Goal: Task Accomplishment & Management: Manage account settings

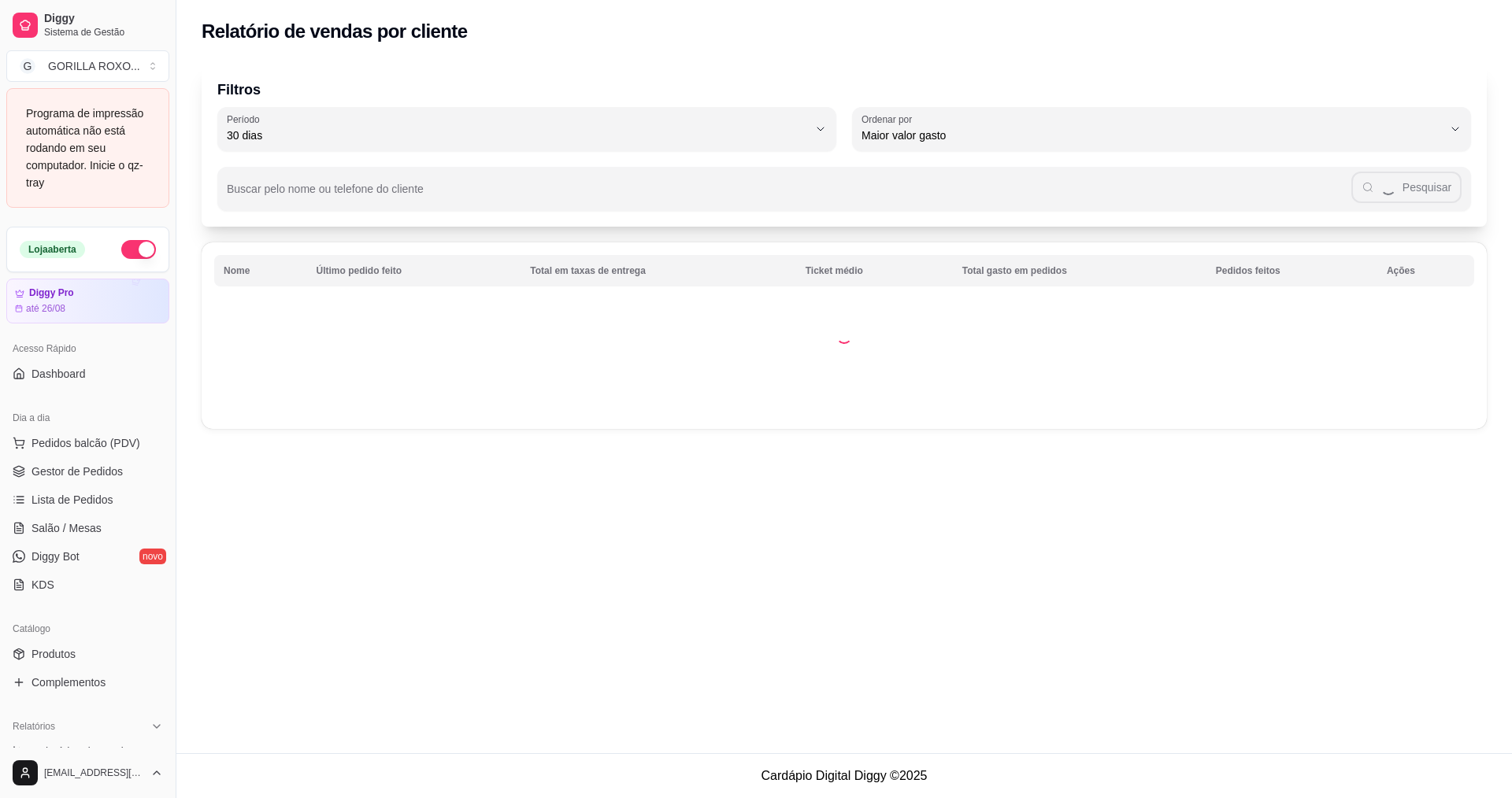
select select "30"
select select "HIGHEST_TOTAL_SPENT_WITH_ORDERS"
click at [115, 495] on link "Lista de Pedidos" at bounding box center [88, 500] width 163 height 25
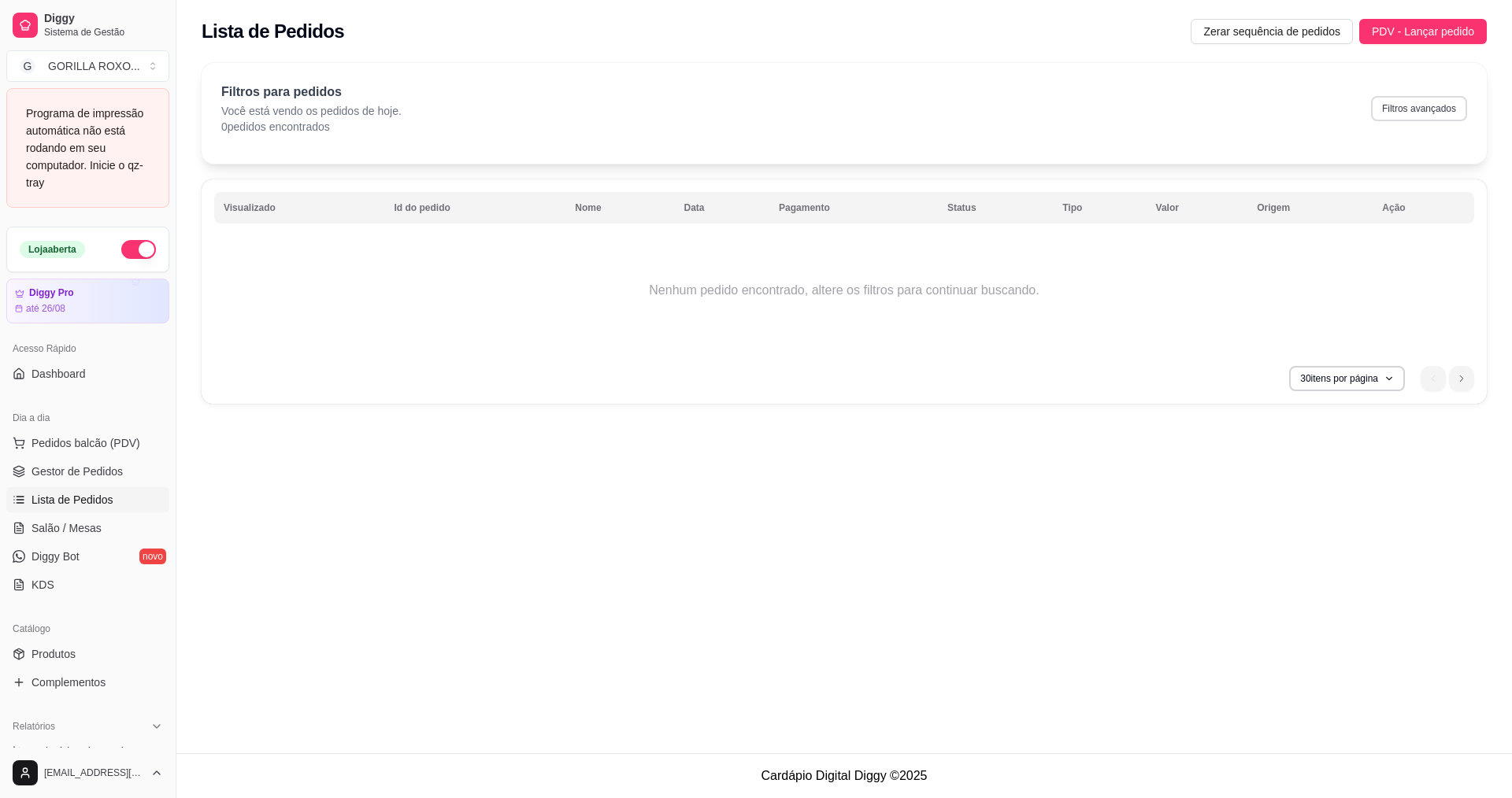
click at [1437, 110] on button "Filtros avançados" at bounding box center [1418, 109] width 96 height 25
select select "0"
click at [1453, 101] on button "Filtros avançados" at bounding box center [1418, 109] width 96 height 25
select select "0"
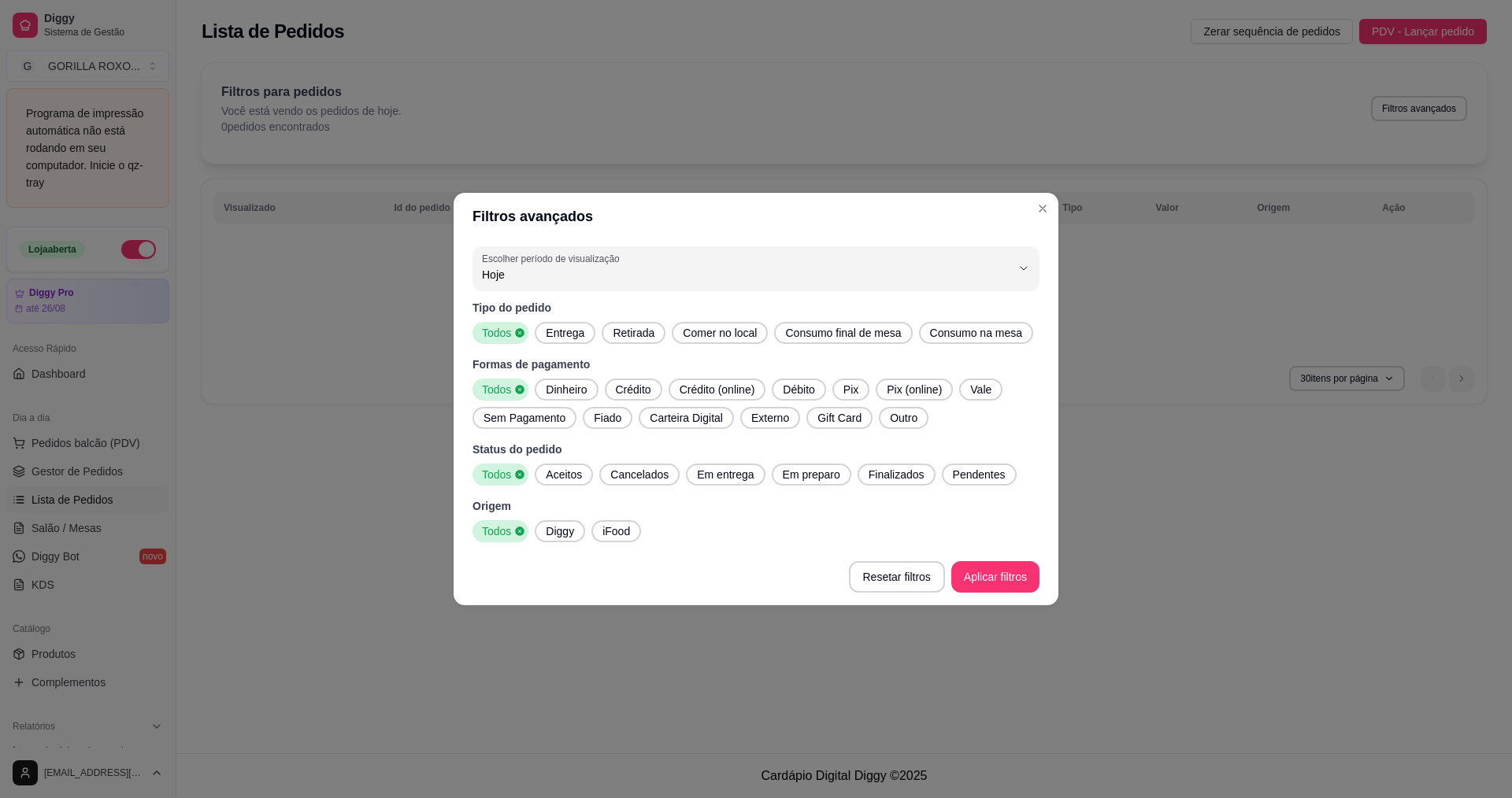
click at [605, 269] on span "Hoje" at bounding box center [746, 275] width 529 height 15
click at [628, 337] on span "Ontem" at bounding box center [748, 338] width 505 height 15
type input "1"
select select "1"
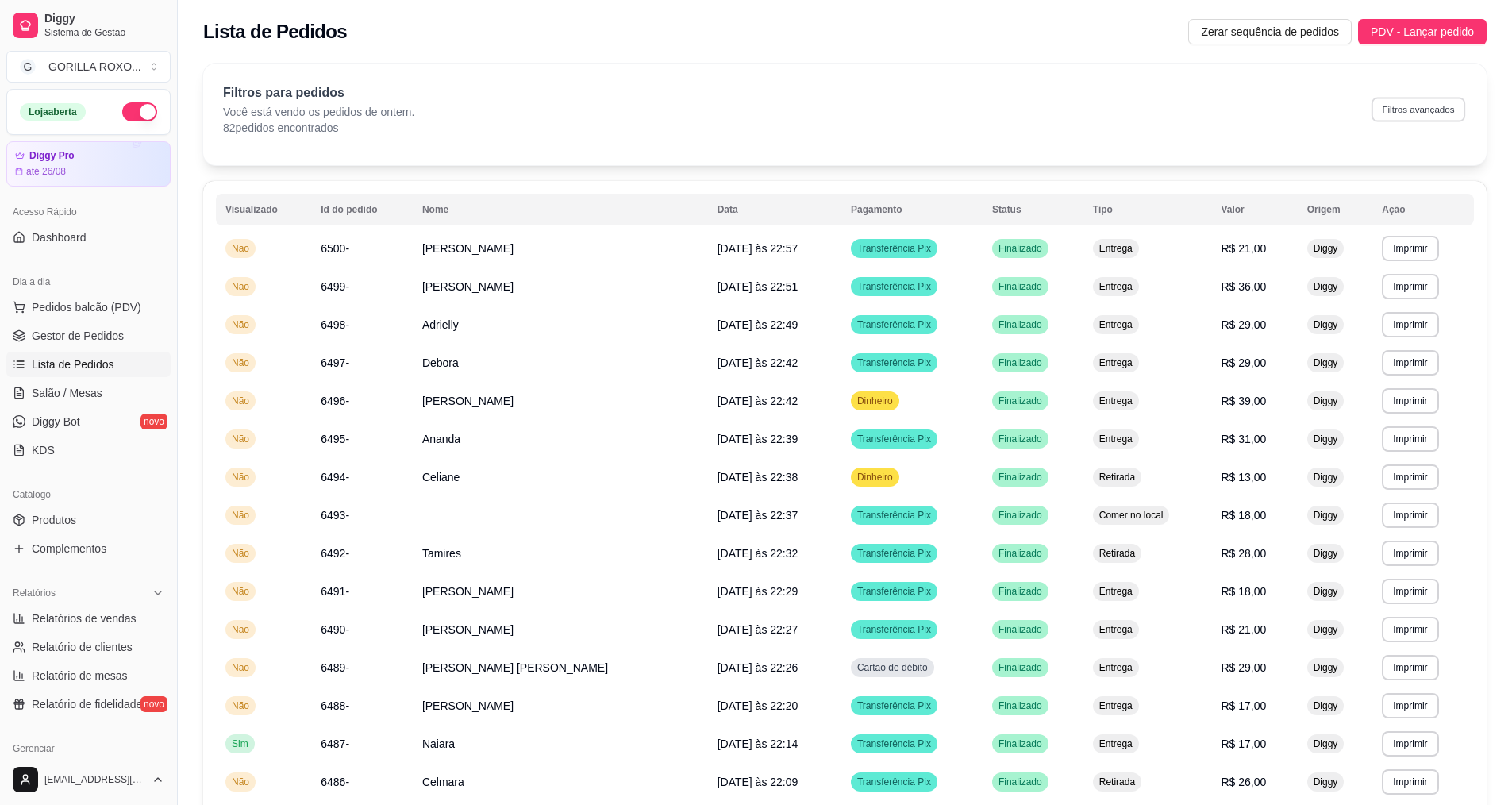
click at [1420, 111] on button "Filtros avançados" at bounding box center [1418, 110] width 93 height 25
select select "1"
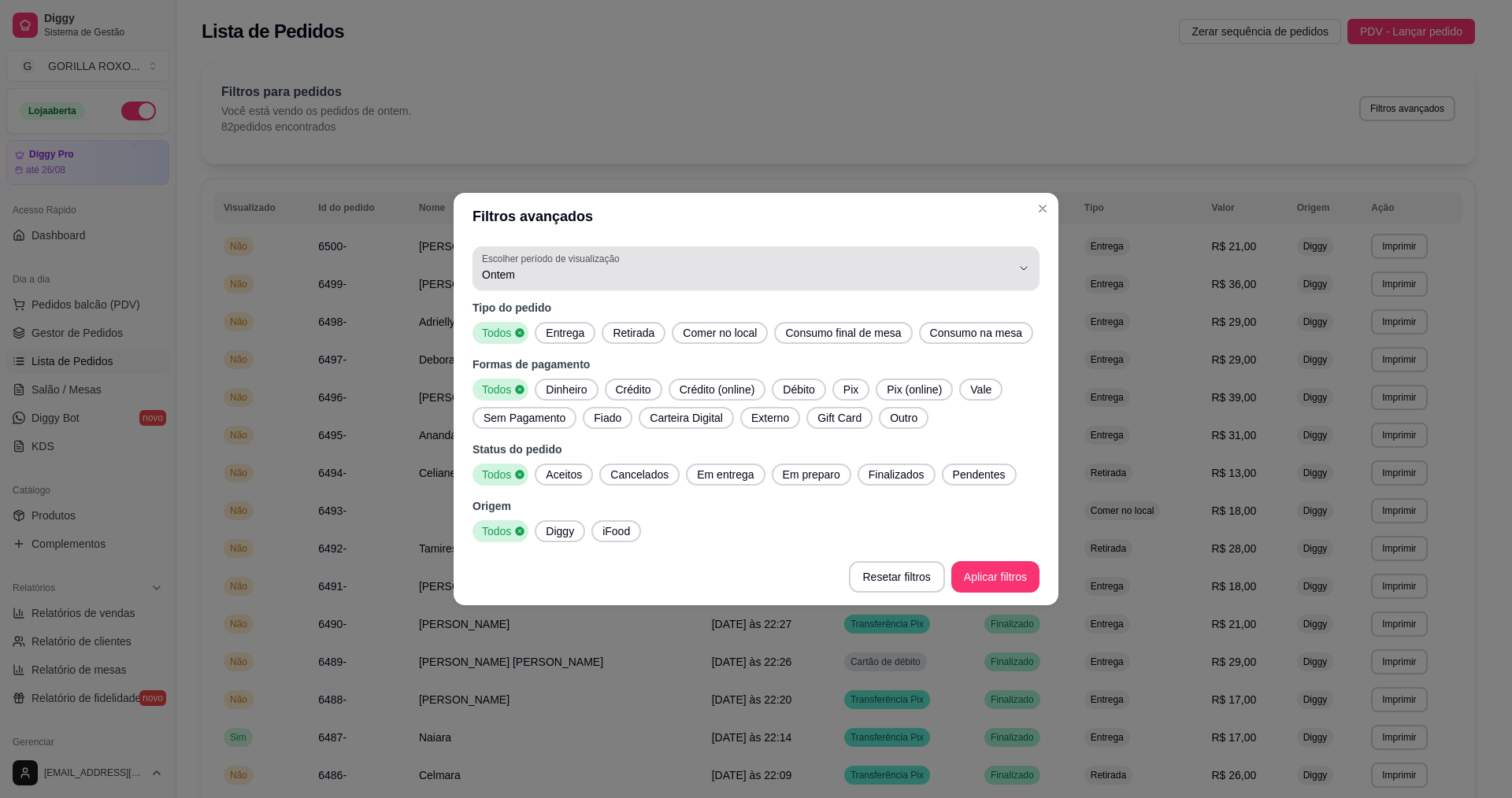
click at [574, 264] on label "Escolher período de visualização" at bounding box center [553, 259] width 142 height 13
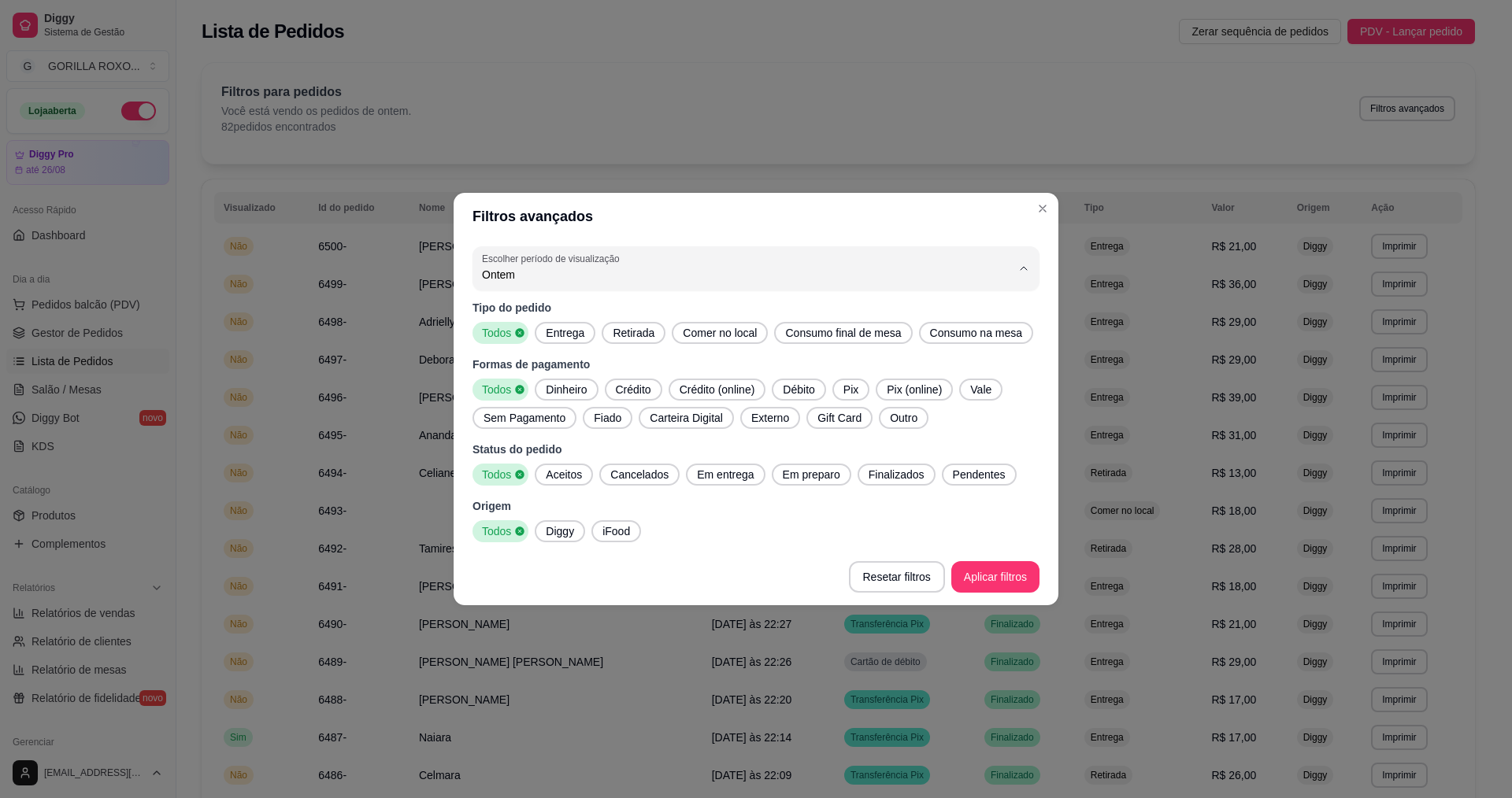
click at [626, 312] on span "Hoje" at bounding box center [748, 312] width 505 height 15
type input "0"
select select "0"
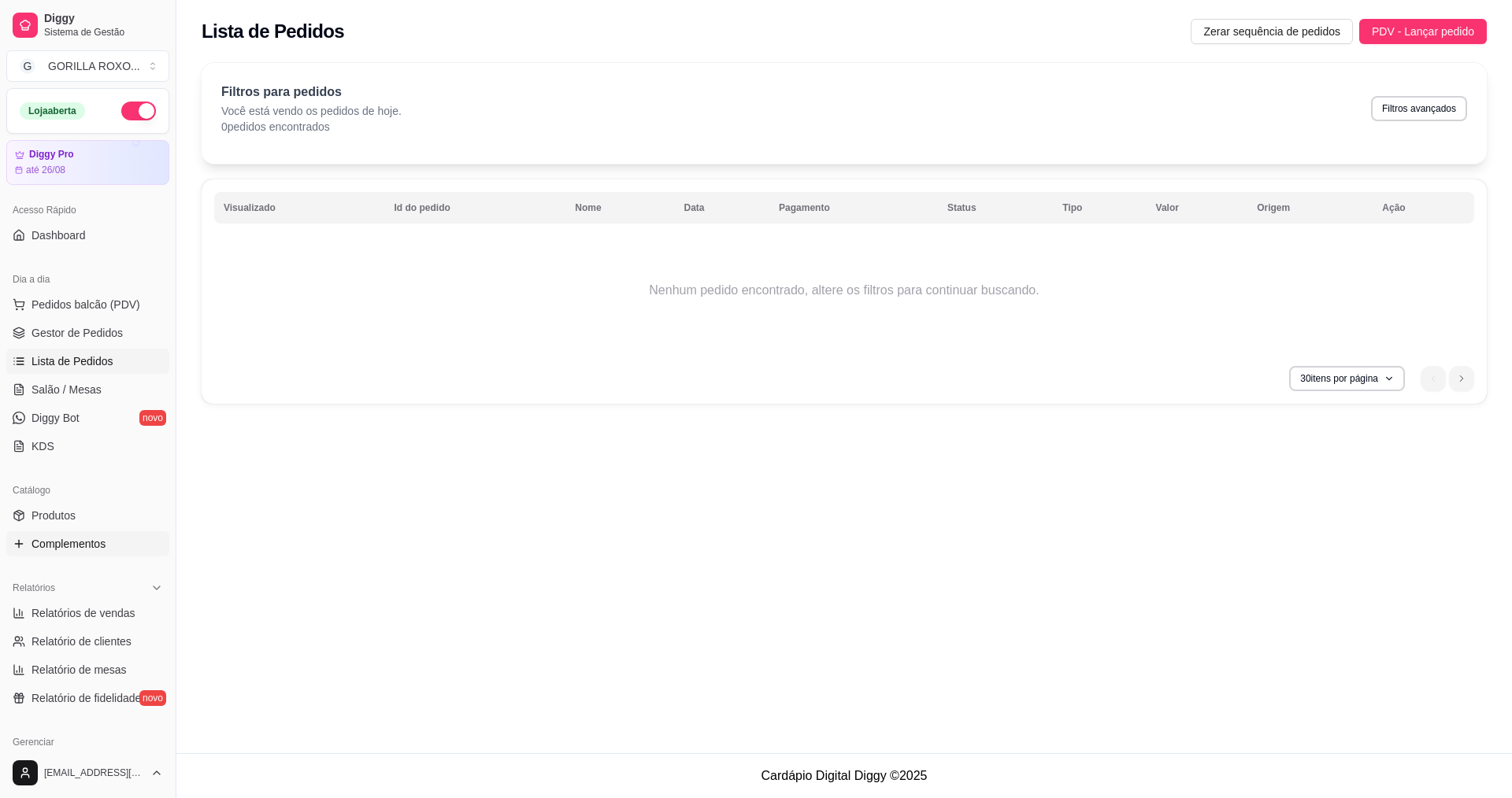
click at [116, 538] on link "Complementos" at bounding box center [88, 544] width 163 height 25
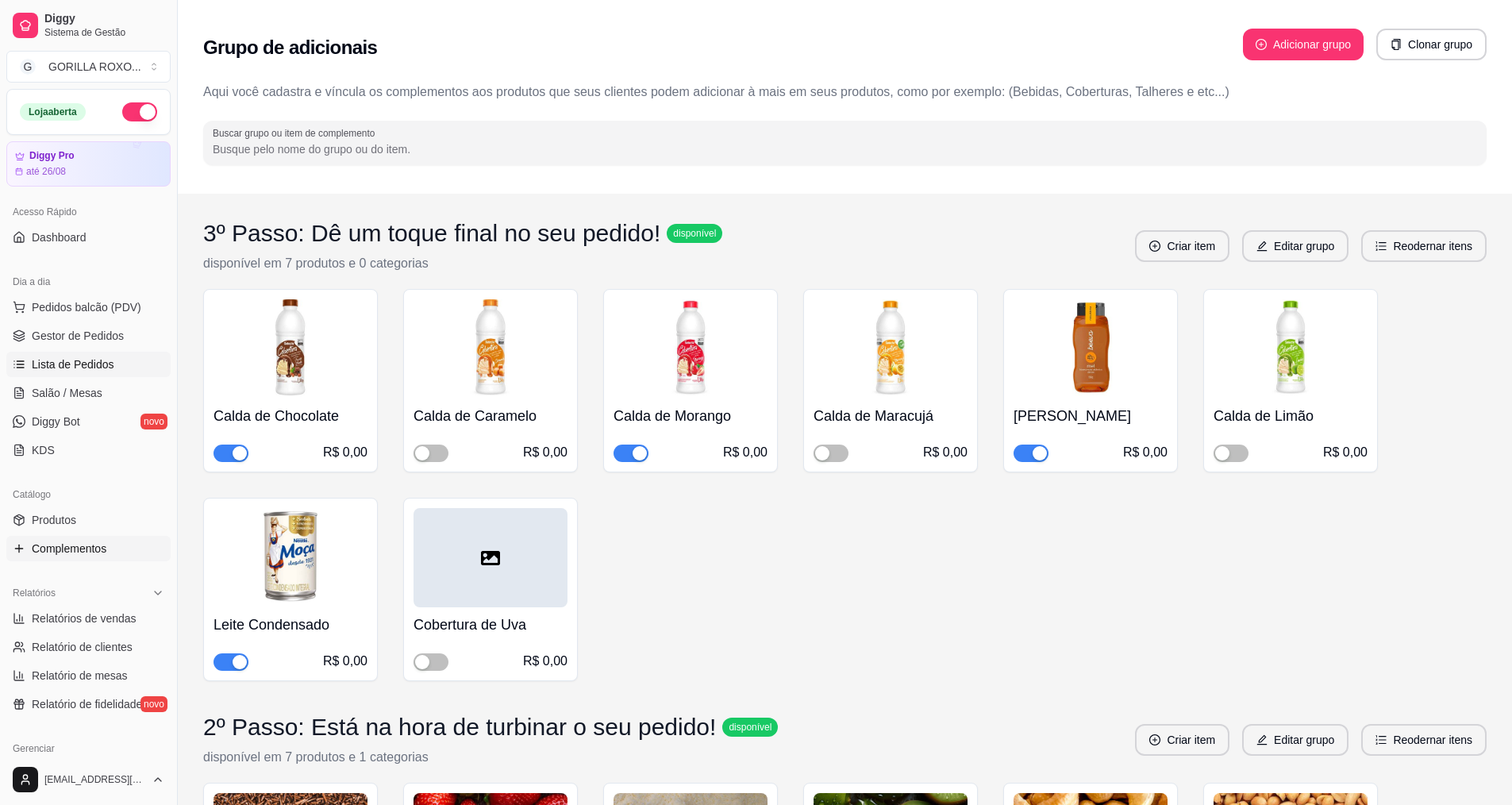
click at [148, 365] on link "Lista de Pedidos" at bounding box center [89, 364] width 165 height 25
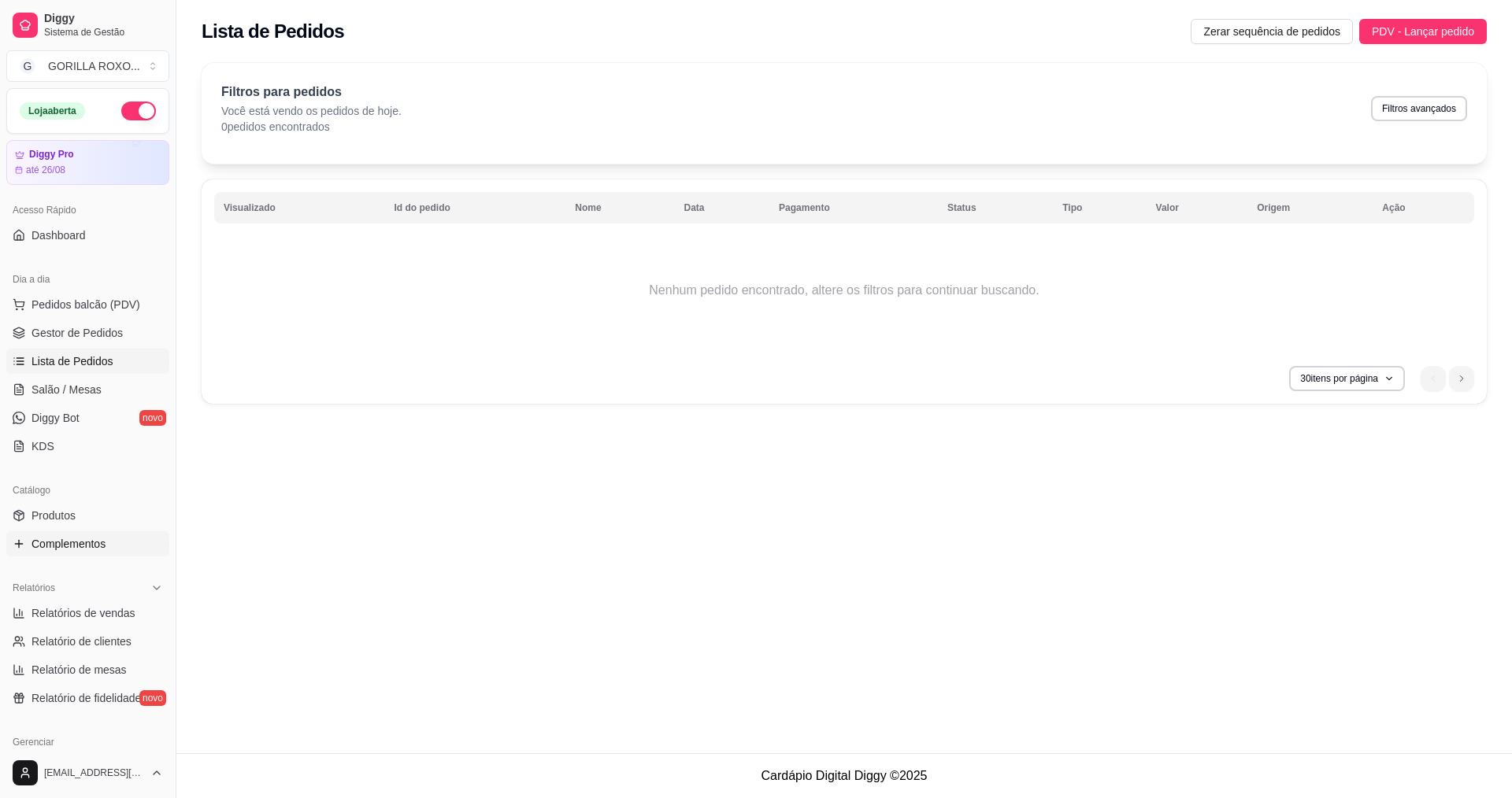
click at [110, 551] on link "Complementos" at bounding box center [88, 544] width 163 height 25
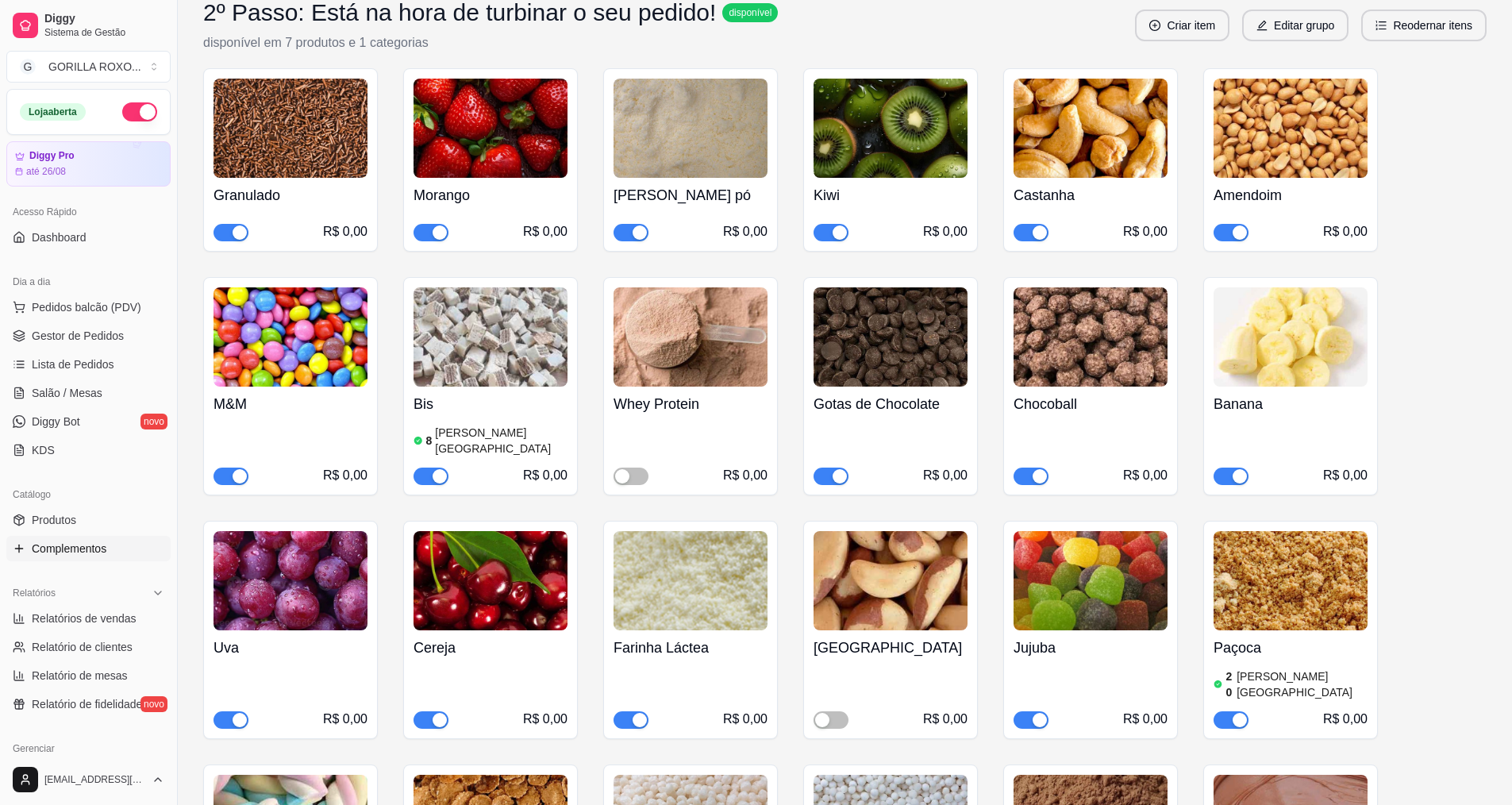
scroll to position [1032, 0]
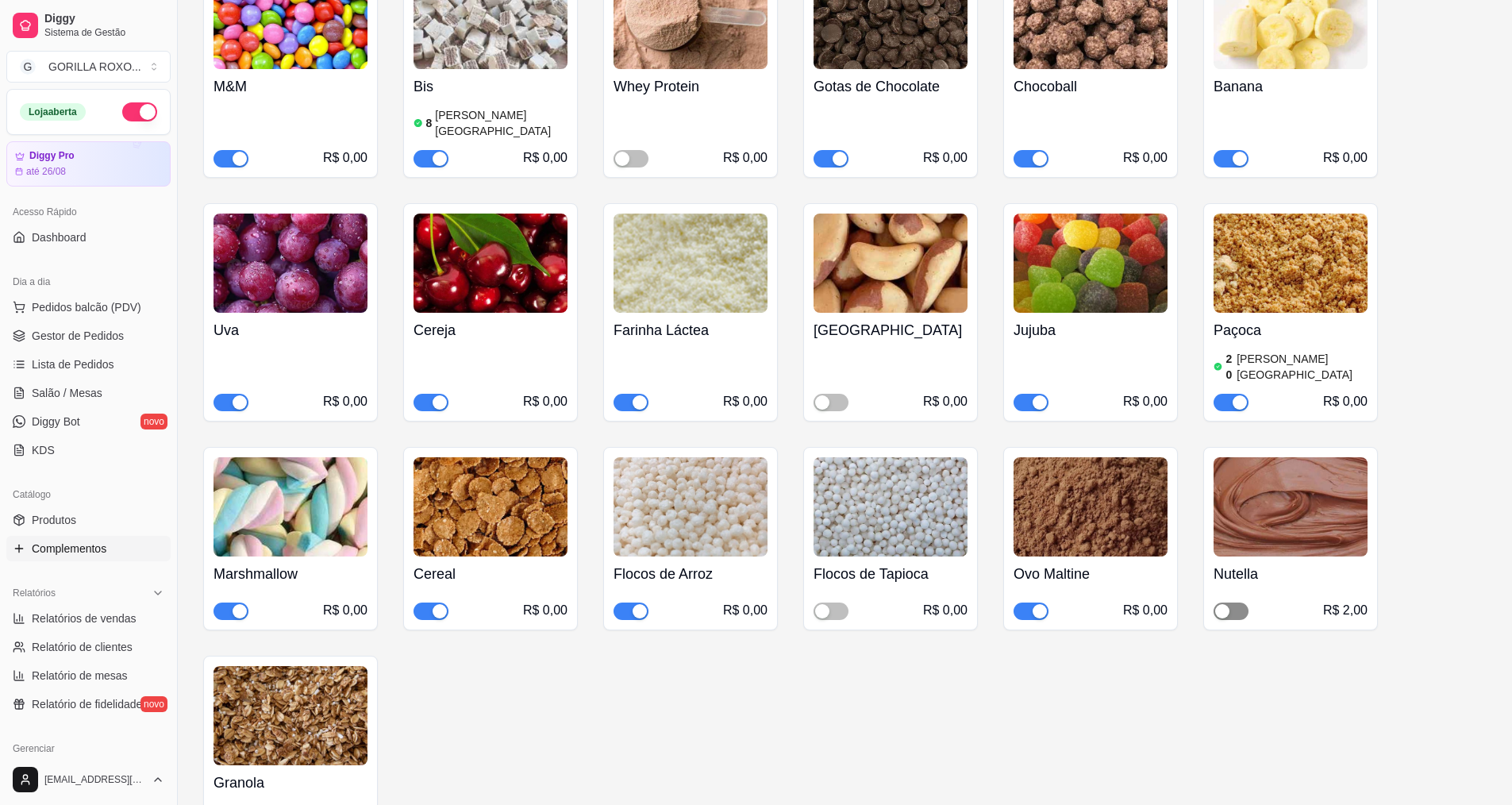
click at [1223, 605] on div "button" at bounding box center [1222, 611] width 14 height 14
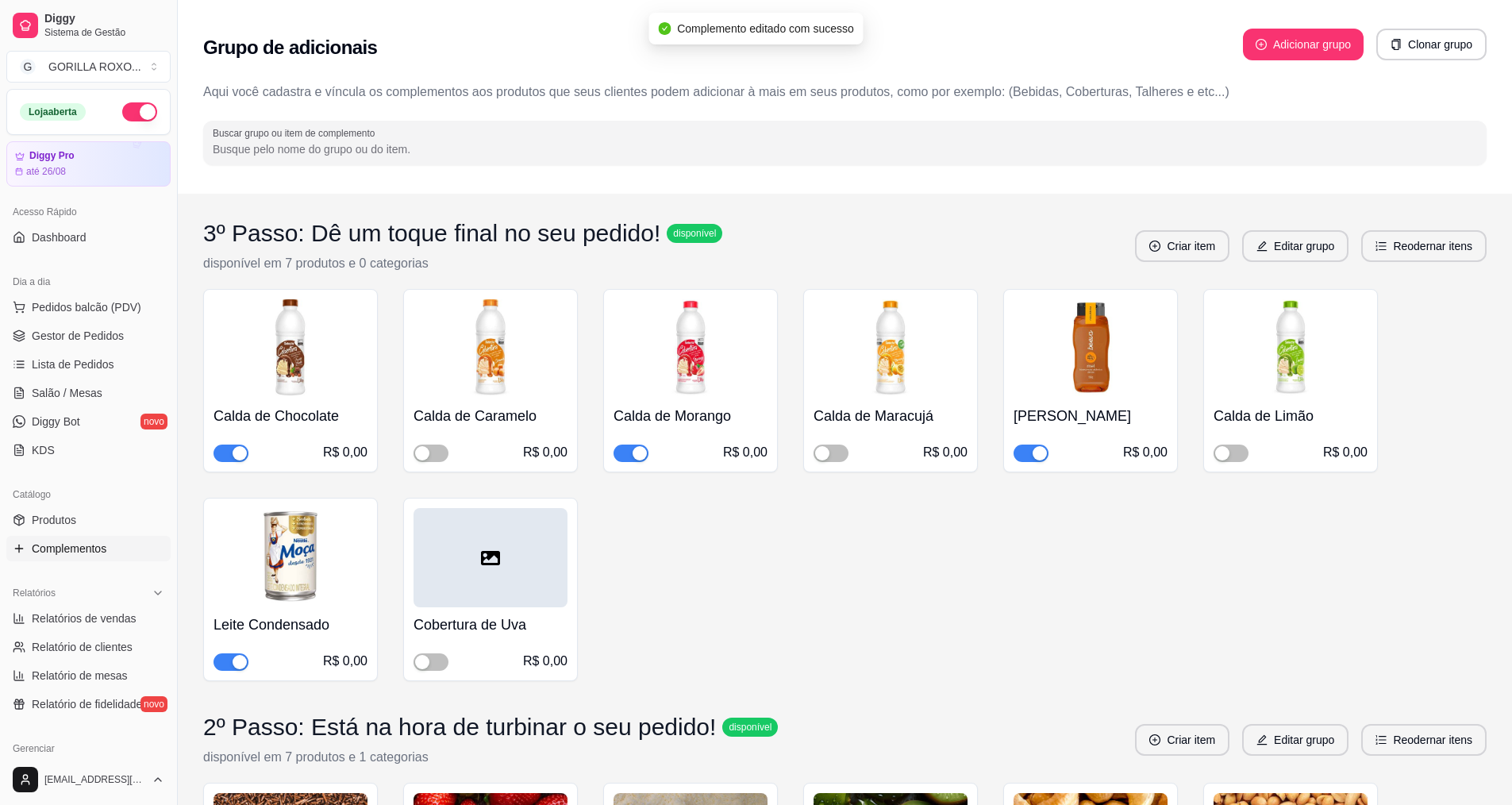
scroll to position [338, 0]
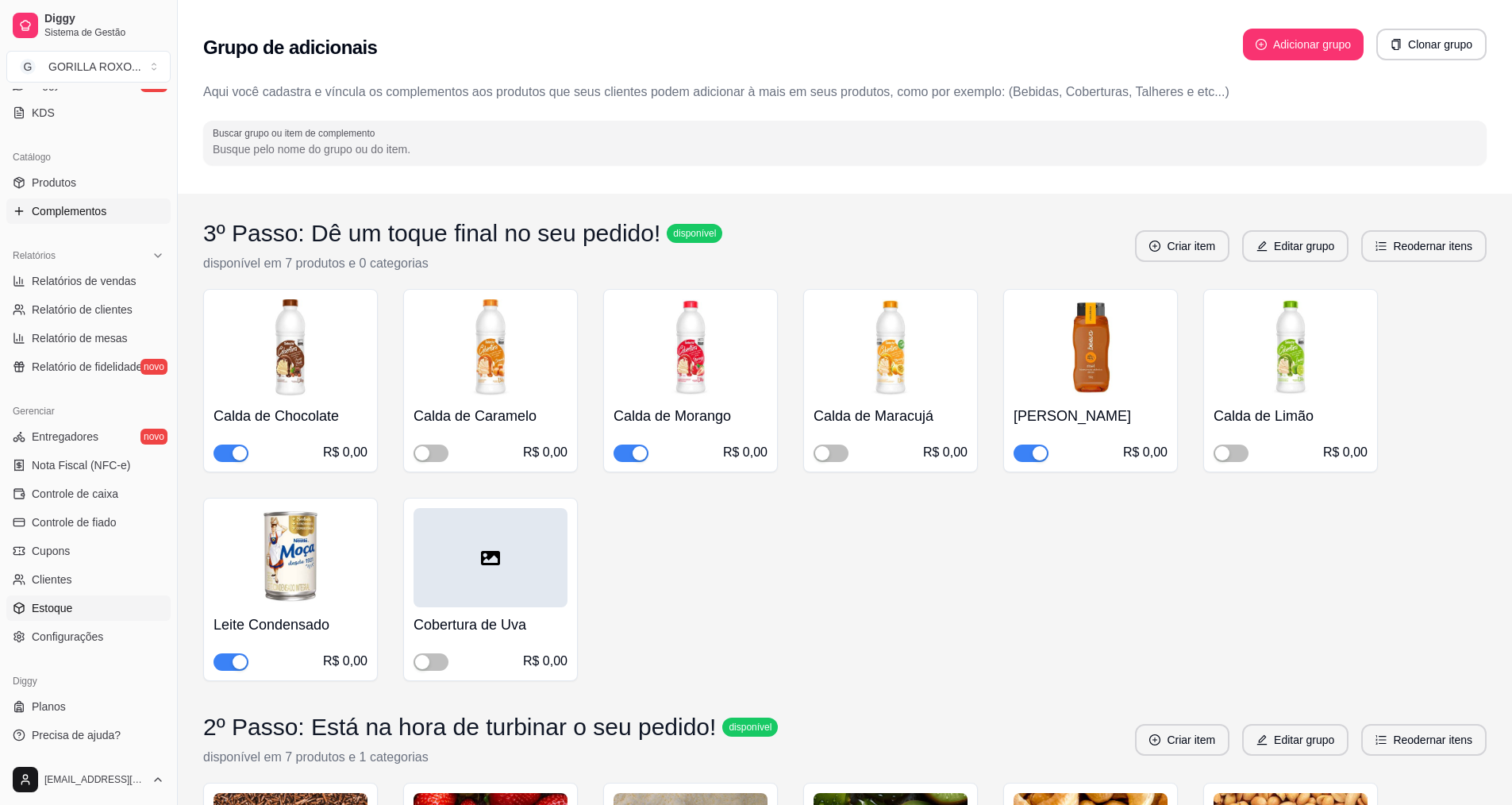
click at [81, 600] on link "Estoque" at bounding box center [89, 609] width 165 height 25
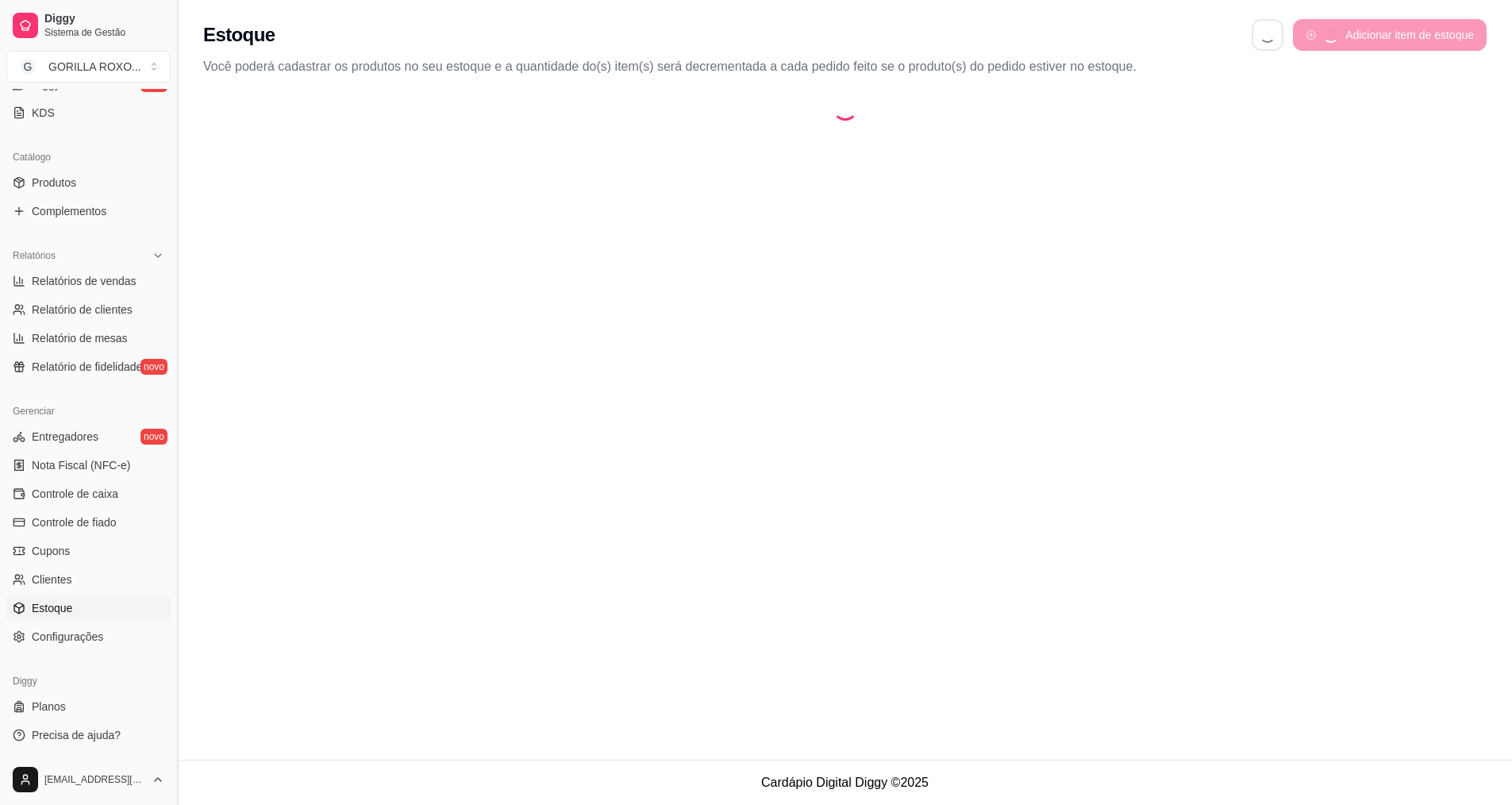
select select "QUANTITY_ORDER"
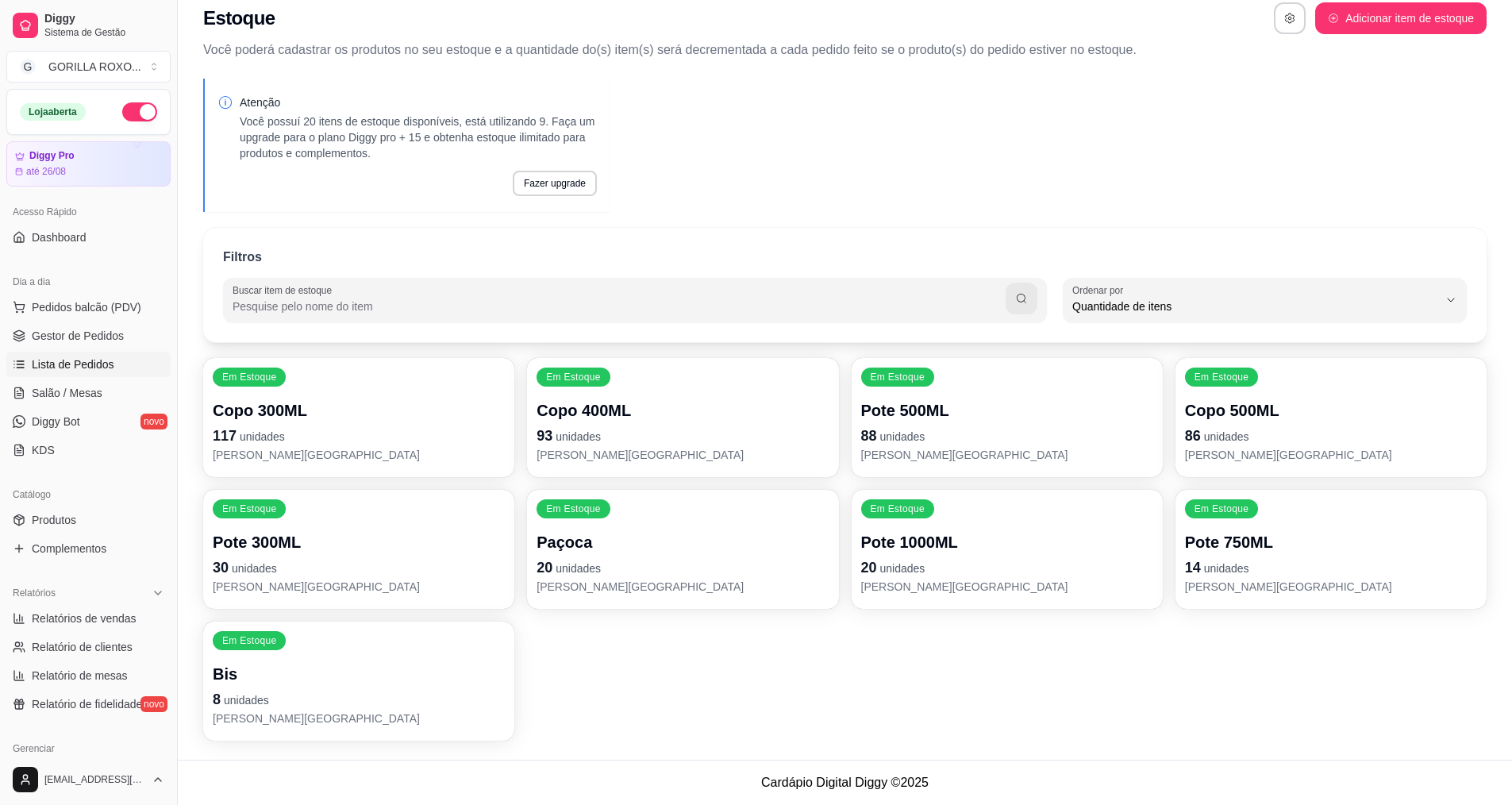
click at [109, 365] on span "Lista de Pedidos" at bounding box center [73, 364] width 83 height 15
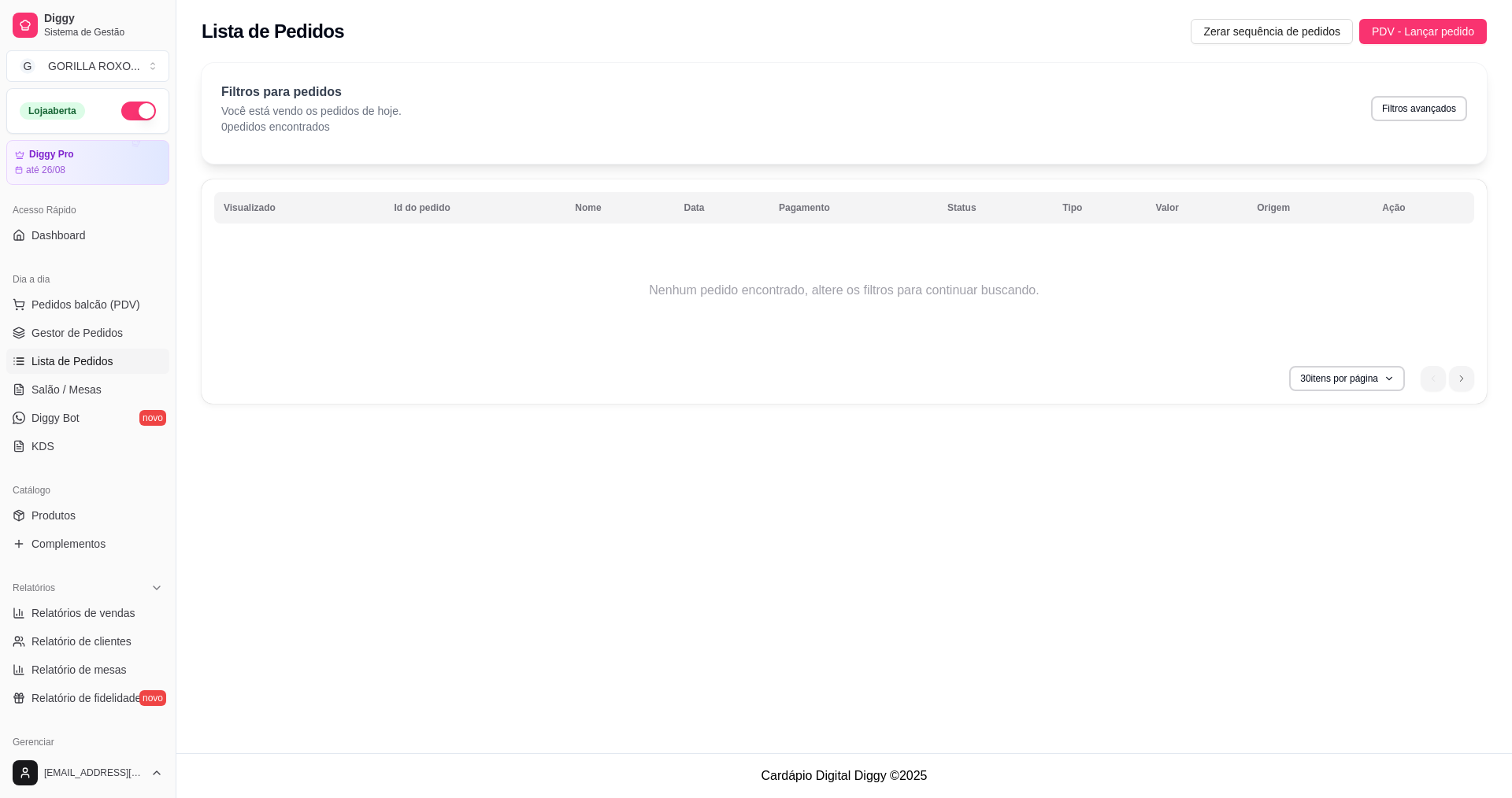
click at [836, 36] on div "Lista de Pedidos Zerar sequência de pedidos PDV - Lançar pedido" at bounding box center [844, 32] width 1285 height 25
click at [992, 494] on div "Lista de Pedidos Zerar sequência de pedidos PDV - Lançar pedido Filtros para pe…" at bounding box center [844, 376] width 1335 height 753
drag, startPoint x: 934, startPoint y: 92, endPoint x: 903, endPoint y: 103, distance: 32.9
click at [934, 93] on div "Filtros para pedidos Você está vendo os pedidos de hoje. 0 pedidos encontrados …" at bounding box center [844, 109] width 1246 height 52
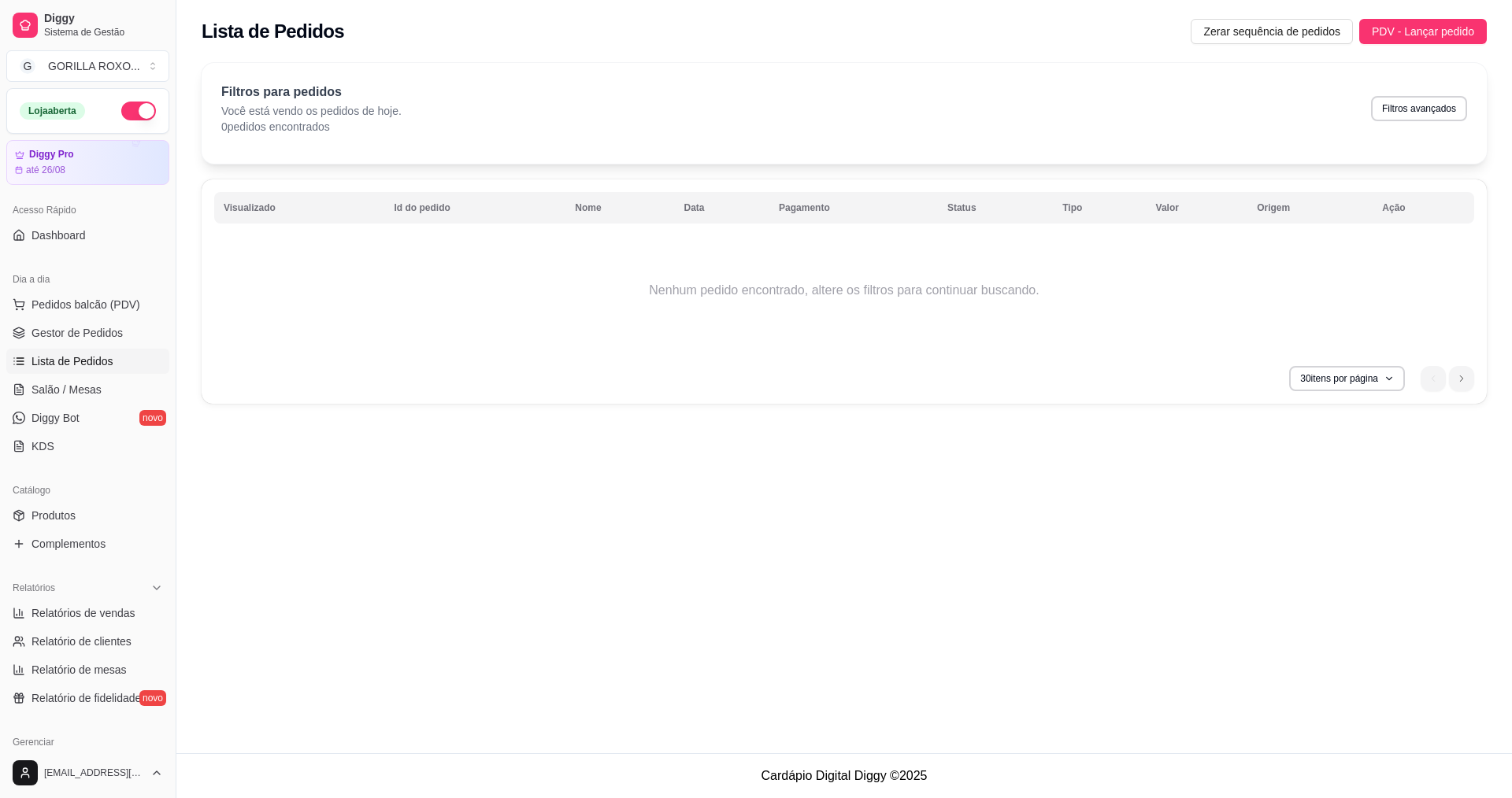
drag, startPoint x: 854, startPoint y: 96, endPoint x: 819, endPoint y: 137, distance: 53.9
click at [852, 98] on div "Filtros para pedidos Você está vendo os pedidos de hoje. 0 pedidos encontrados …" at bounding box center [844, 109] width 1246 height 52
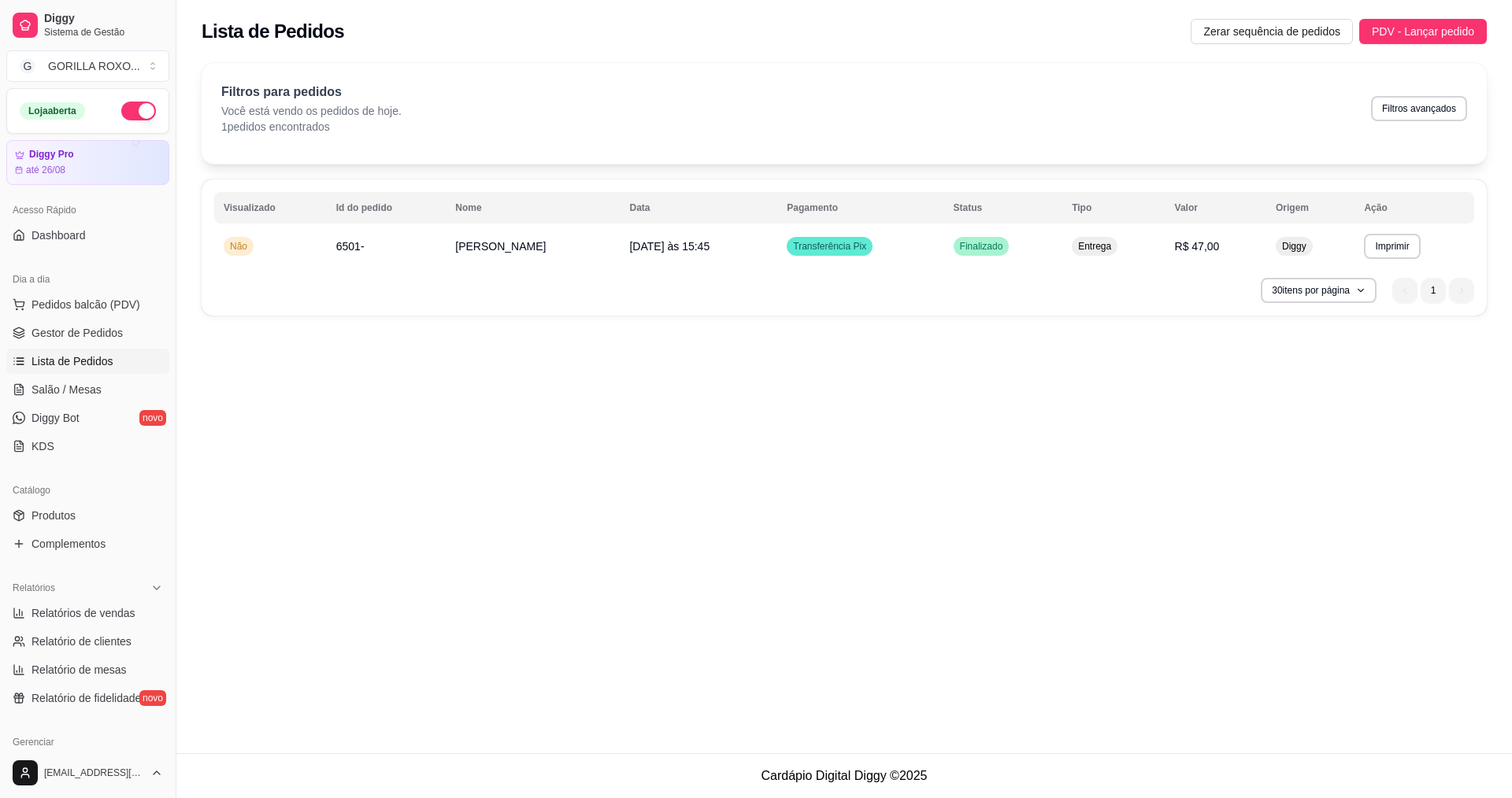
click at [1117, 434] on div "**********" at bounding box center [844, 376] width 1335 height 753
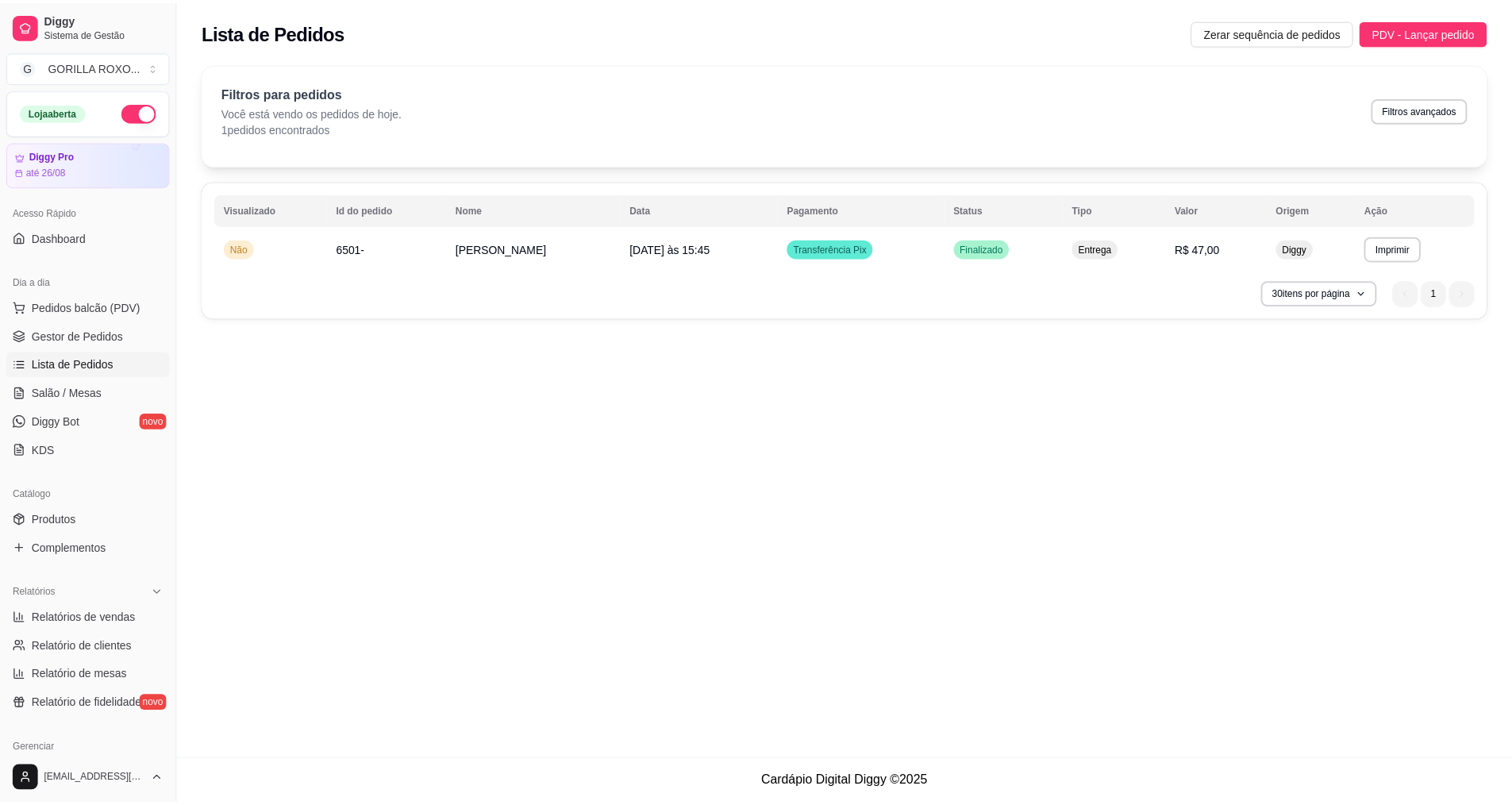
scroll to position [338, 0]
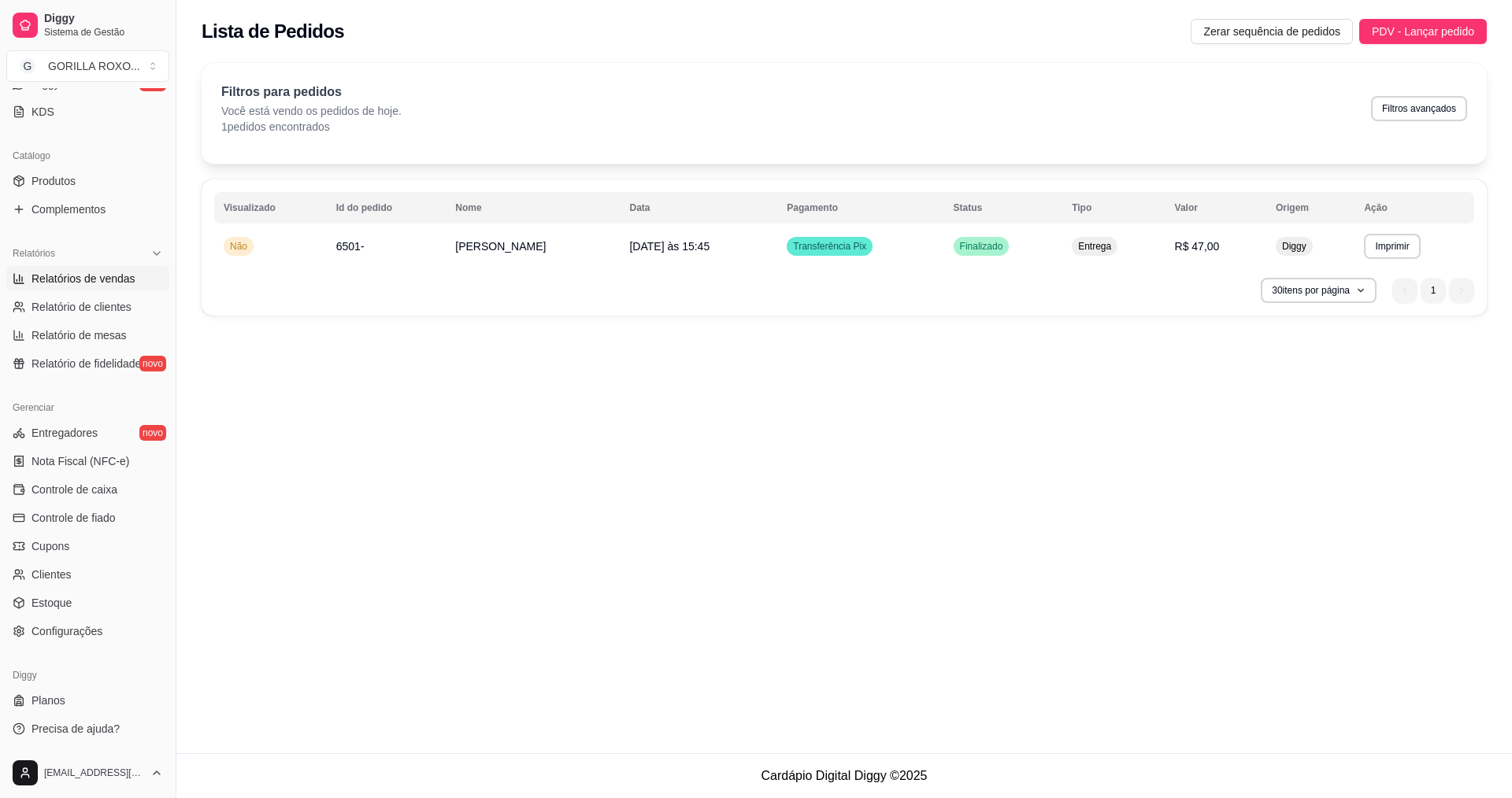
click at [124, 279] on span "Relatórios de vendas" at bounding box center [83, 279] width 104 height 15
select select "ALL"
select select "0"
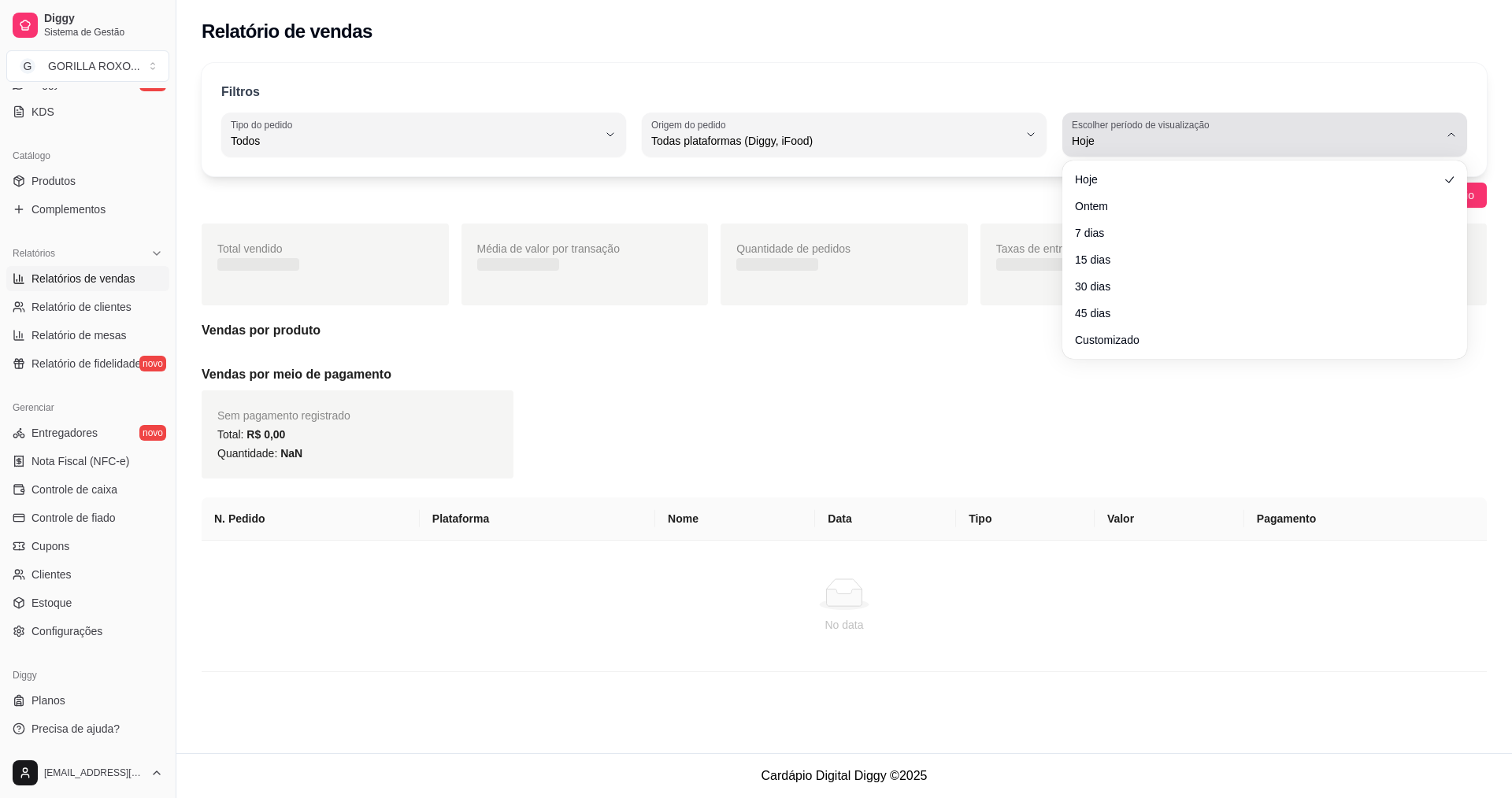
click at [1199, 132] on div "Hoje" at bounding box center [1255, 135] width 367 height 32
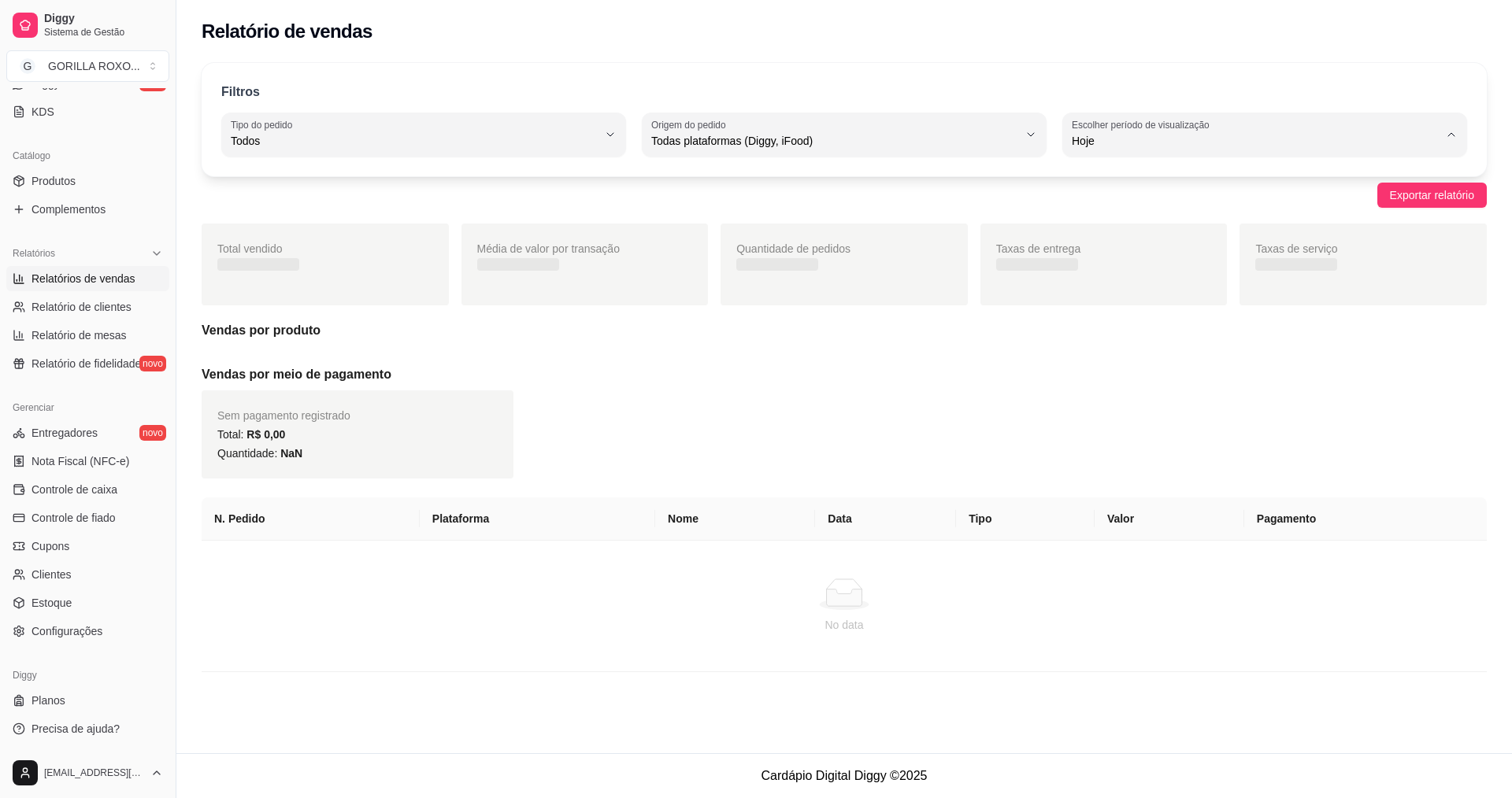
click at [1130, 209] on span "Ontem" at bounding box center [1257, 204] width 349 height 15
type input "1"
select select "1"
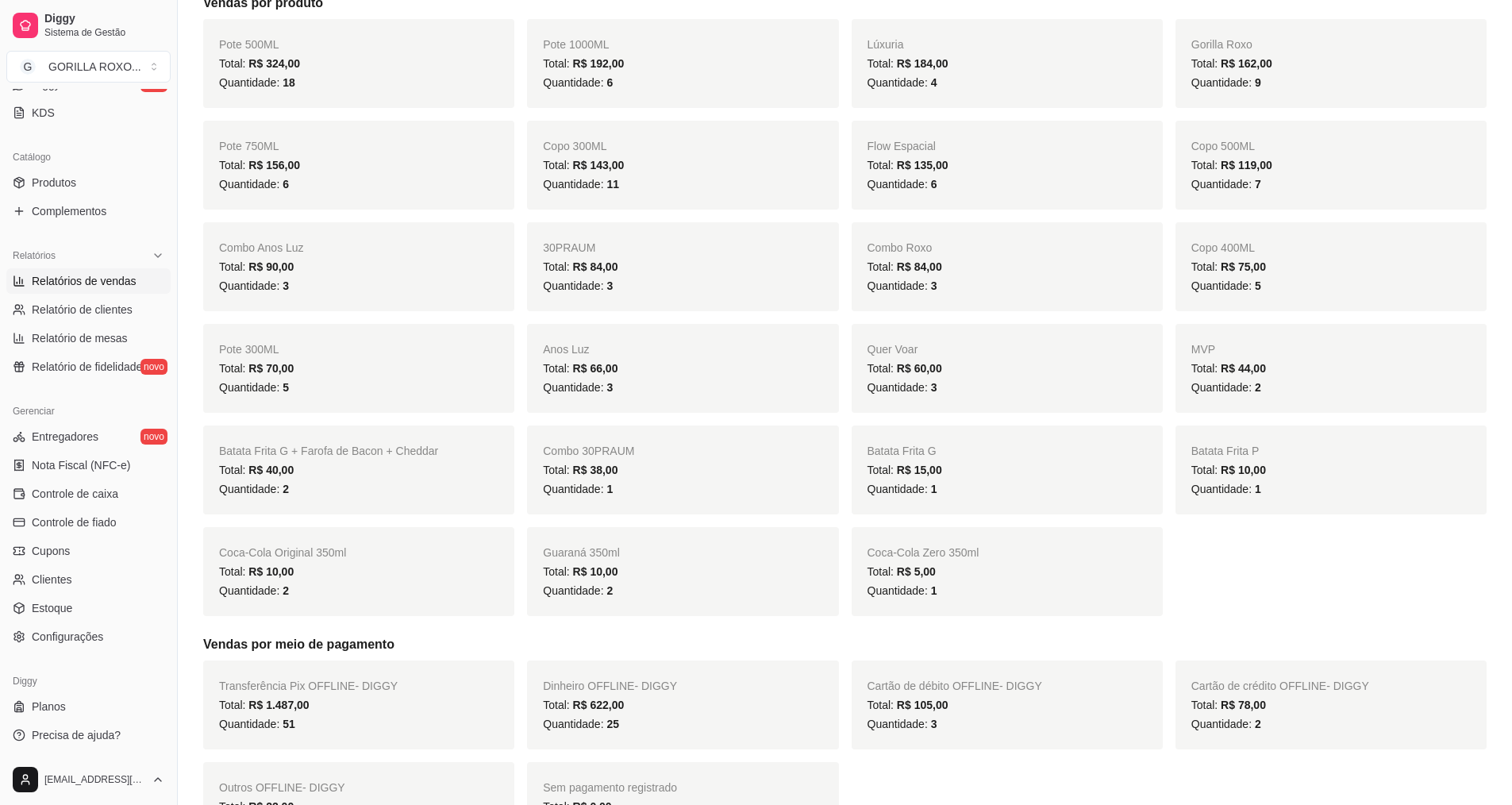
scroll to position [238, 0]
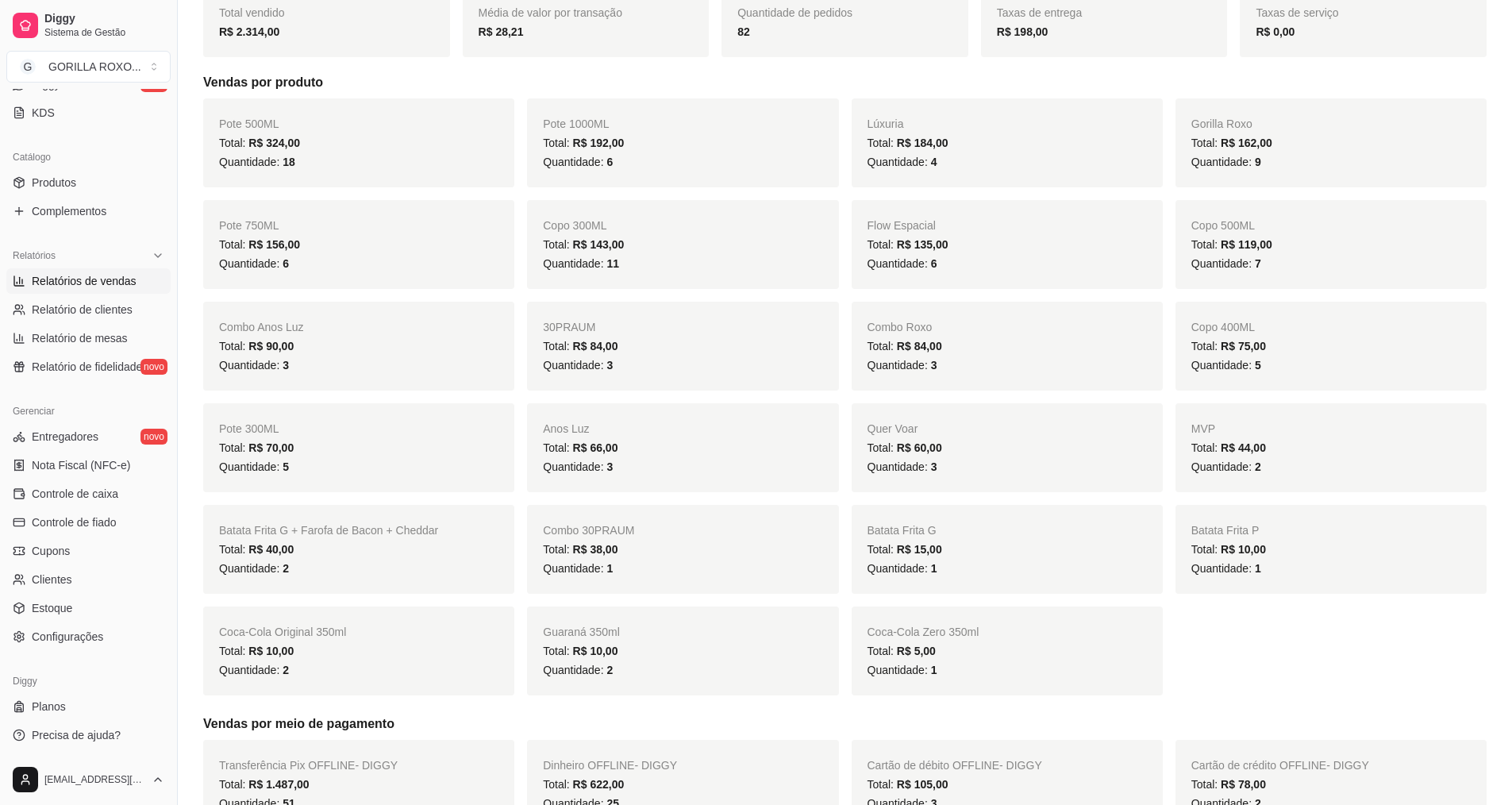
click at [886, 352] on span "Total: R$ 84,00" at bounding box center [906, 346] width 75 height 13
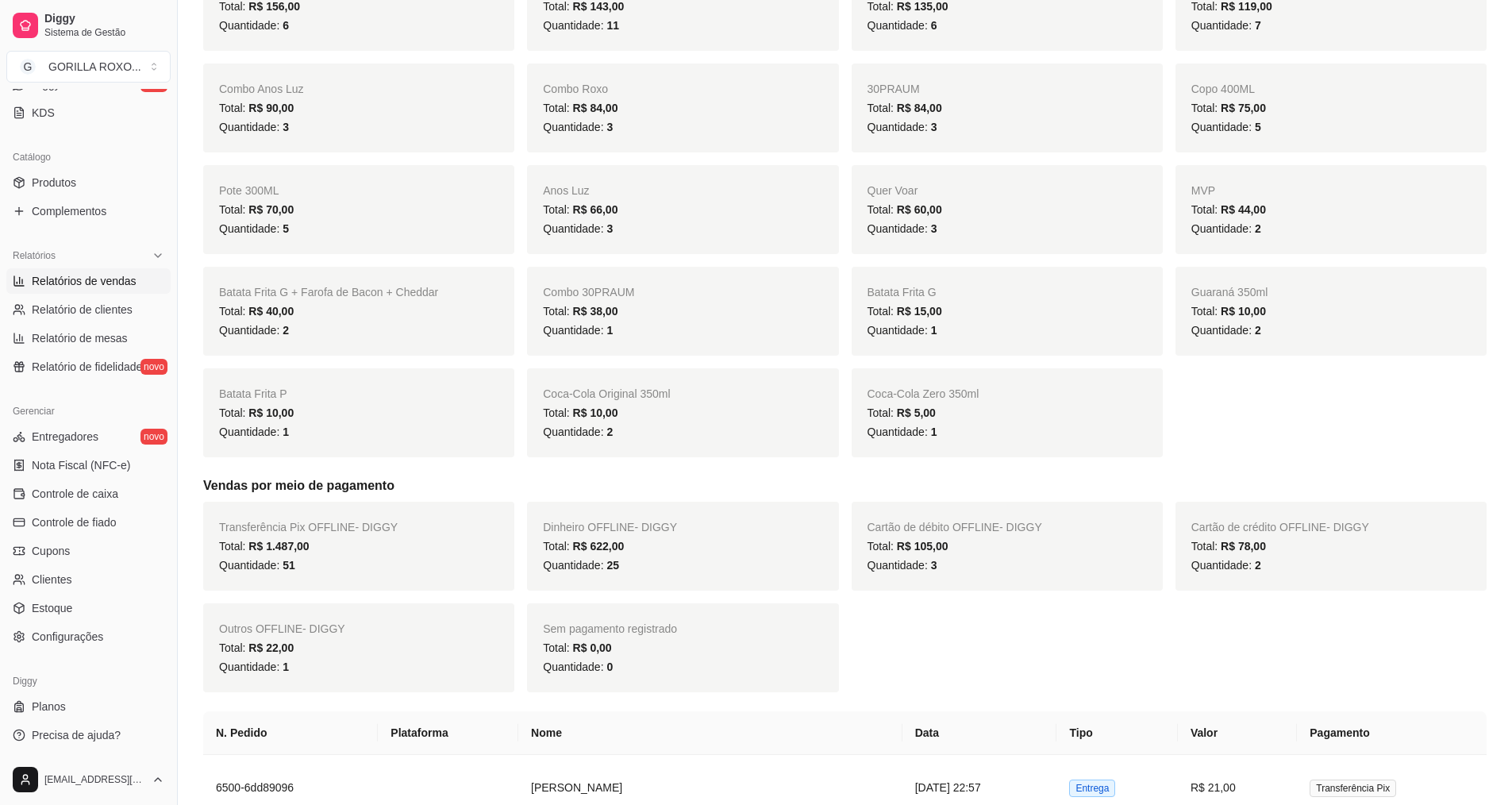
scroll to position [179, 0]
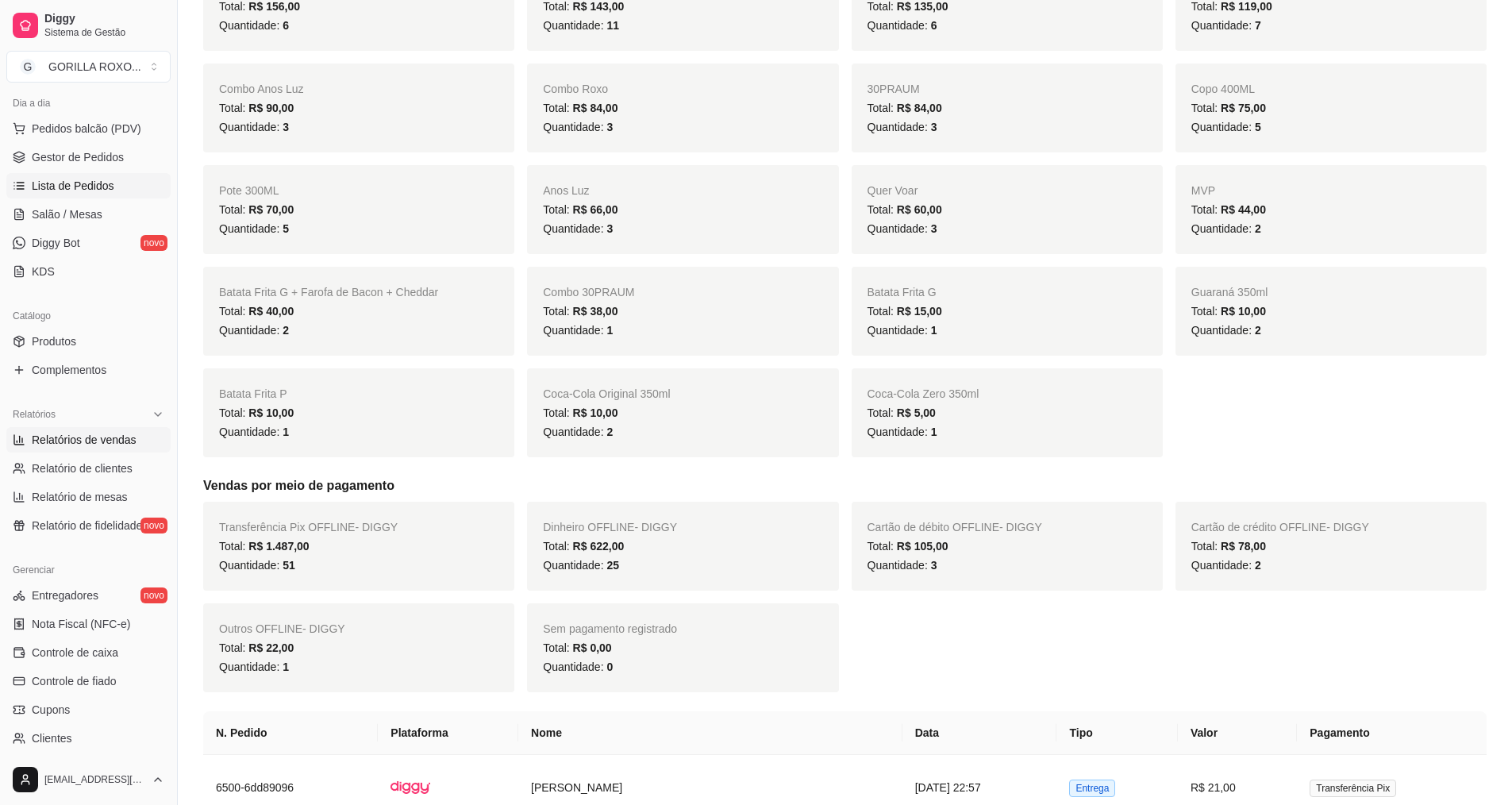
click at [73, 180] on span "Lista de Pedidos" at bounding box center [73, 186] width 83 height 15
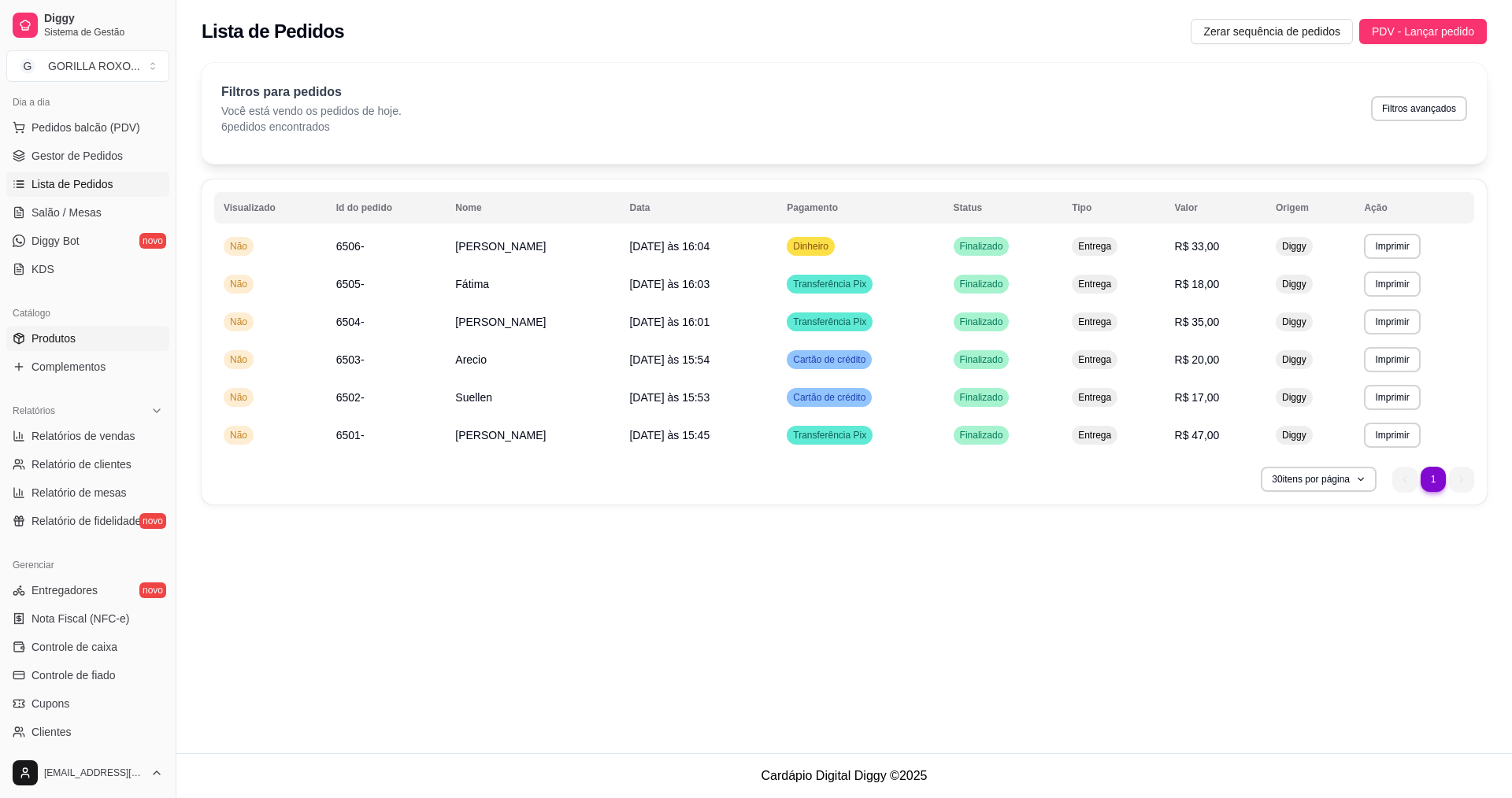
click at [78, 331] on link "Produtos" at bounding box center [88, 339] width 163 height 25
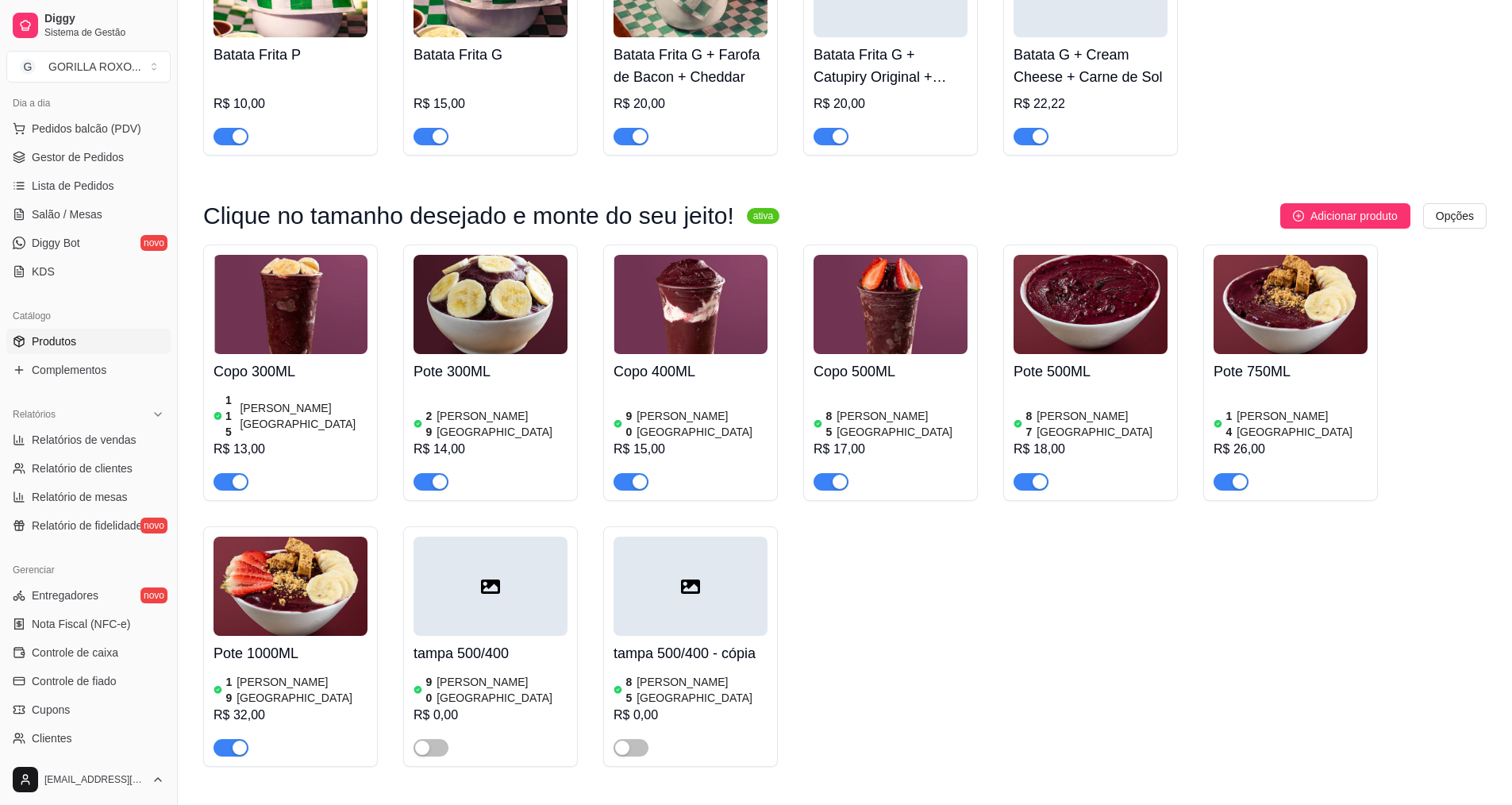
scroll to position [1705, 0]
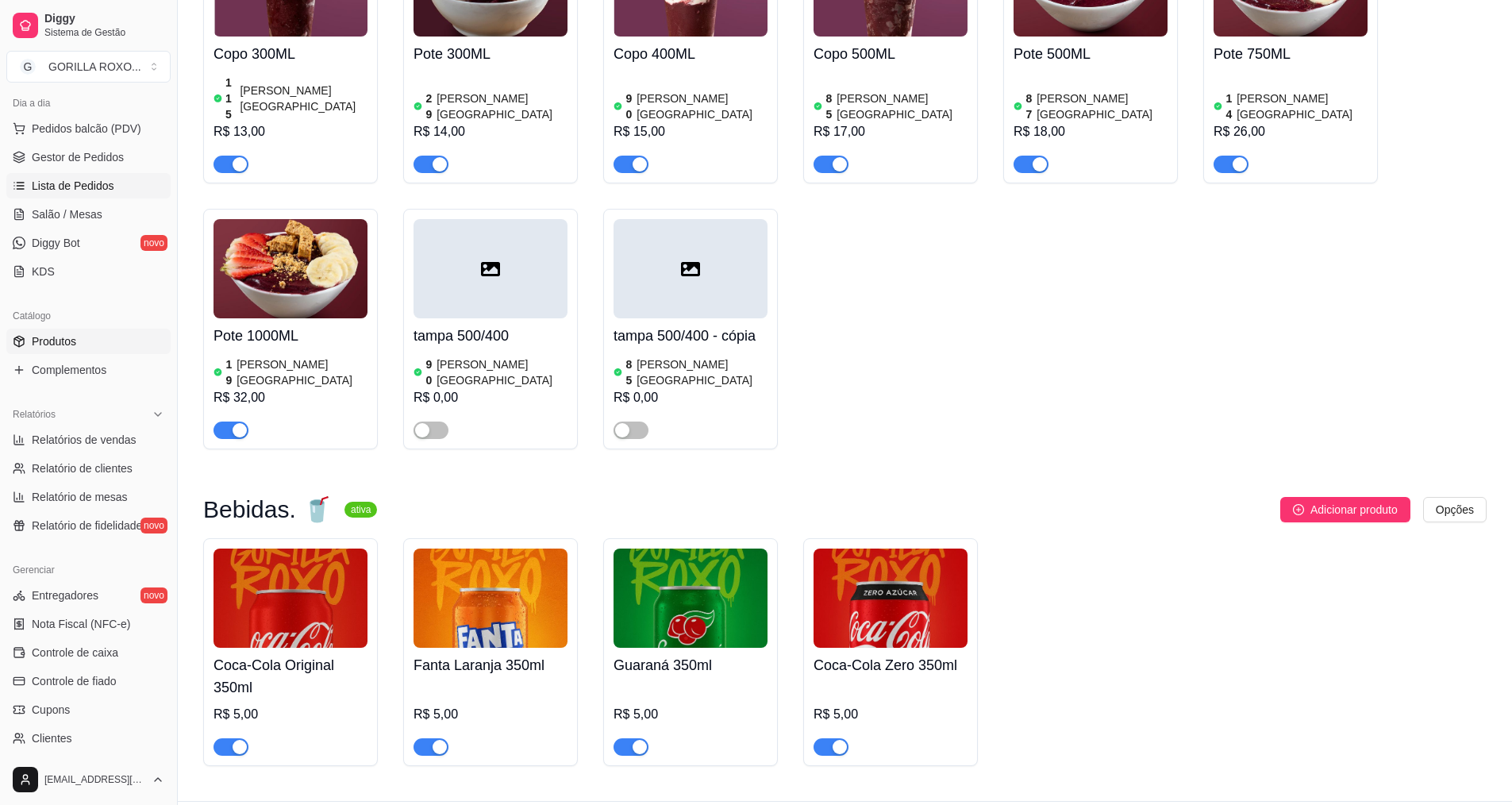
click at [86, 179] on span "Lista de Pedidos" at bounding box center [73, 186] width 83 height 15
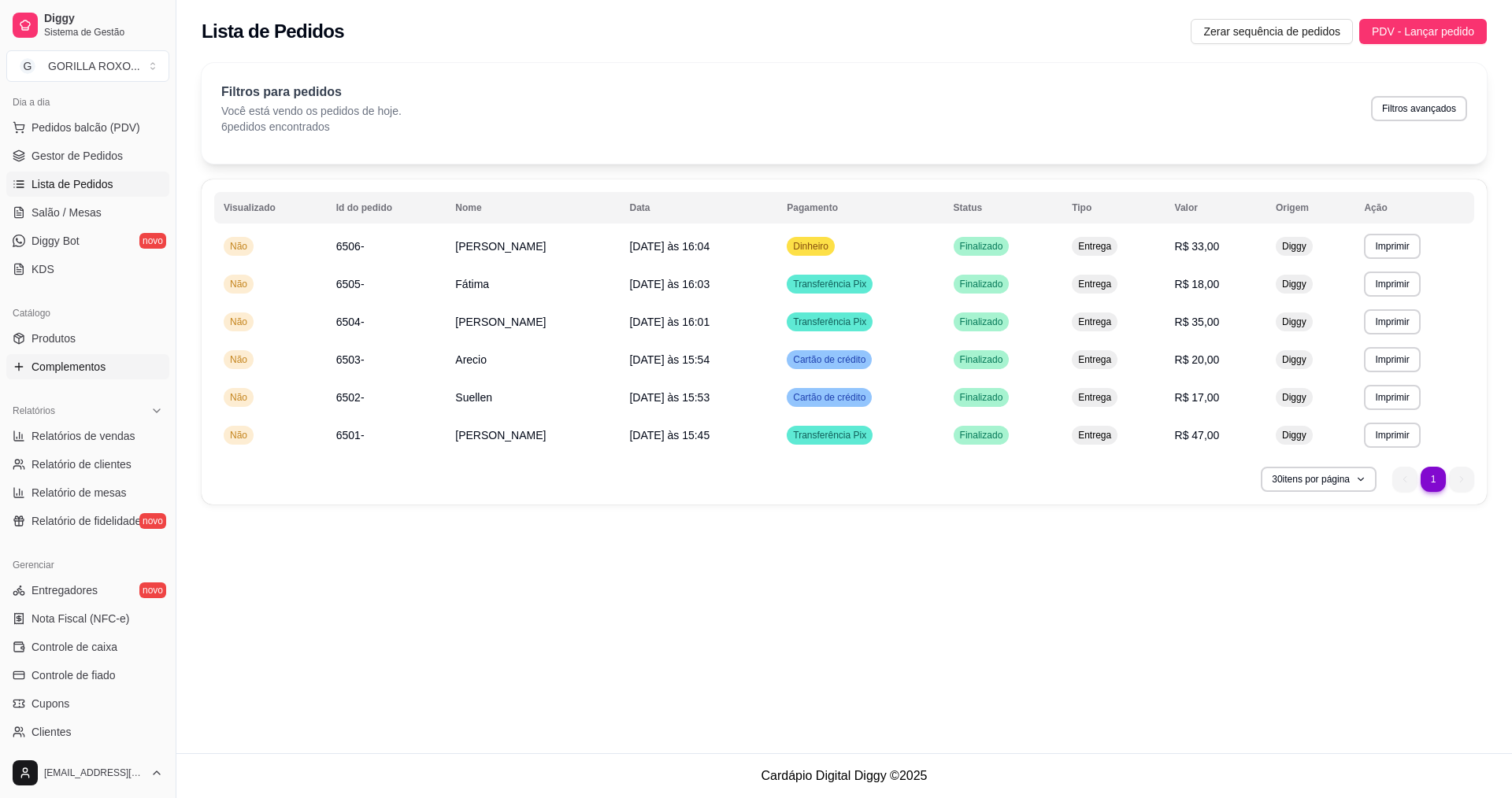
click at [96, 375] on link "Complementos" at bounding box center [88, 367] width 163 height 25
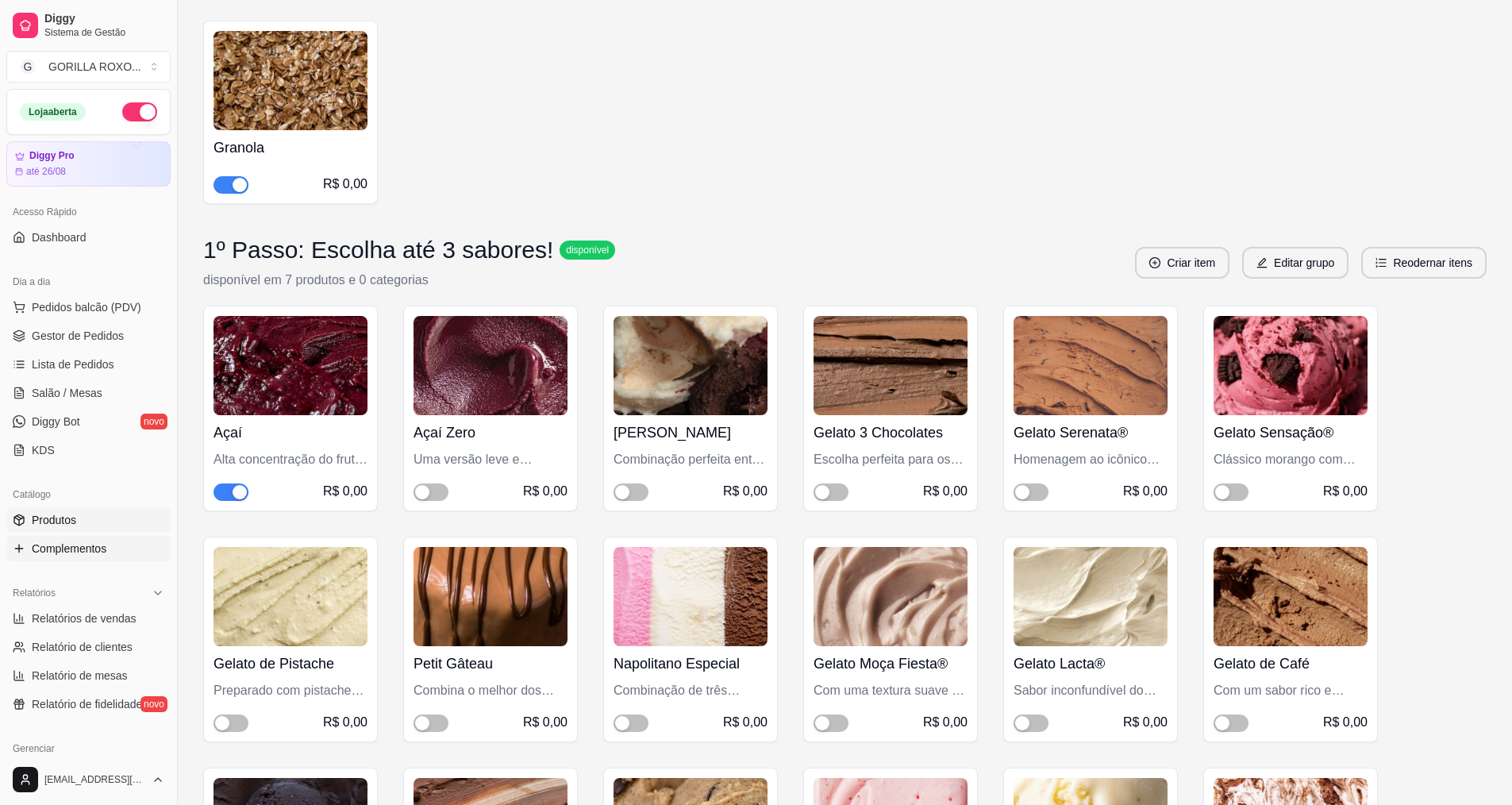
click at [90, 530] on link "Produtos" at bounding box center [89, 520] width 165 height 25
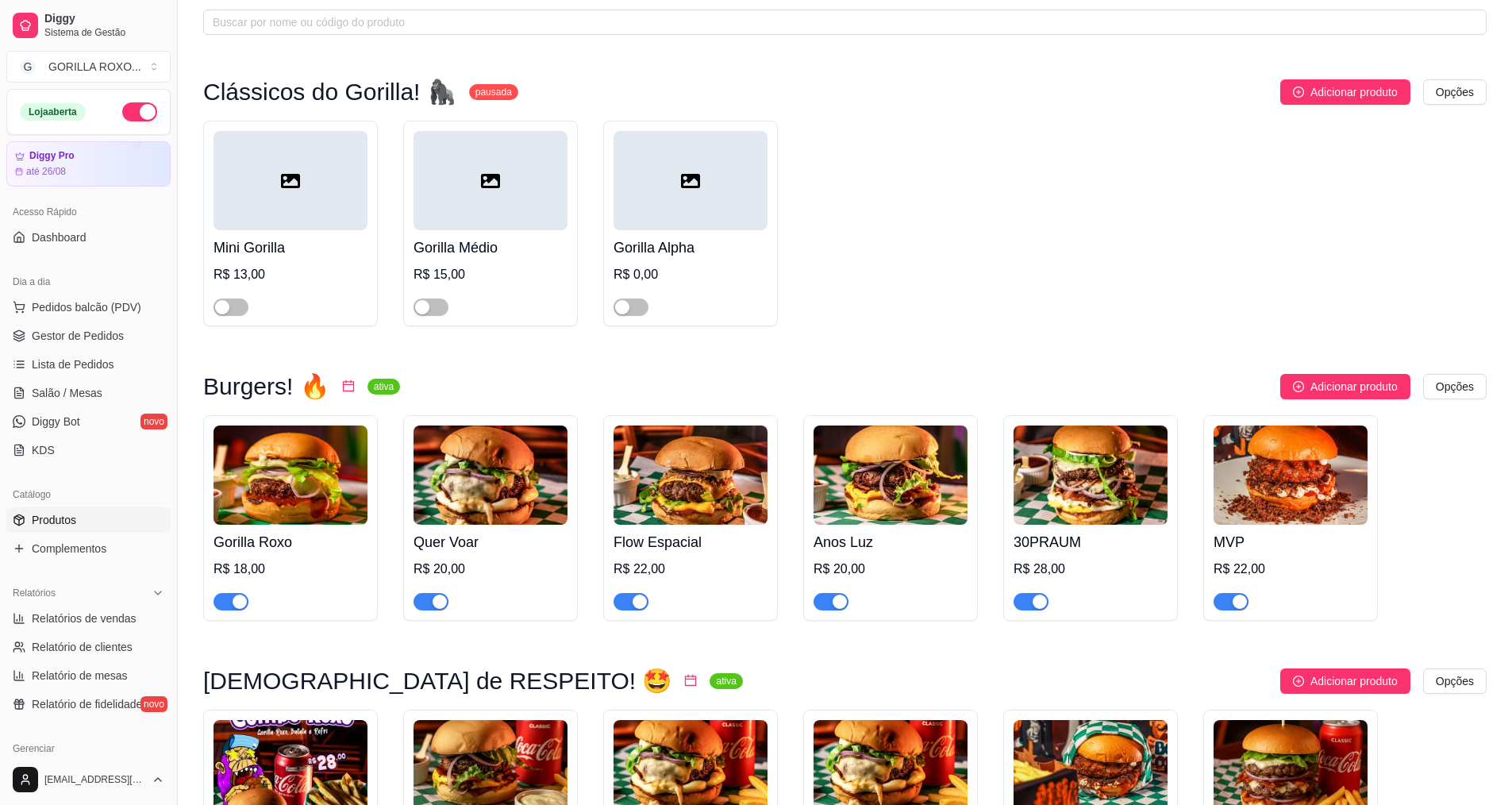
scroll to position [159, 0]
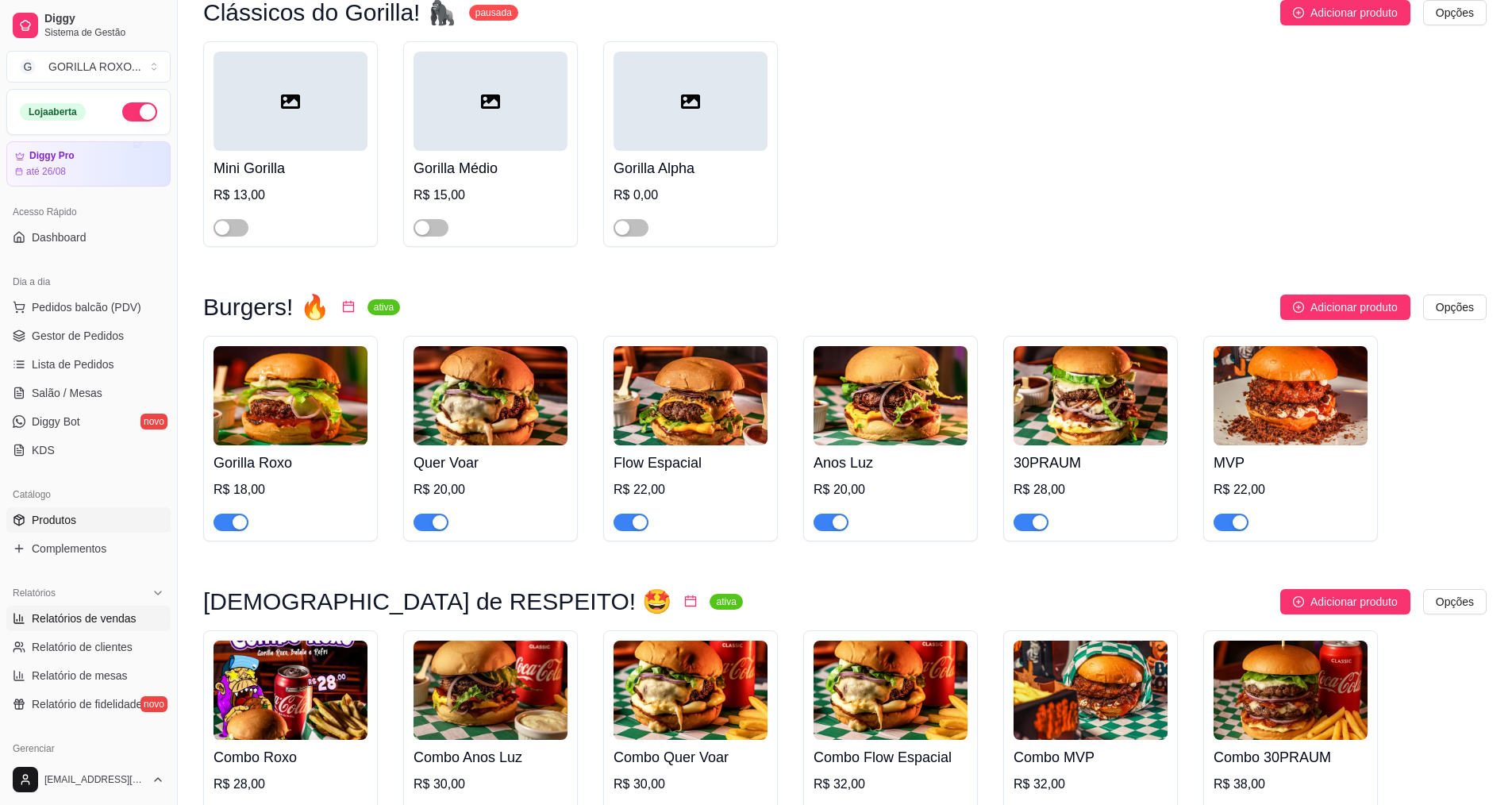
click at [93, 627] on link "Relatórios de vendas" at bounding box center [89, 618] width 165 height 25
select select "ALL"
select select "0"
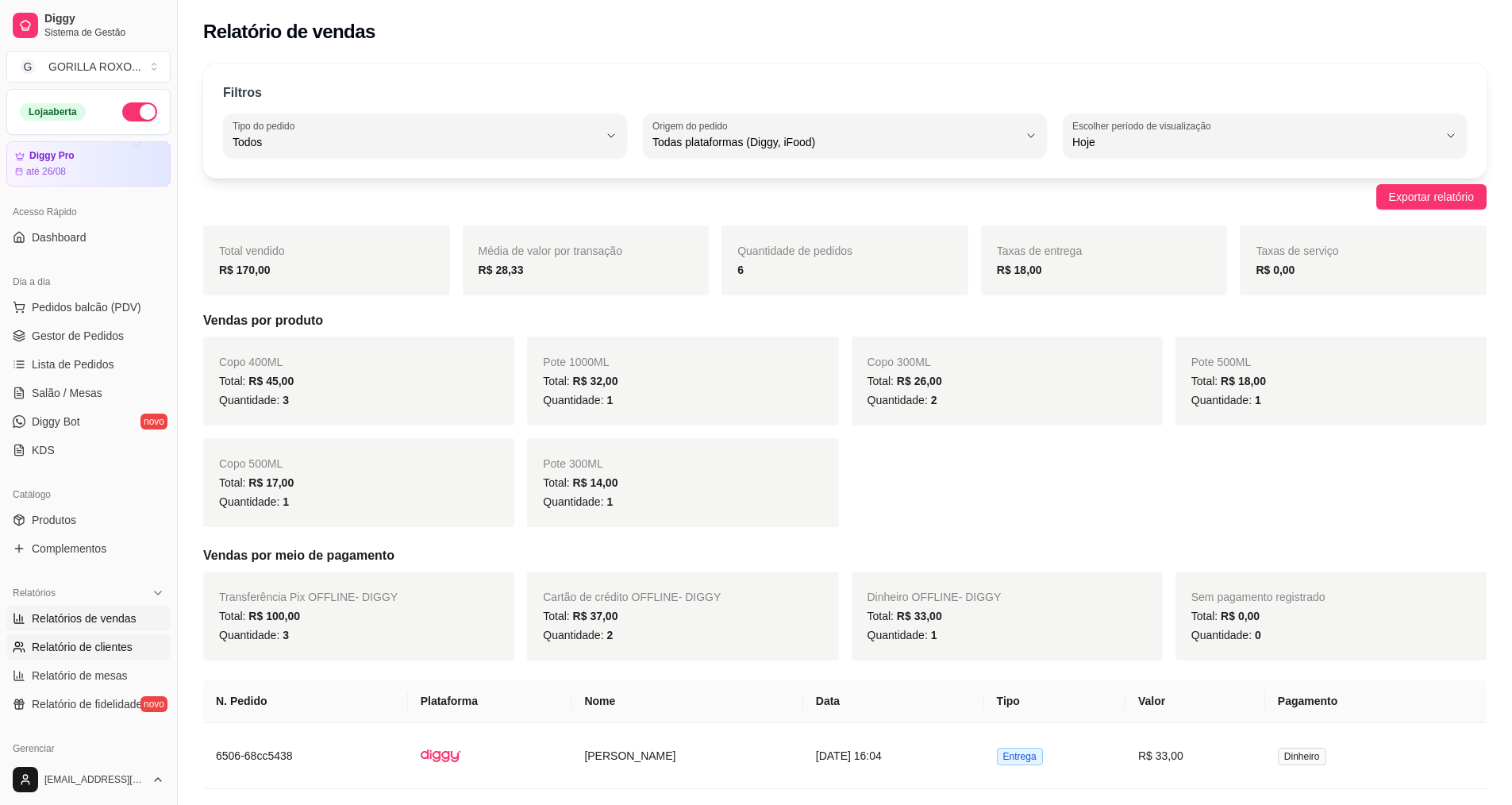
click at [90, 645] on span "Relatório de clientes" at bounding box center [82, 647] width 101 height 15
select select "30"
select select "HIGHEST_TOTAL_SPENT_WITH_ORDERS"
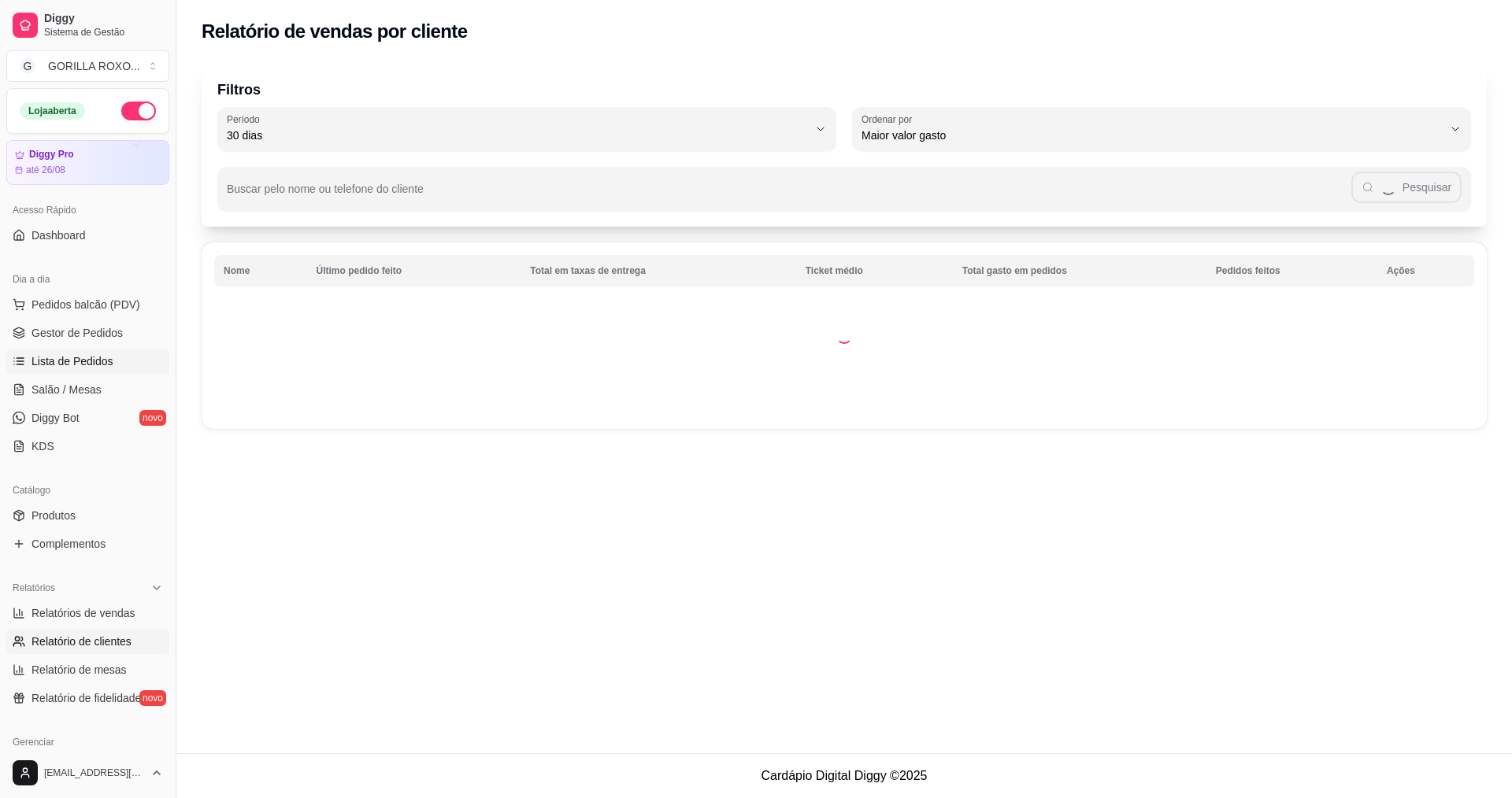
click at [88, 368] on span "Lista de Pedidos" at bounding box center [73, 361] width 82 height 15
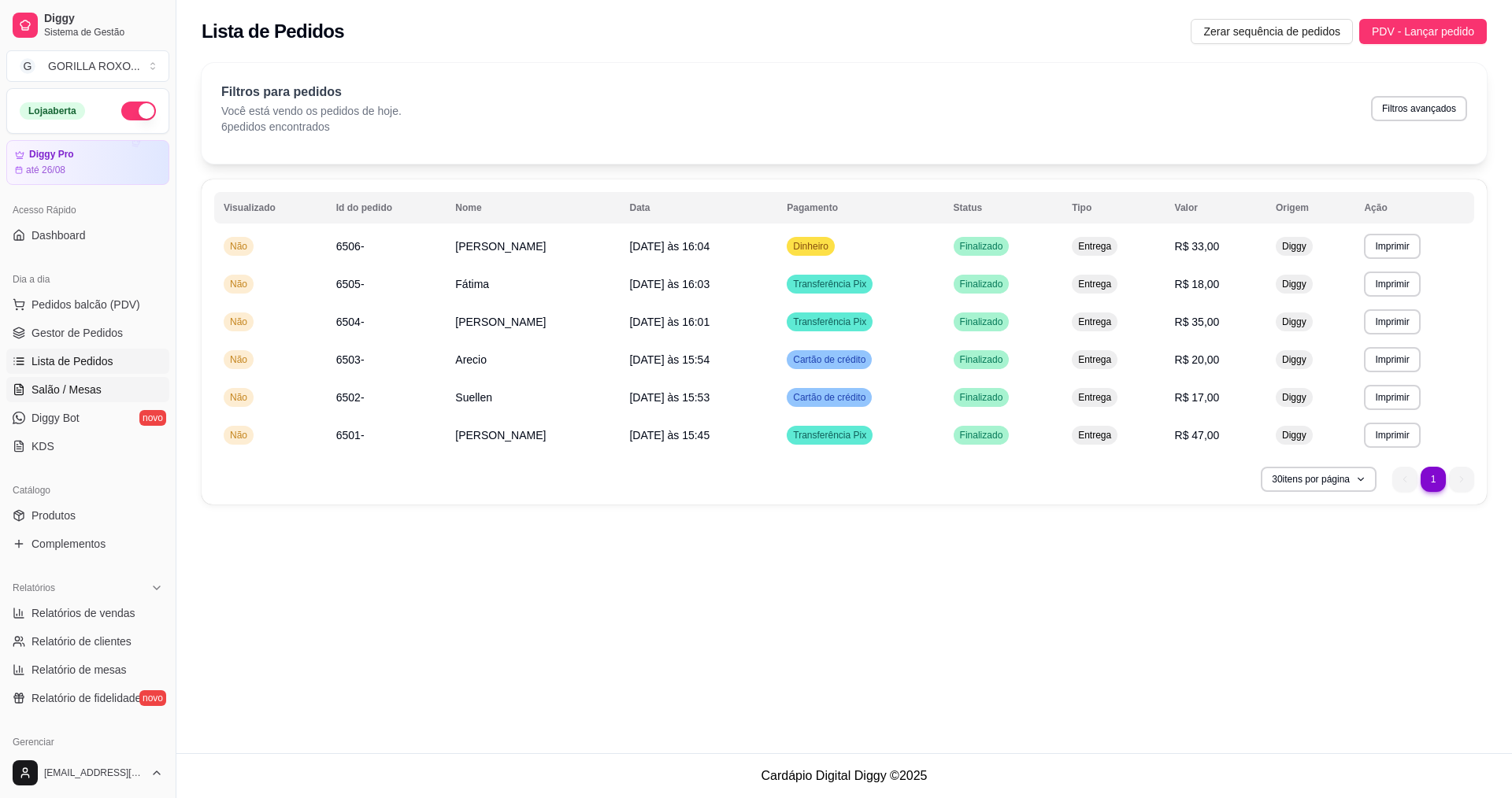
click at [101, 391] on link "Salão / Mesas" at bounding box center [88, 389] width 163 height 25
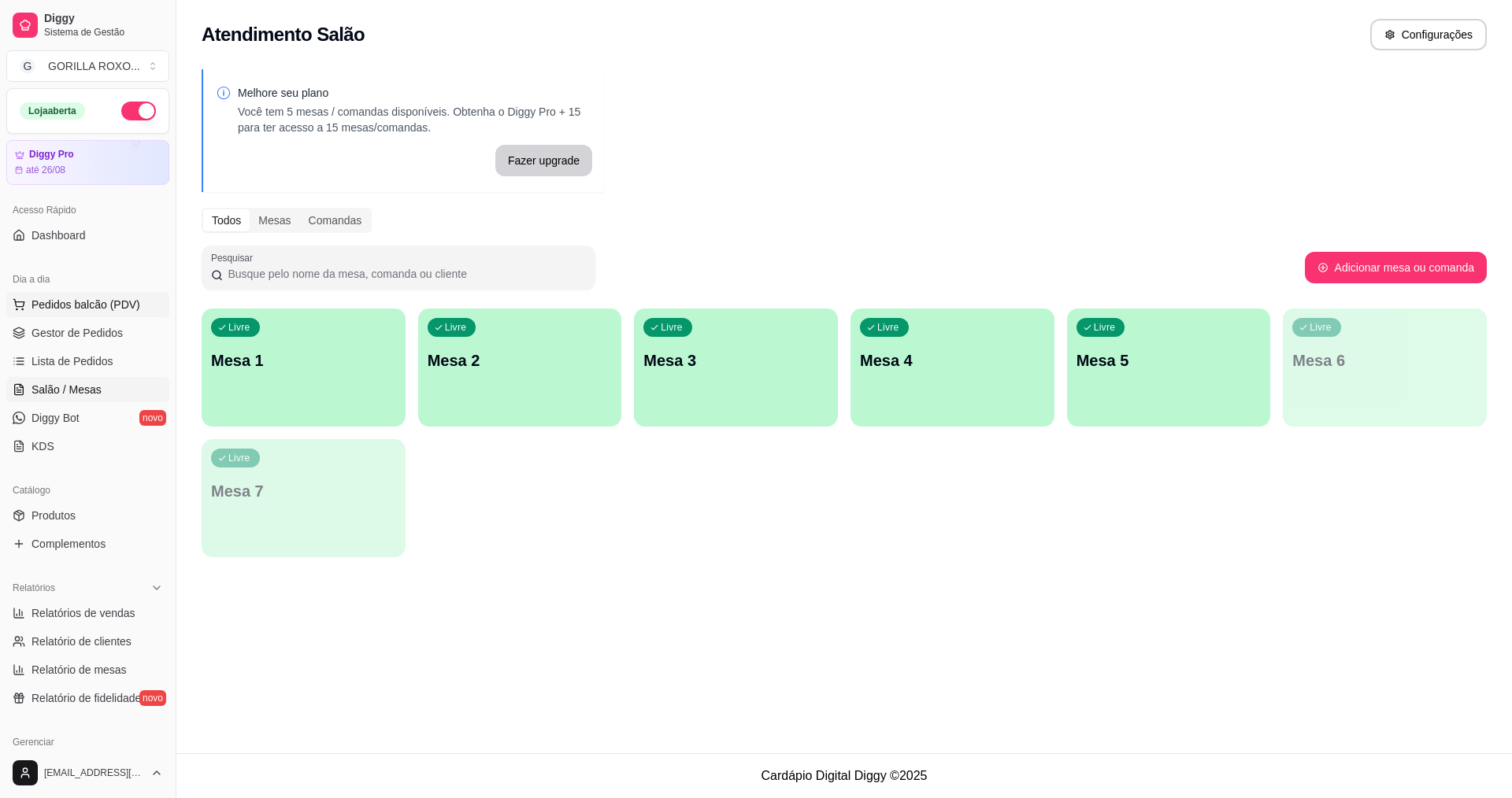
click at [122, 315] on button "Pedidos balcão (PDV)" at bounding box center [88, 304] width 163 height 25
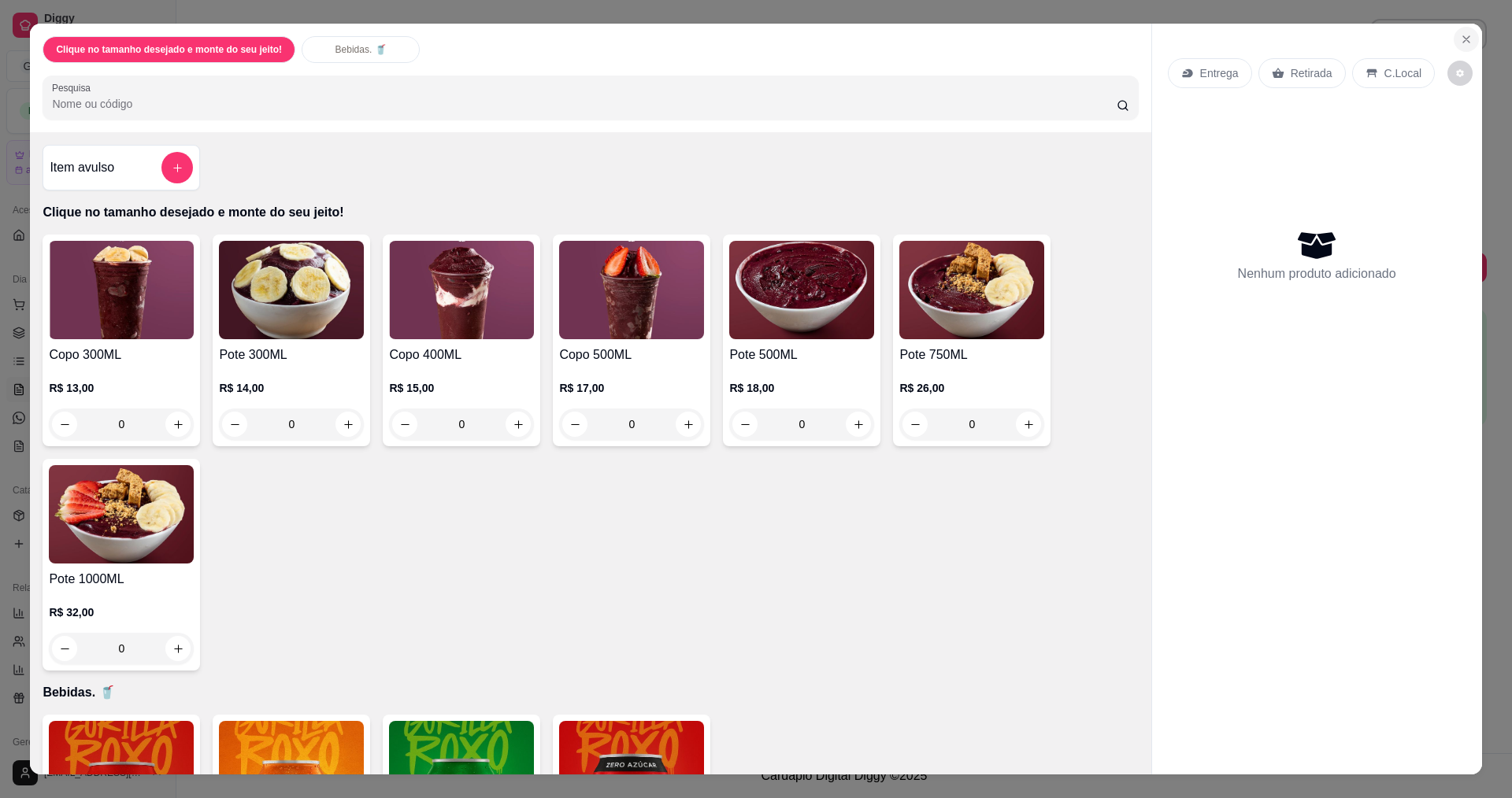
click at [1463, 38] on icon "Close" at bounding box center [1466, 39] width 7 height 7
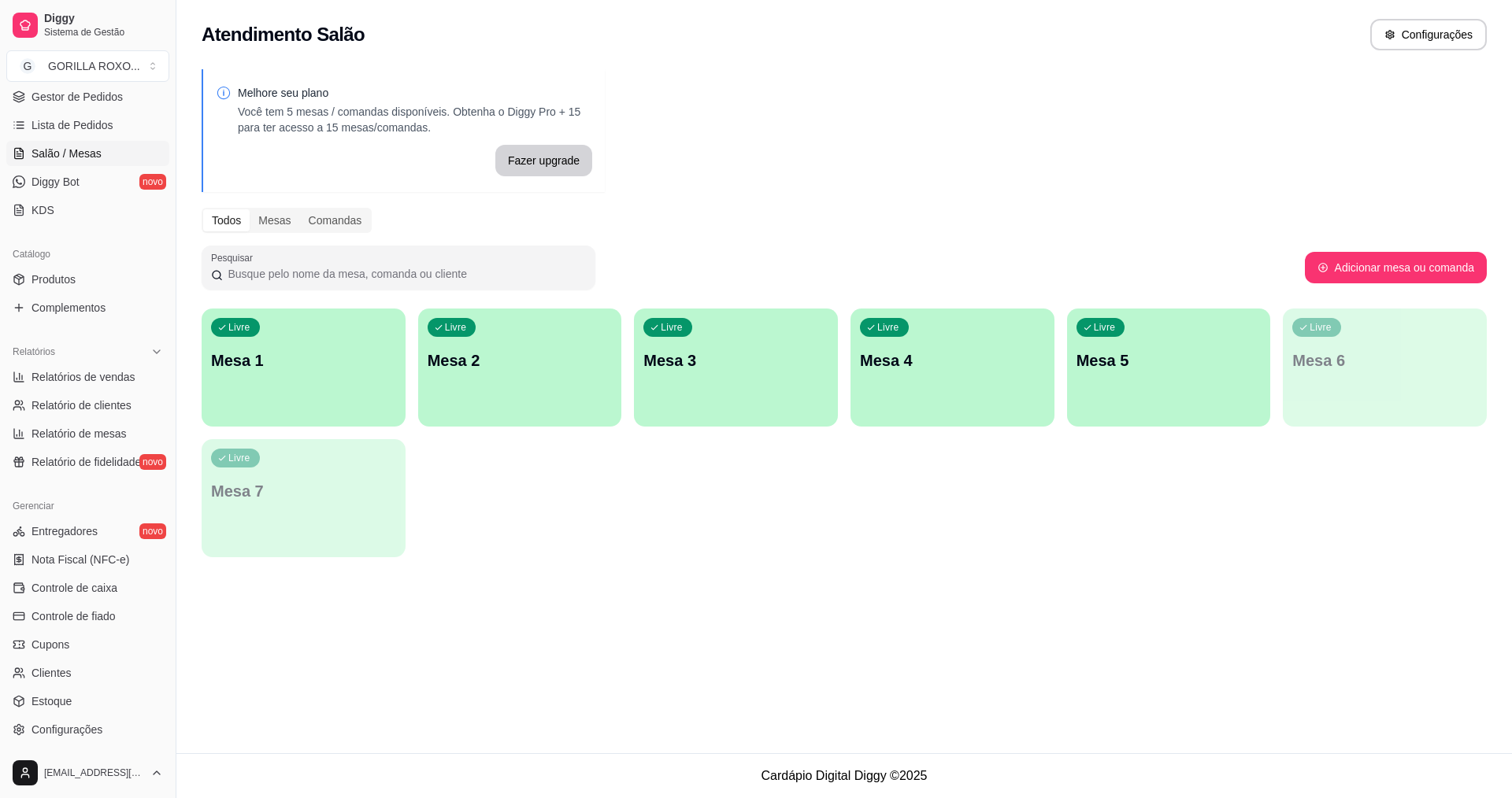
scroll to position [335, 0]
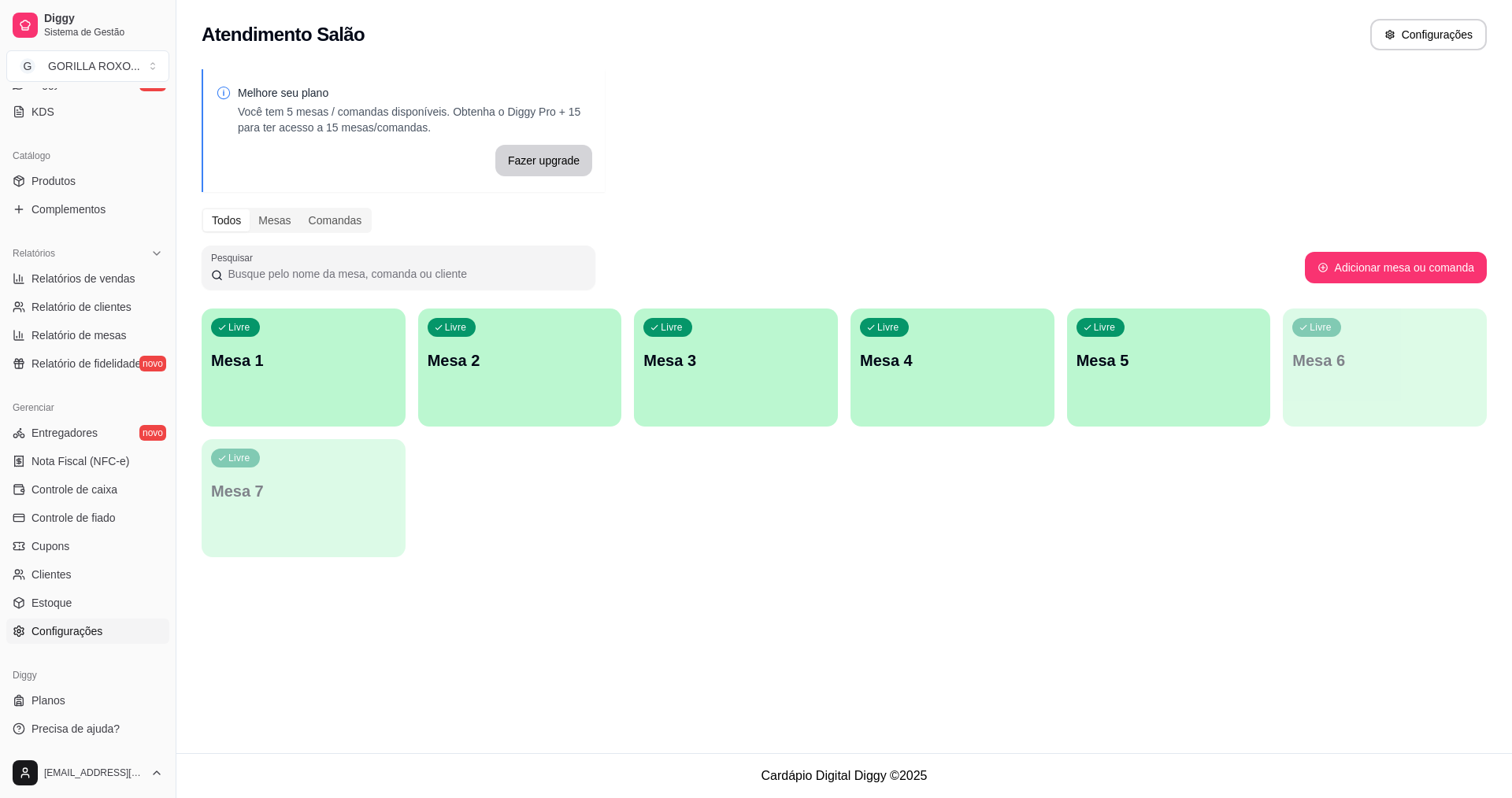
click at [80, 637] on span "Configurações" at bounding box center [67, 631] width 71 height 15
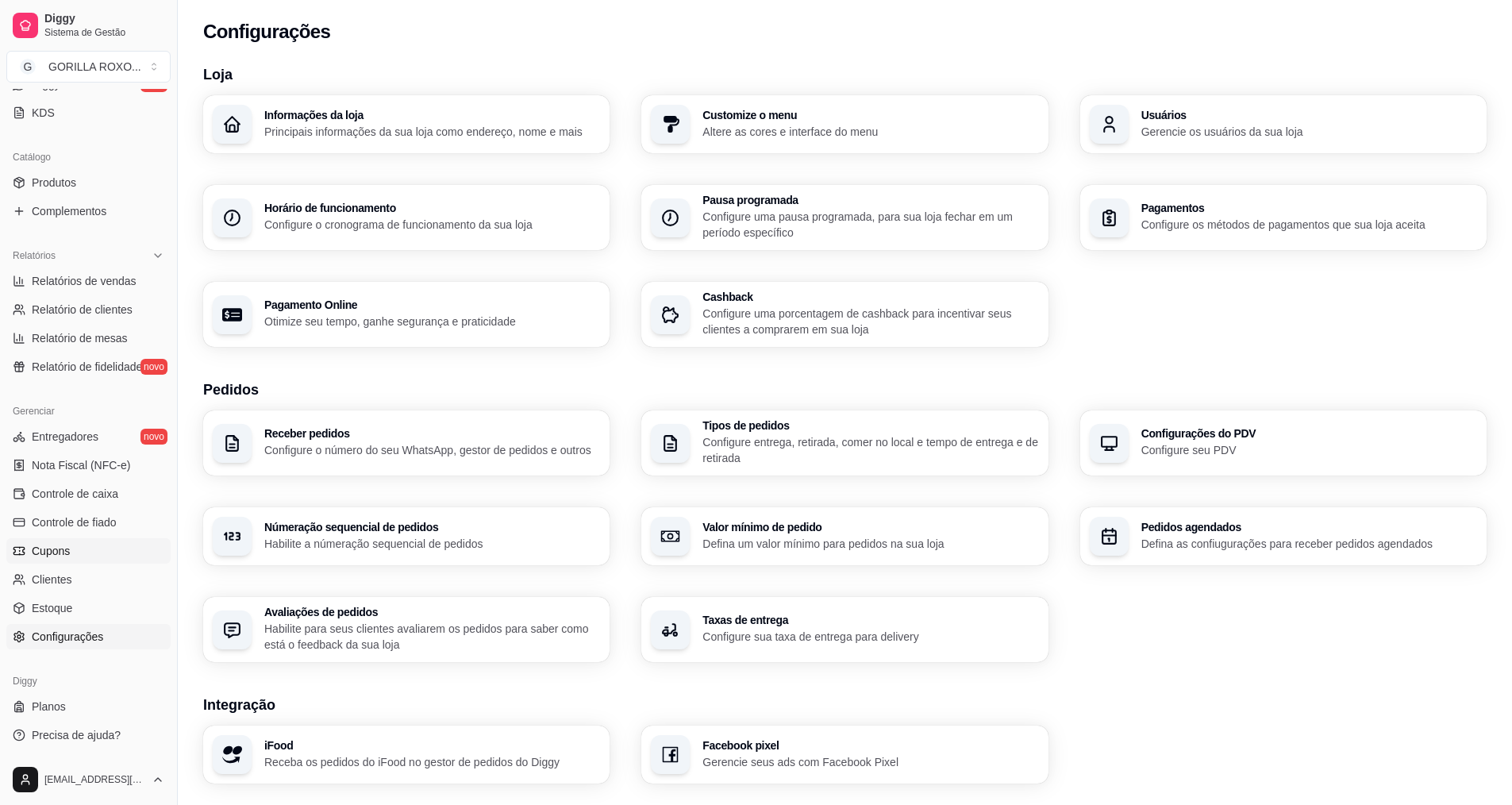
click at [67, 563] on link "Cupons" at bounding box center [89, 551] width 165 height 25
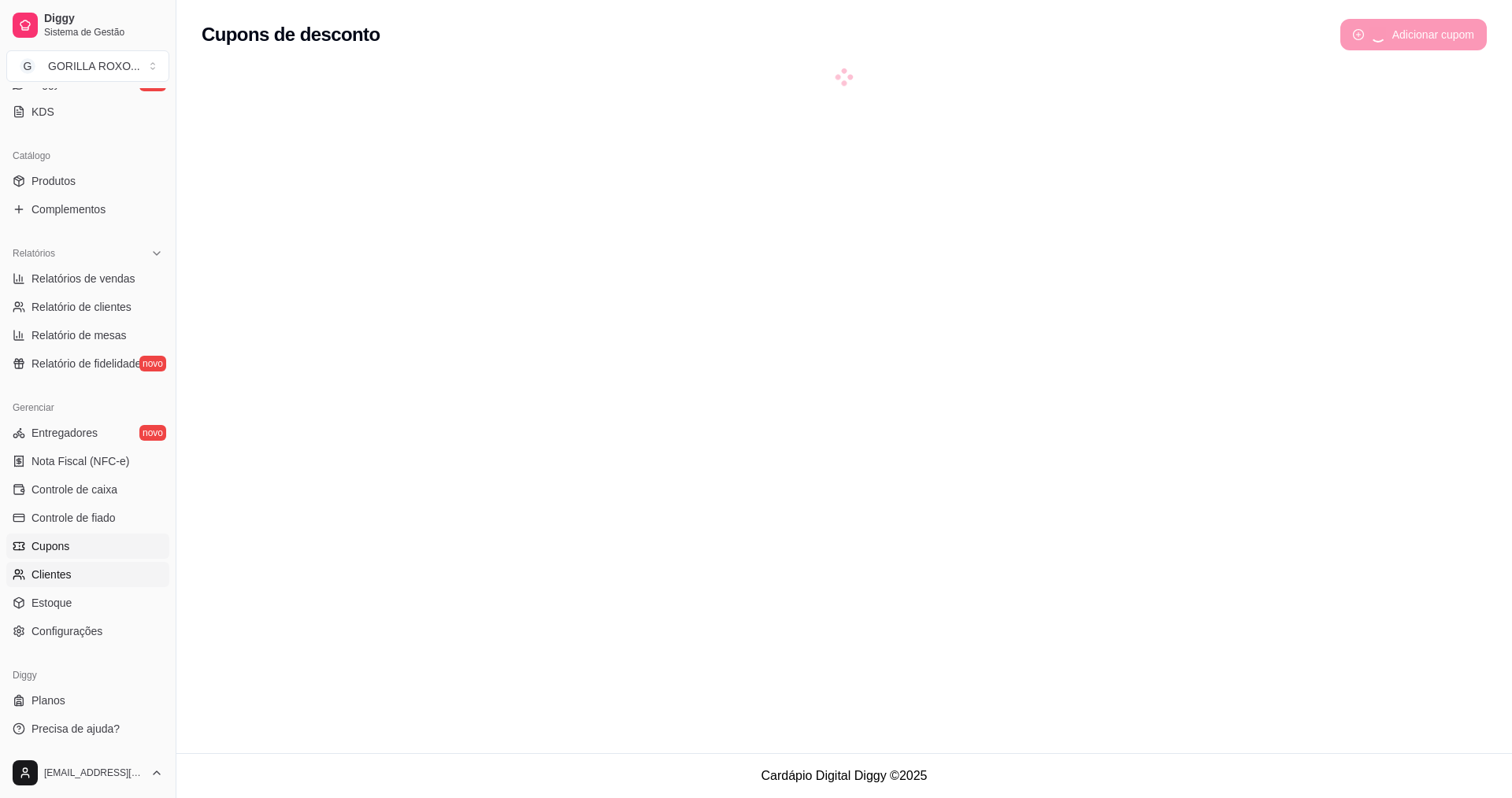
click at [67, 578] on span "Clientes" at bounding box center [52, 575] width 40 height 15
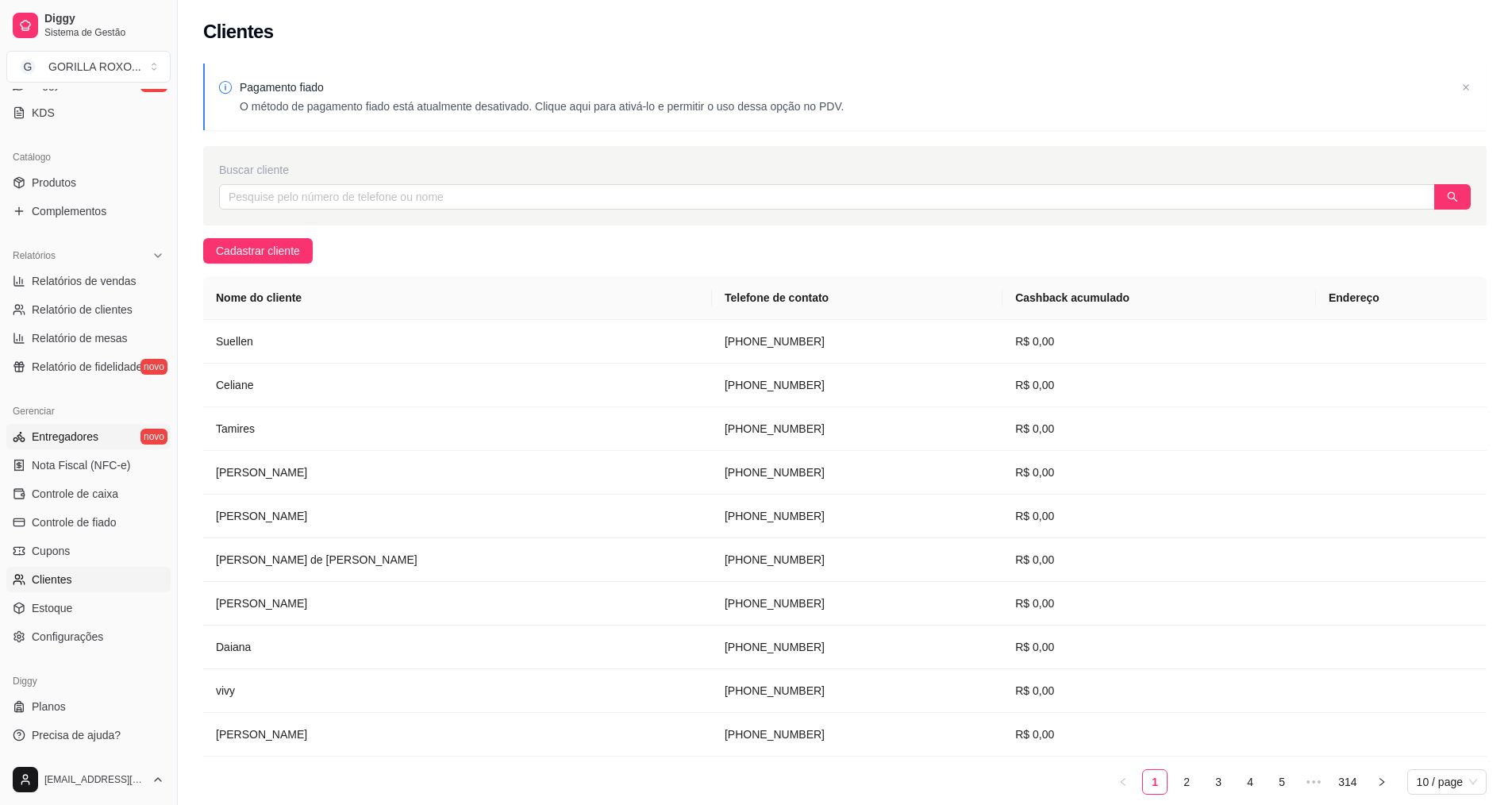
click at [83, 444] on span "Entregadores" at bounding box center [64, 436] width 66 height 15
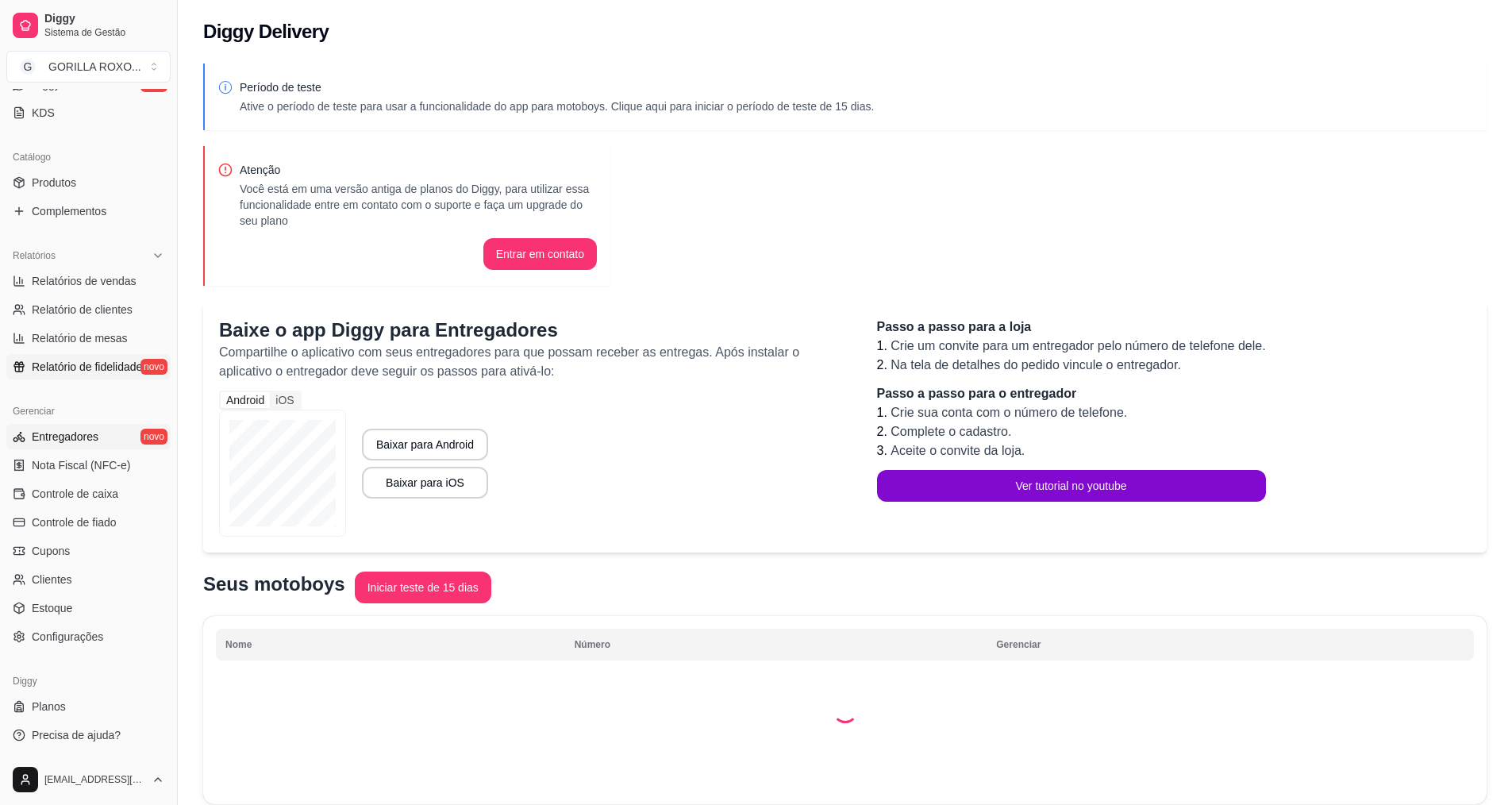
click at [97, 372] on span "Relatório de fidelidade" at bounding box center [87, 367] width 111 height 15
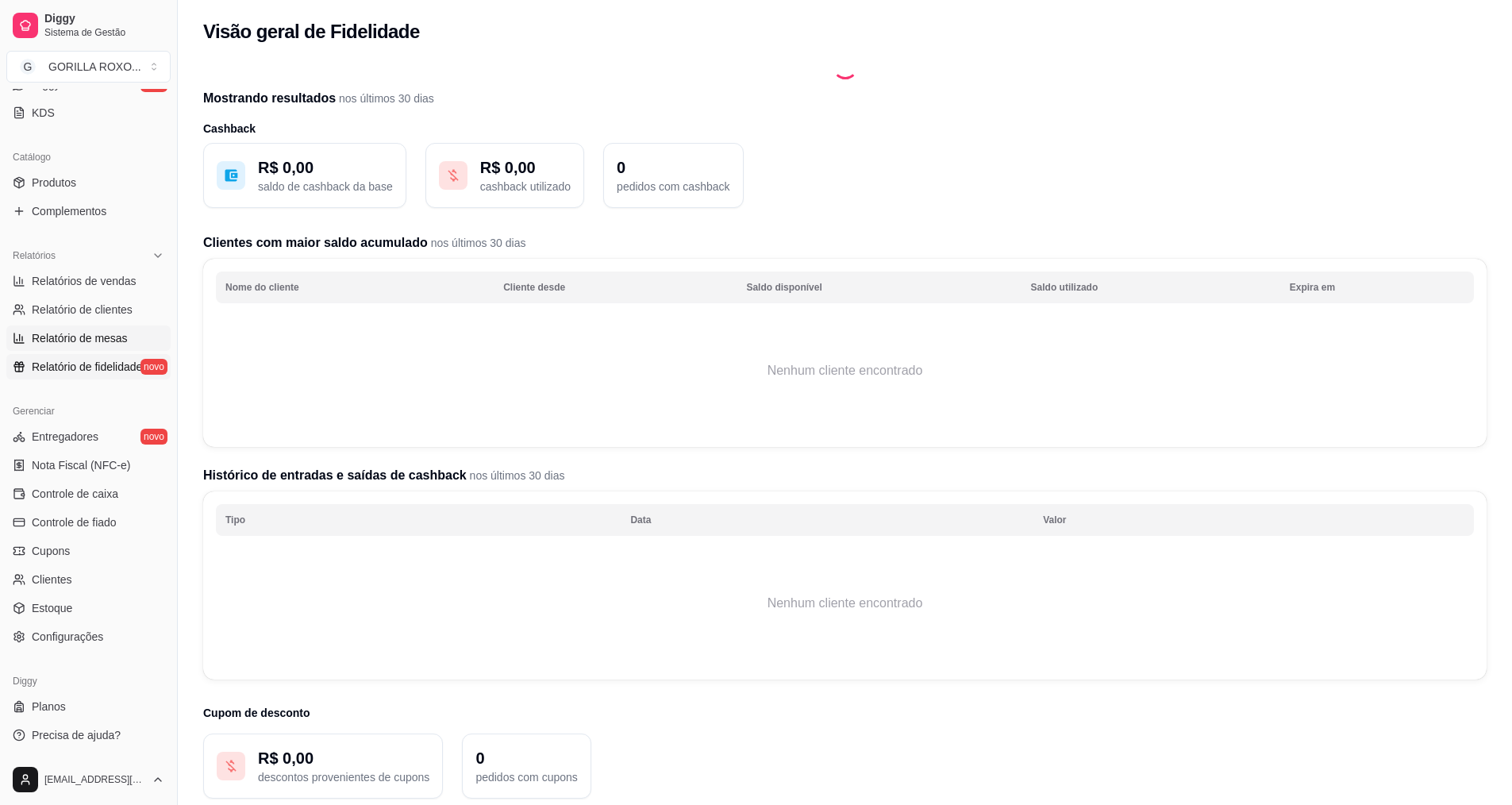
click at [111, 338] on span "Relatório de mesas" at bounding box center [80, 338] width 96 height 15
select select "TOTAL_OF_ORDERS"
select select "7"
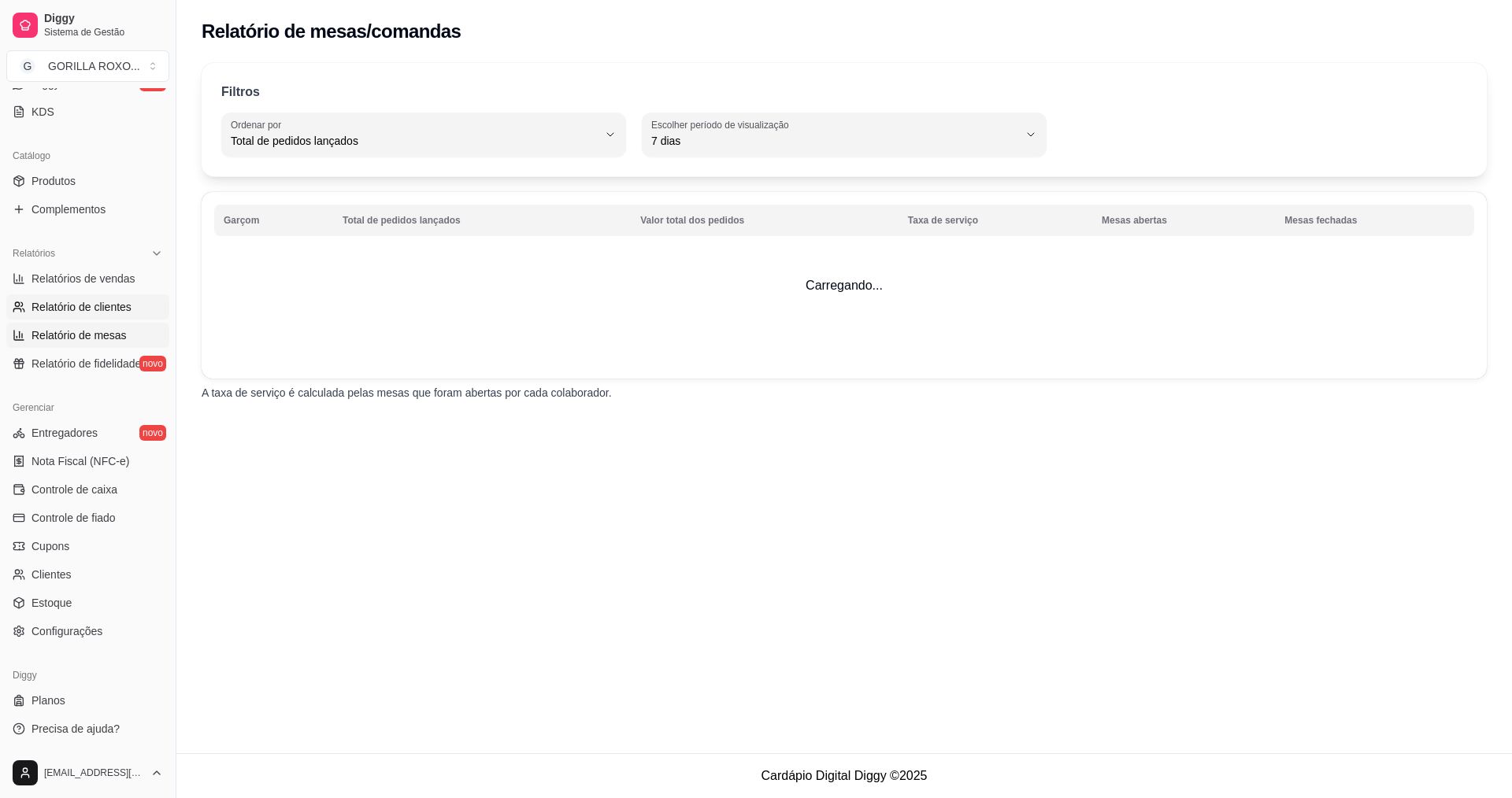
click at [106, 310] on span "Relatório de clientes" at bounding box center [81, 306] width 100 height 15
select select "30"
select select "HIGHEST_TOTAL_SPENT_WITH_ORDERS"
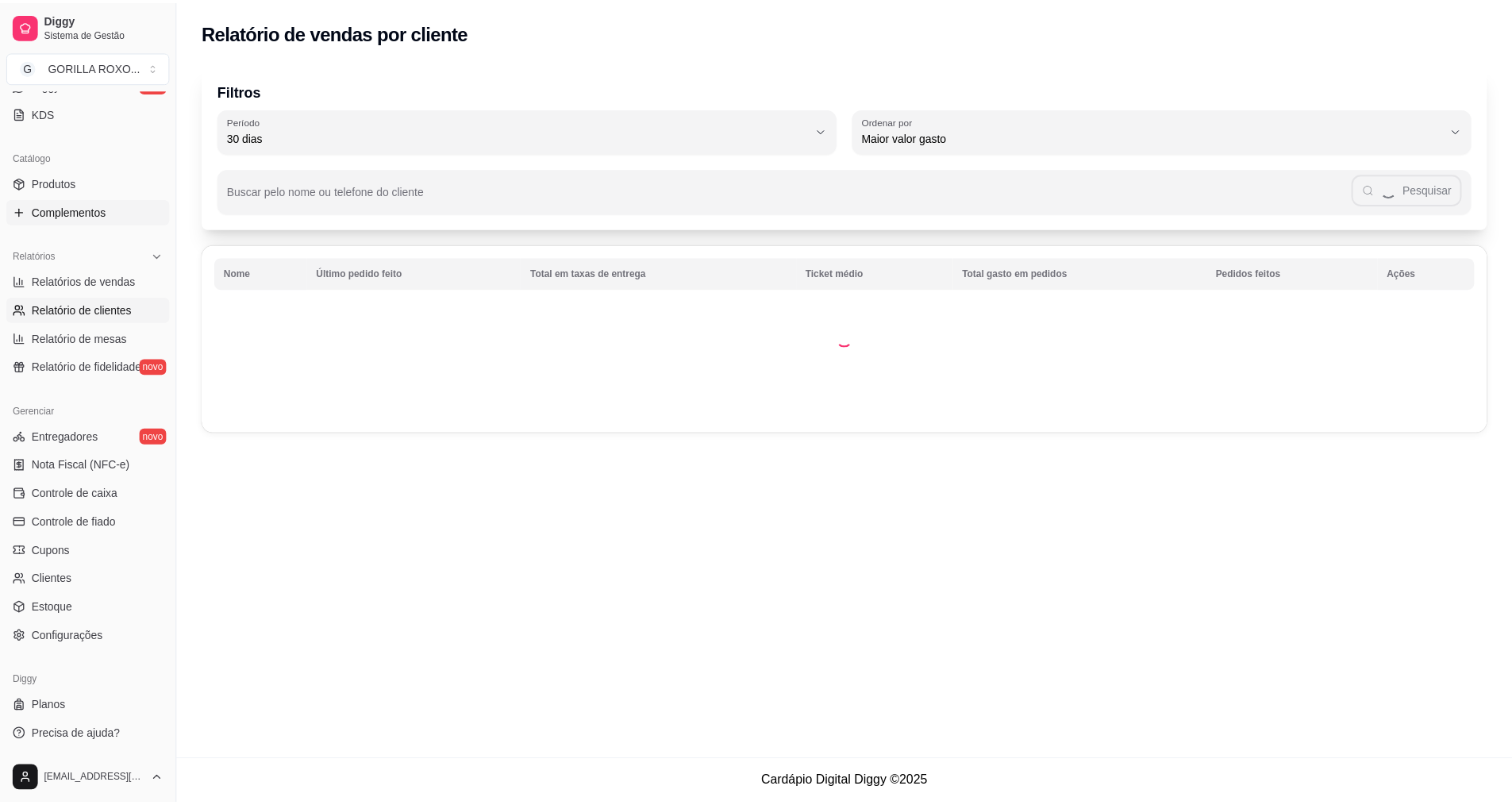
scroll to position [20, 0]
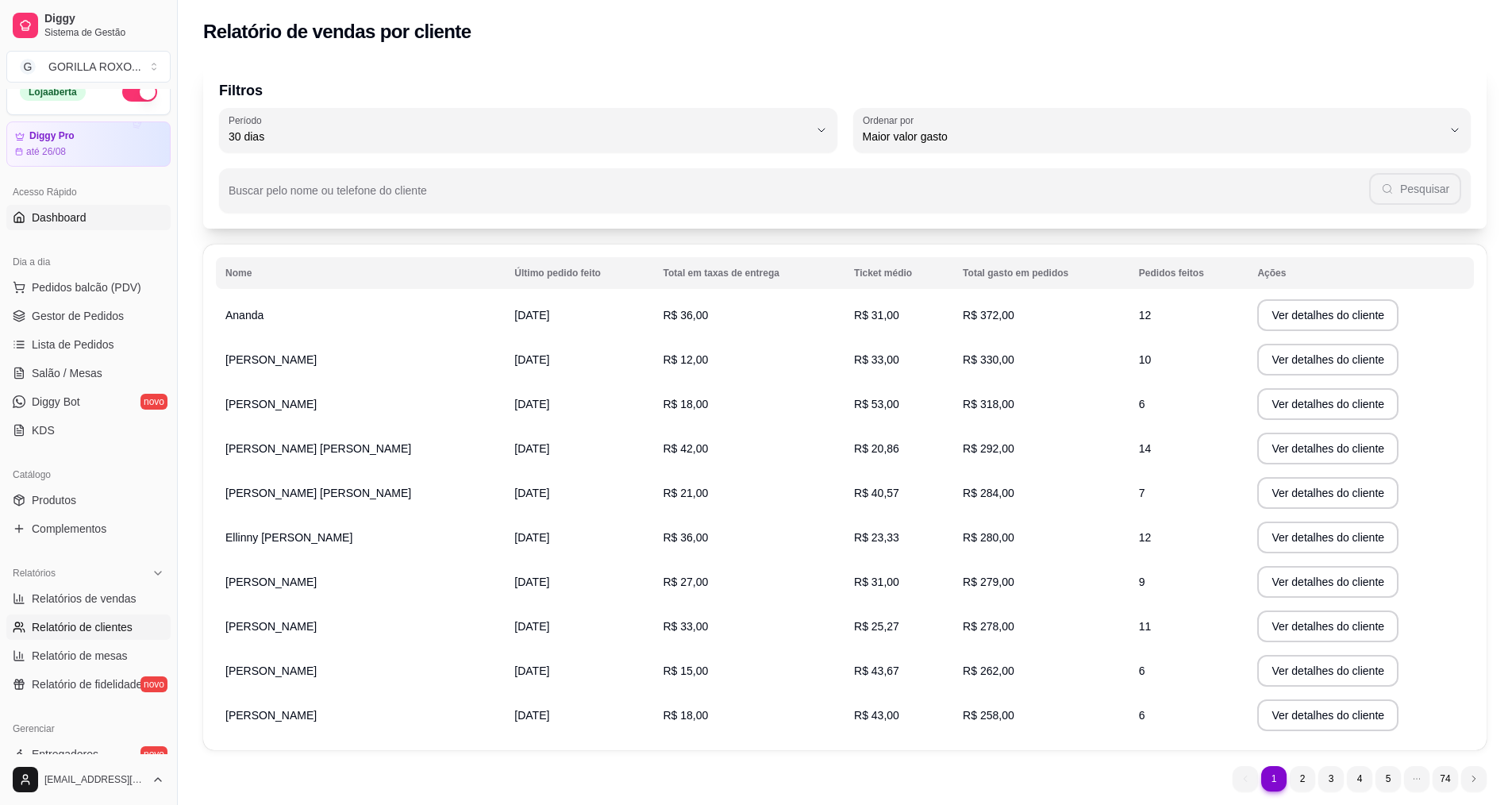
click at [82, 221] on span "Dashboard" at bounding box center [59, 218] width 55 height 15
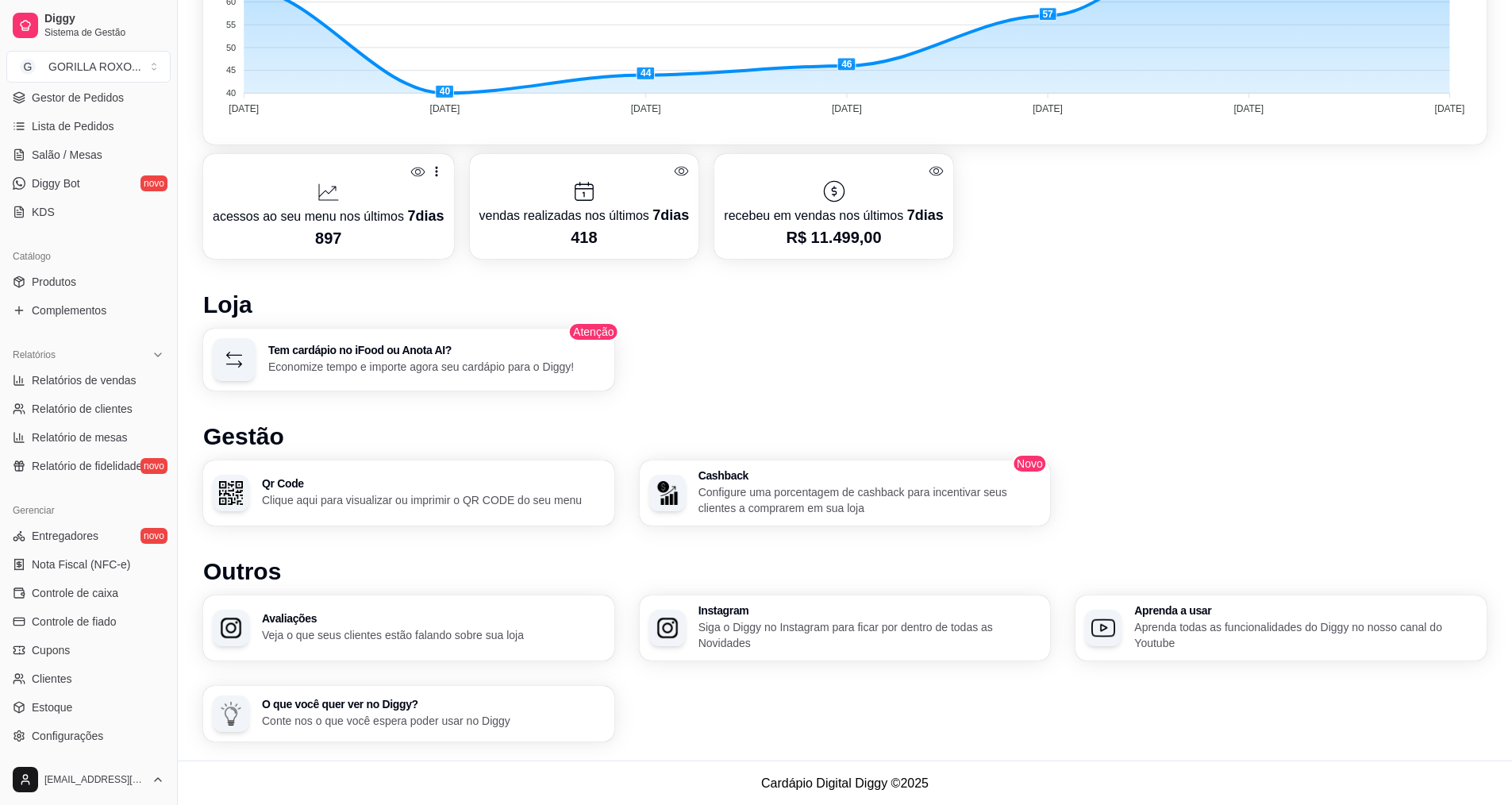
scroll to position [338, 0]
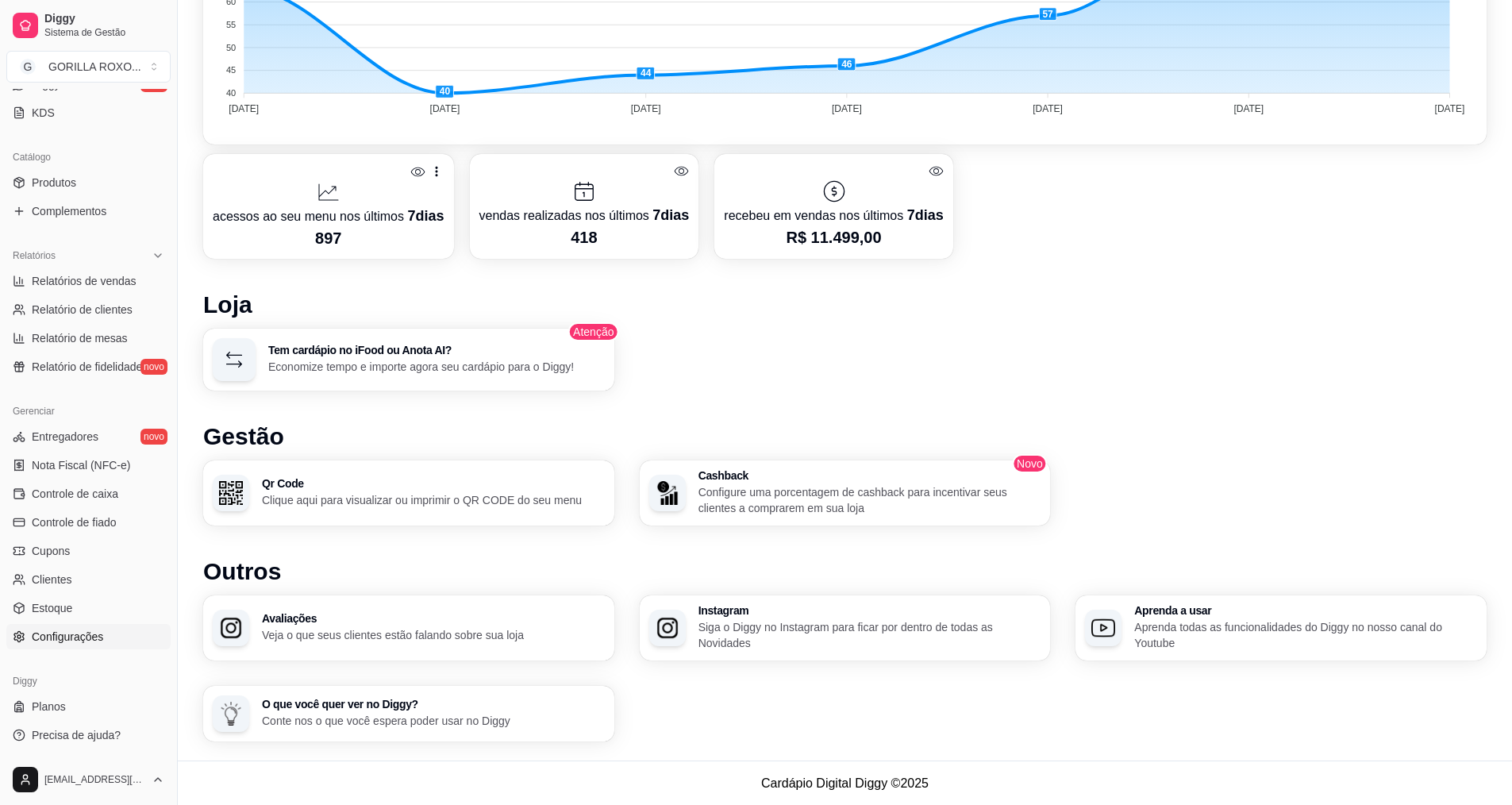
click at [82, 638] on span "Configurações" at bounding box center [67, 636] width 71 height 15
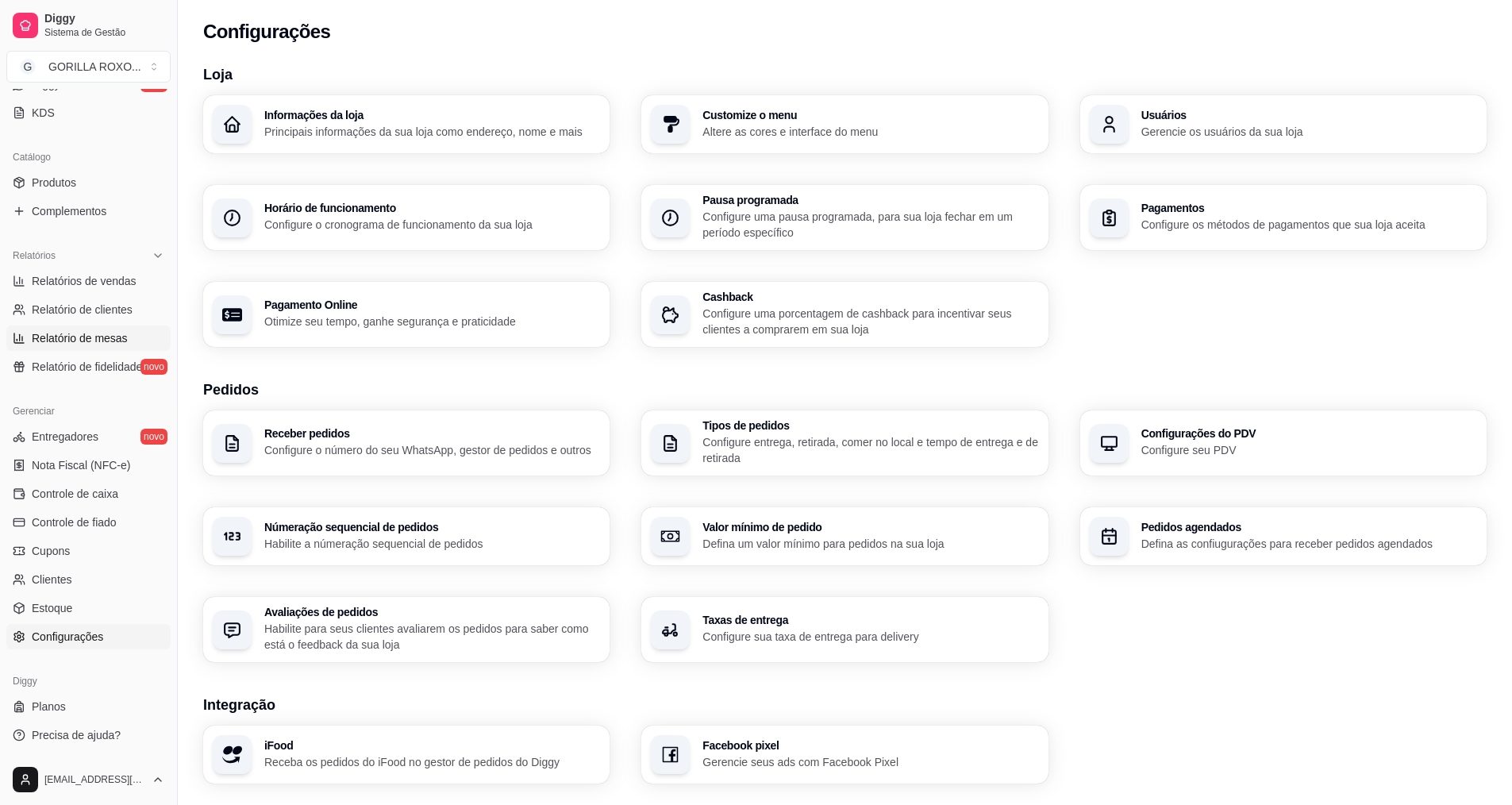
scroll to position [179, 0]
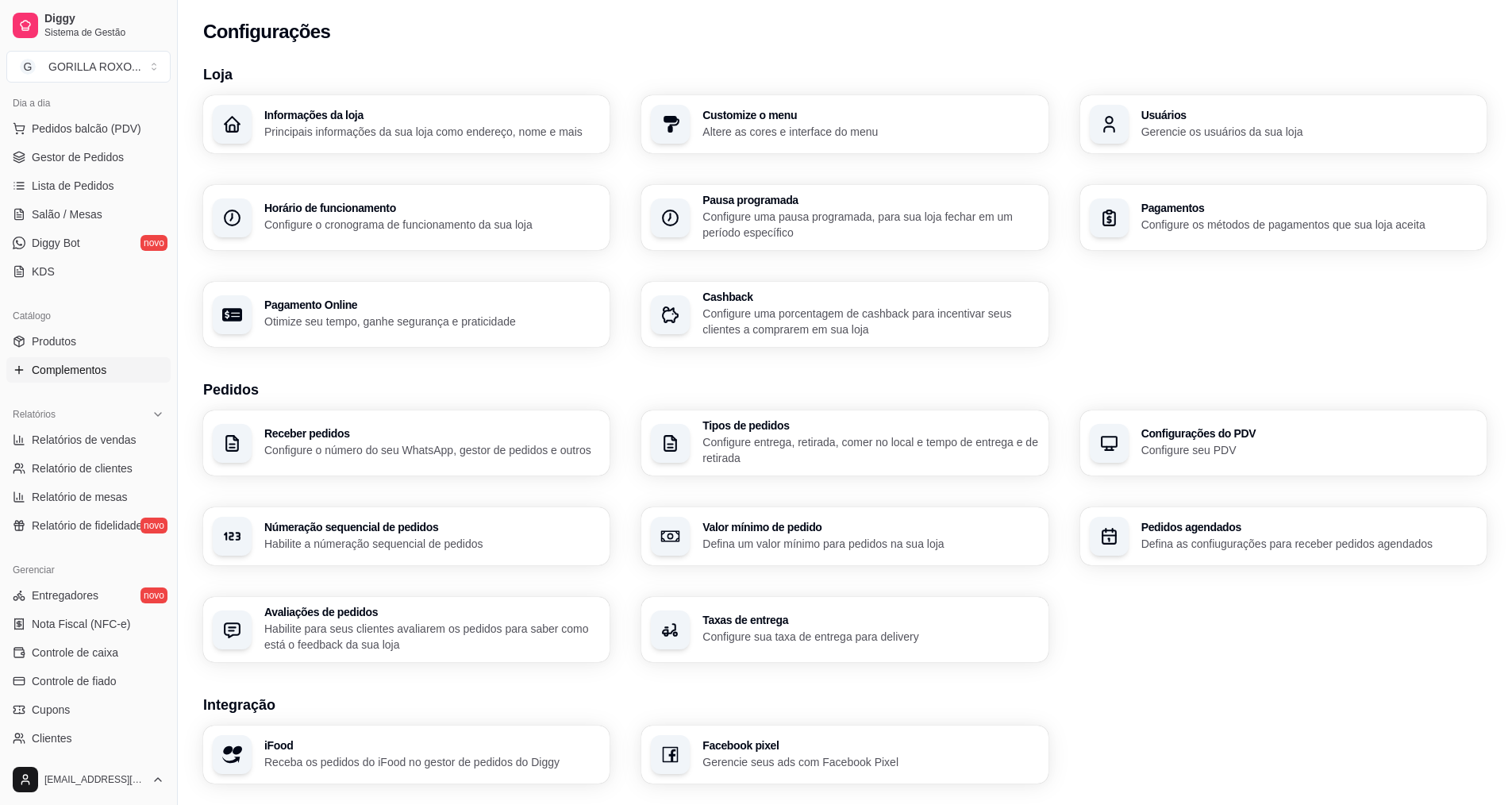
click at [86, 367] on span "Complementos" at bounding box center [69, 370] width 75 height 15
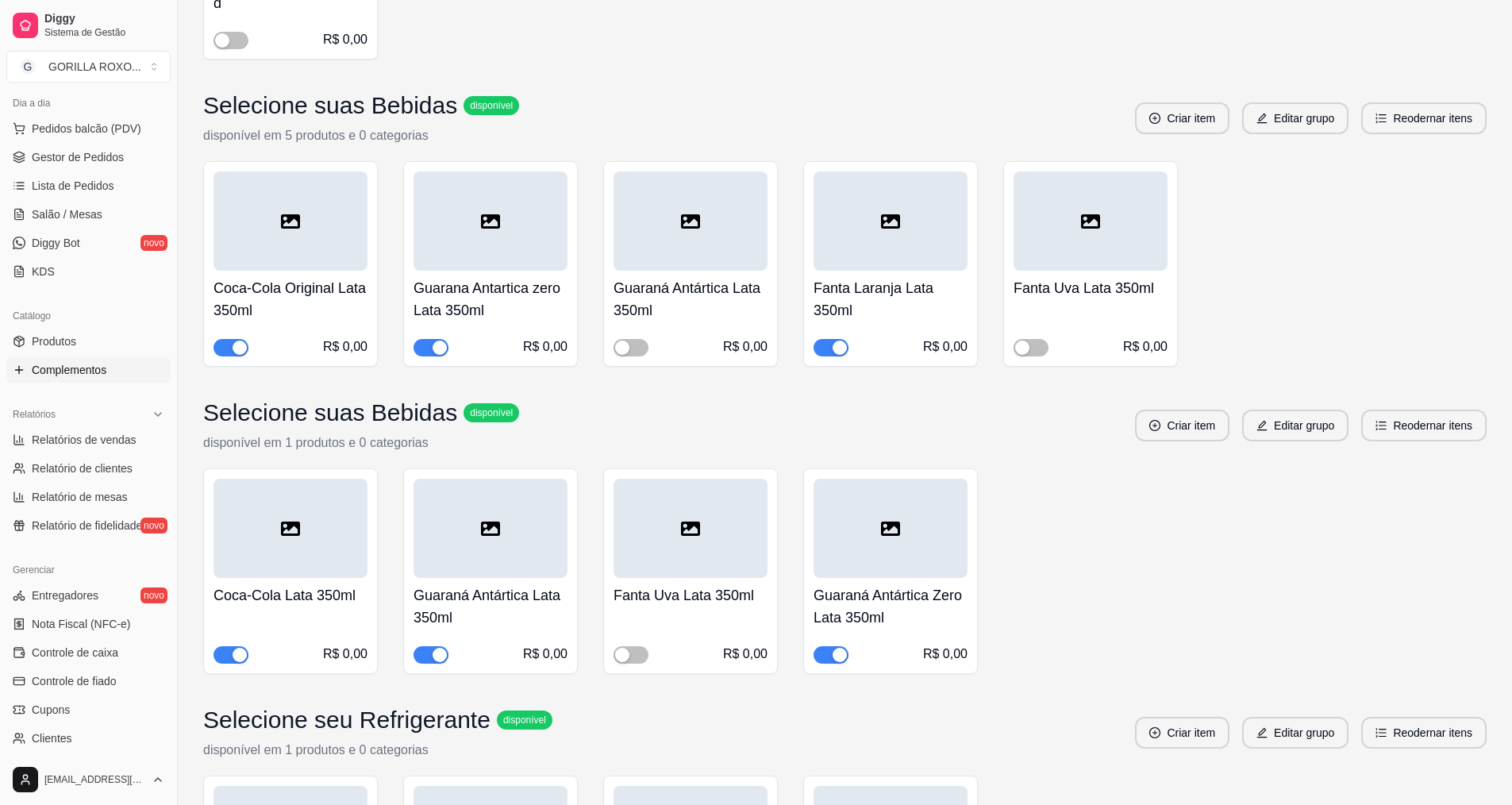
scroll to position [2462, 0]
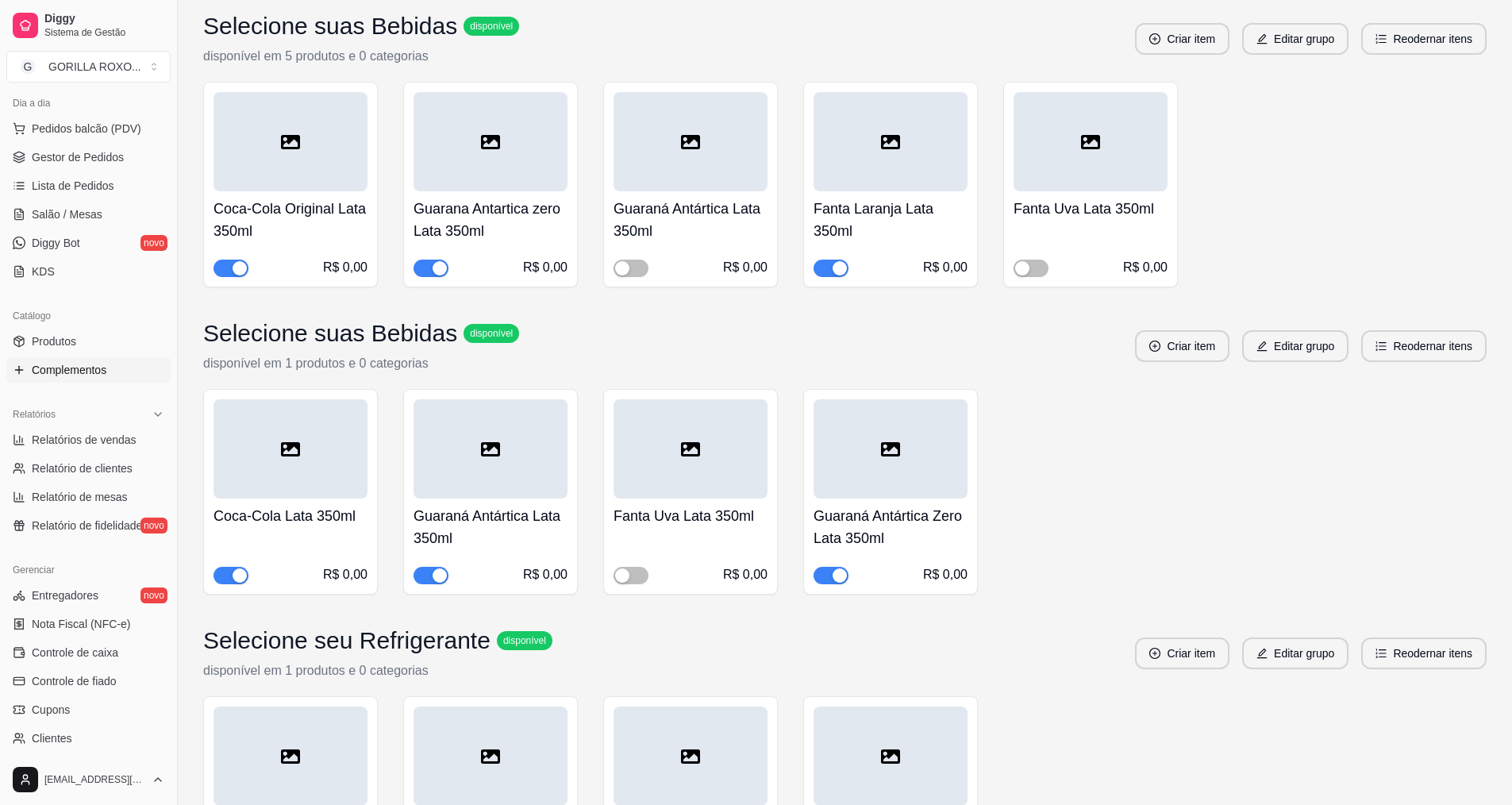
click at [441, 264] on div "button" at bounding box center [440, 268] width 14 height 14
click at [630, 264] on button "button" at bounding box center [631, 269] width 35 height 17
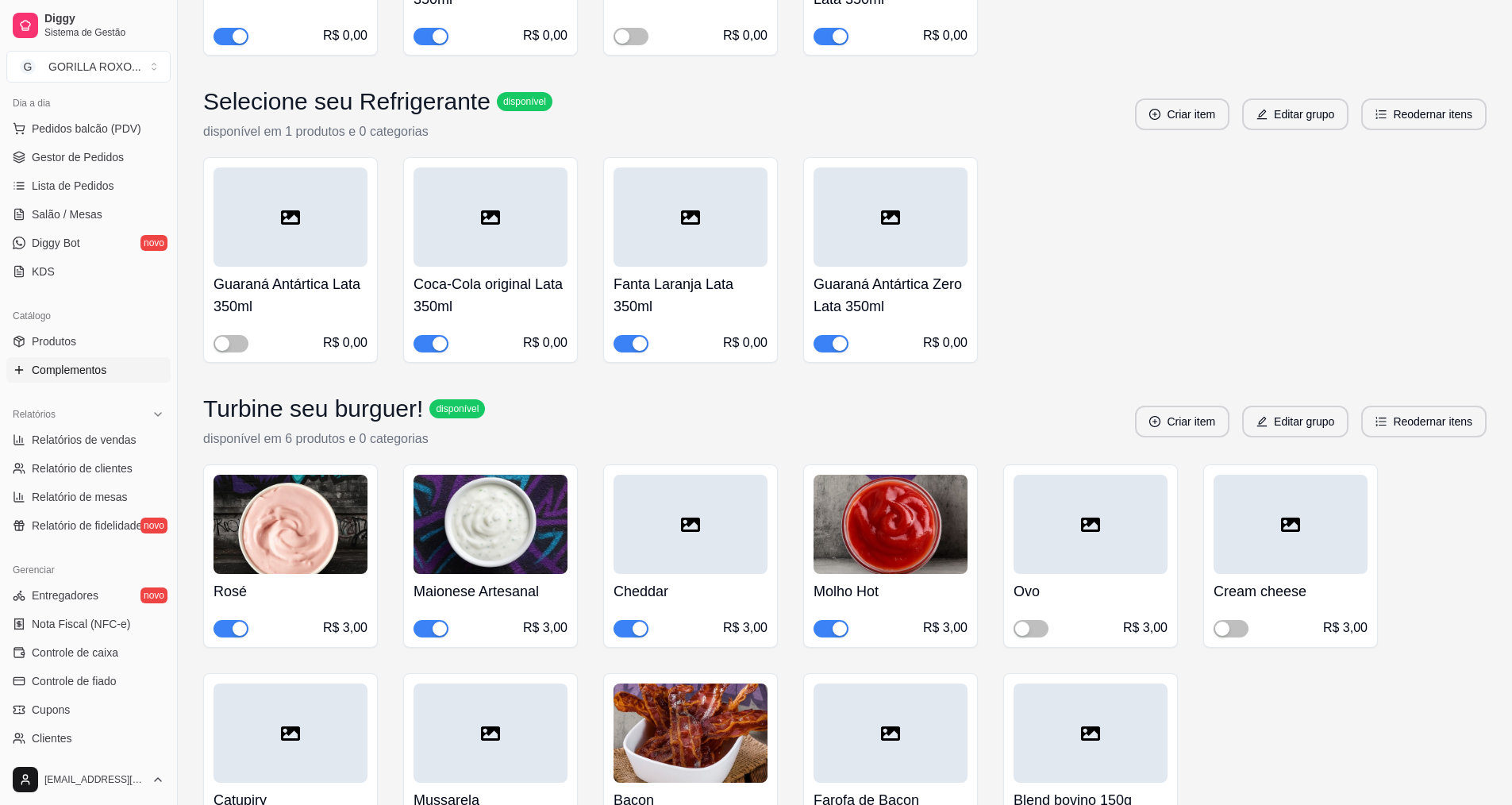
scroll to position [4802, 0]
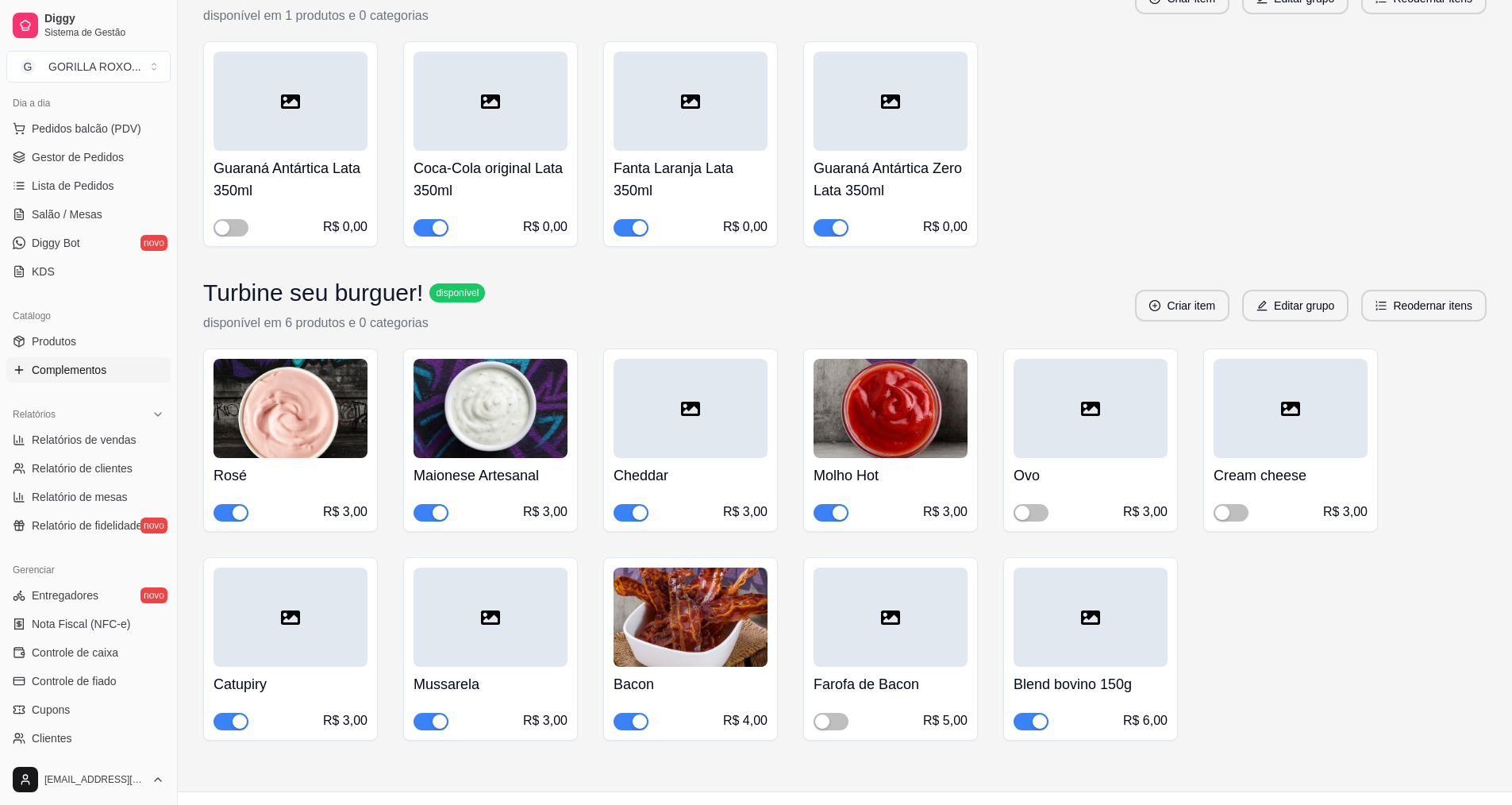
click at [1104, 423] on div at bounding box center [1090, 408] width 154 height 99
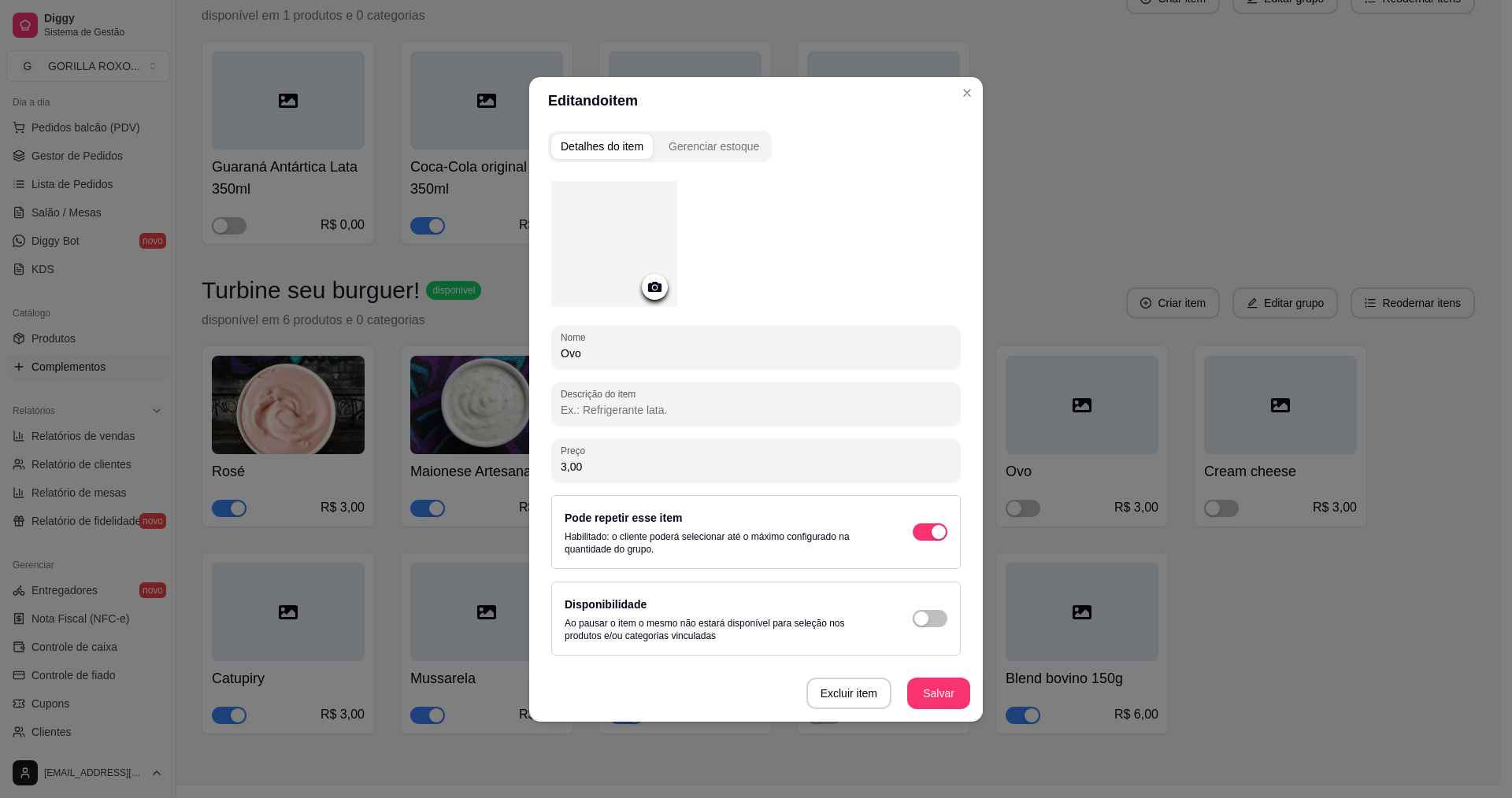
click at [647, 295] on icon at bounding box center [654, 286] width 18 height 18
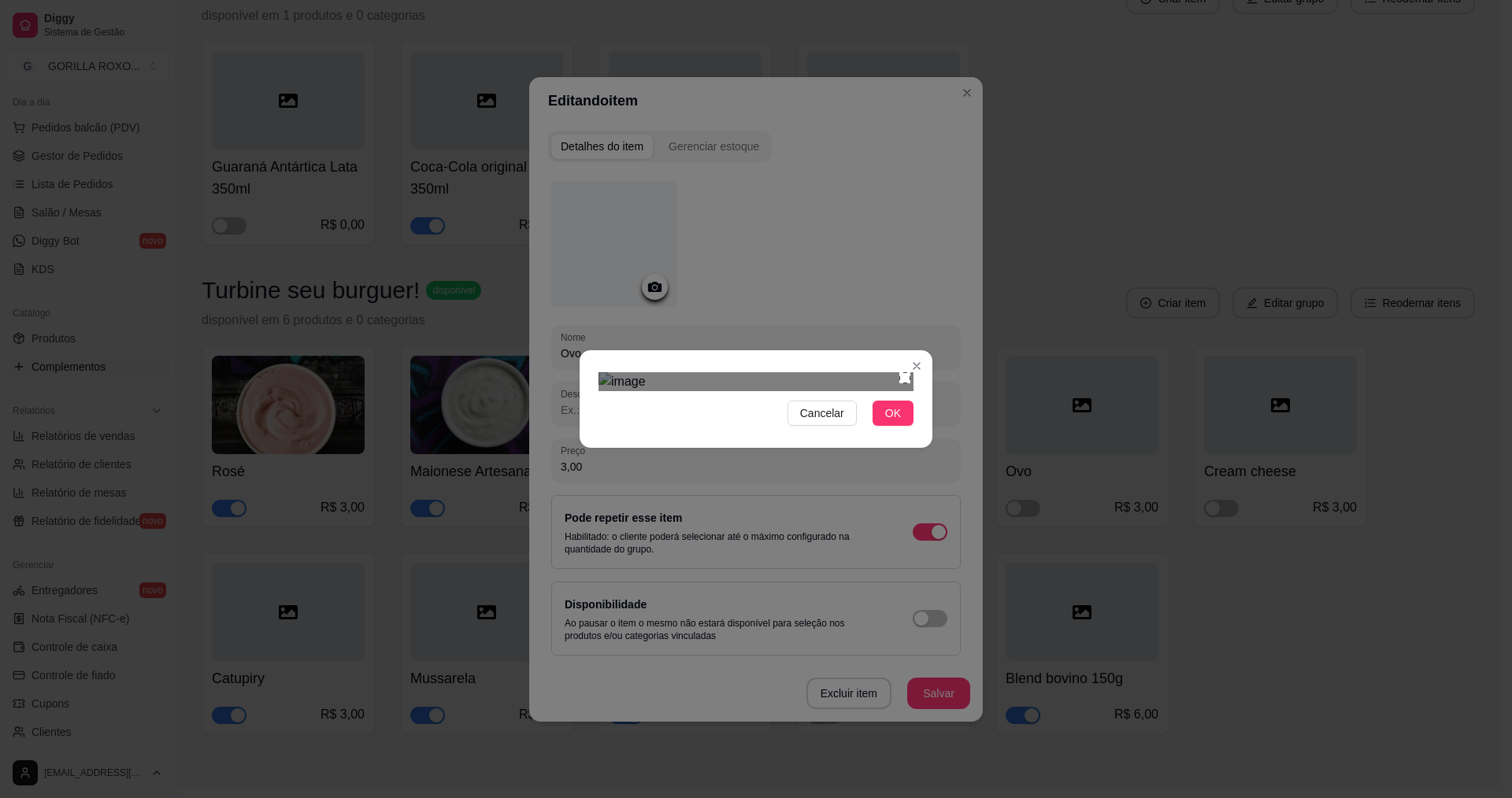
click at [933, 220] on div "Cancelar OK" at bounding box center [756, 399] width 1512 height 798
click at [907, 700] on div "Cancelar OK" at bounding box center [756, 399] width 1512 height 798
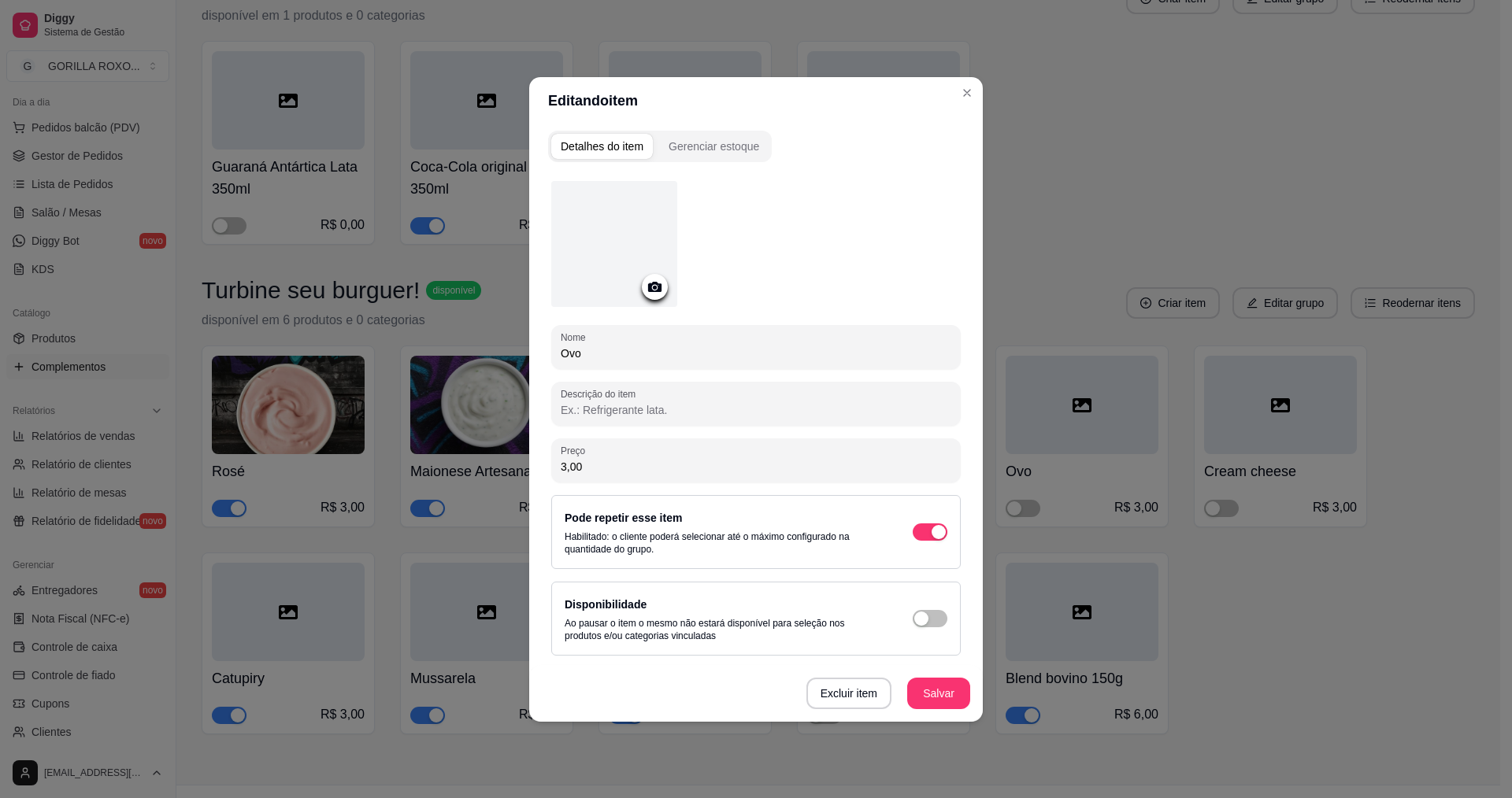
click at [658, 288] on icon at bounding box center [655, 286] width 13 height 10
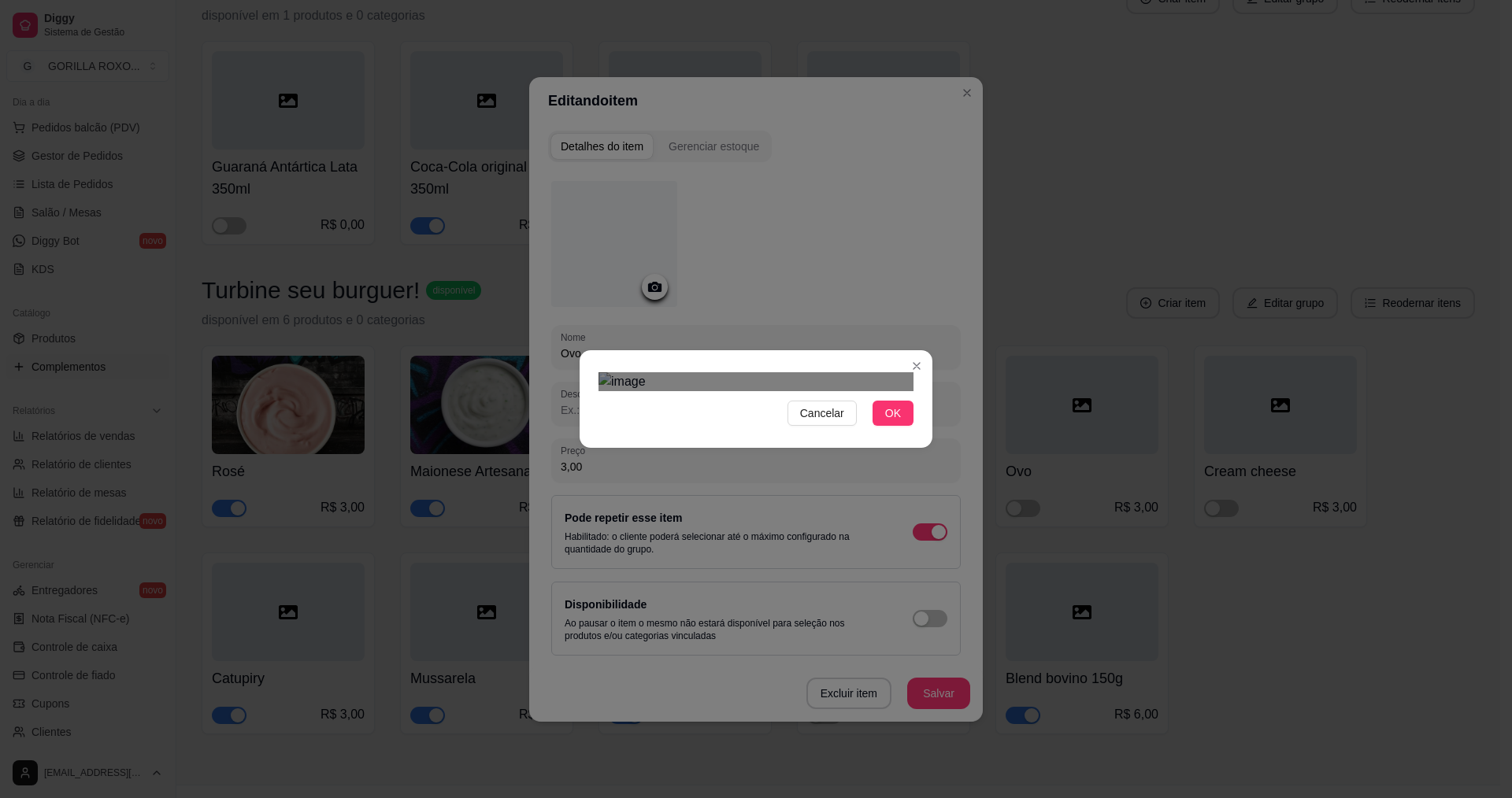
click at [677, 372] on div at bounding box center [756, 382] width 315 height 19
click at [672, 468] on div "Use the arrow keys to move the crop selection area" at bounding box center [760, 578] width 220 height 220
click at [897, 422] on span "OK" at bounding box center [892, 413] width 15 height 17
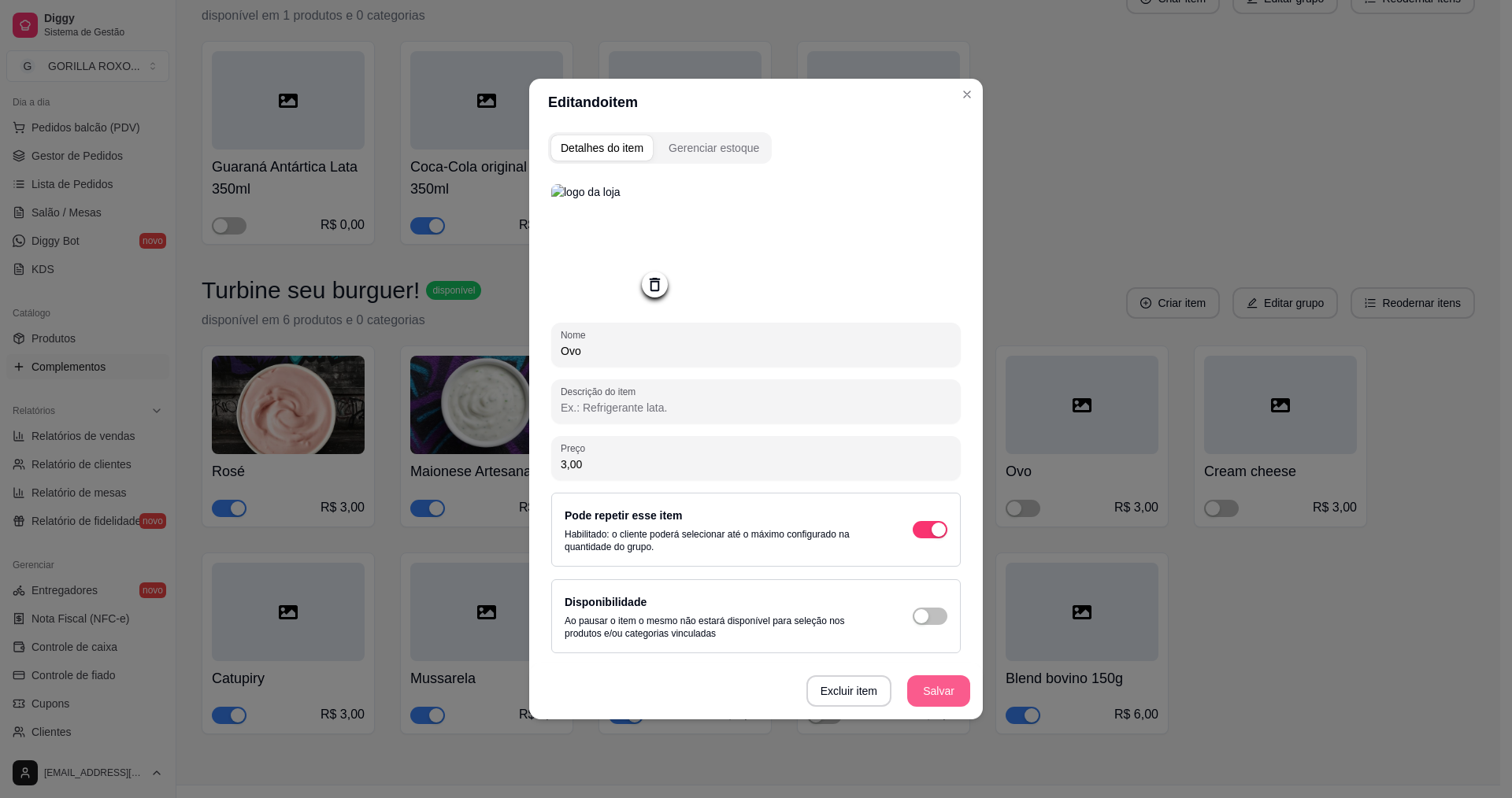
click at [928, 691] on button "Salvar" at bounding box center [938, 691] width 63 height 32
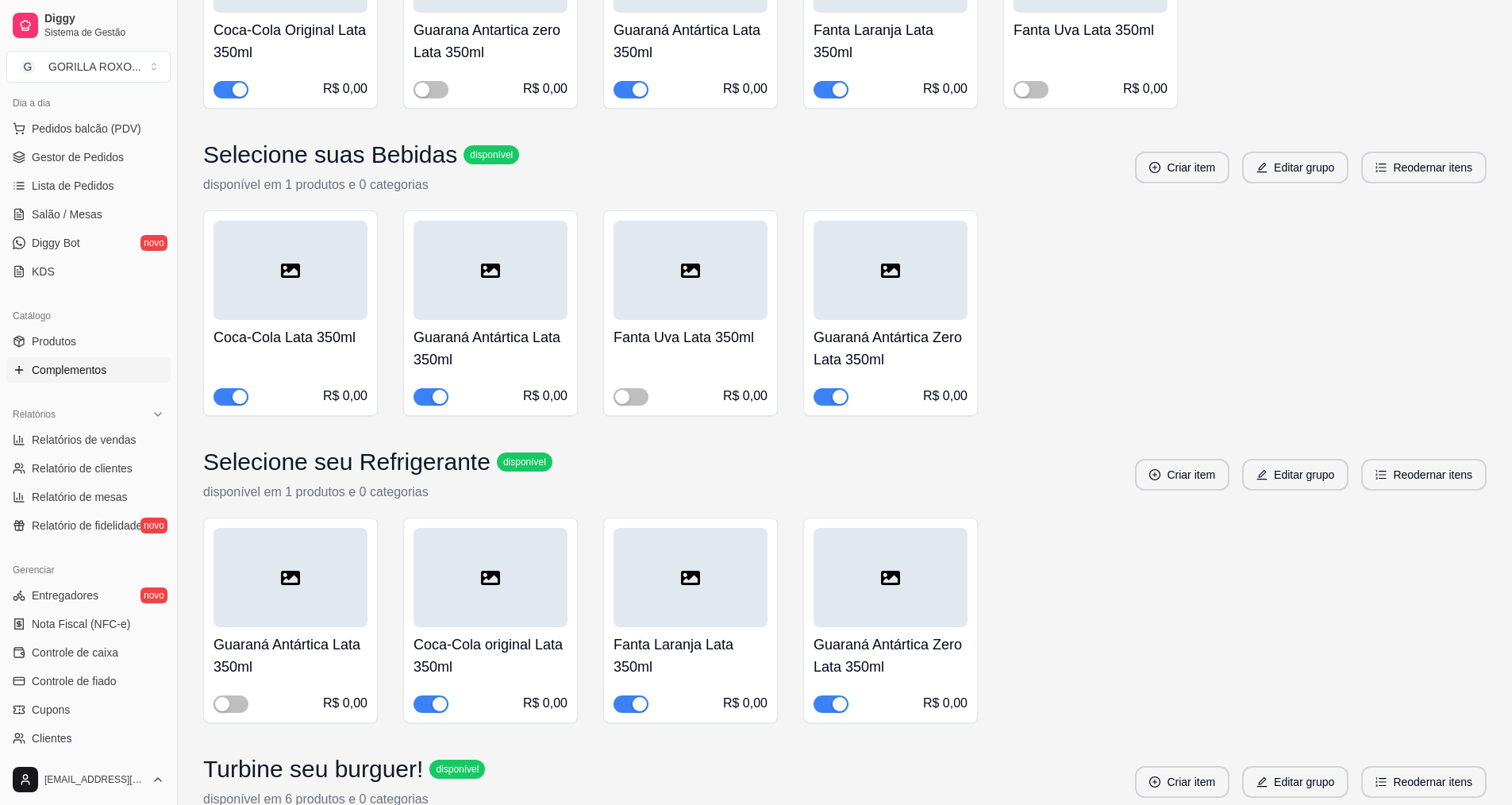
scroll to position [4167, 0]
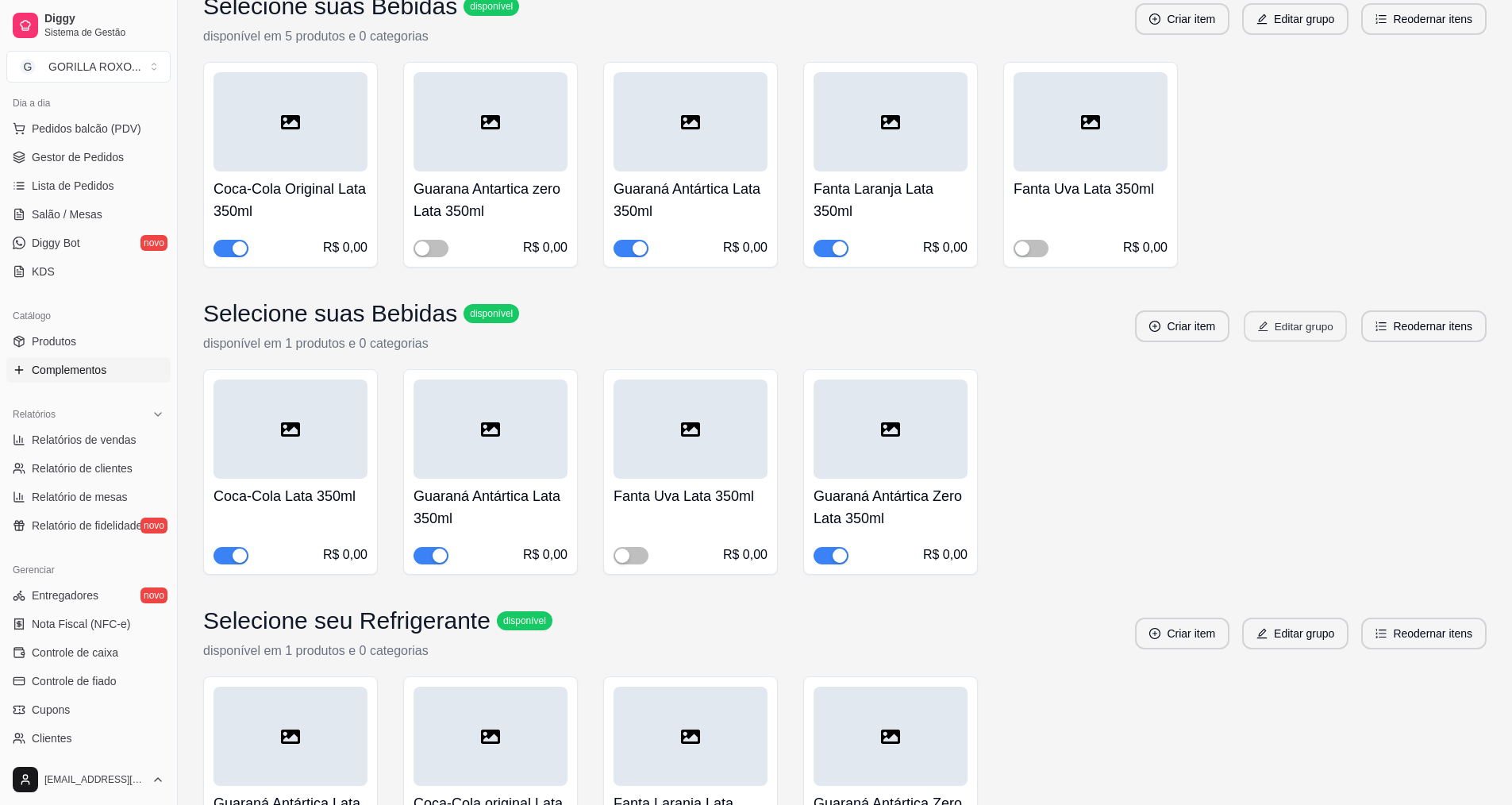
click at [1304, 311] on button "Editar grupo" at bounding box center [1295, 326] width 103 height 31
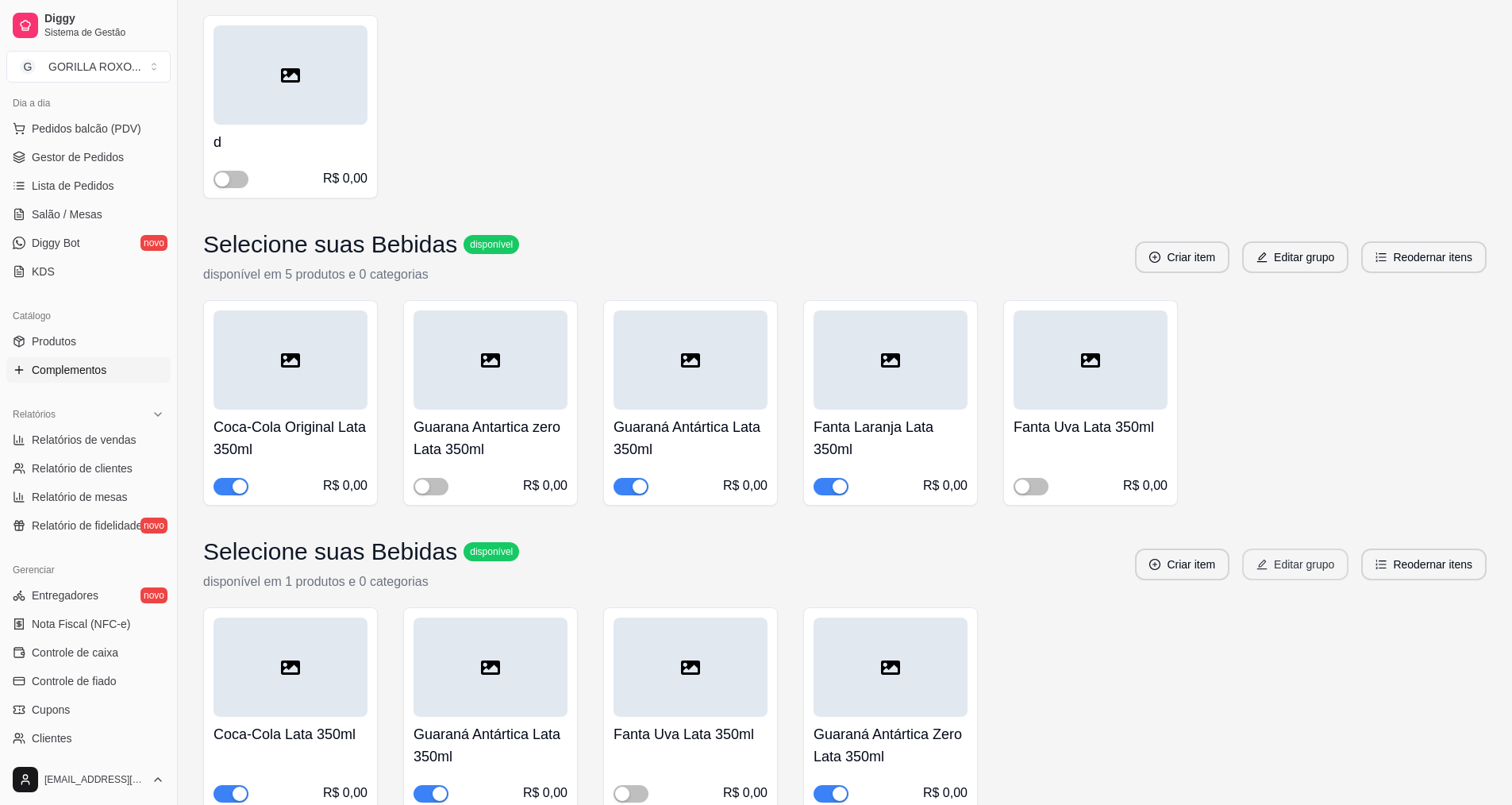
click at [1273, 549] on button "Editar grupo" at bounding box center [1295, 564] width 107 height 32
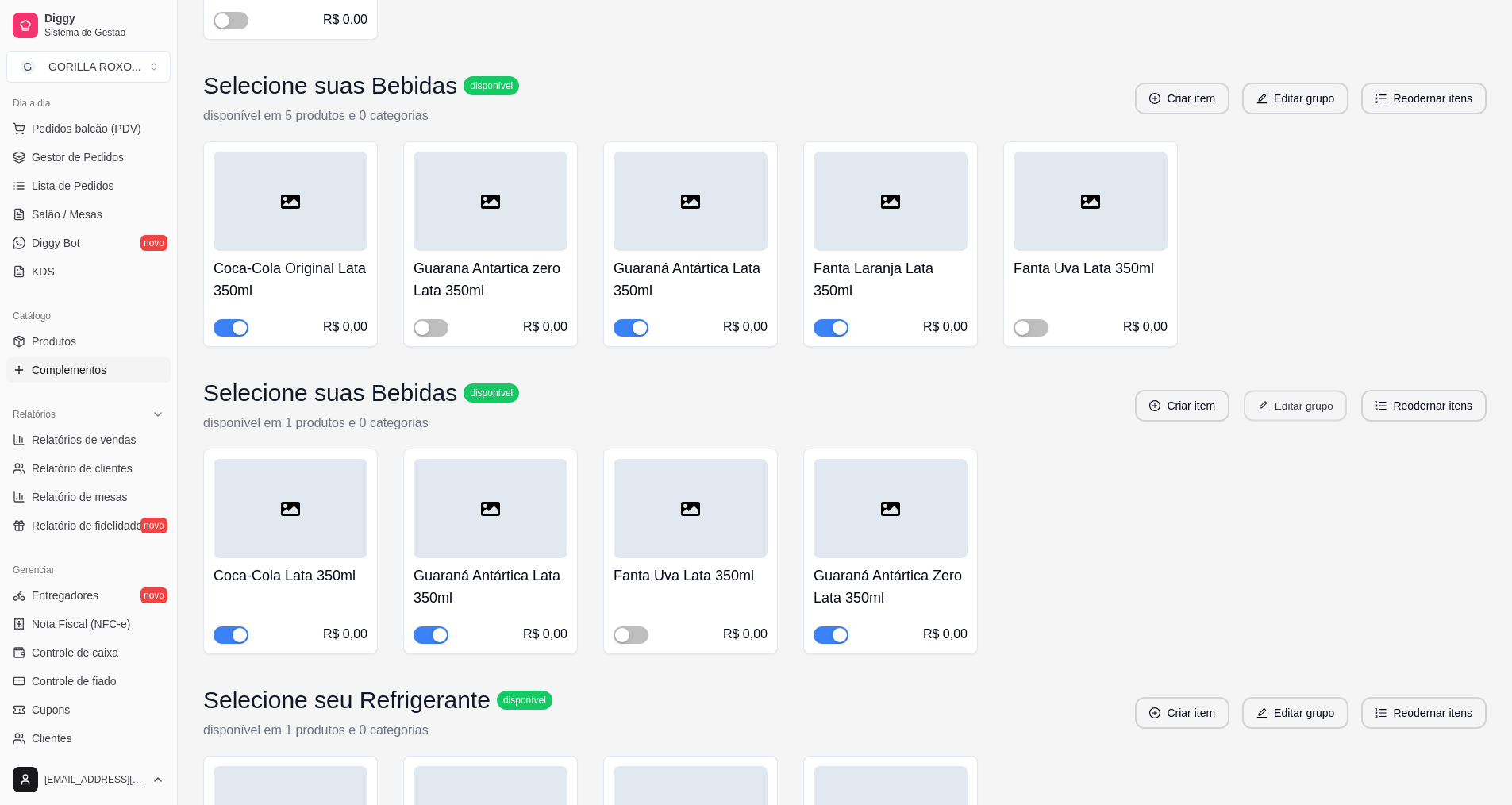
click at [1268, 391] on button "Editar grupo" at bounding box center [1295, 406] width 103 height 31
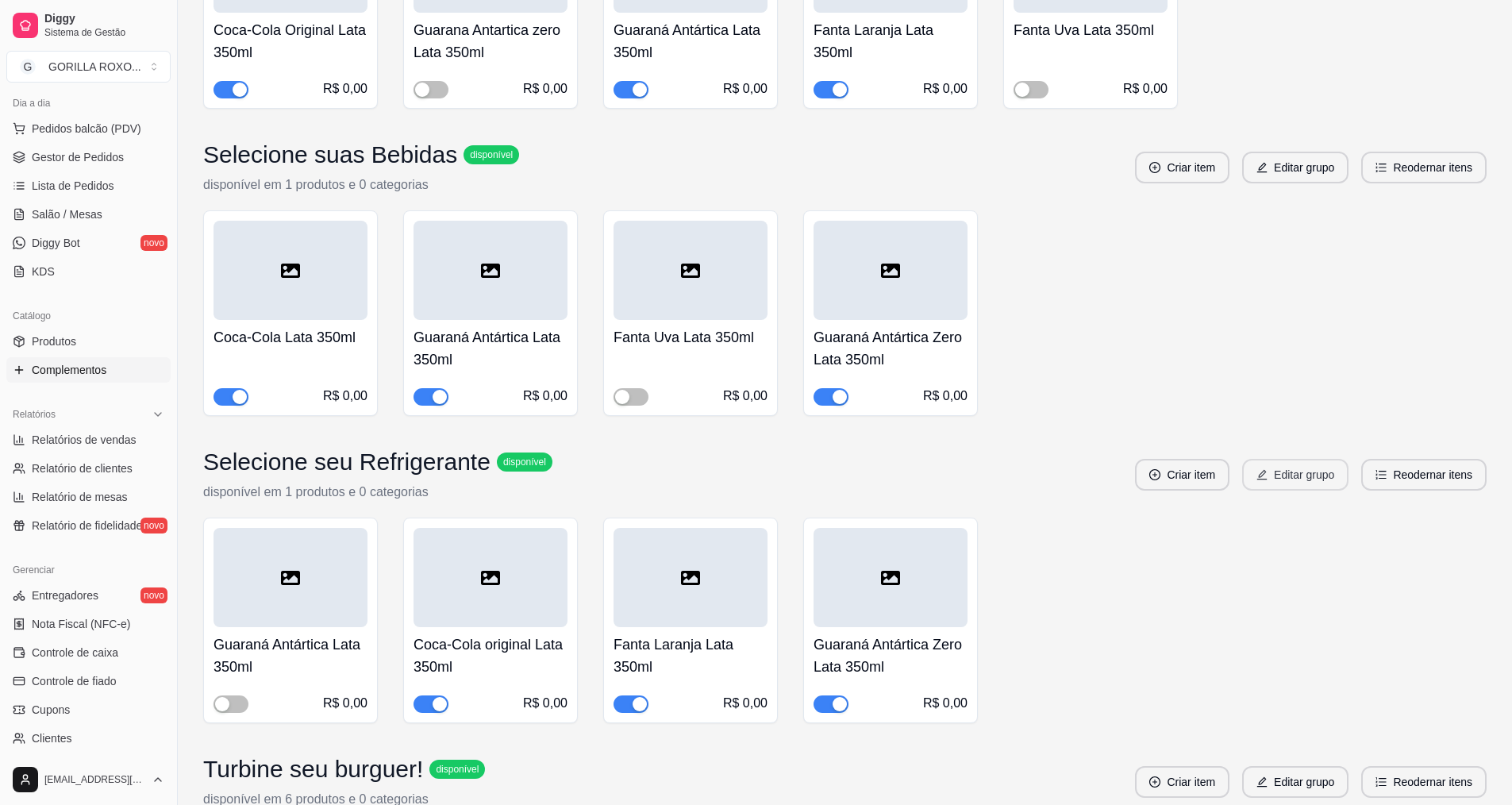
click at [1294, 459] on button "Editar grupo" at bounding box center [1295, 475] width 107 height 32
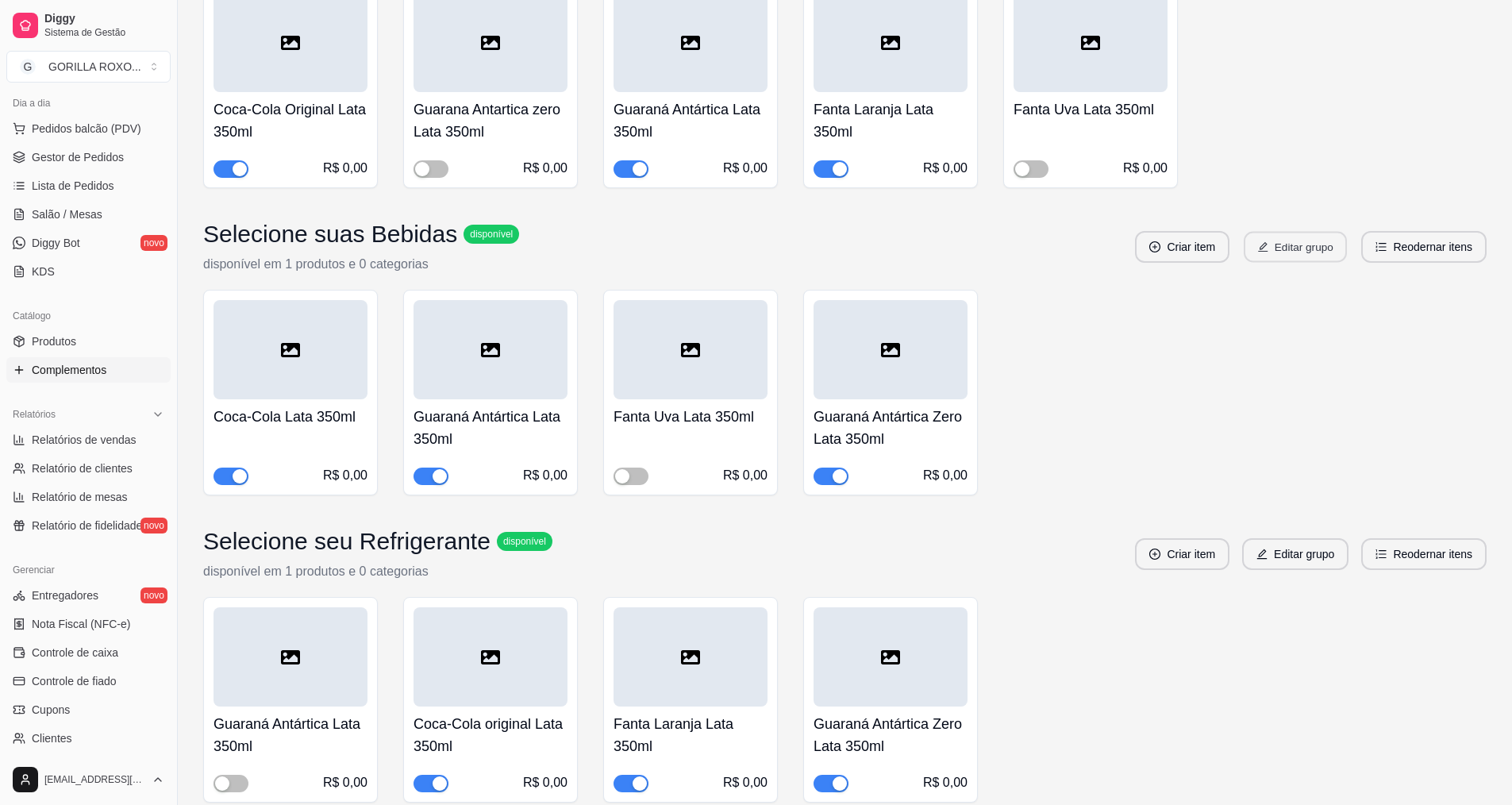
click at [1281, 232] on button "Editar grupo" at bounding box center [1295, 247] width 103 height 31
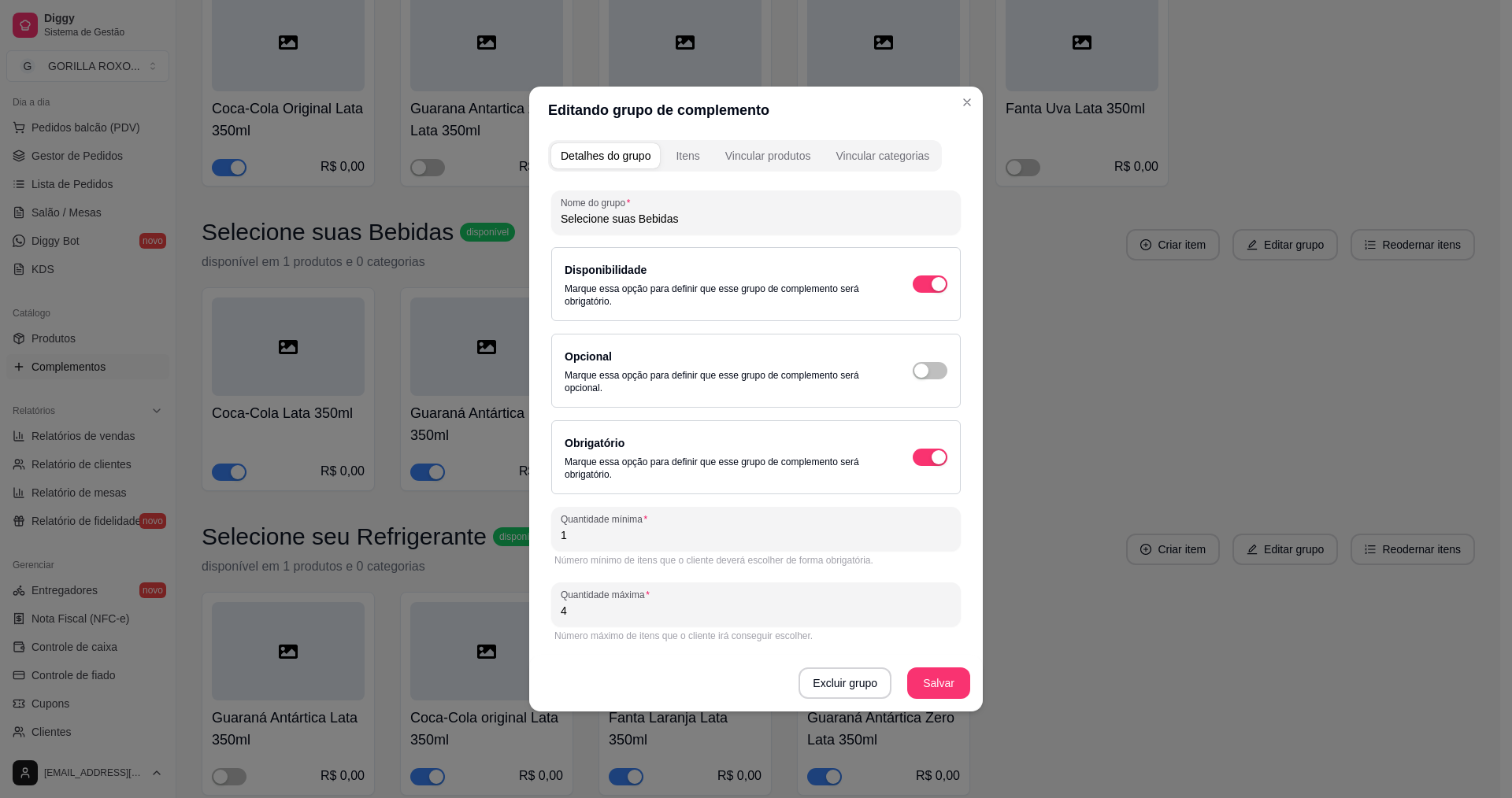
click at [599, 614] on input "4" at bounding box center [755, 611] width 390 height 15
type input "1"
type input "4"
click at [938, 690] on button "Salvar" at bounding box center [938, 683] width 61 height 31
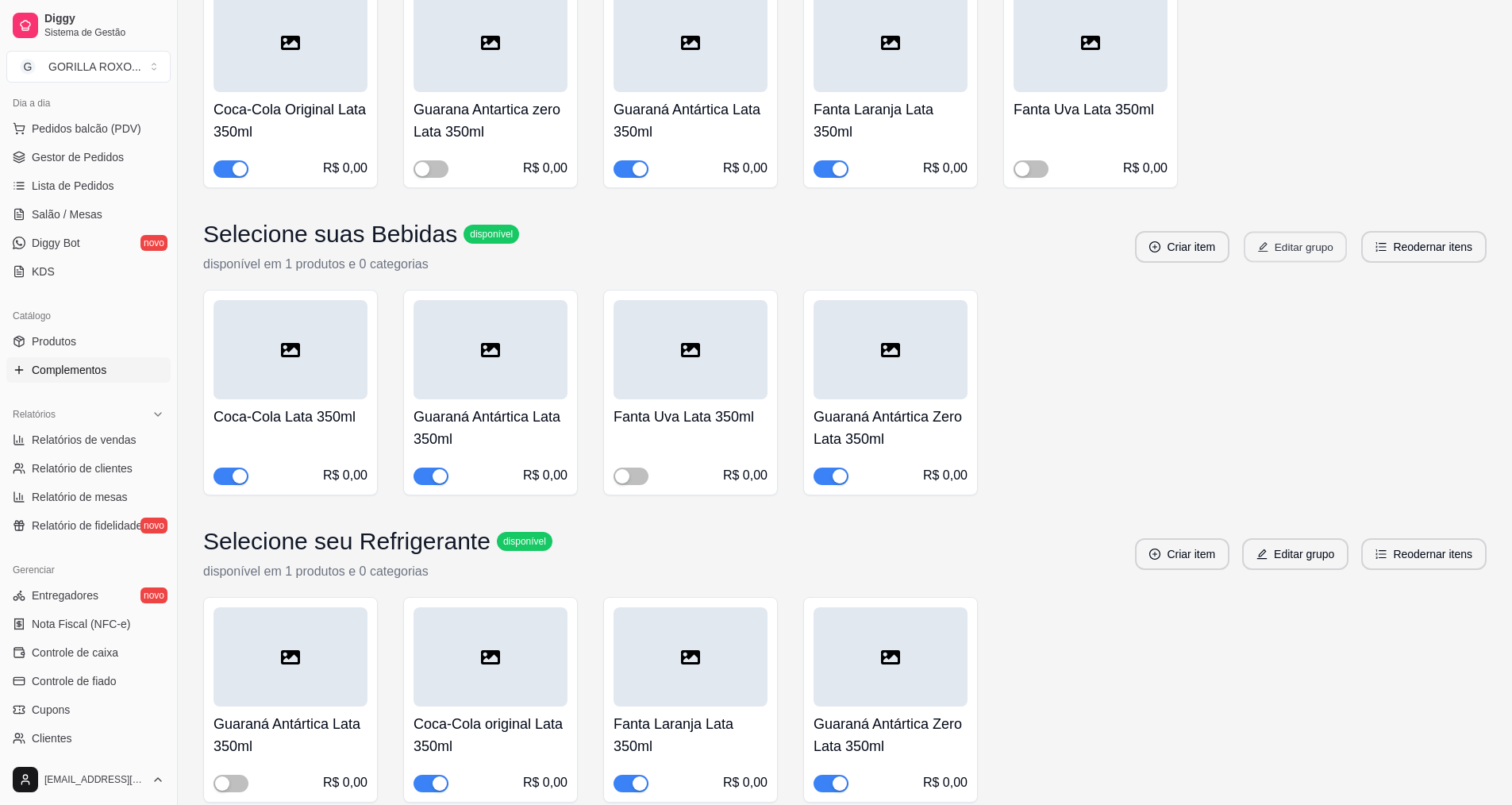
click at [1286, 232] on button "Editar grupo" at bounding box center [1295, 247] width 103 height 31
click at [313, 315] on div at bounding box center [291, 350] width 154 height 99
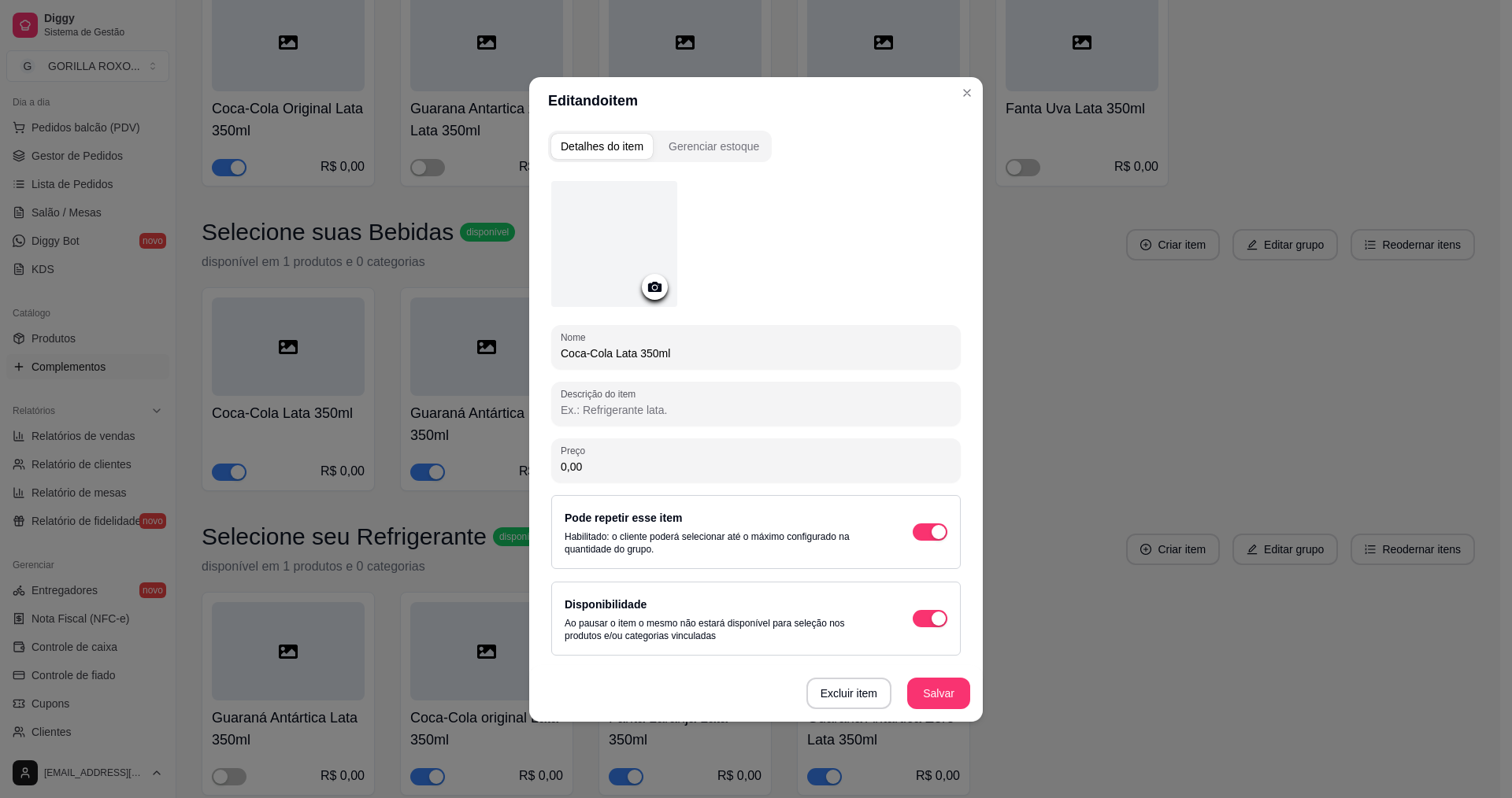
click at [654, 291] on icon at bounding box center [654, 286] width 18 height 18
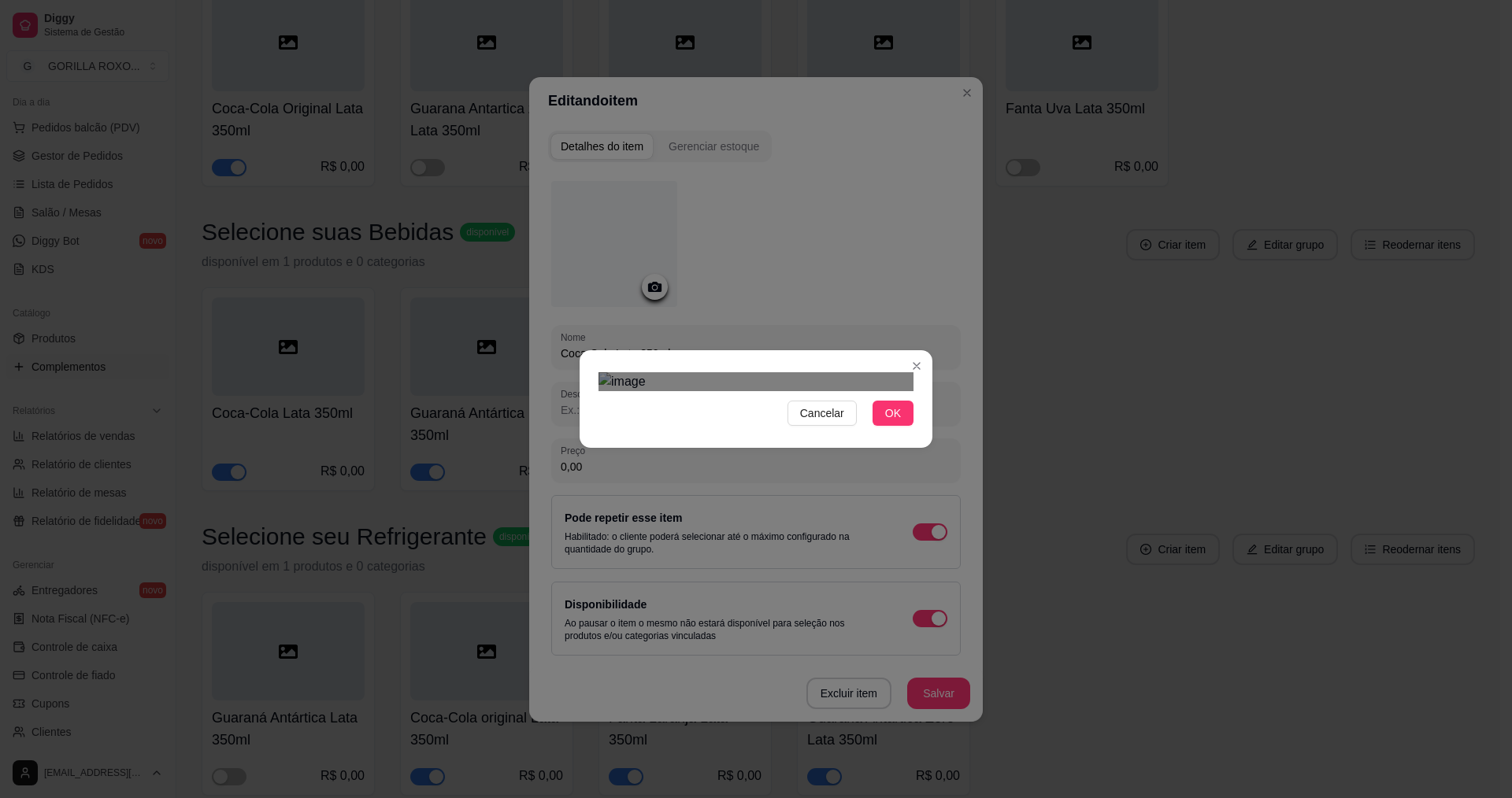
click at [947, 175] on div "Cancelar OK" at bounding box center [756, 399] width 1512 height 798
click at [546, 157] on div "Cancelar OK" at bounding box center [756, 399] width 1512 height 798
click at [685, 413] on div "Use the arrow keys to move the crop selection area" at bounding box center [756, 571] width 315 height 315
click at [884, 426] on button "OK" at bounding box center [892, 413] width 41 height 25
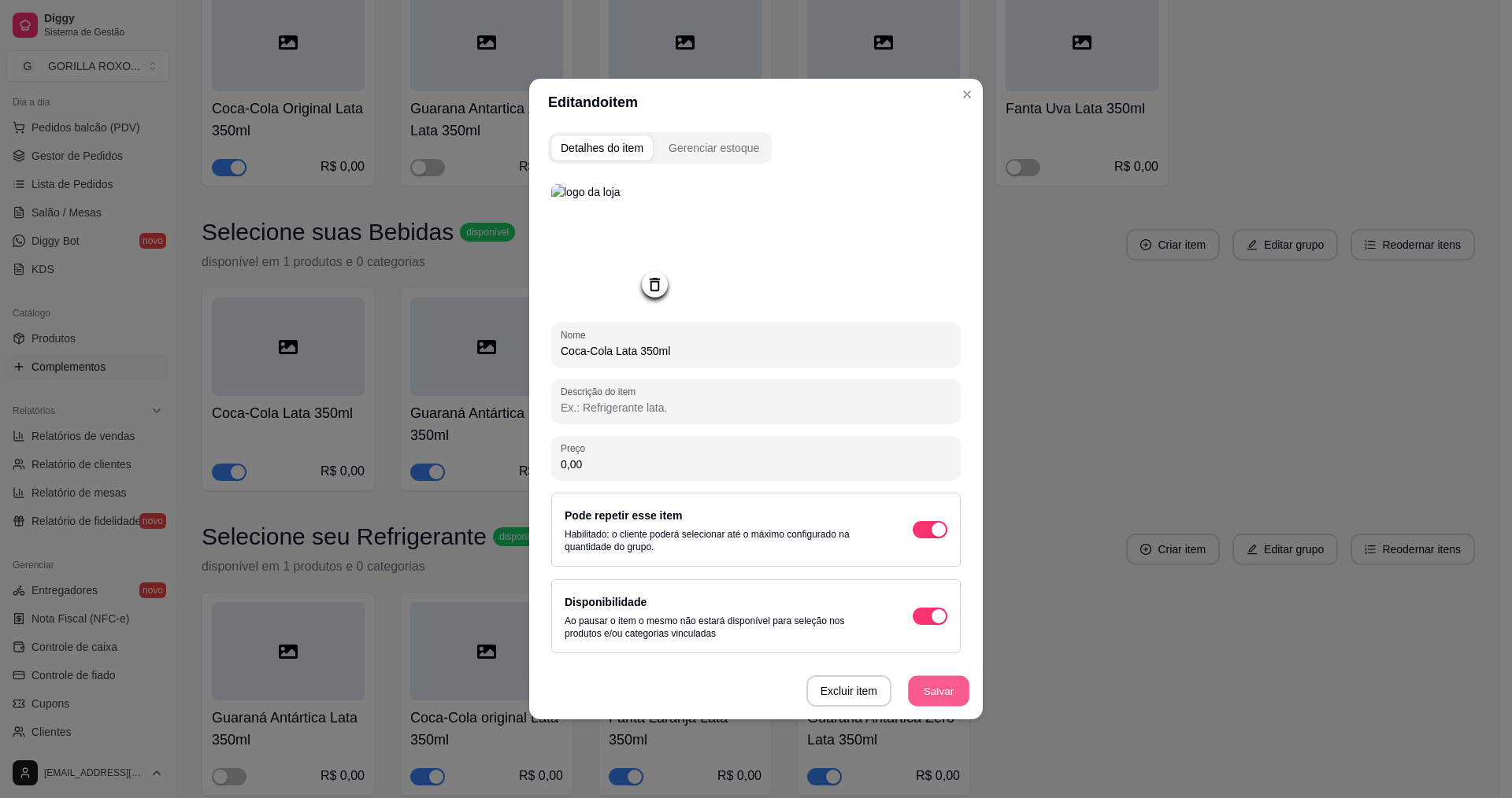
click at [942, 700] on button "Salvar" at bounding box center [938, 692] width 61 height 31
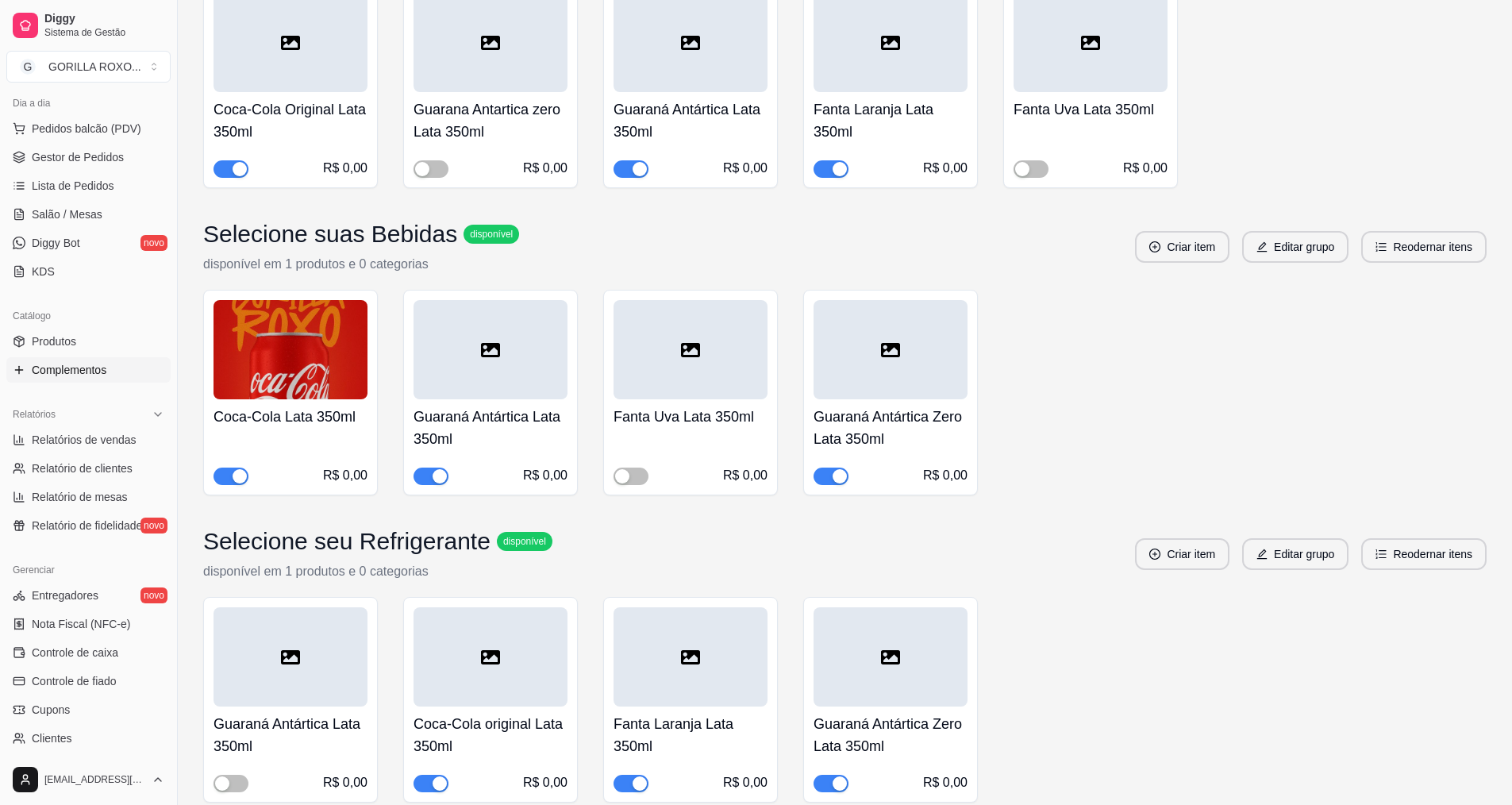
click at [475, 316] on div at bounding box center [491, 350] width 154 height 99
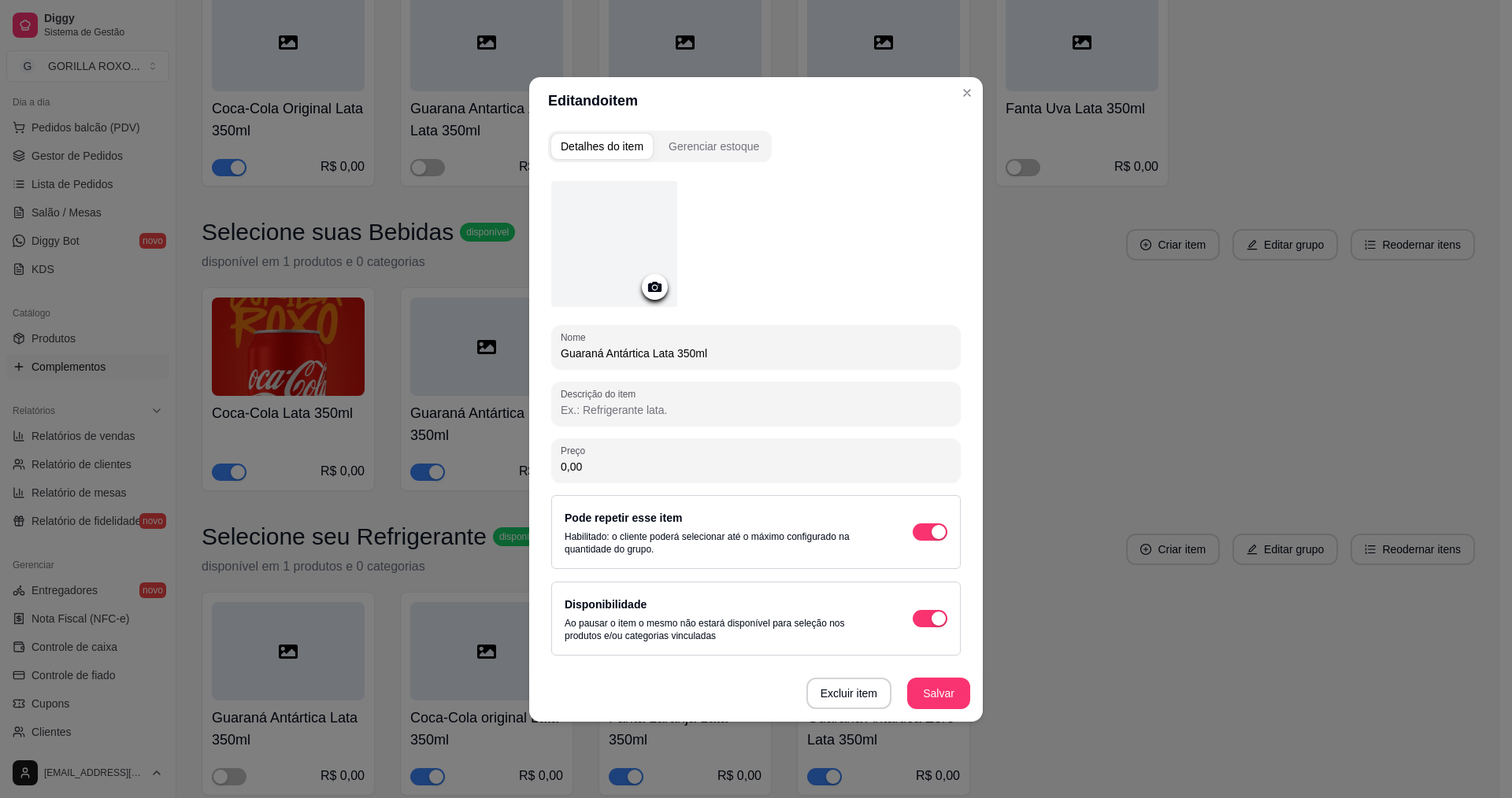
click at [648, 282] on icon at bounding box center [654, 286] width 18 height 18
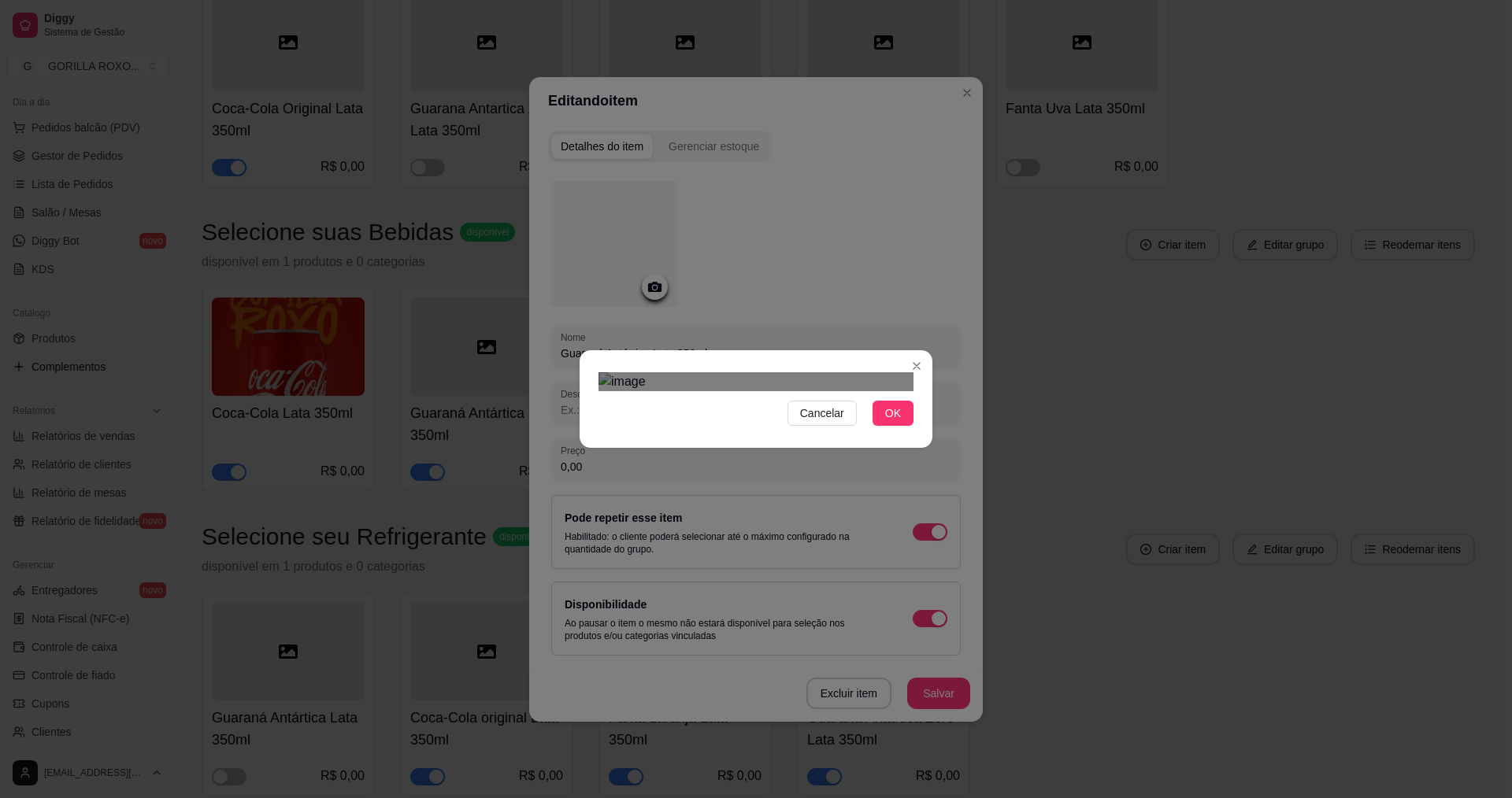
click at [582, 367] on div "Cancelar OK" at bounding box center [756, 399] width 353 height 66
click at [960, 190] on div "Cancelar OK" at bounding box center [756, 399] width 1512 height 798
click at [852, 425] on div "Use the arrow keys to move the crop selection area" at bounding box center [756, 582] width 315 height 315
click at [894, 426] on button "OK" at bounding box center [892, 413] width 41 height 25
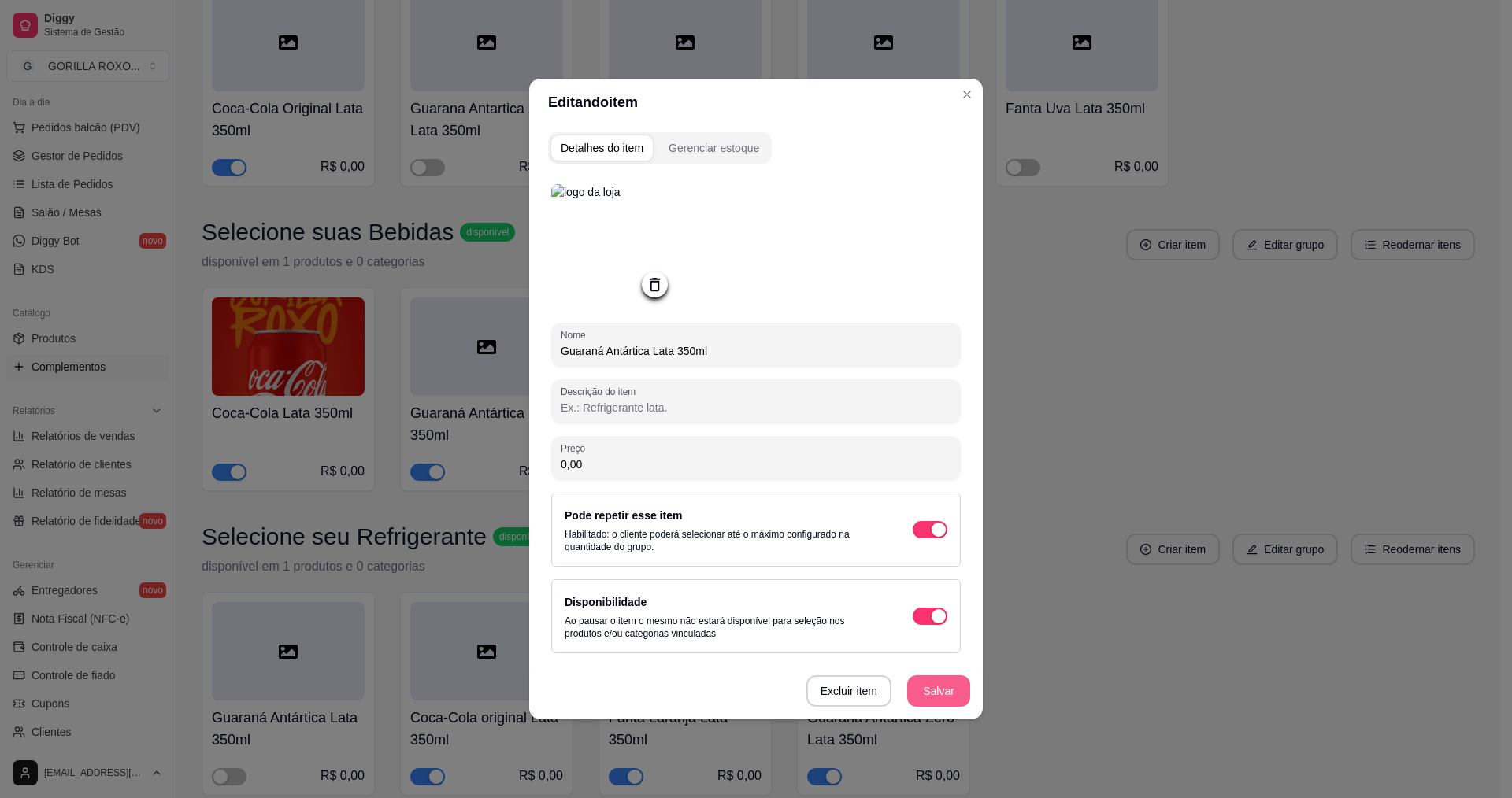
click at [942, 696] on button "Salvar" at bounding box center [938, 691] width 63 height 32
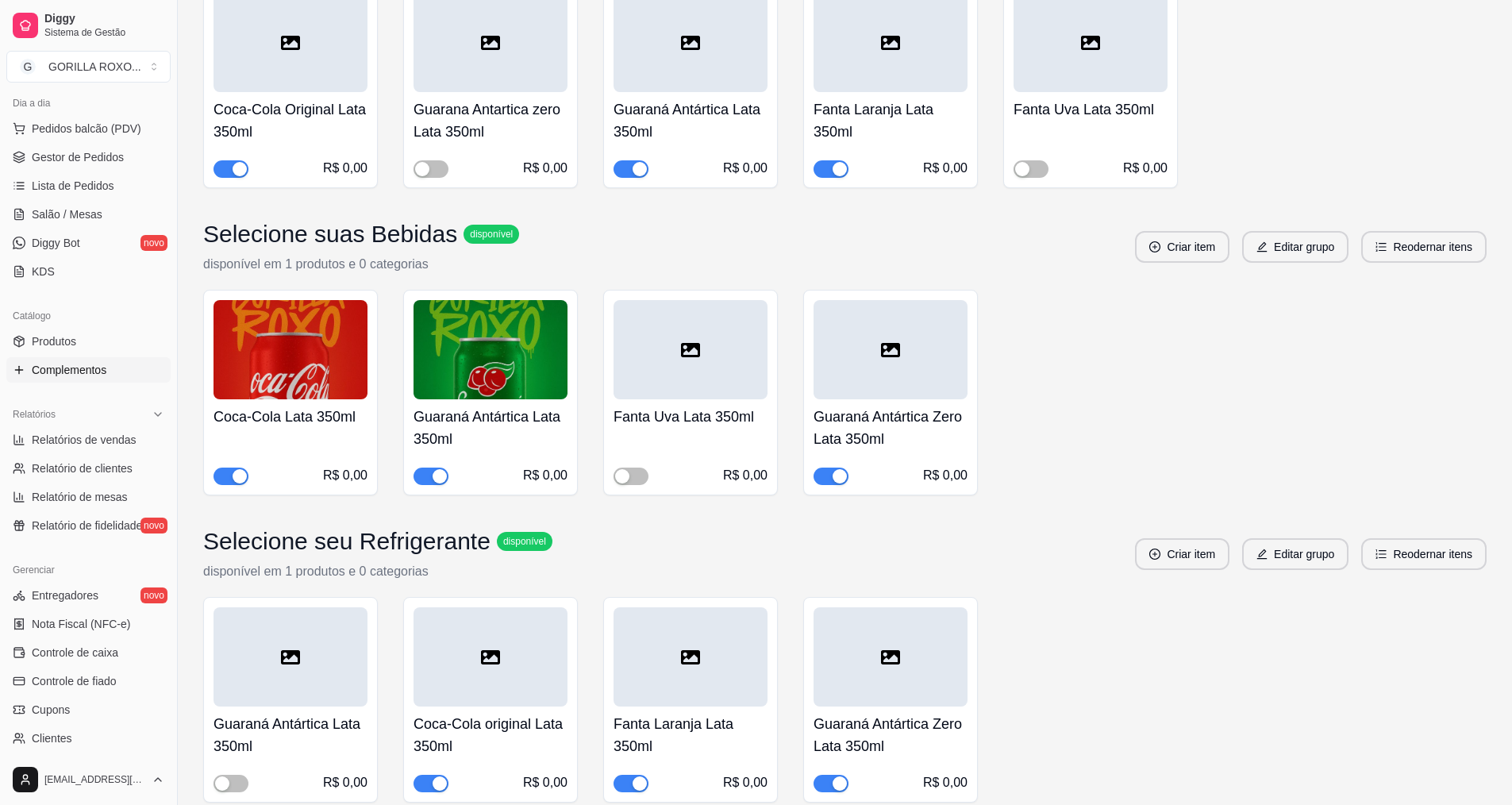
click at [890, 343] on icon at bounding box center [891, 350] width 19 height 14
click at [835, 470] on div "button" at bounding box center [839, 477] width 14 height 14
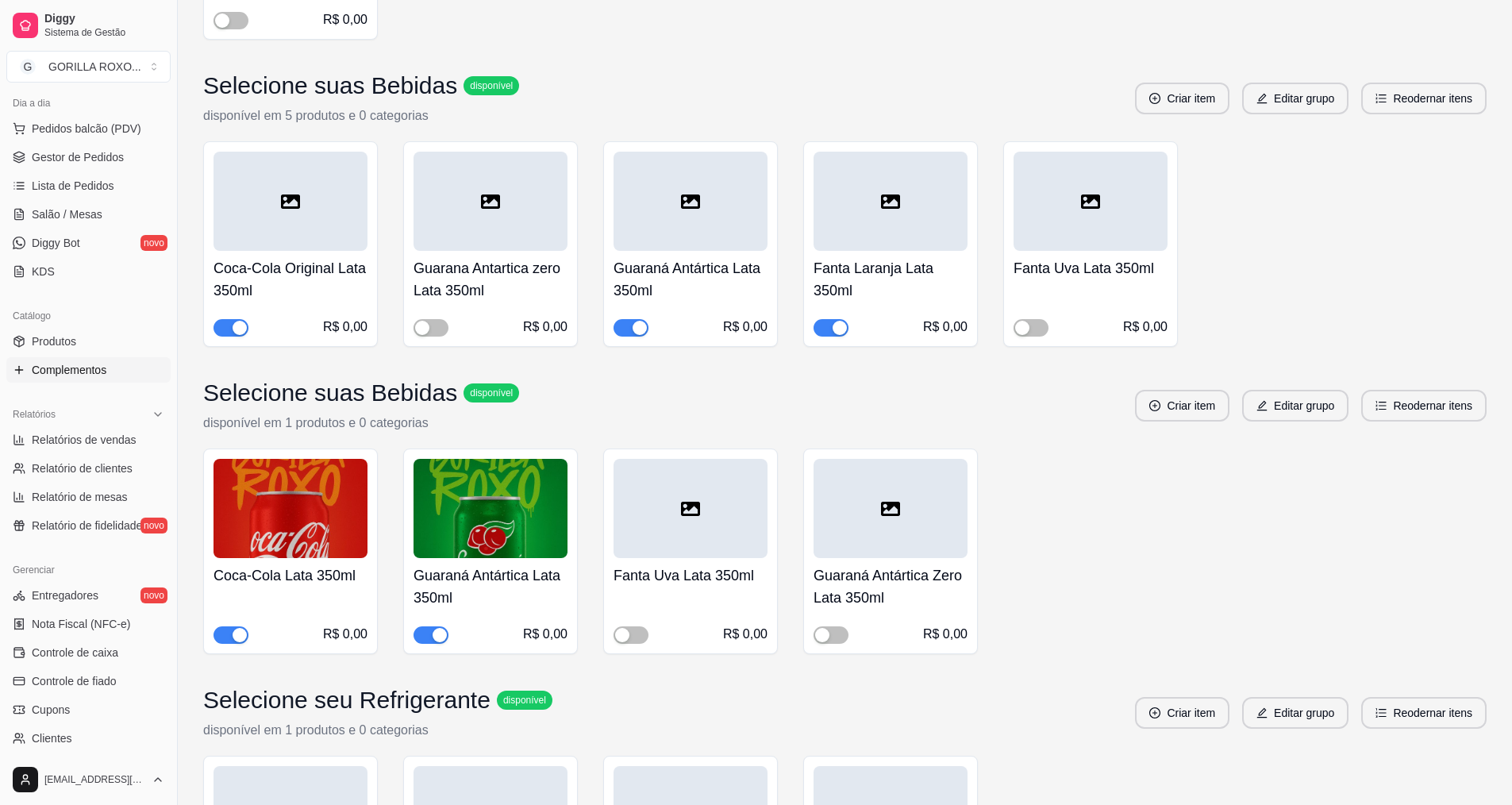
click at [330, 198] on div at bounding box center [291, 201] width 154 height 99
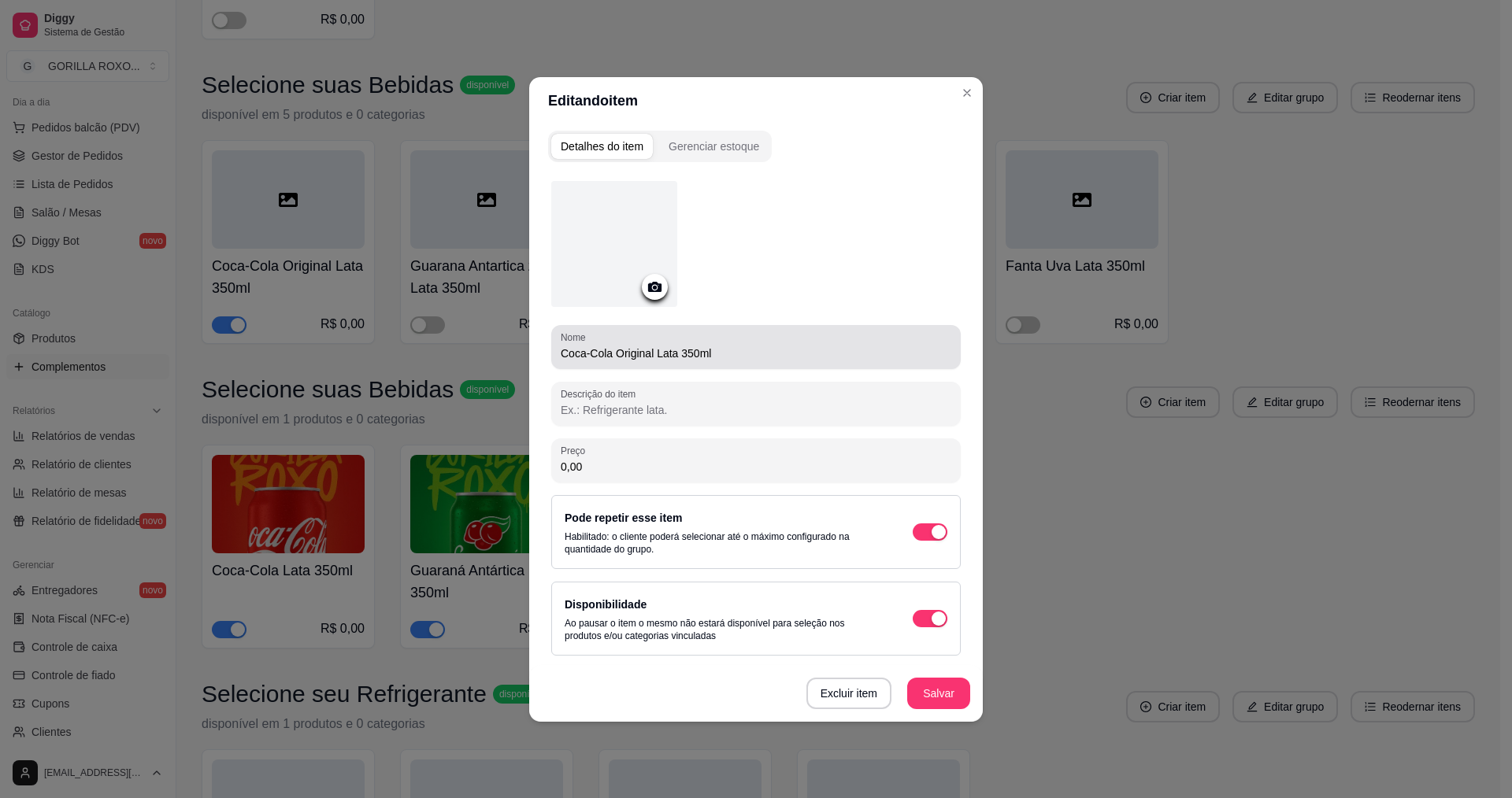
click at [679, 352] on input "Coca-Cola Original Lata 350ml" at bounding box center [755, 353] width 390 height 15
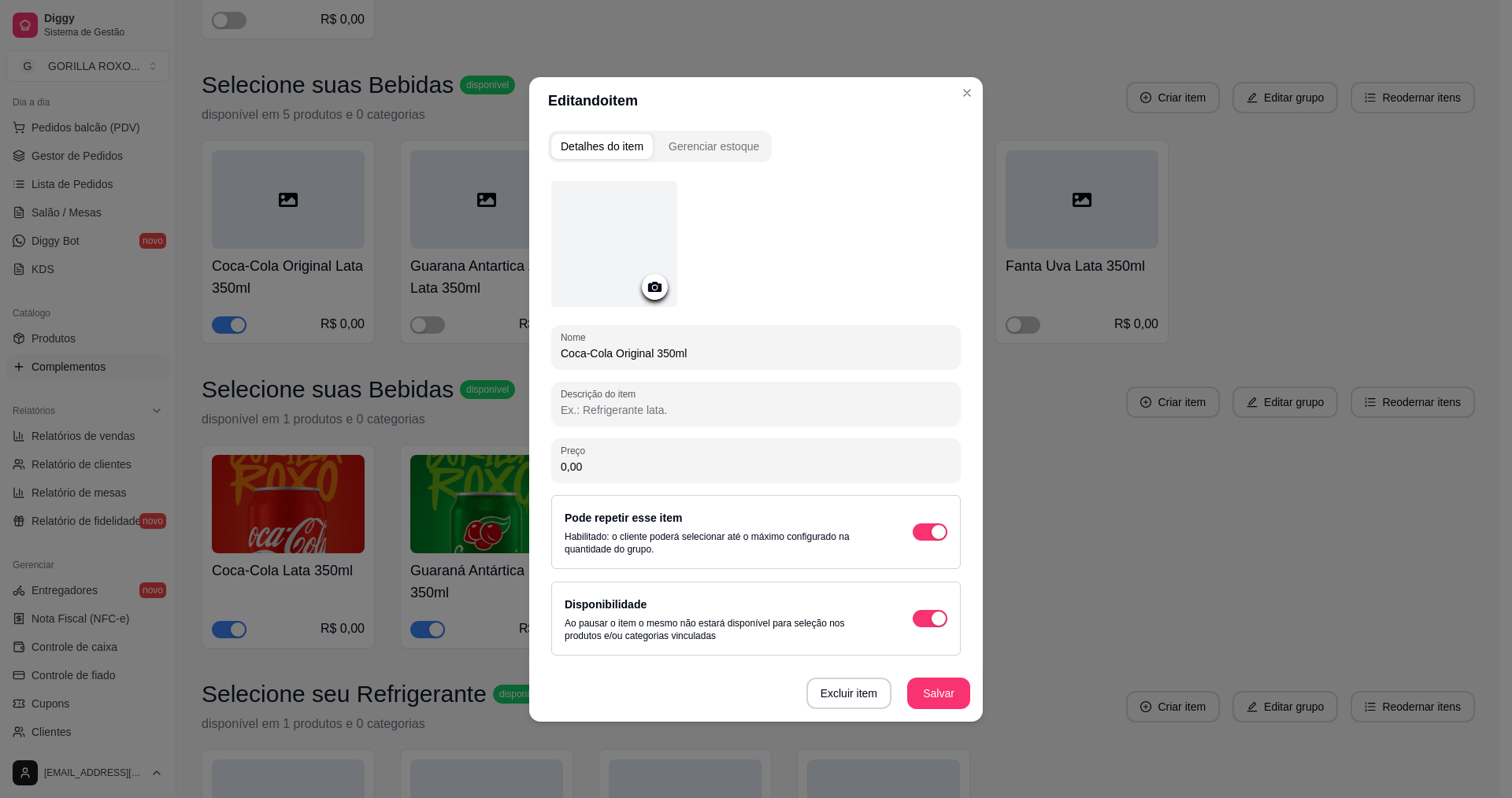
type input "Coca-Cola Original 350ml"
click at [651, 282] on icon at bounding box center [654, 286] width 18 height 18
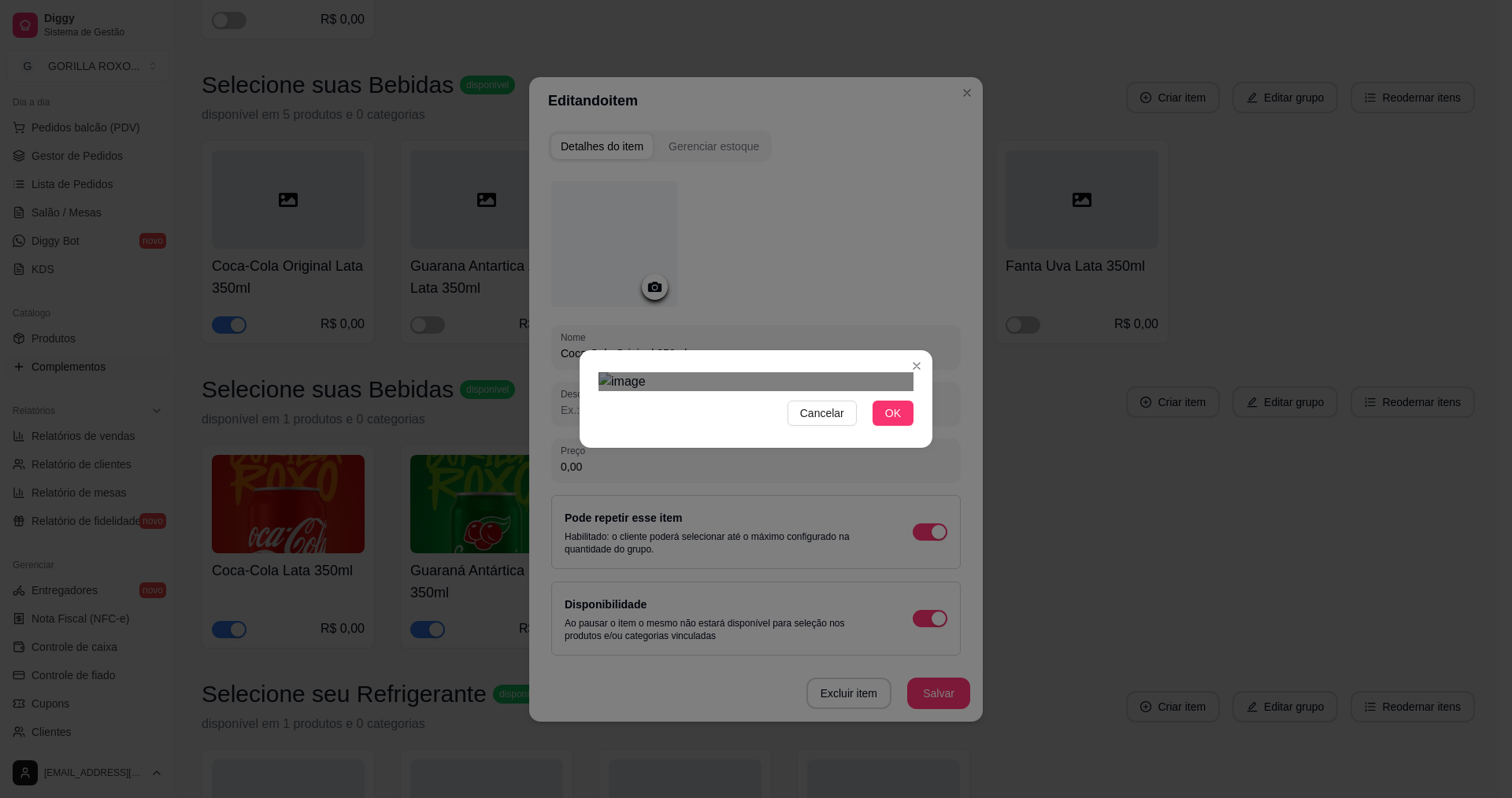
click at [581, 367] on div "Cancelar OK" at bounding box center [756, 399] width 353 height 66
click at [955, 200] on div "Cancelar OK" at bounding box center [756, 399] width 1512 height 798
click at [820, 410] on div "Use the arrow keys to move the crop selection area" at bounding box center [756, 568] width 315 height 315
click at [898, 422] on span "OK" at bounding box center [892, 413] width 15 height 17
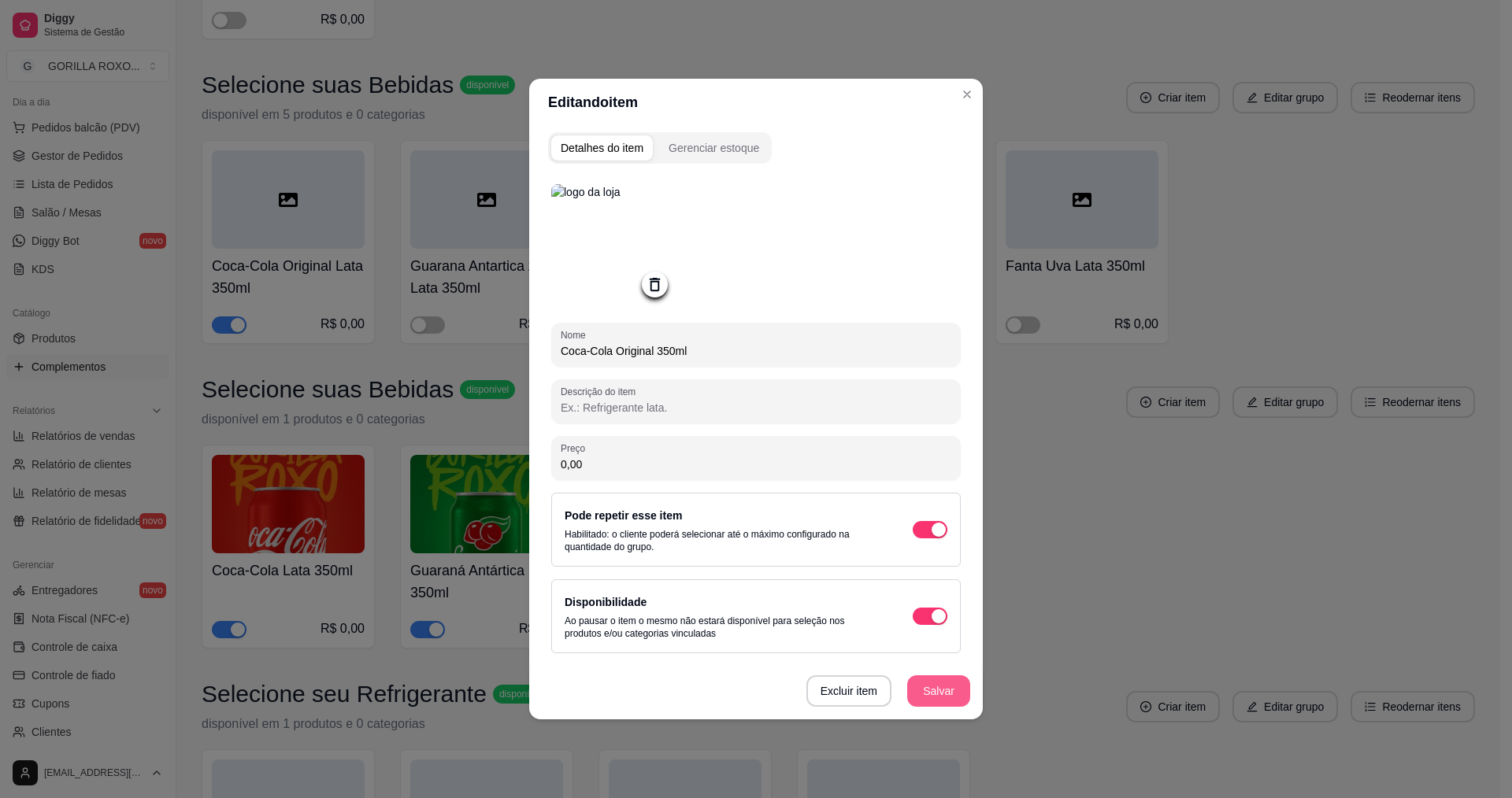
click at [953, 704] on button "Salvar" at bounding box center [938, 691] width 63 height 32
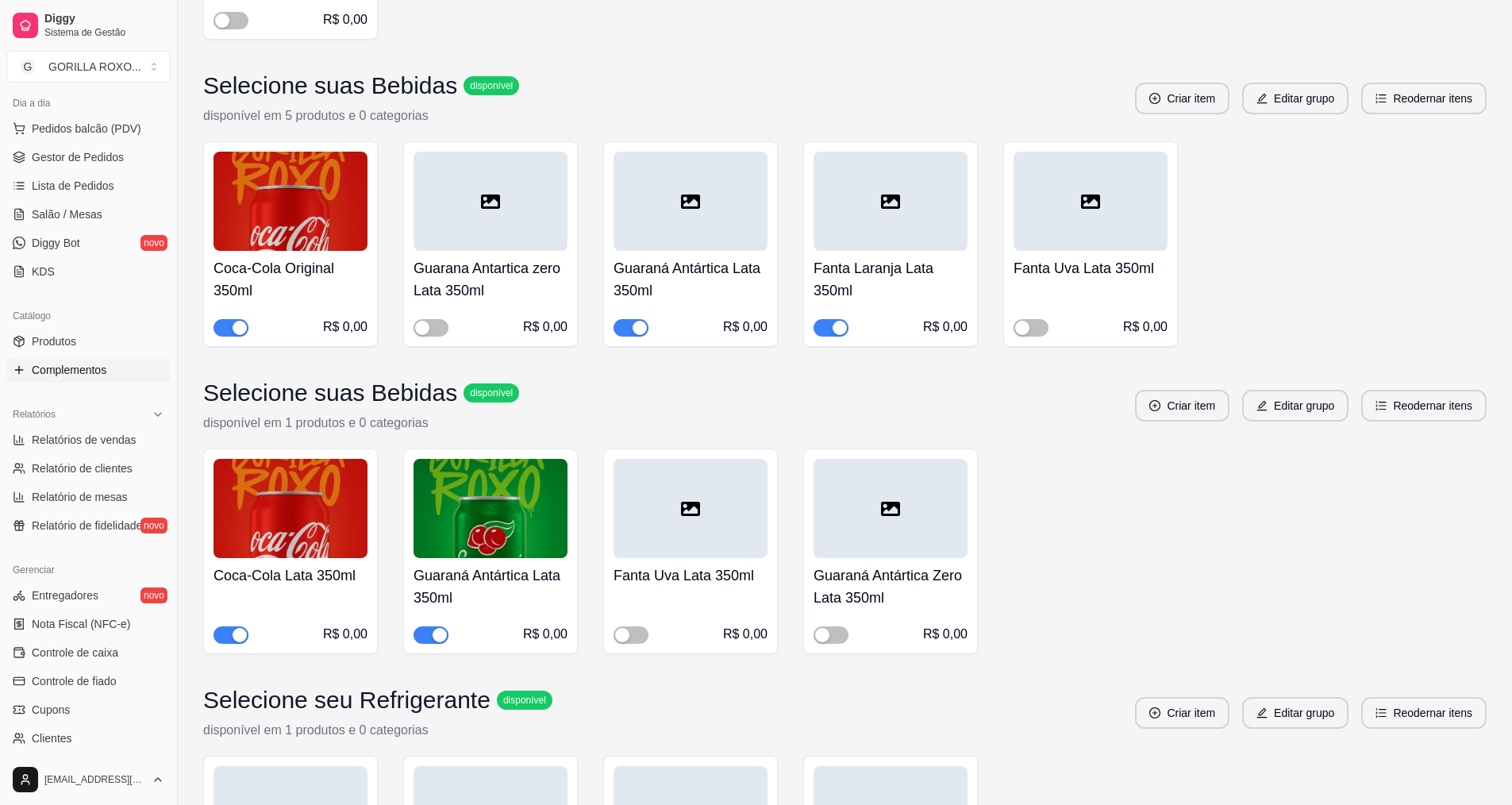
click at [723, 207] on div at bounding box center [691, 201] width 154 height 99
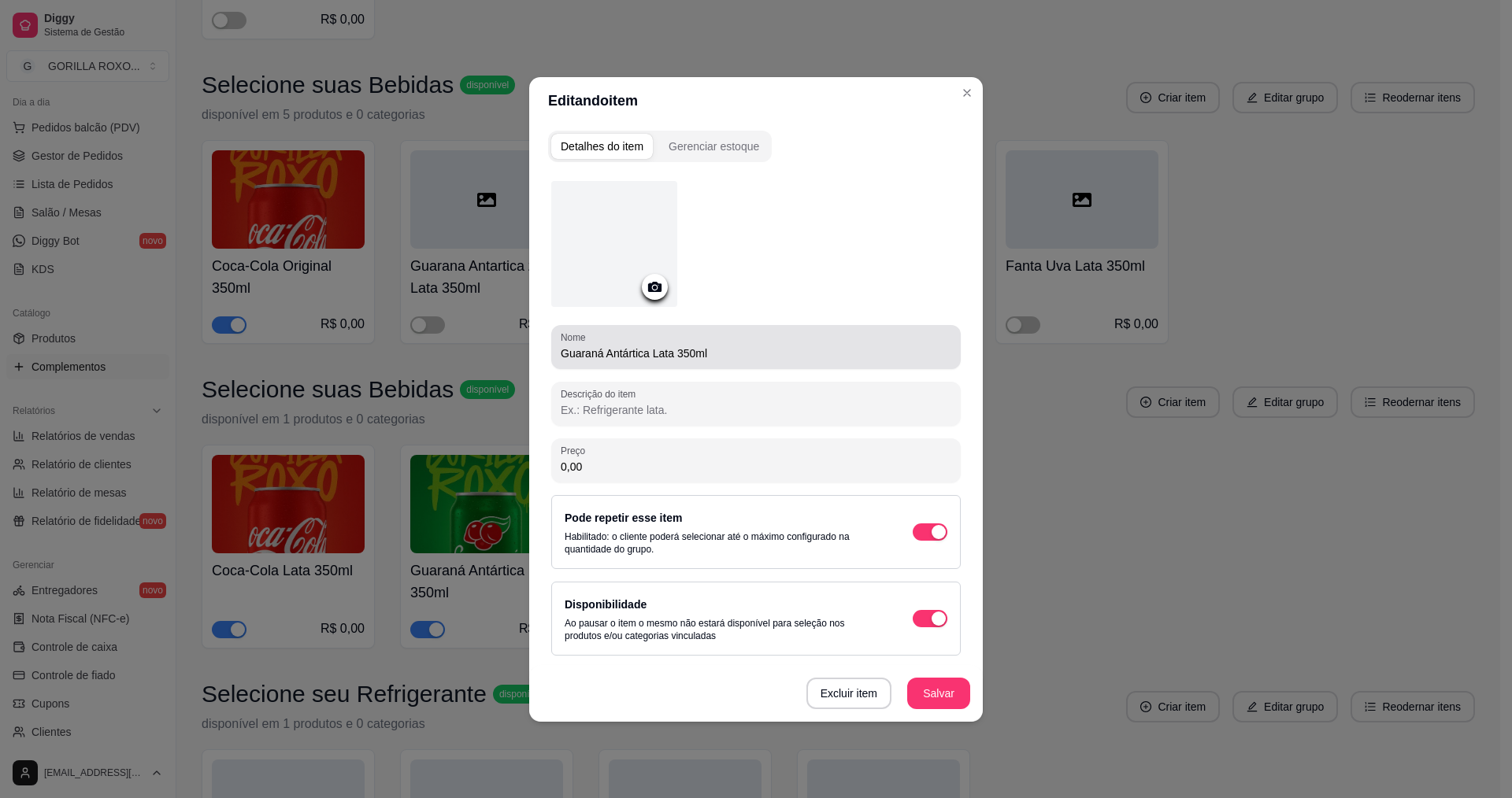
click at [673, 352] on input "Guaraná Antártica Lata 350ml" at bounding box center [755, 353] width 390 height 15
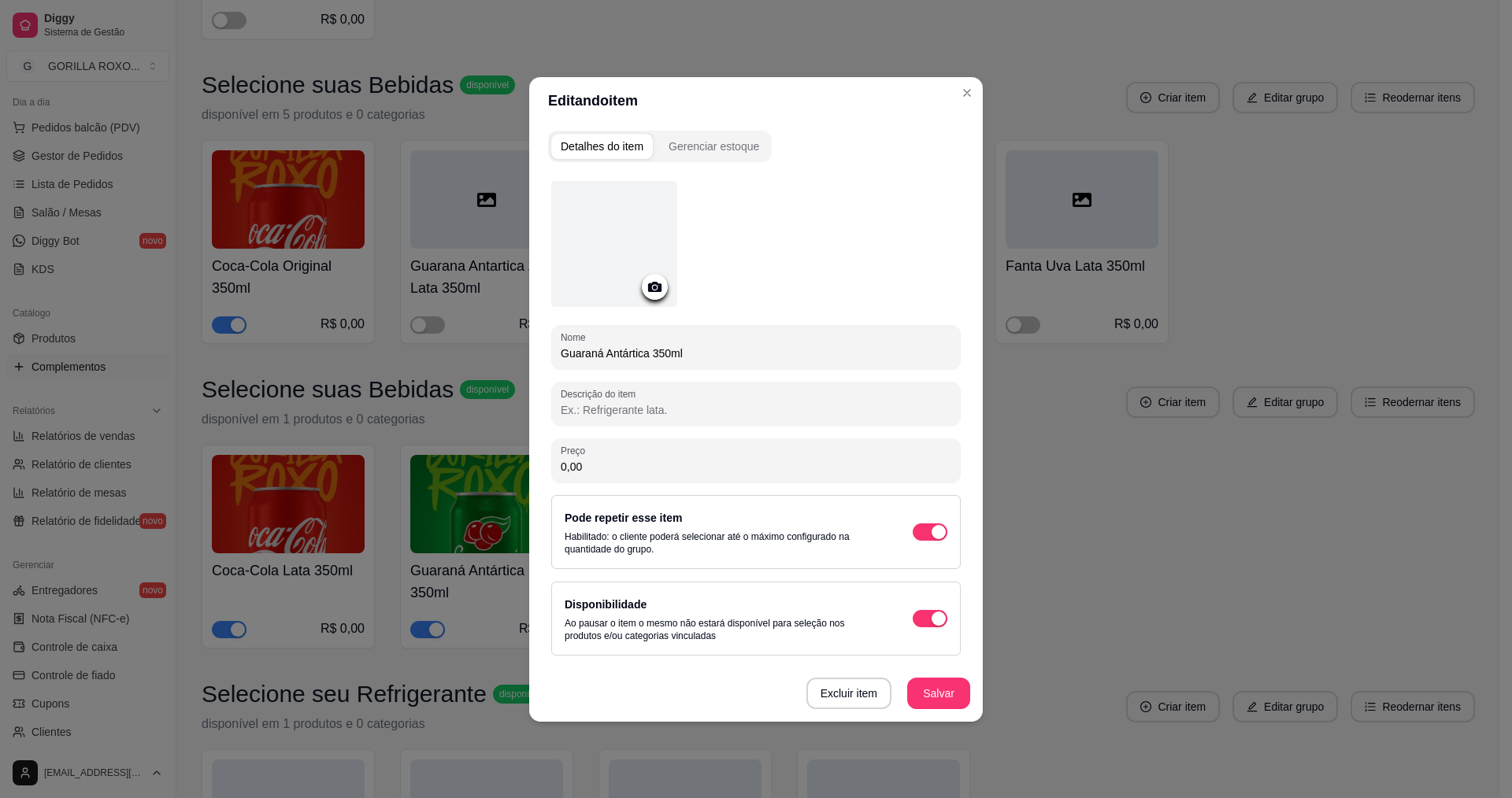
type input "Guaraná Antártica 350ml"
click at [654, 282] on icon at bounding box center [655, 286] width 13 height 10
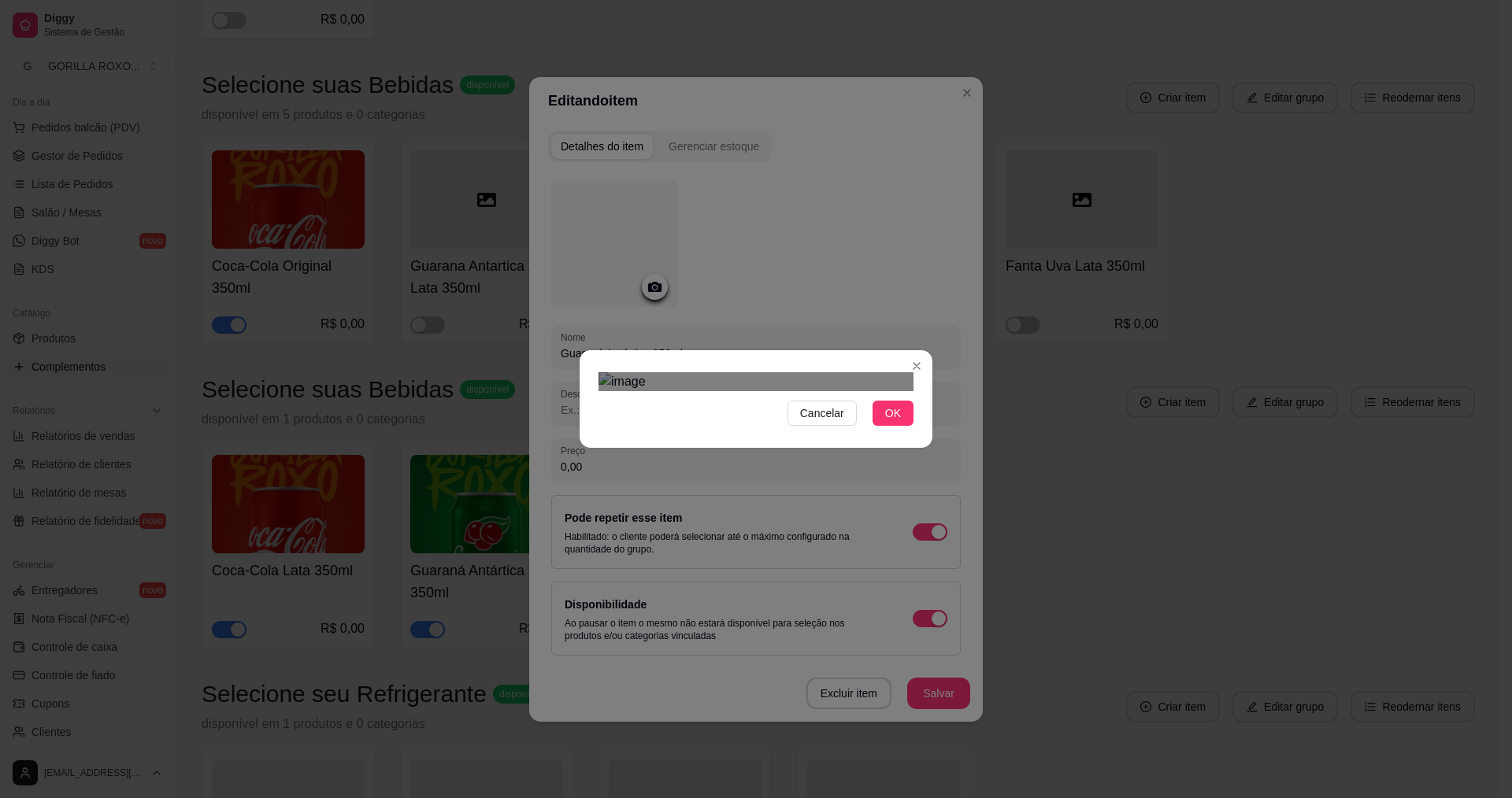
click at [933, 162] on div "Cancelar OK" at bounding box center [756, 399] width 1512 height 798
click at [587, 367] on div "Cancelar OK" at bounding box center [756, 399] width 353 height 66
click at [777, 417] on div "Use the arrow keys to move the crop selection area" at bounding box center [756, 575] width 315 height 315
click at [888, 422] on span "OK" at bounding box center [892, 413] width 15 height 17
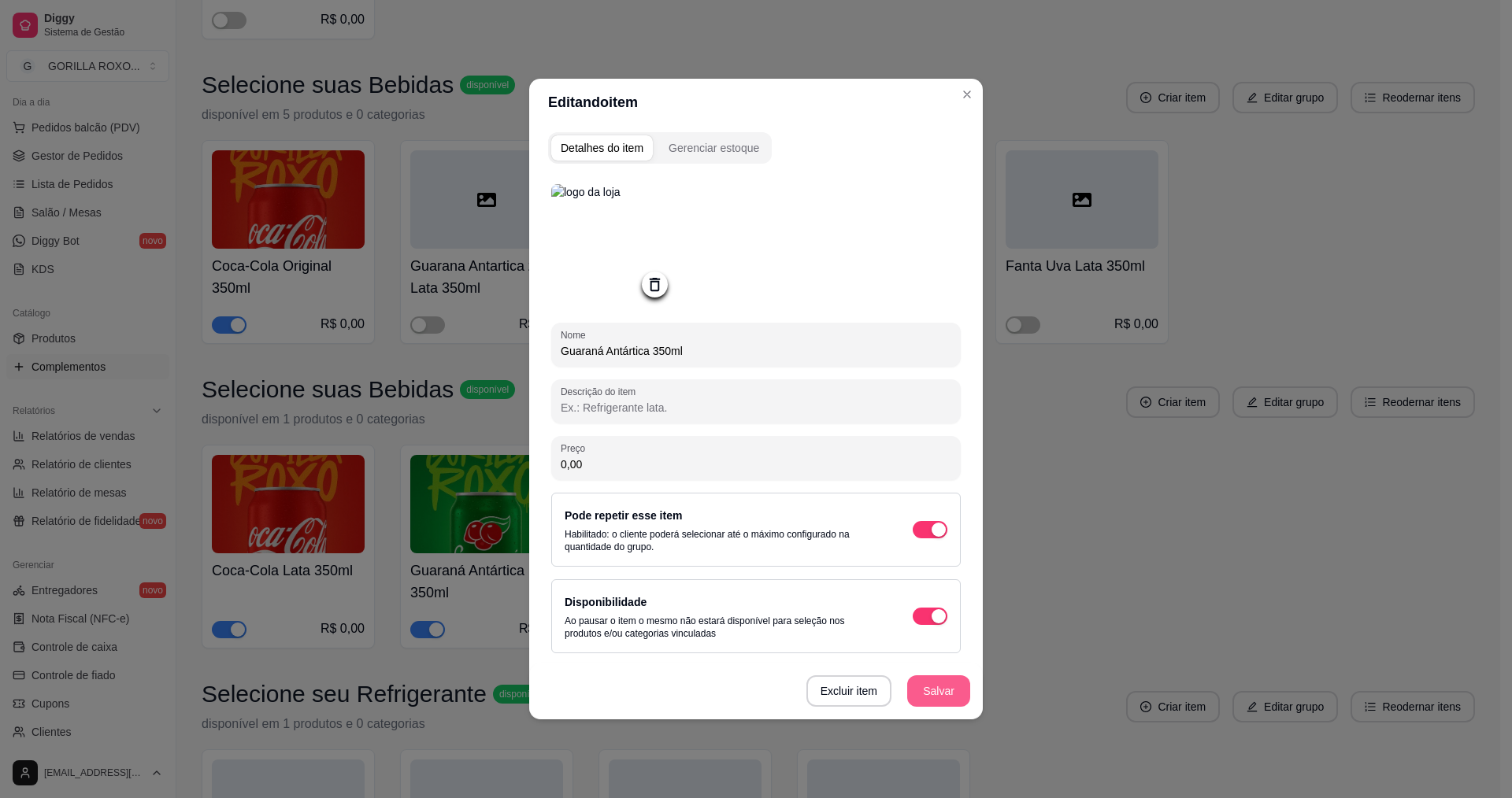
click at [914, 694] on button "Salvar" at bounding box center [938, 691] width 63 height 32
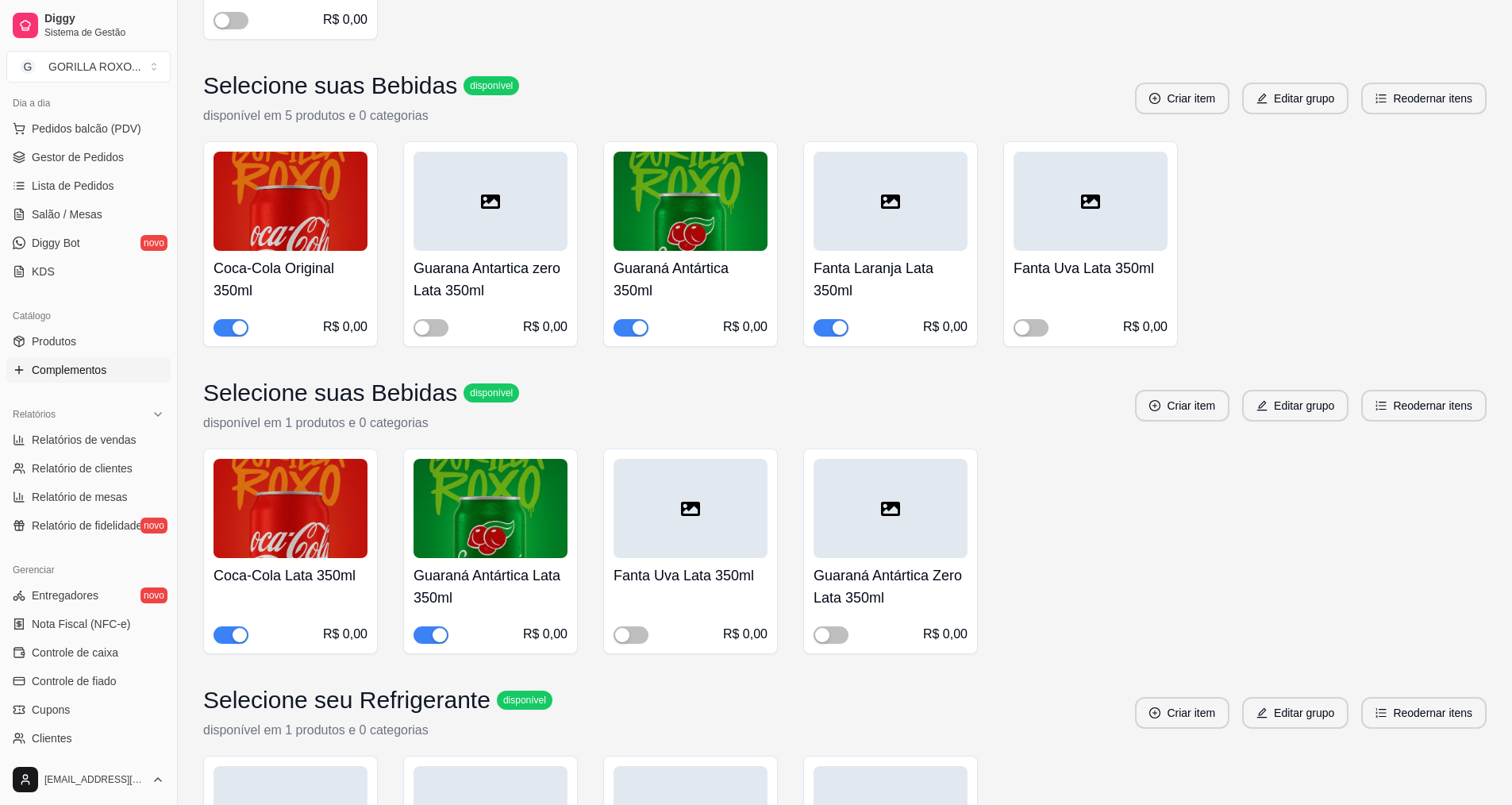
click at [897, 191] on div at bounding box center [891, 201] width 154 height 99
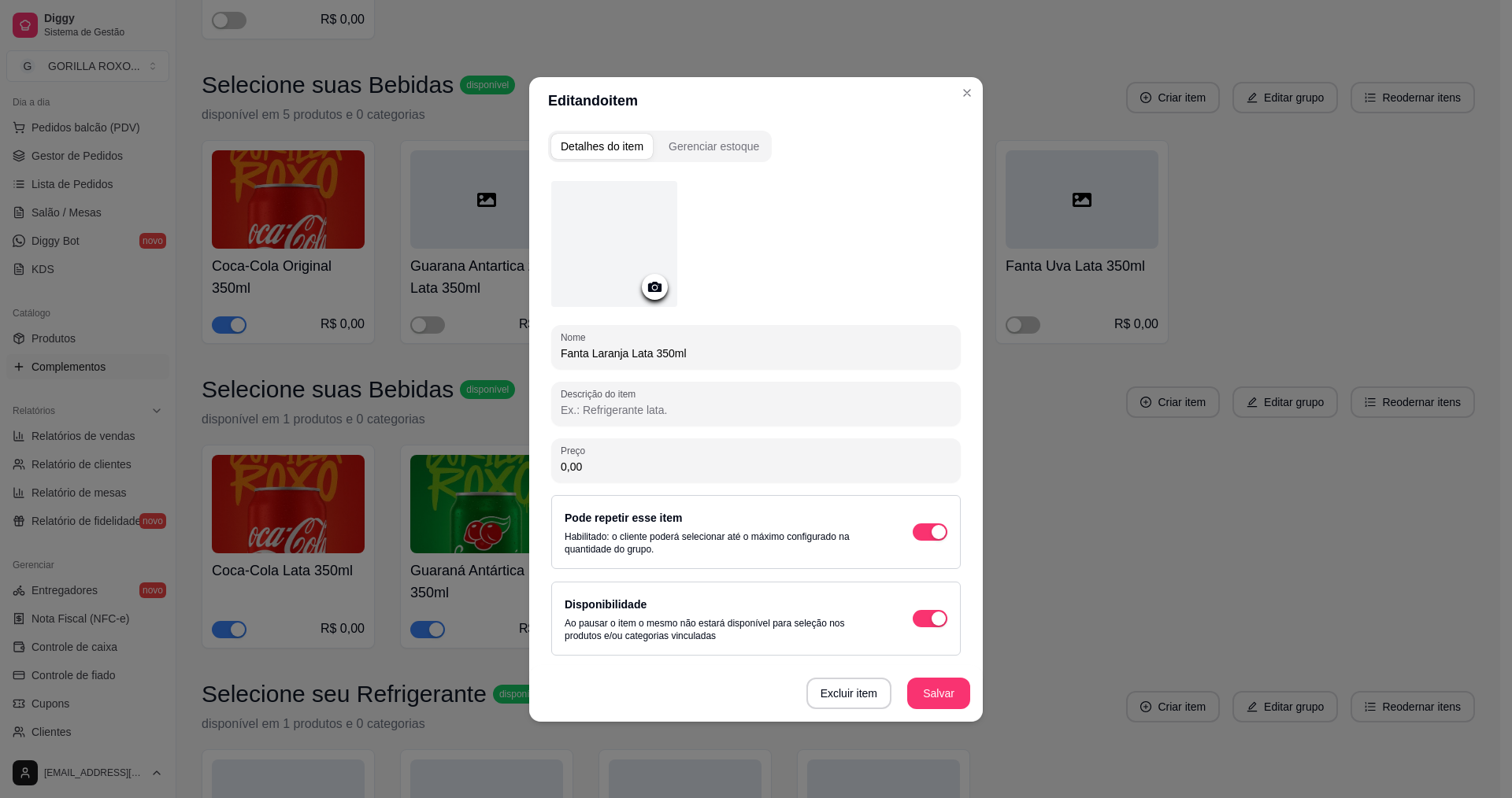
click at [659, 288] on icon at bounding box center [655, 286] width 13 height 10
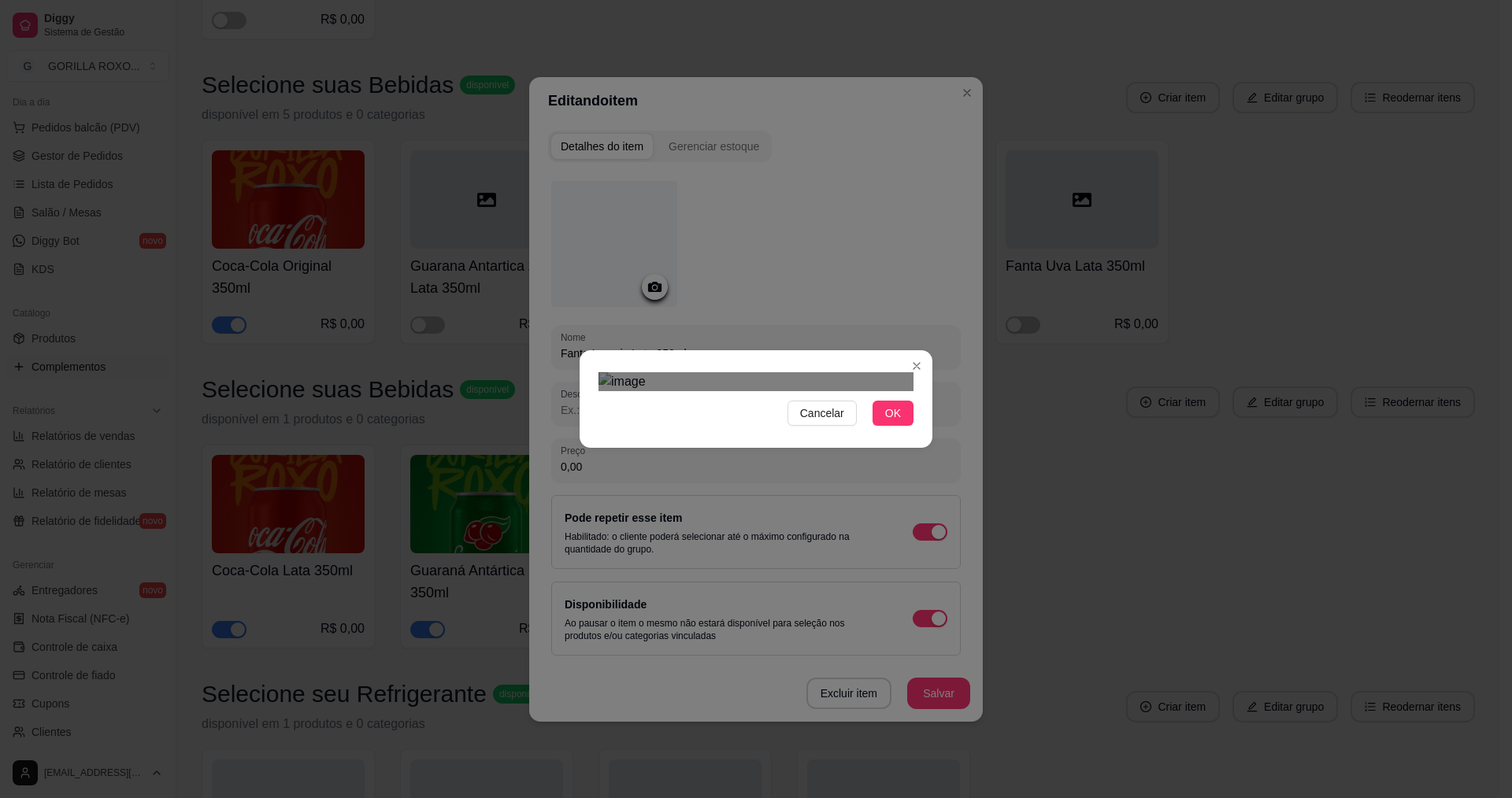
click at [578, 200] on div "Cancelar OK" at bounding box center [756, 399] width 1512 height 798
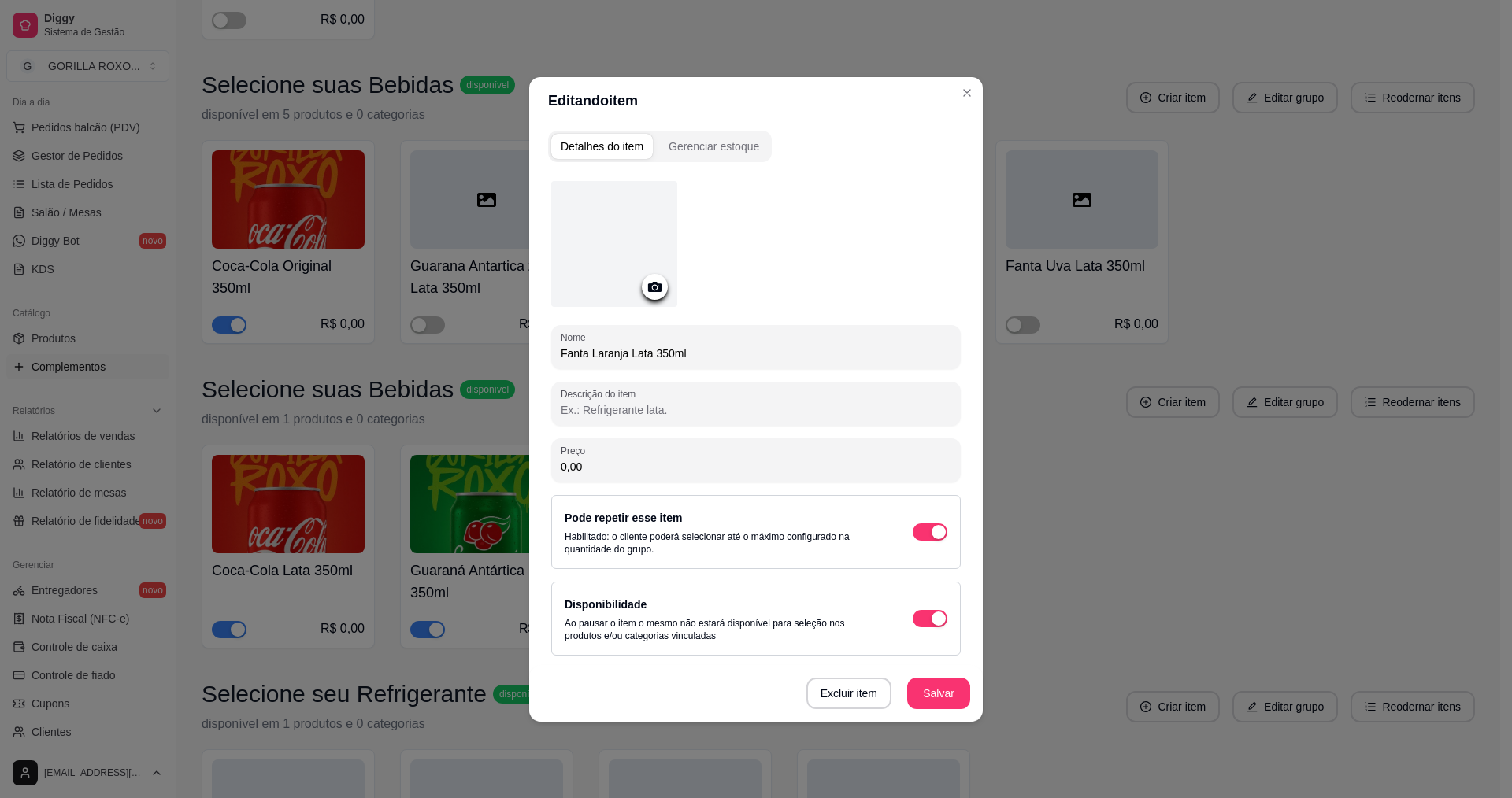
click at [650, 355] on input "Fanta Laranja Lata 350ml" at bounding box center [755, 353] width 390 height 15
type input "Fanta Laranja 350ml"
click at [650, 290] on icon at bounding box center [655, 286] width 13 height 10
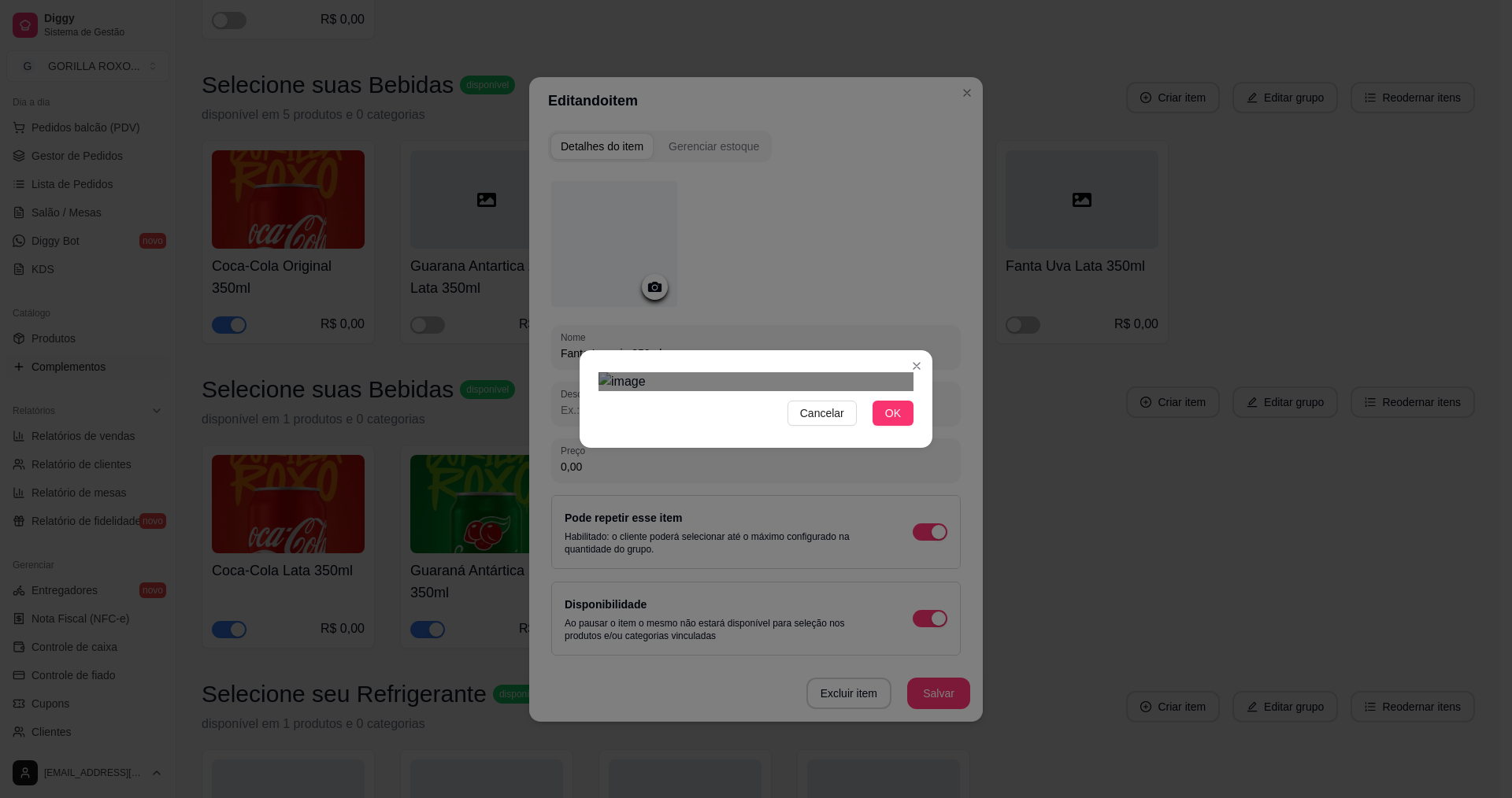
click at [545, 192] on div "Cancelar OK" at bounding box center [756, 399] width 1512 height 798
click at [927, 367] on div "Cancelar OK" at bounding box center [756, 399] width 353 height 66
click at [834, 420] on div "Use the arrow keys to move the crop selection area" at bounding box center [756, 578] width 315 height 315
click at [894, 426] on button "OK" at bounding box center [892, 413] width 41 height 25
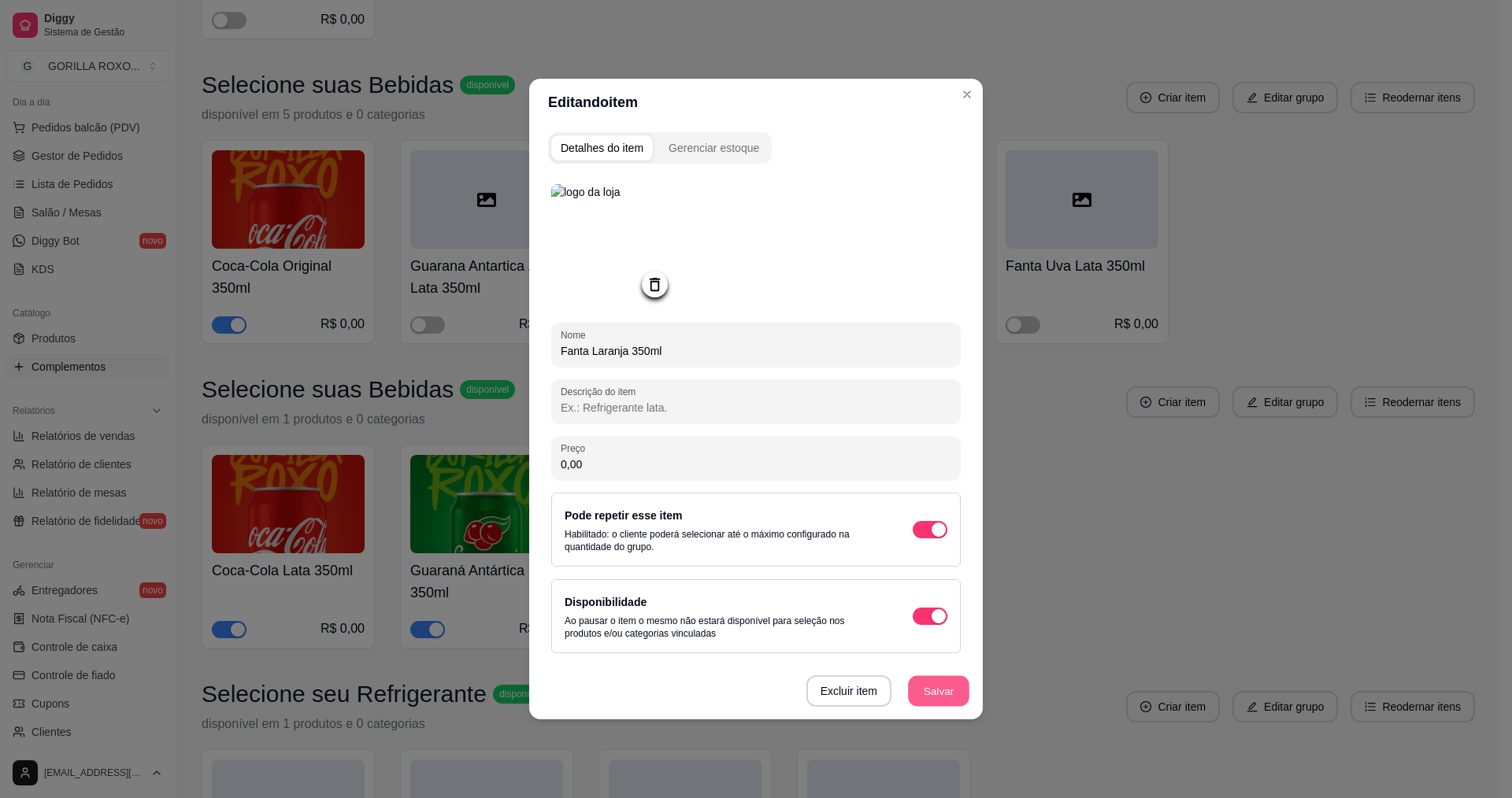
click at [952, 689] on button "Salvar" at bounding box center [938, 692] width 61 height 31
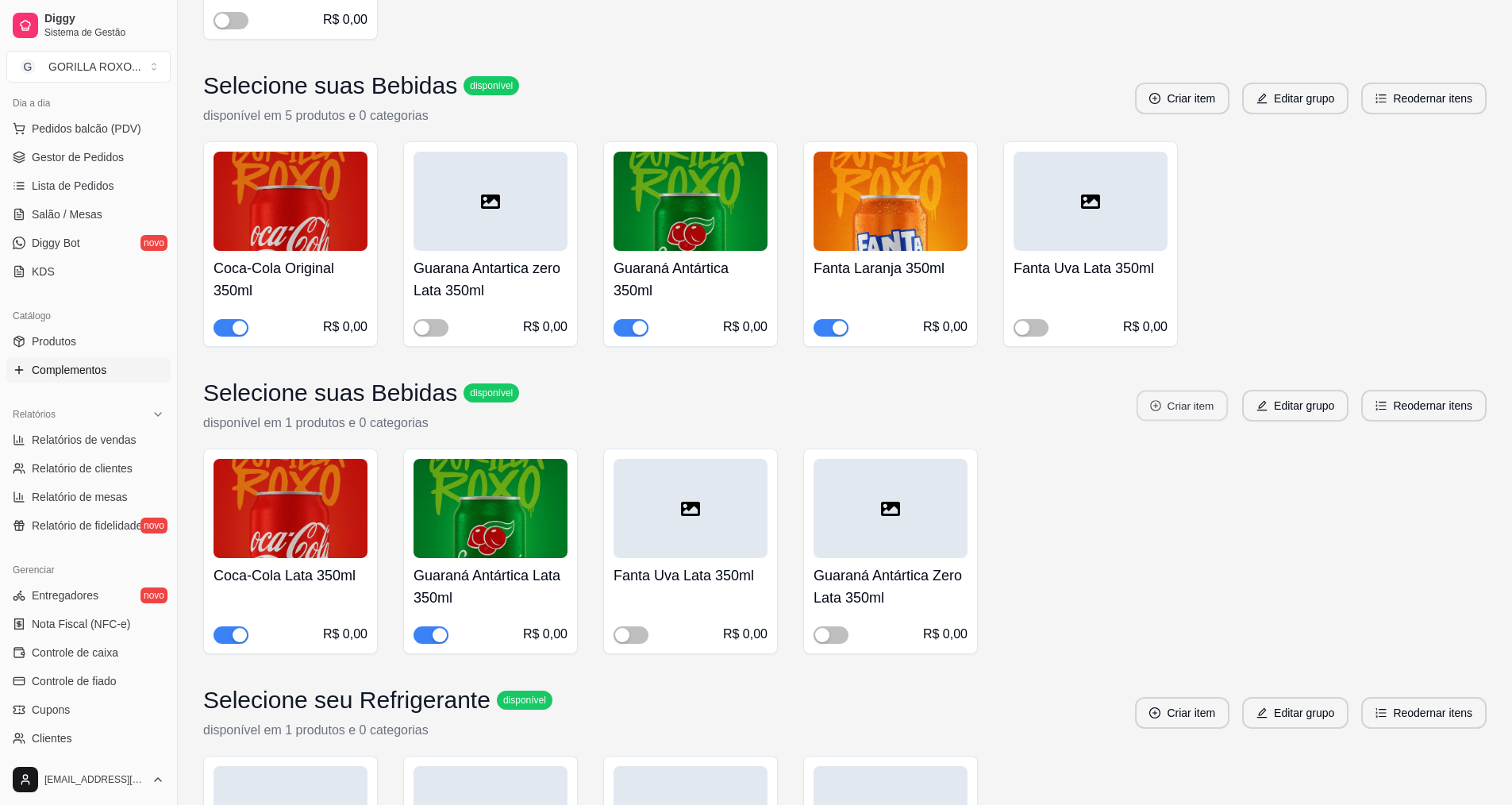
click at [1211, 391] on button "Criar item" at bounding box center [1182, 406] width 91 height 31
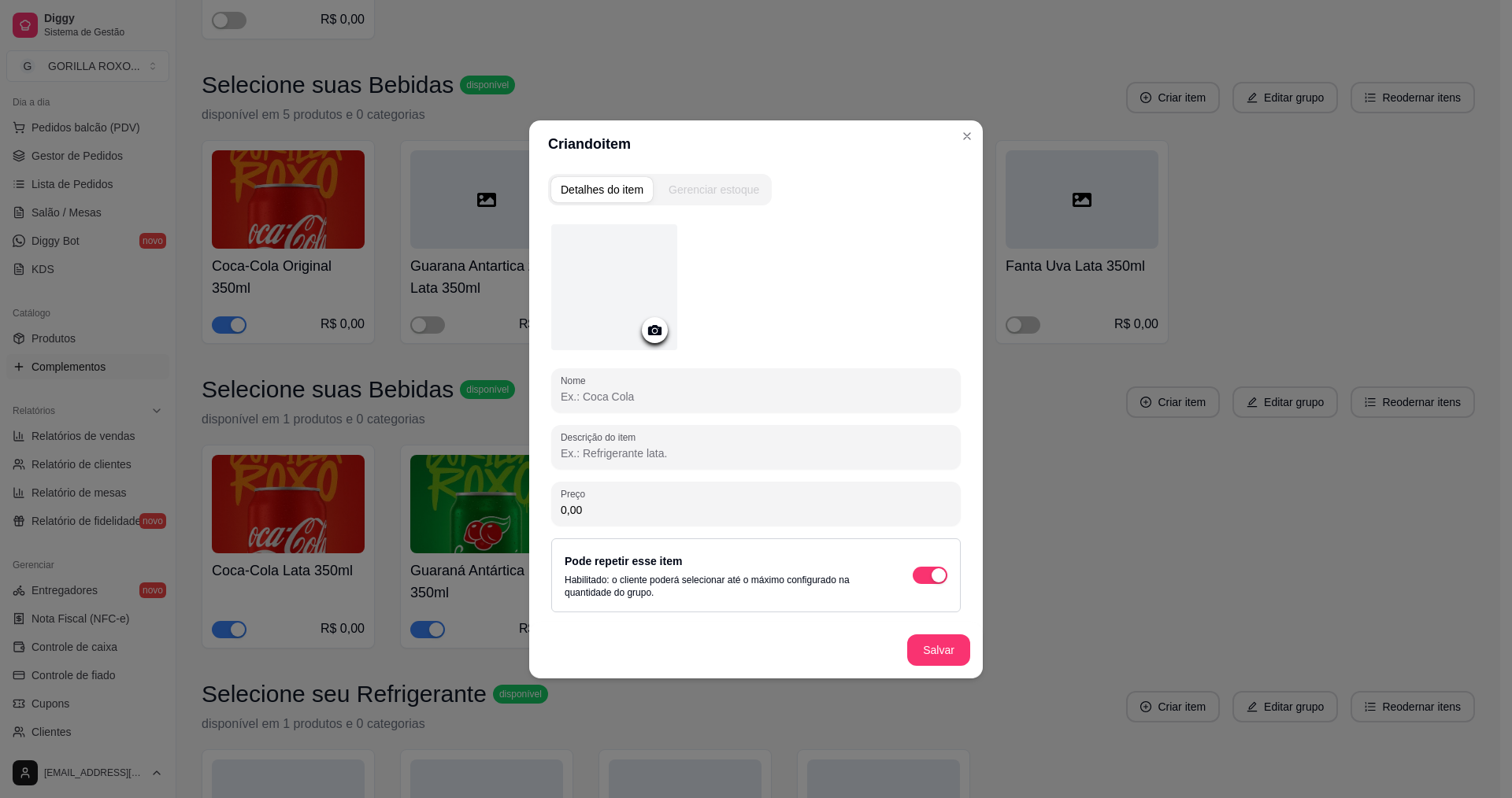
click at [682, 403] on input "Nome" at bounding box center [755, 396] width 390 height 15
type input "Coca-Cola Zero 350ml"
click at [661, 335] on icon at bounding box center [654, 330] width 18 height 18
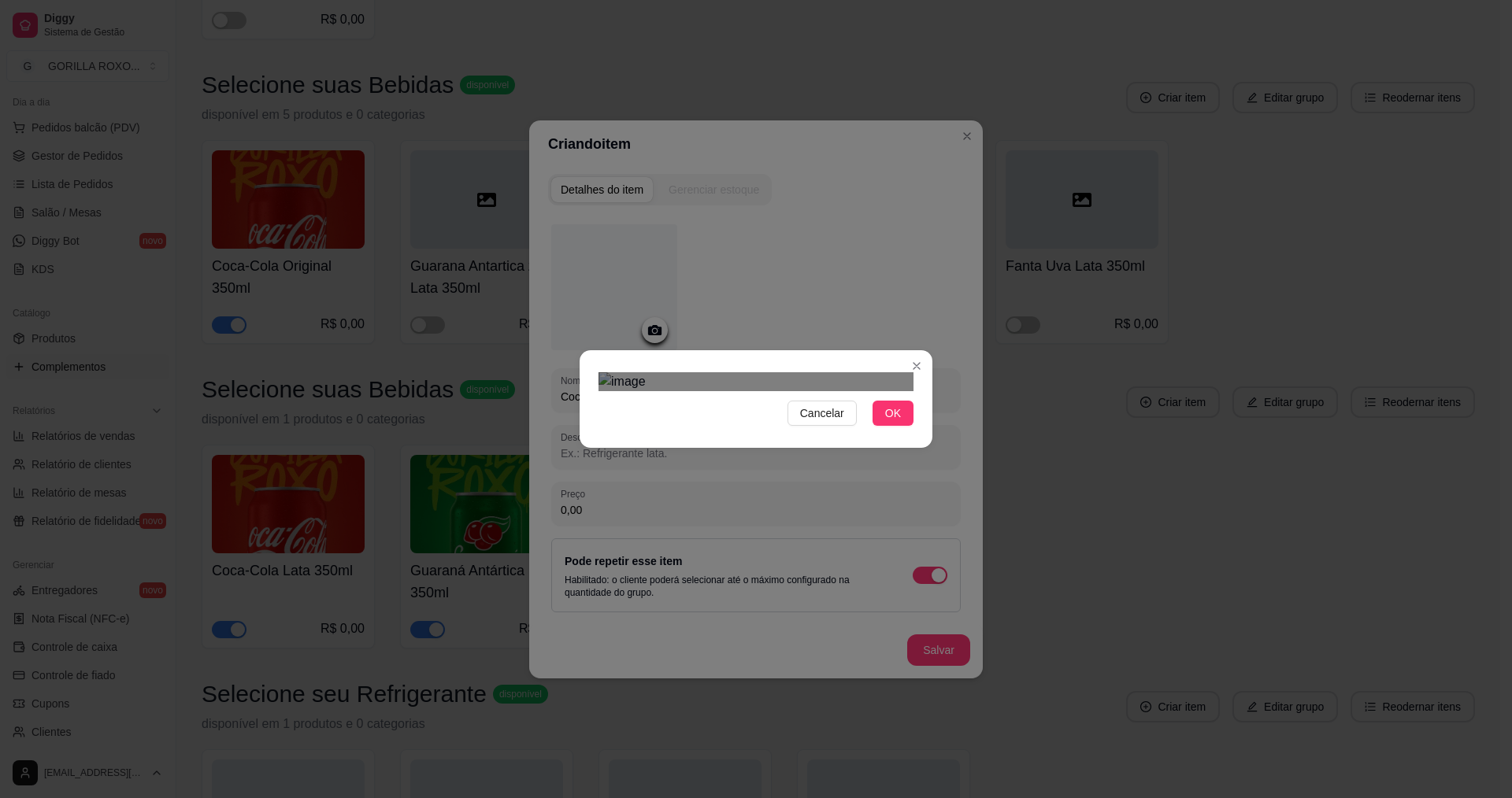
click at [578, 155] on div "Cancelar OK" at bounding box center [756, 399] width 1512 height 798
click at [925, 367] on div "Cancelar OK" at bounding box center [756, 399] width 353 height 66
click at [862, 408] on div "Use the arrow keys to move the crop selection area" at bounding box center [756, 565] width 315 height 315
click at [904, 426] on button "OK" at bounding box center [892, 413] width 41 height 25
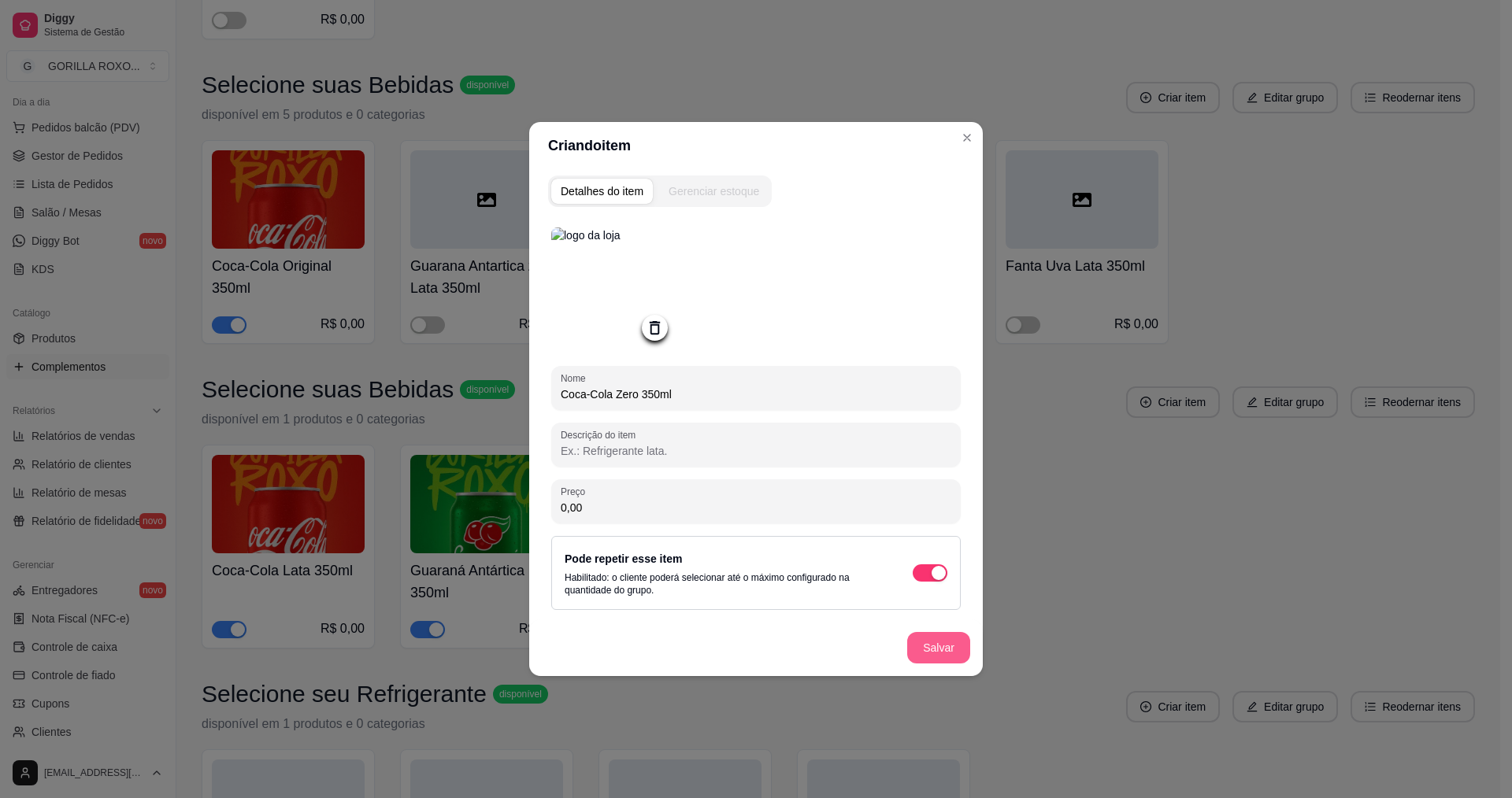
click at [942, 651] on button "Salvar" at bounding box center [938, 647] width 63 height 32
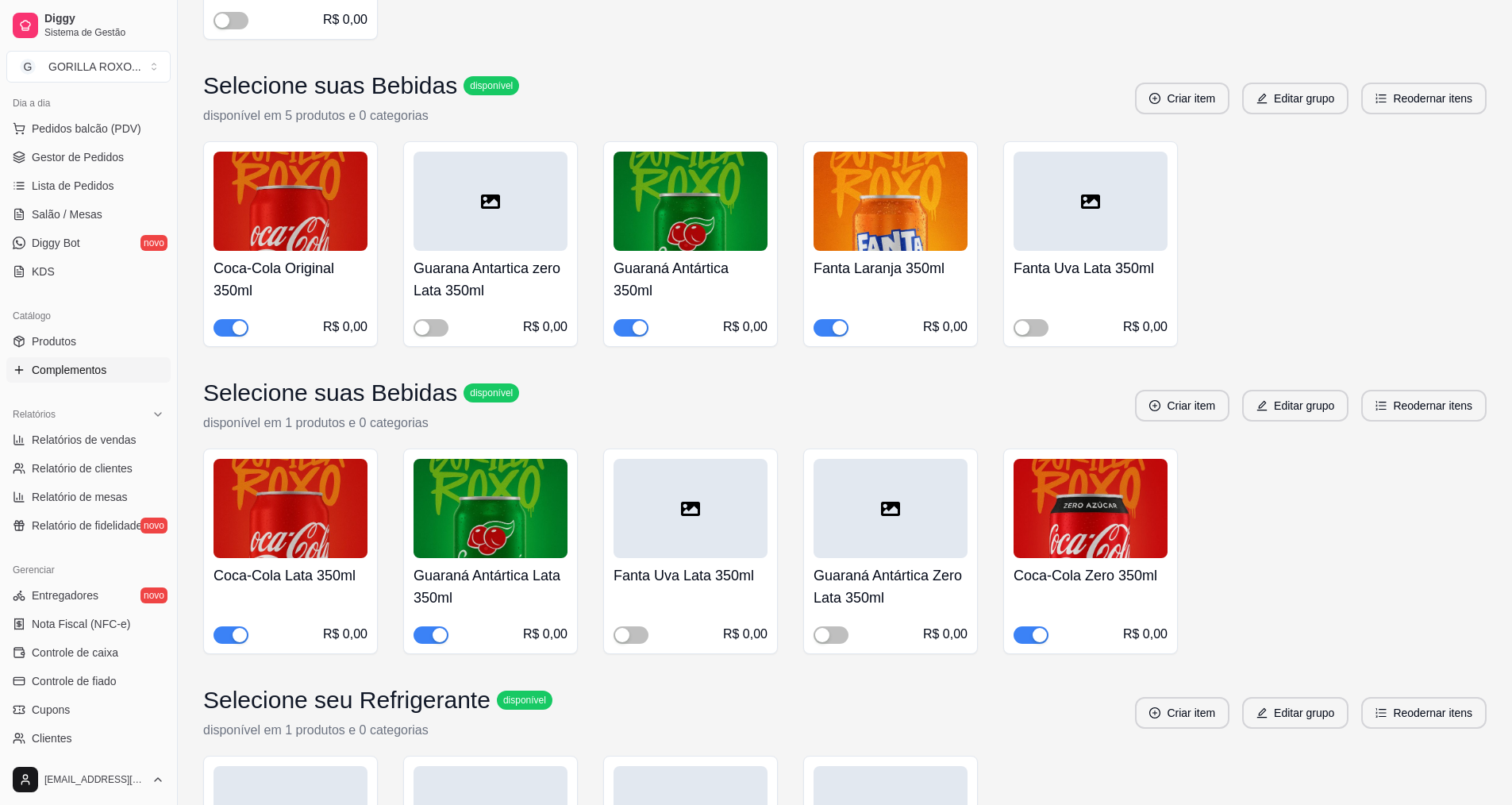
scroll to position [4246, 0]
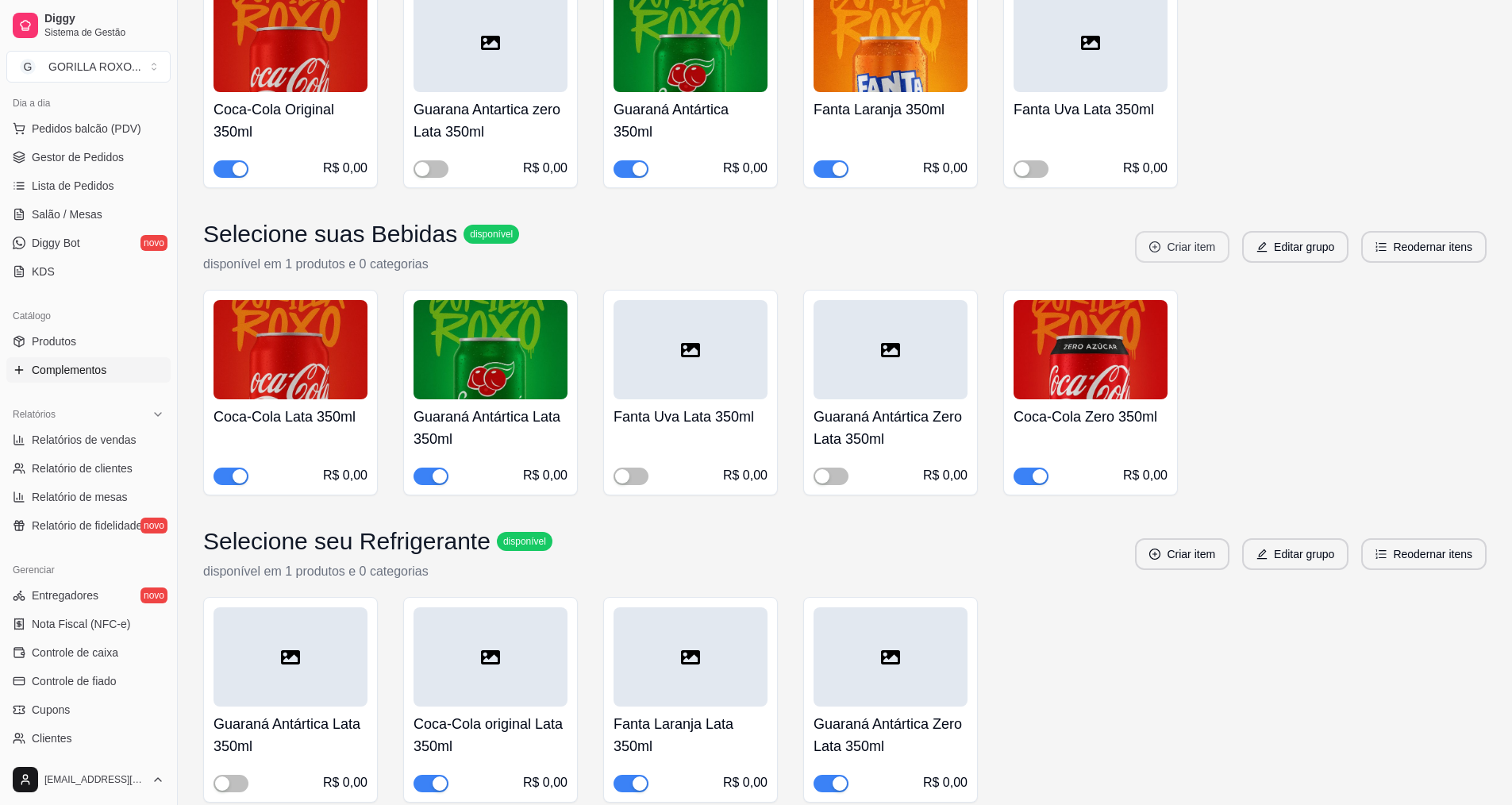
click at [1206, 231] on button "Criar item" at bounding box center [1183, 247] width 94 height 32
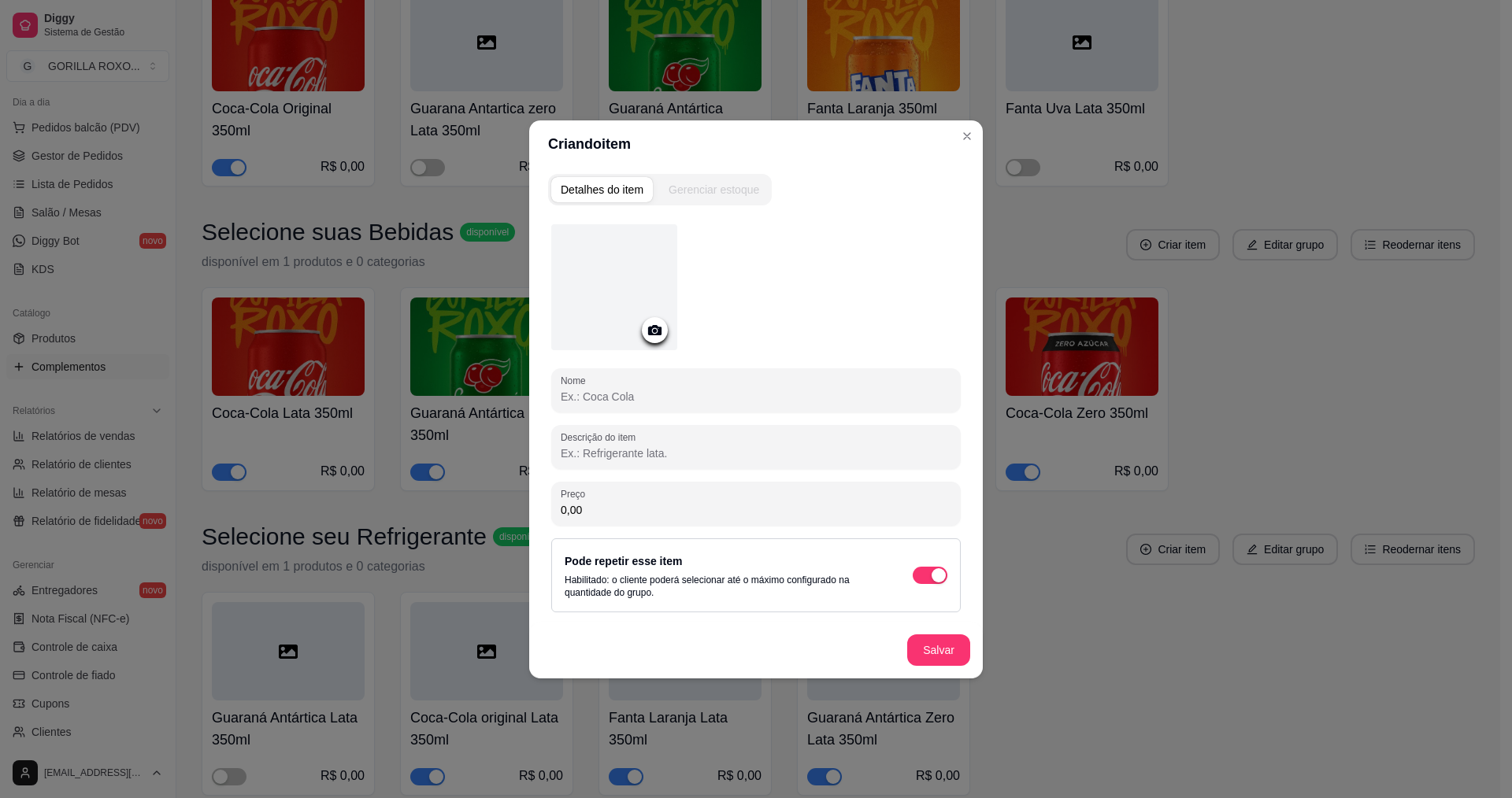
click at [678, 399] on input "Nome" at bounding box center [755, 396] width 390 height 15
type input "Fanta Laranja 350ml"
click at [654, 336] on icon at bounding box center [654, 330] width 18 height 18
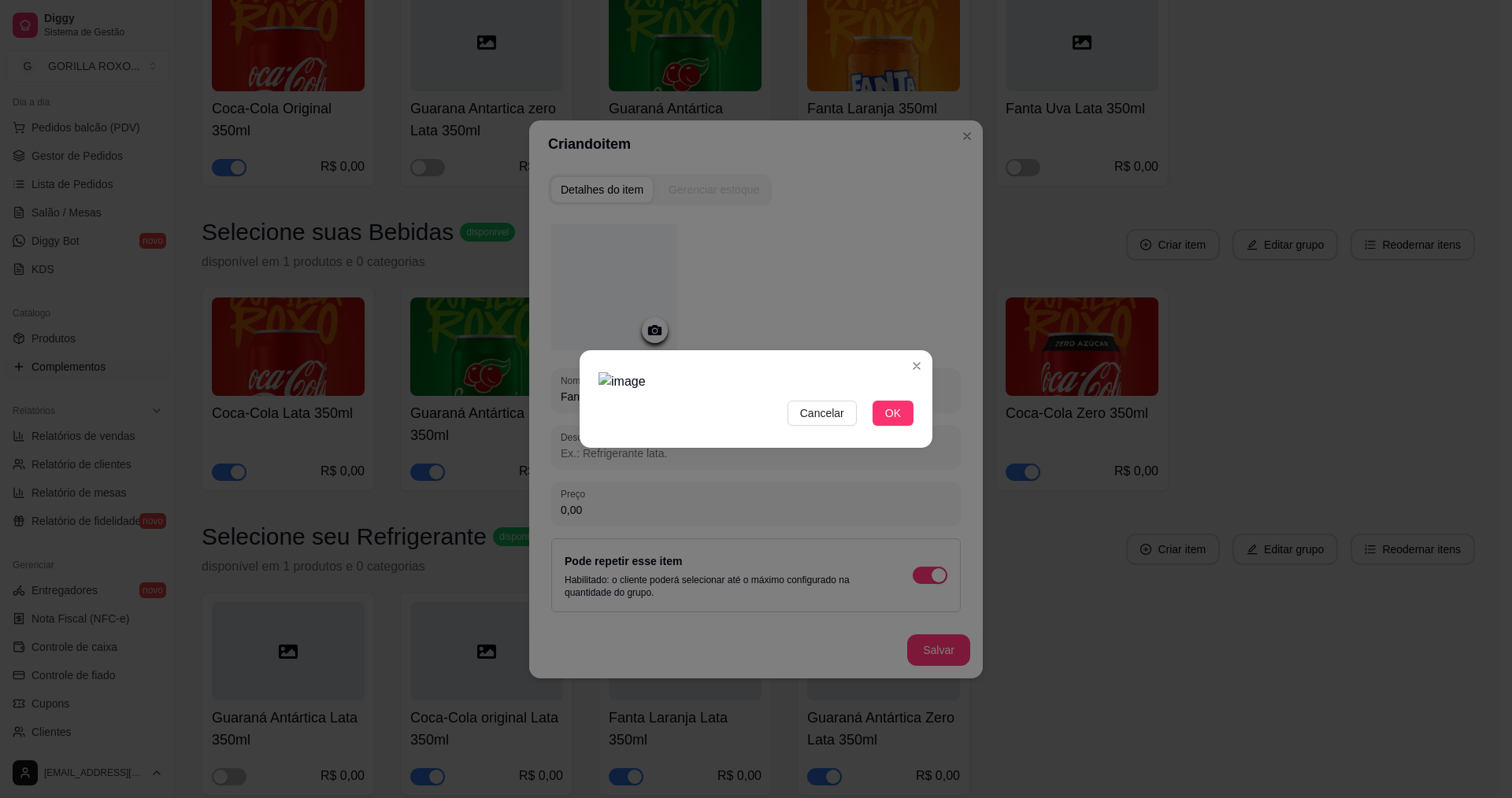
click at [902, 372] on img at bounding box center [756, 382] width 315 height 19
click at [598, 367] on div "Cancelar OK" at bounding box center [756, 399] width 353 height 66
click at [1015, 439] on div "Cancelar OK" at bounding box center [756, 399] width 1512 height 798
click at [572, 192] on div "Cancelar OK" at bounding box center [756, 399] width 1512 height 798
click at [684, 421] on div "Use the arrow keys to move the crop selection area" at bounding box center [756, 578] width 315 height 315
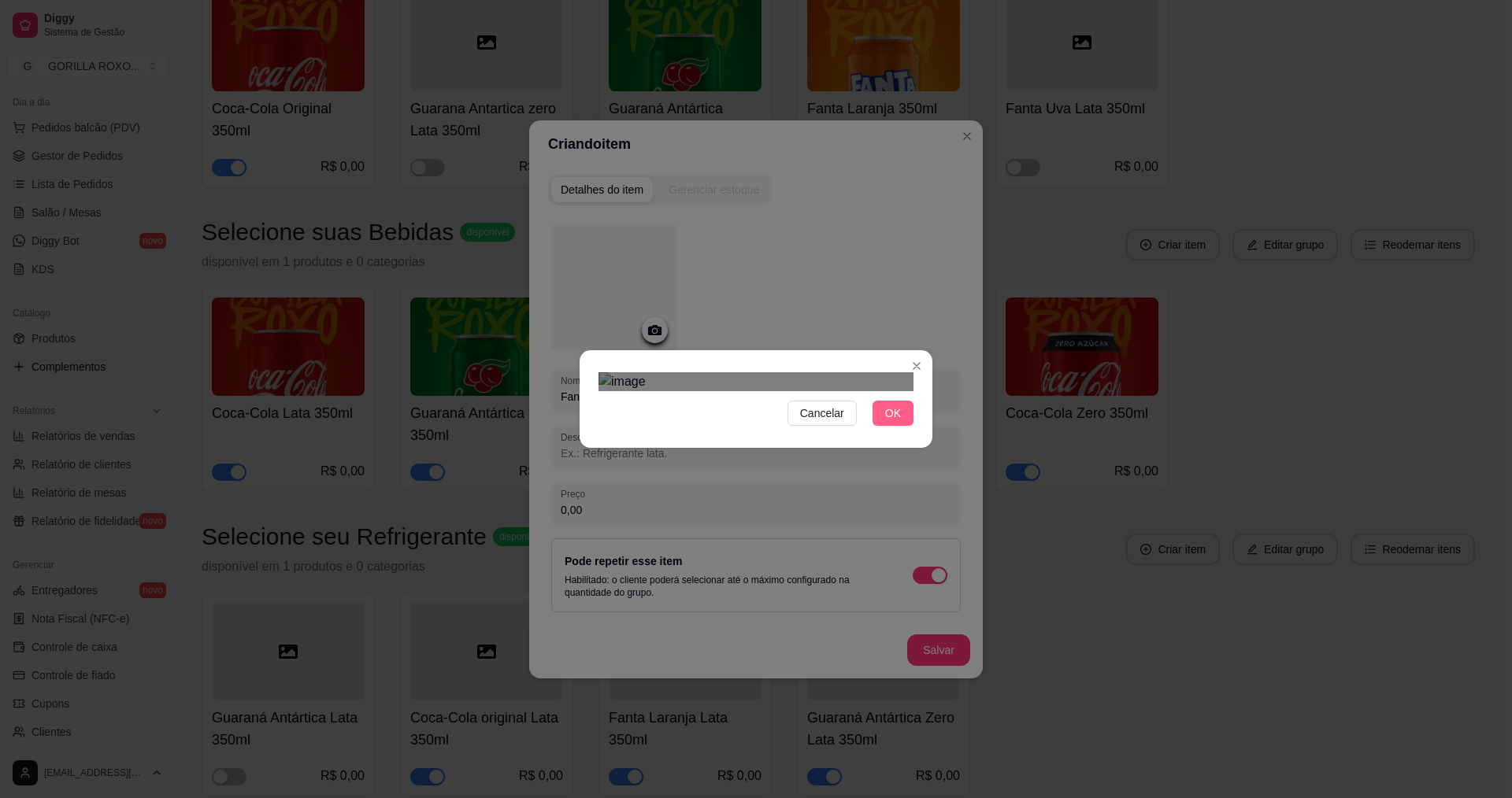
click at [881, 426] on button "OK" at bounding box center [892, 413] width 41 height 25
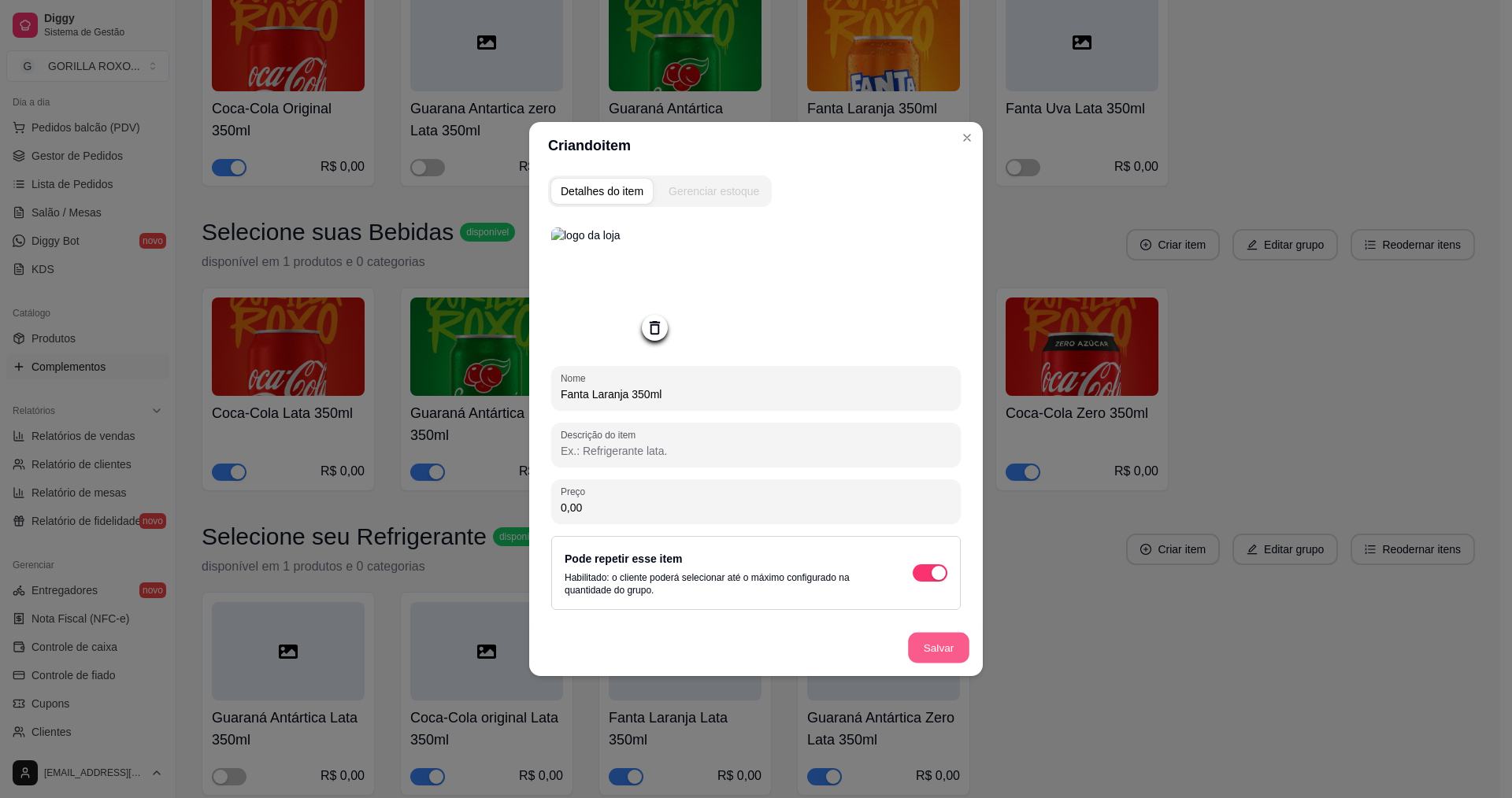
click at [942, 650] on button "Salvar" at bounding box center [938, 648] width 61 height 31
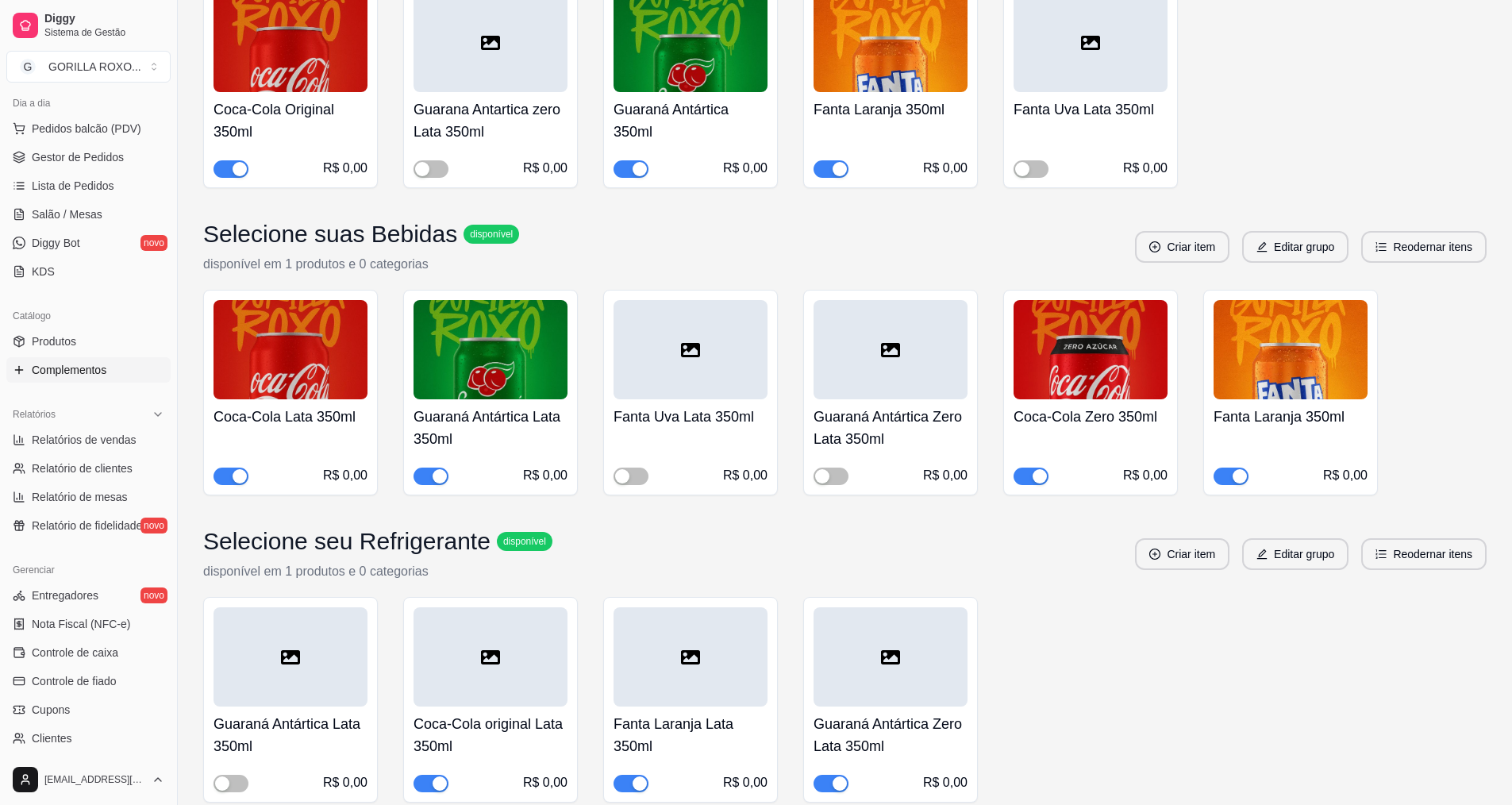
scroll to position [4008, 0]
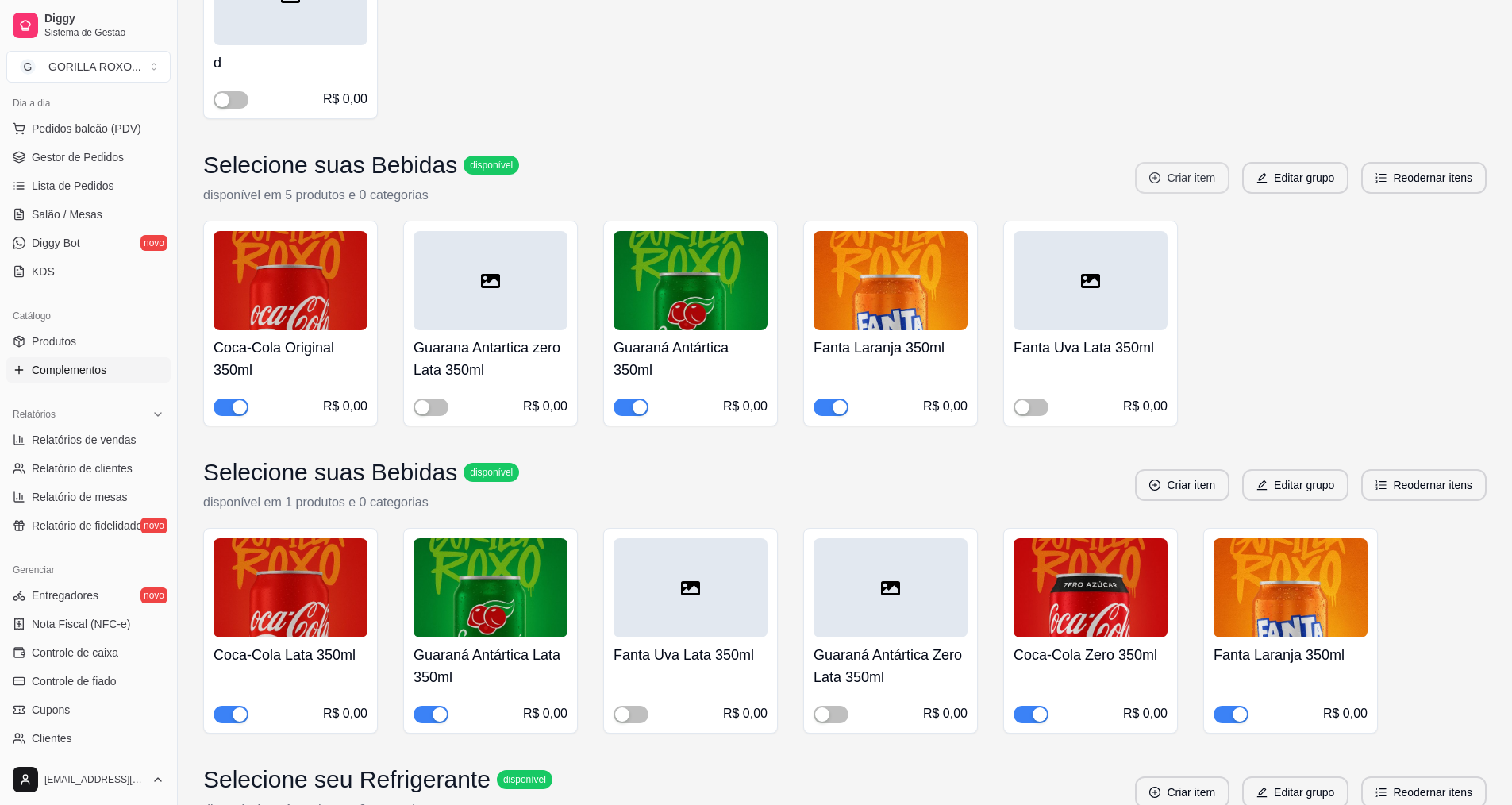
click at [1202, 162] on button "Criar item" at bounding box center [1183, 177] width 94 height 32
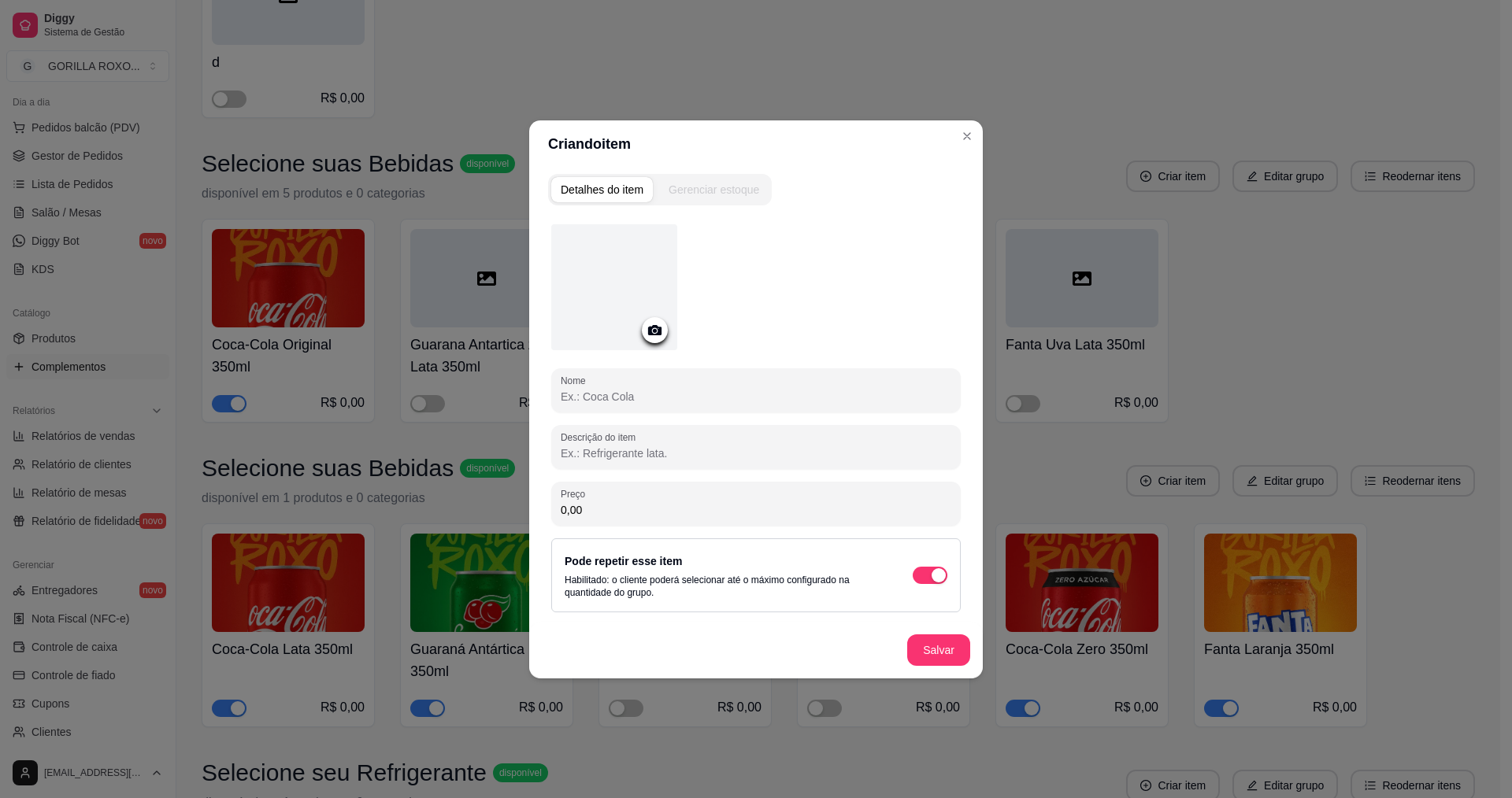
click at [638, 398] on input "Nome" at bounding box center [755, 396] width 390 height 15
type input "Coca-Cola Zero 350ml"
click at [662, 329] on icon at bounding box center [655, 330] width 13 height 10
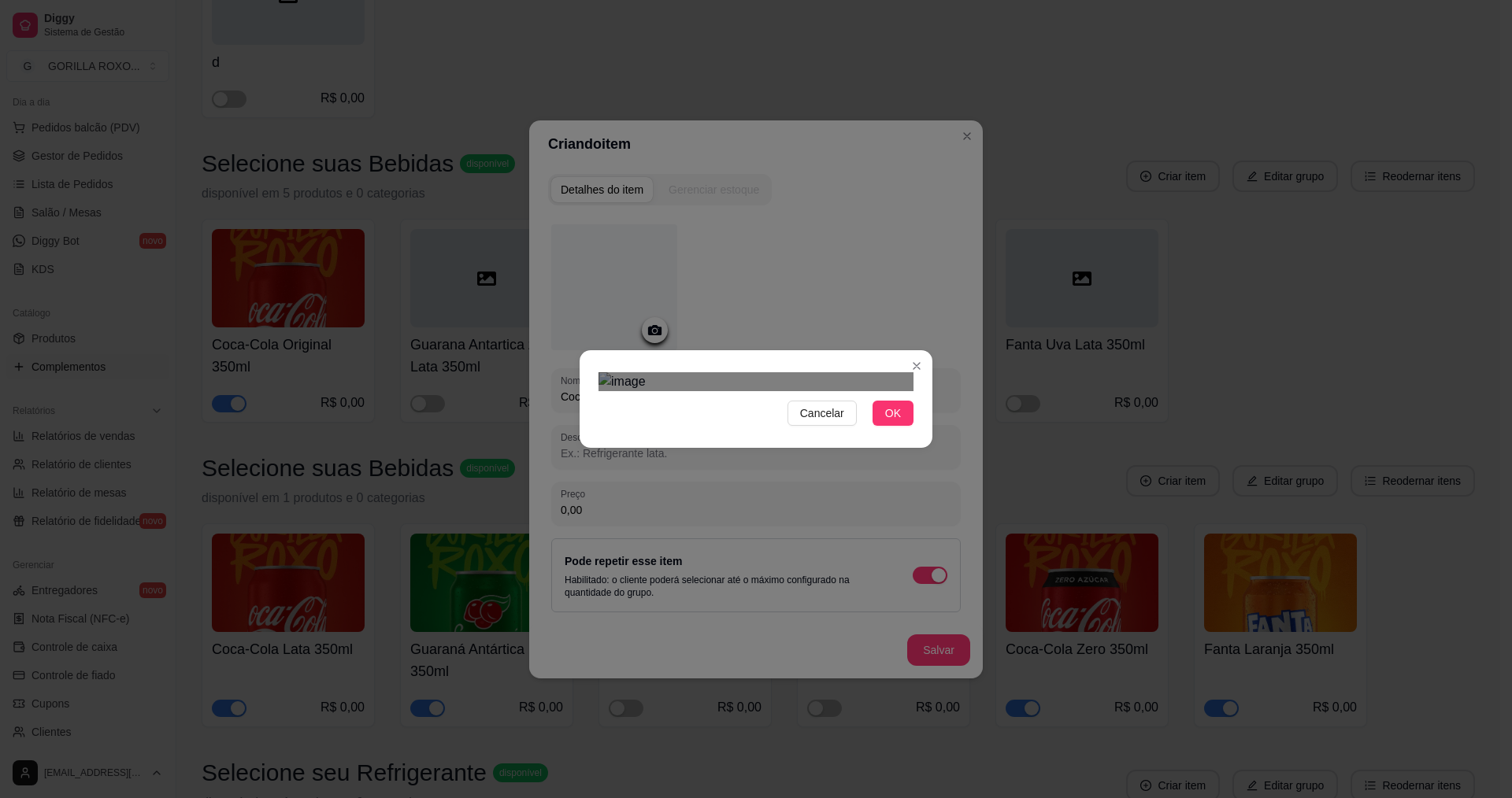
click at [569, 229] on div "Cancelar OK" at bounding box center [756, 399] width 1512 height 798
click at [940, 207] on div "Cancelar OK" at bounding box center [756, 399] width 1512 height 798
click at [850, 409] on div "Use the arrow keys to move the crop selection area" at bounding box center [756, 566] width 315 height 315
click at [903, 426] on button "OK" at bounding box center [892, 413] width 41 height 25
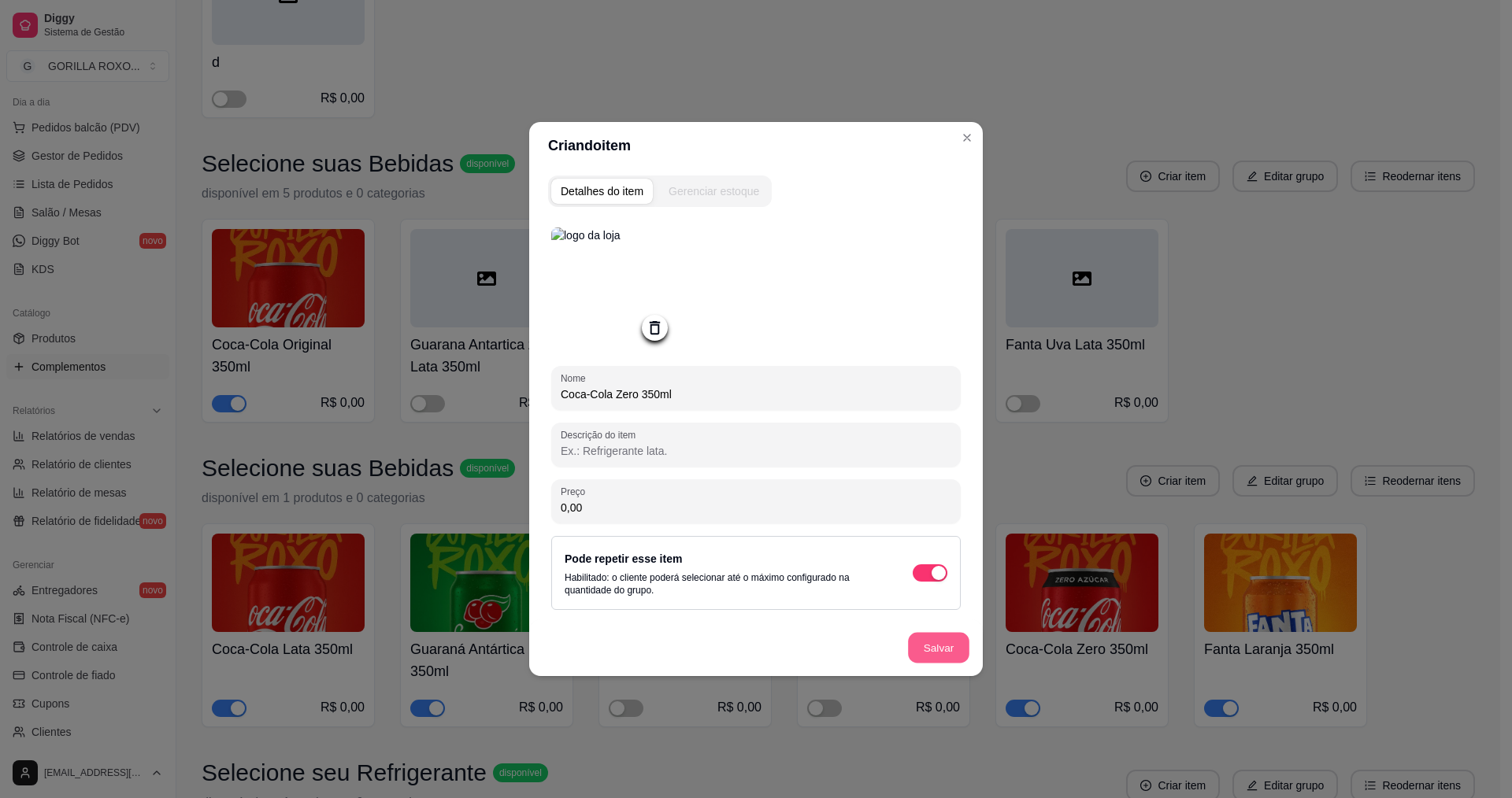
click at [929, 649] on button "Salvar" at bounding box center [938, 648] width 61 height 31
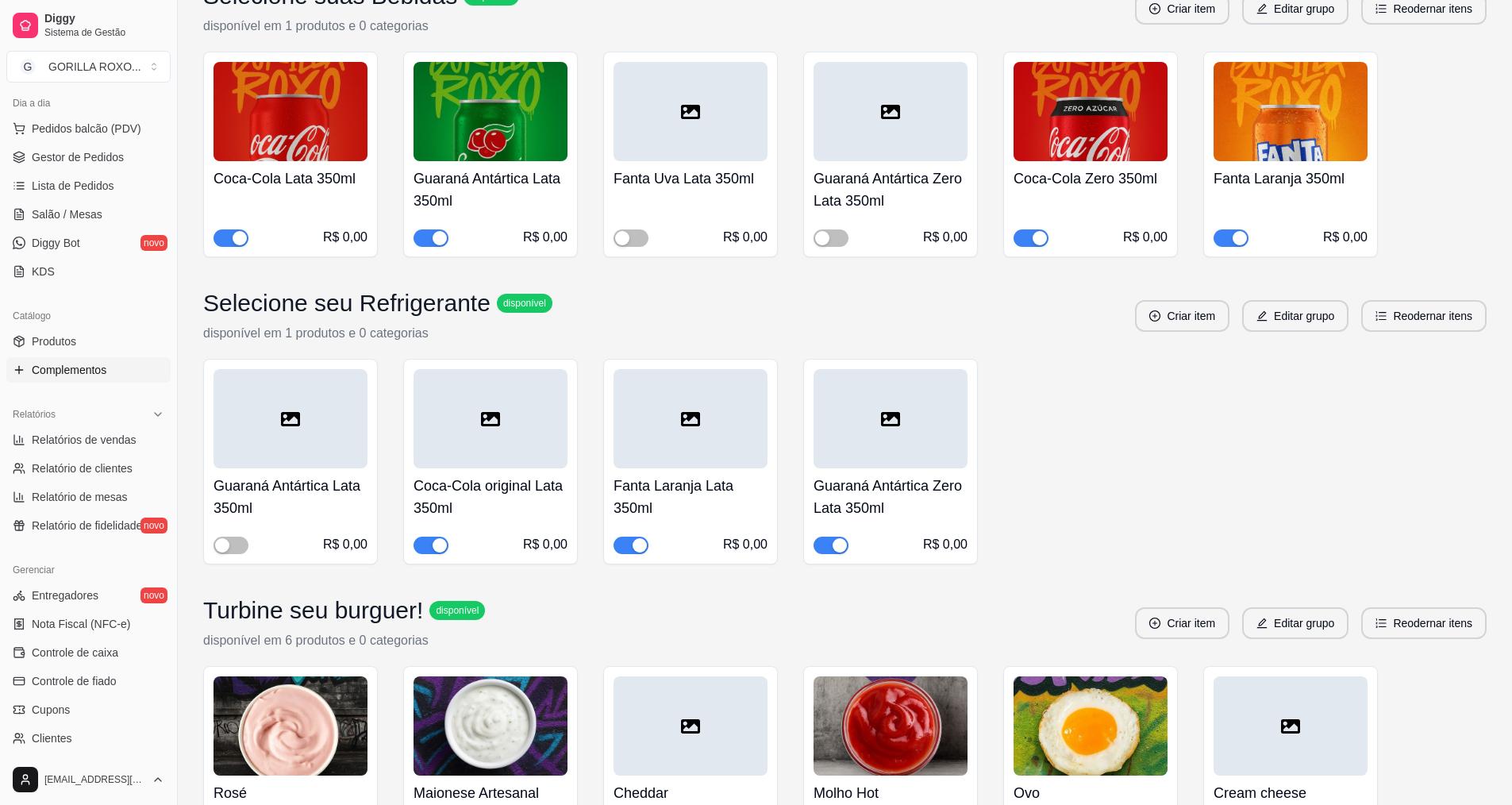
scroll to position [4564, 0]
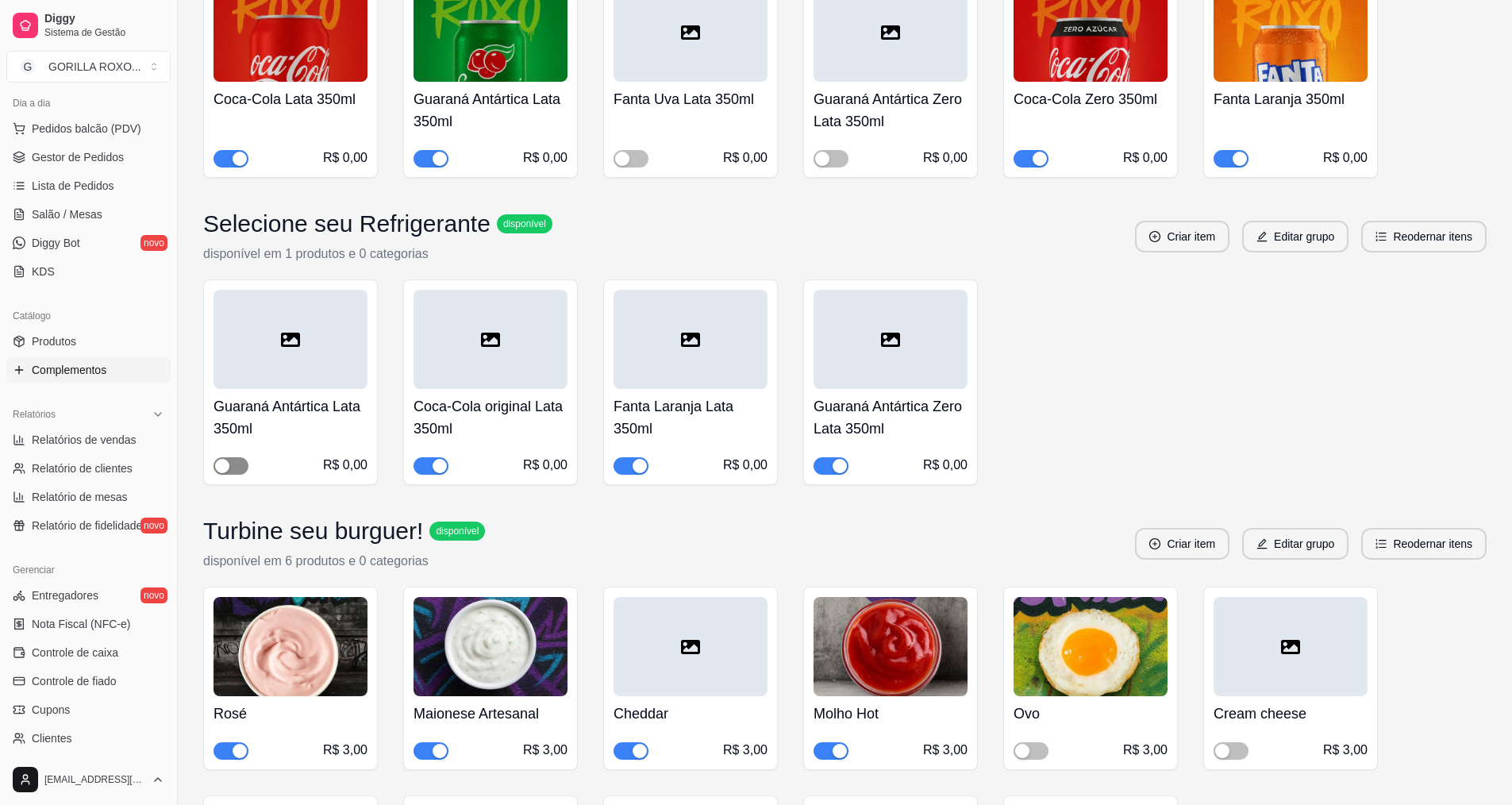
click at [216, 459] on div "button" at bounding box center [222, 466] width 14 height 14
click at [829, 457] on span "button" at bounding box center [832, 466] width 35 height 17
click at [1192, 221] on button "Criar item" at bounding box center [1183, 236] width 94 height 32
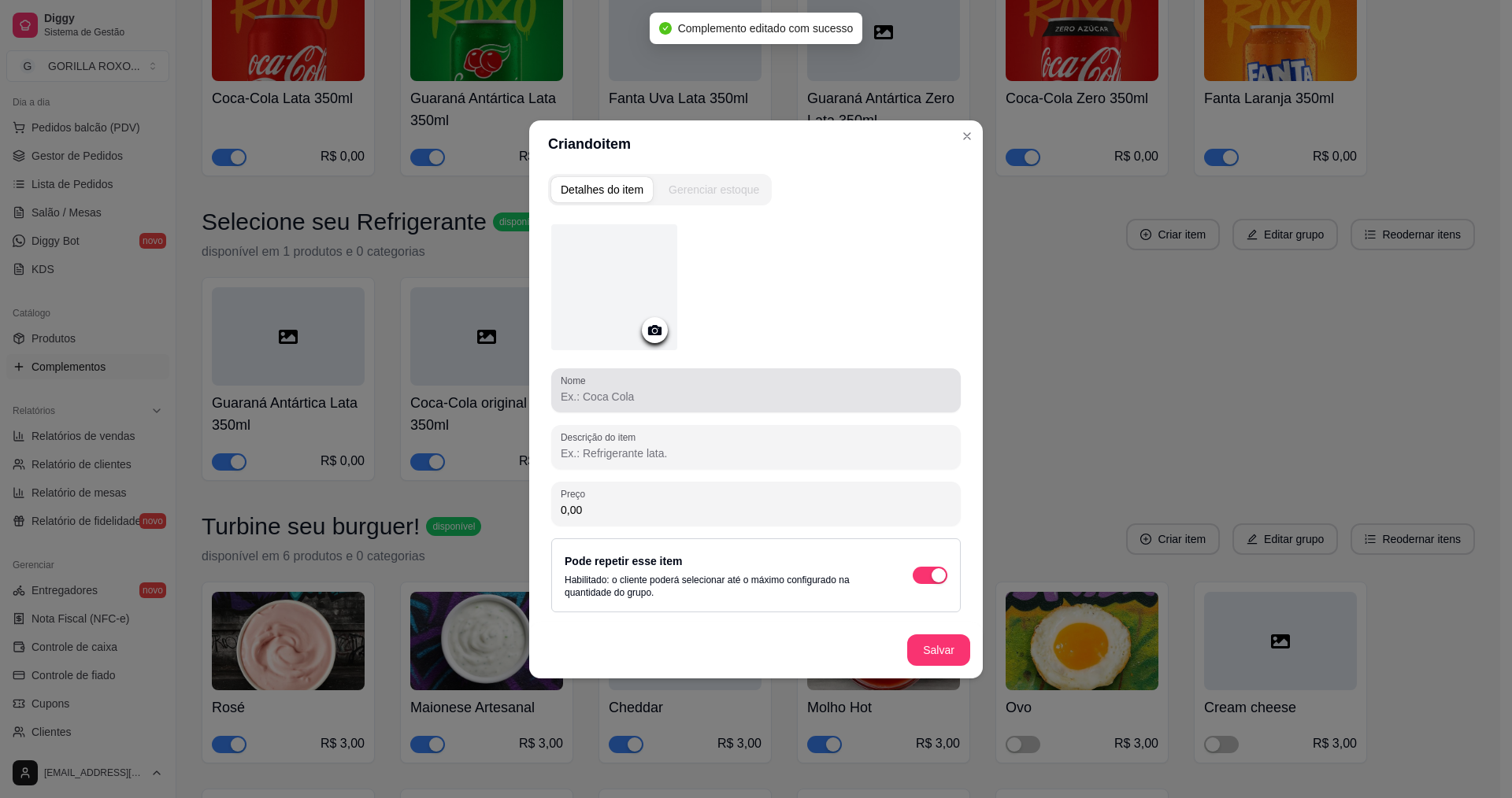
click at [783, 371] on div "Nome" at bounding box center [755, 390] width 410 height 44
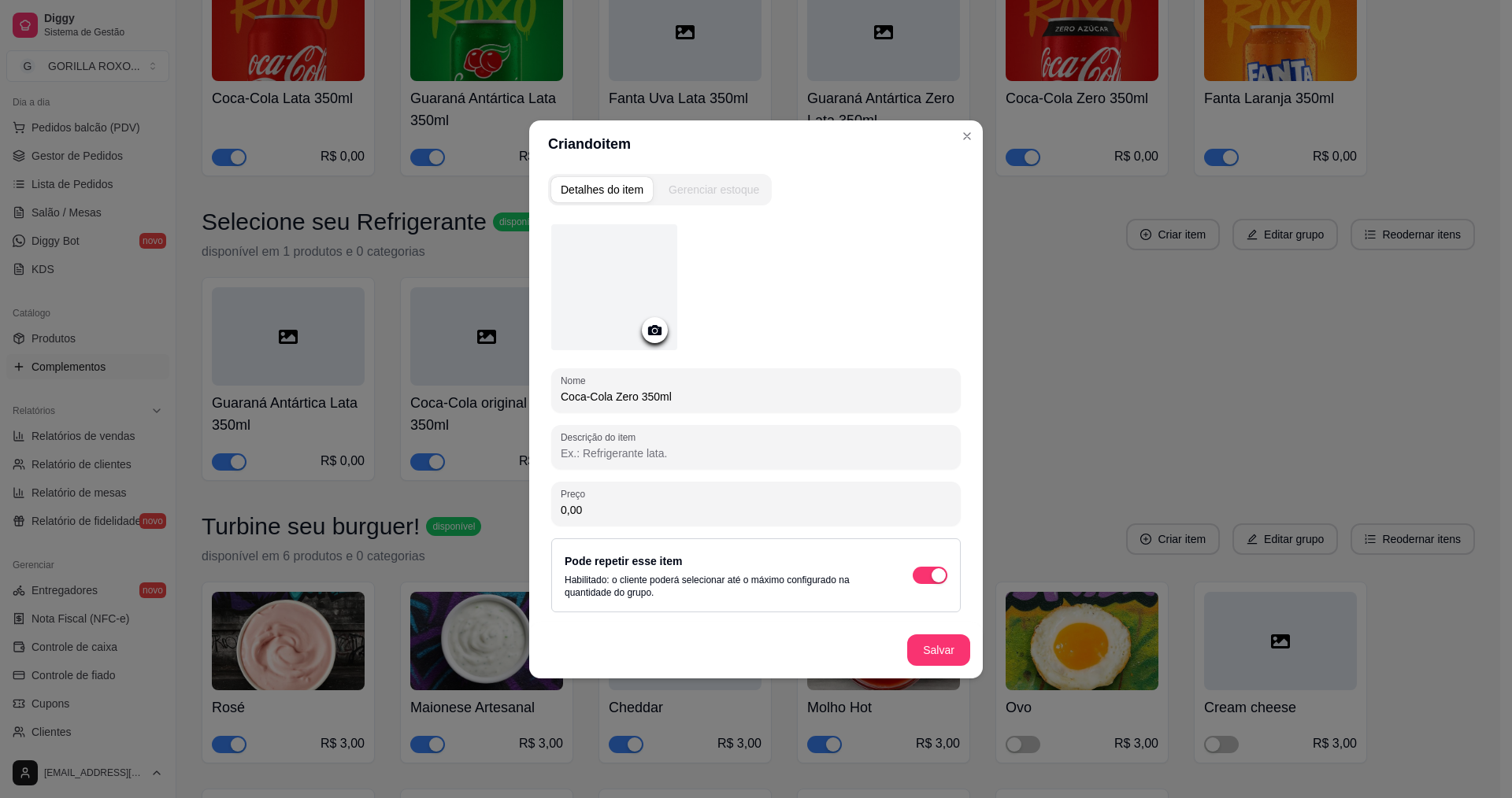
type input "Coca-Cola Zero 350ml"
click at [654, 337] on icon at bounding box center [654, 330] width 18 height 18
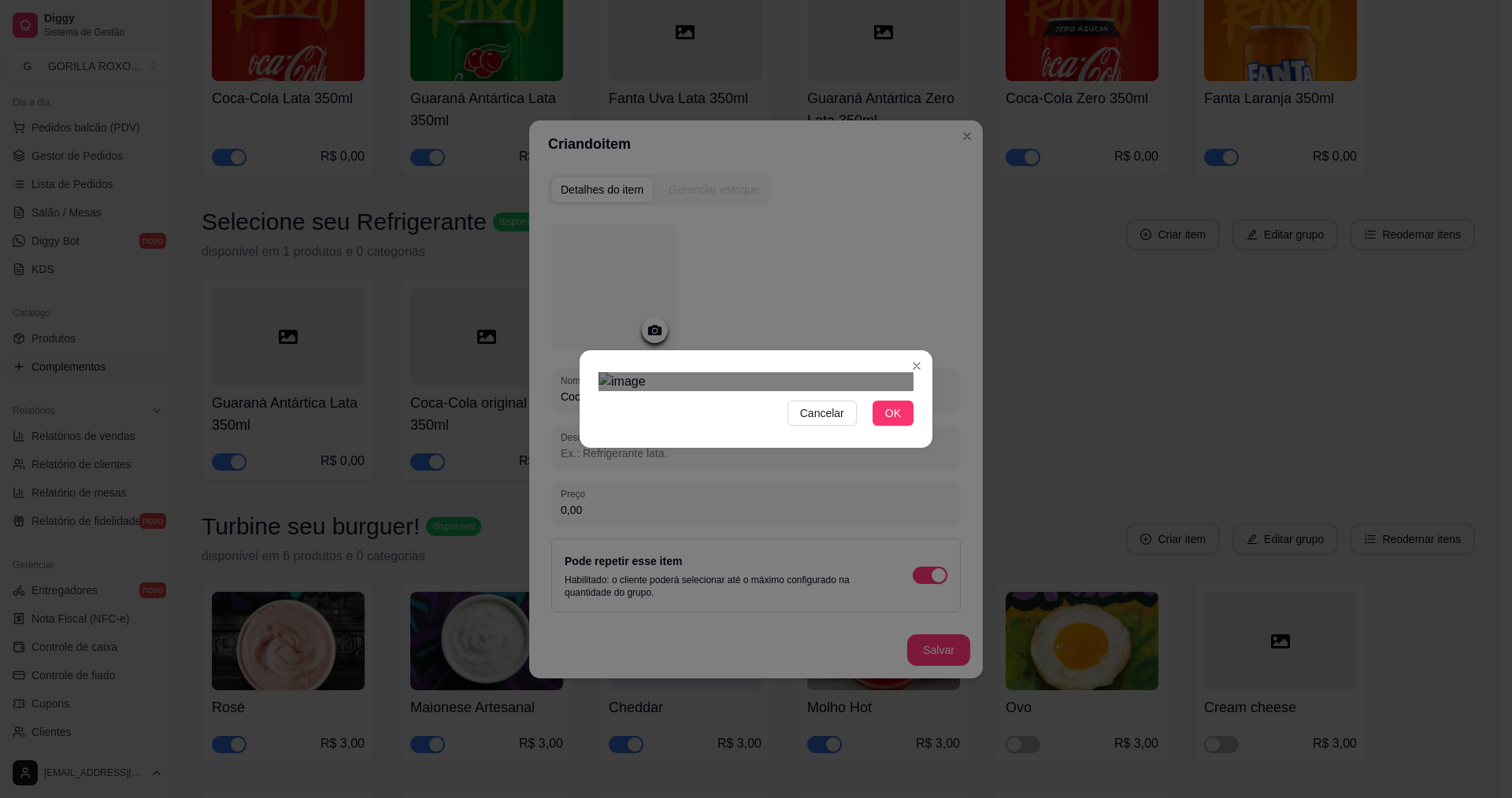
click at [578, 192] on div "Cancelar OK" at bounding box center [756, 399] width 1512 height 798
click at [930, 367] on div "Cancelar OK" at bounding box center [756, 399] width 353 height 66
click at [854, 408] on div "Use the arrow keys to move the crop selection area" at bounding box center [756, 565] width 315 height 315
click at [903, 426] on button "OK" at bounding box center [892, 413] width 41 height 25
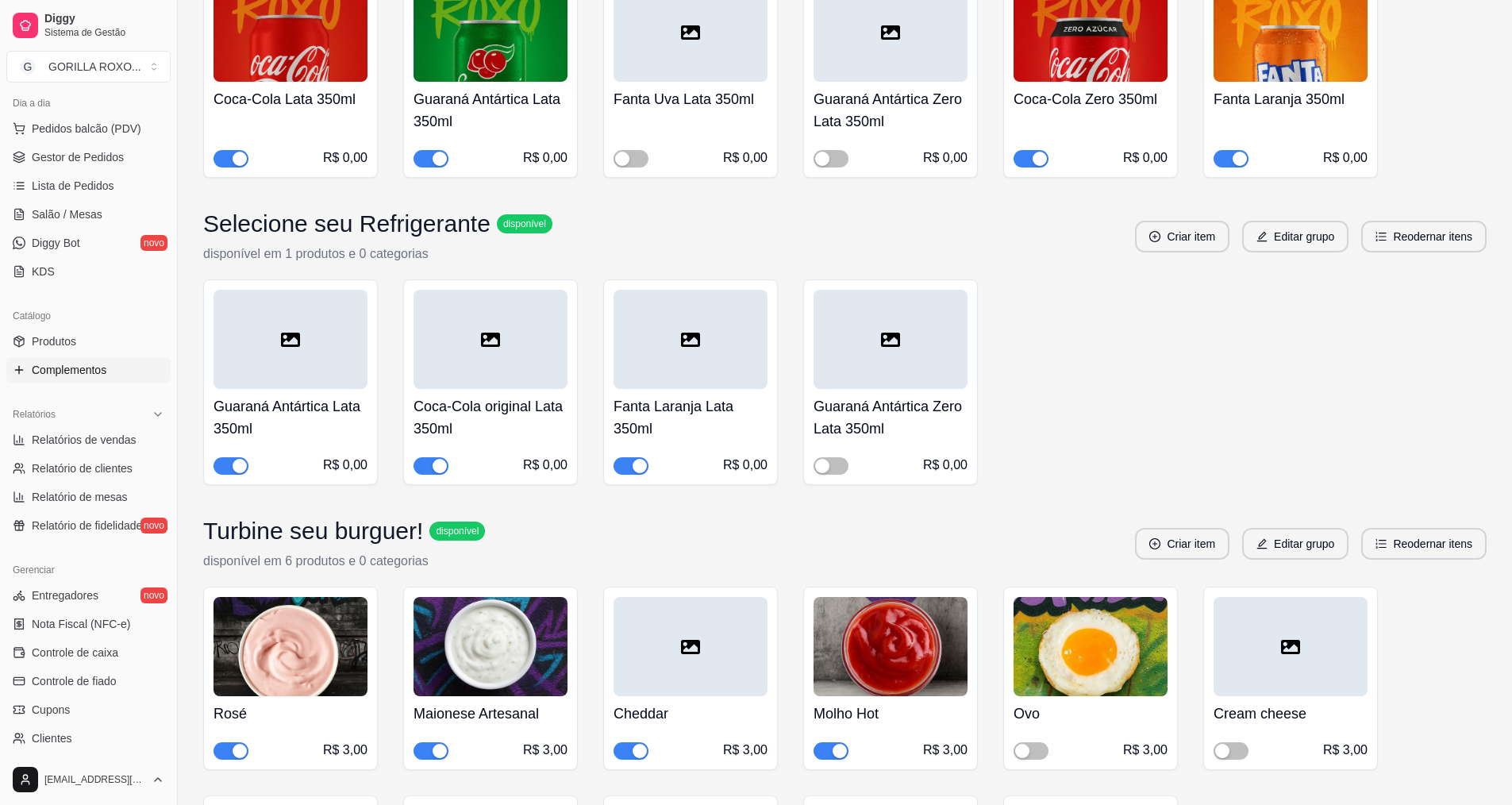
click at [672, 333] on div at bounding box center [691, 339] width 154 height 99
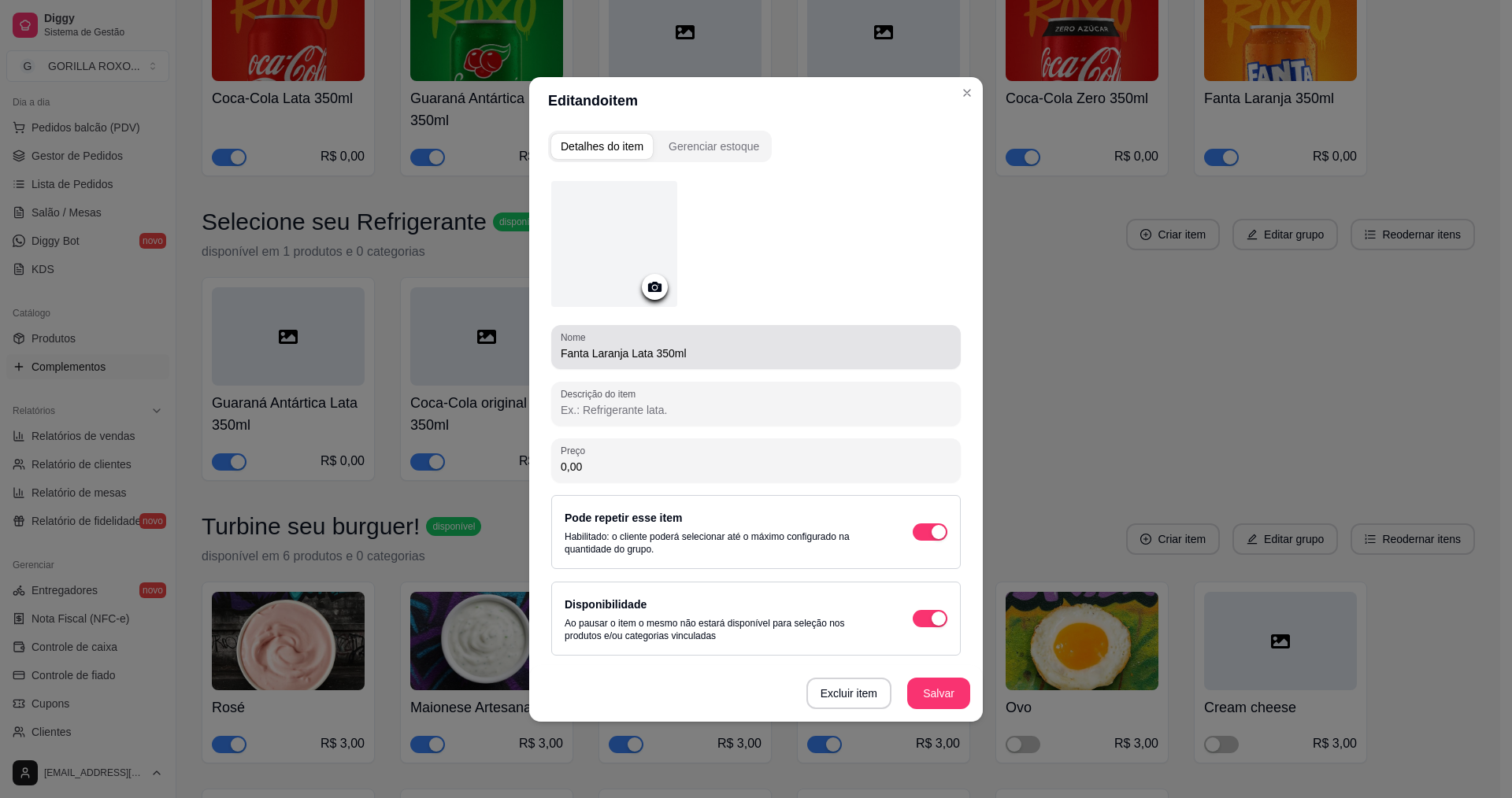
click at [653, 357] on input "Fanta Laranja Lata 350ml" at bounding box center [755, 353] width 390 height 15
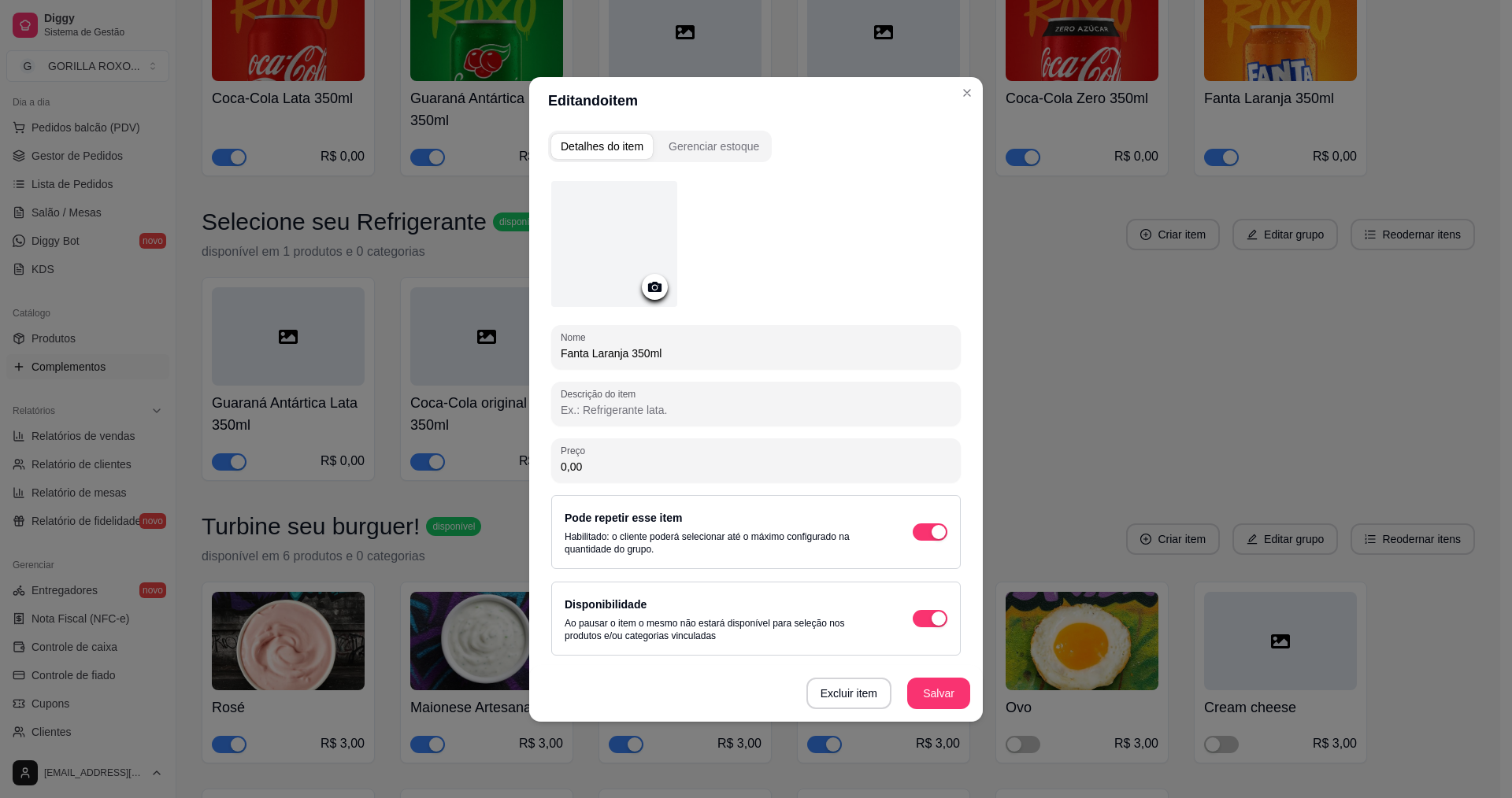
type input "Fanta Laranja 350ml"
click at [660, 277] on div at bounding box center [654, 286] width 26 height 26
click at [663, 284] on icon at bounding box center [654, 286] width 18 height 18
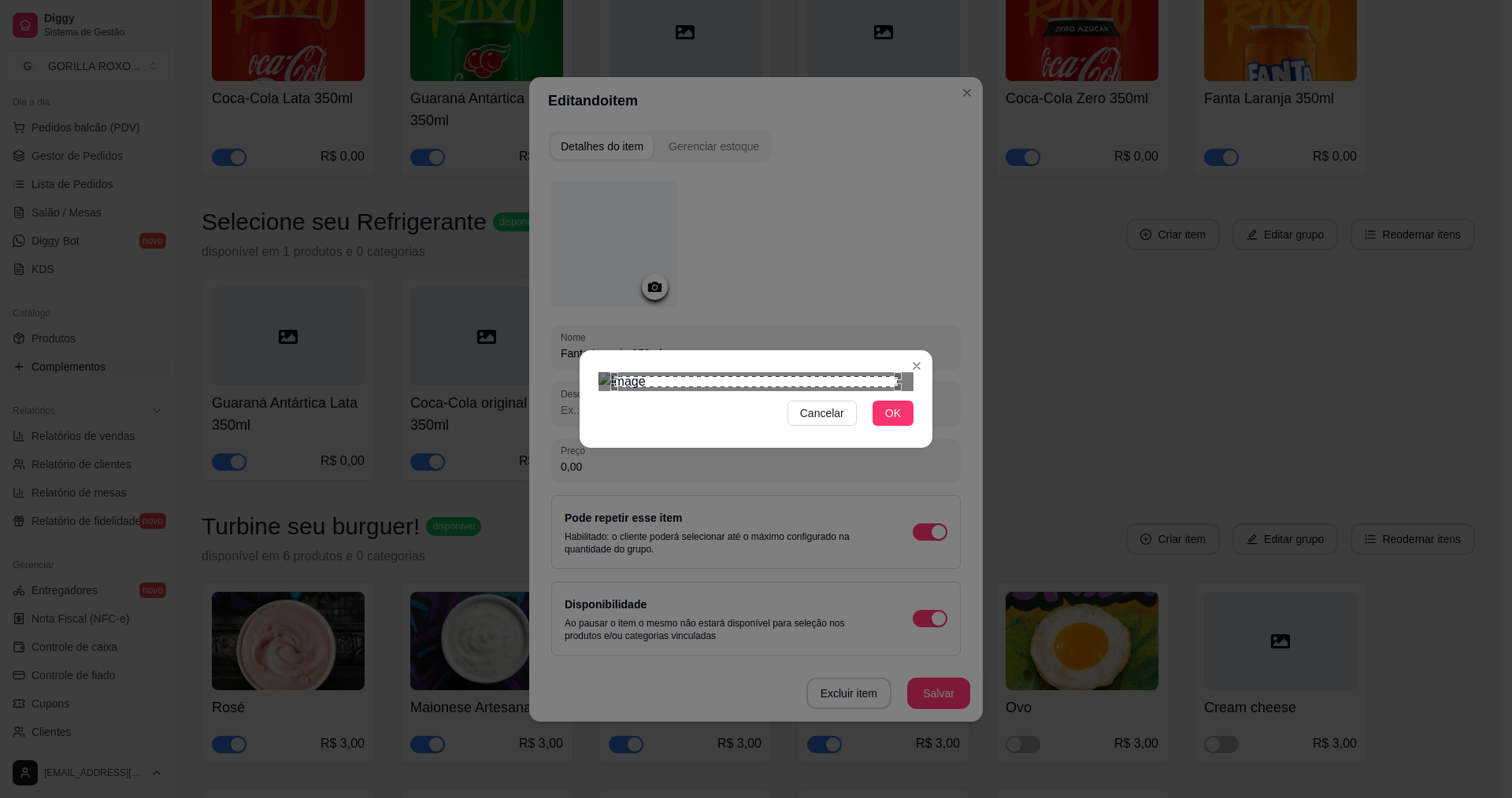
click at [619, 376] on div "Use the arrow keys to move the crop selection area" at bounding box center [755, 382] width 284 height 11
click at [575, 200] on div "Cancelar OK" at bounding box center [756, 399] width 1512 height 798
click at [954, 202] on div "Cancelar OK" at bounding box center [756, 399] width 1512 height 798
click at [793, 427] on div "Use the arrow keys to move the crop selection area" at bounding box center [756, 584] width 315 height 315
click at [902, 426] on button "OK" at bounding box center [892, 413] width 41 height 25
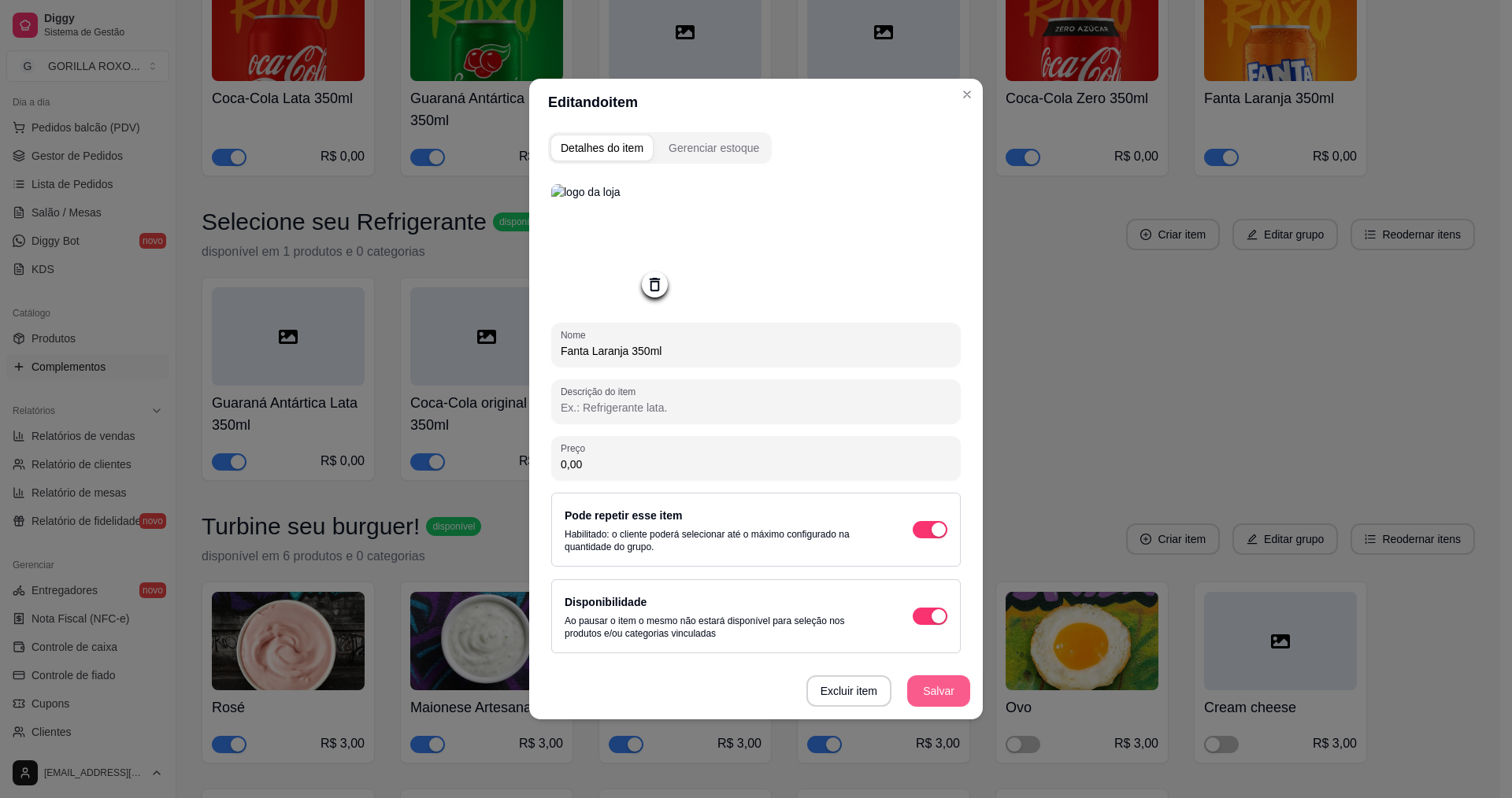
click at [920, 692] on button "Salvar" at bounding box center [938, 691] width 63 height 32
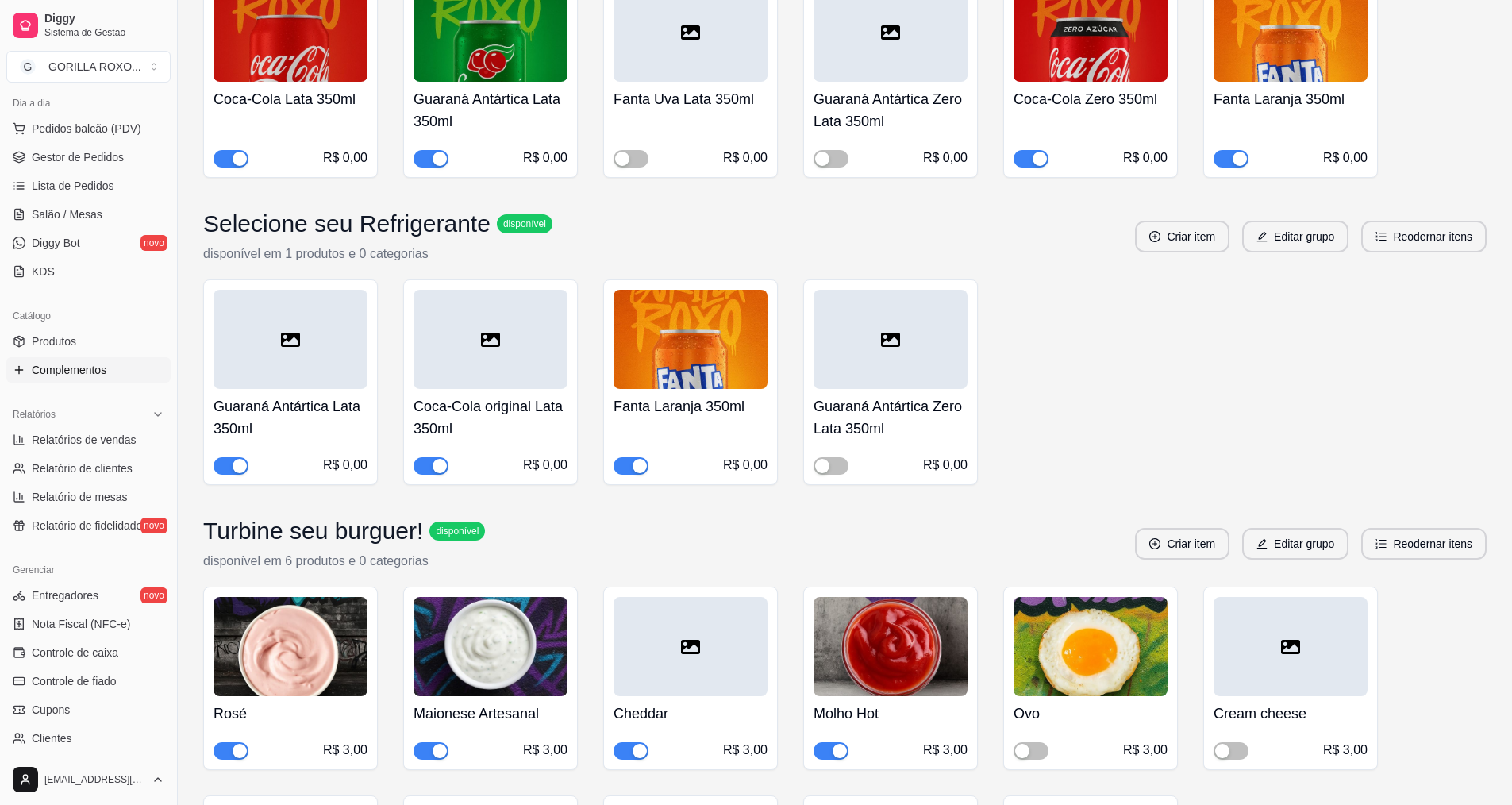
click at [524, 331] on div at bounding box center [491, 339] width 154 height 99
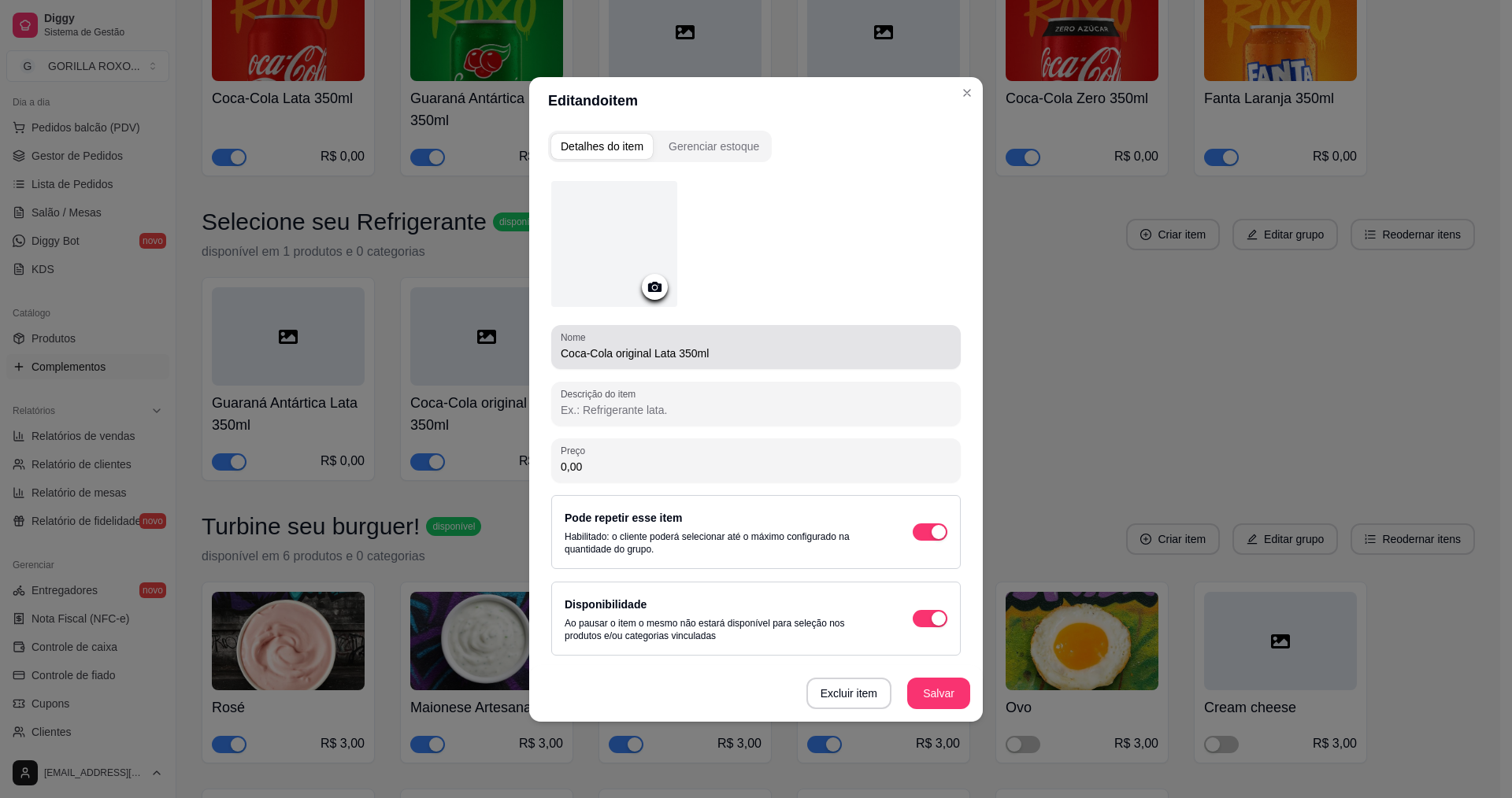
click at [618, 352] on input "Coca-Cola original Lata 350ml" at bounding box center [755, 353] width 390 height 15
click at [677, 354] on input "Coca-Cola Original Lata 350ml" at bounding box center [755, 353] width 390 height 15
type input "Coca-Cola Original 350ml"
click at [651, 297] on div at bounding box center [654, 286] width 26 height 26
click at [647, 289] on icon at bounding box center [654, 286] width 18 height 18
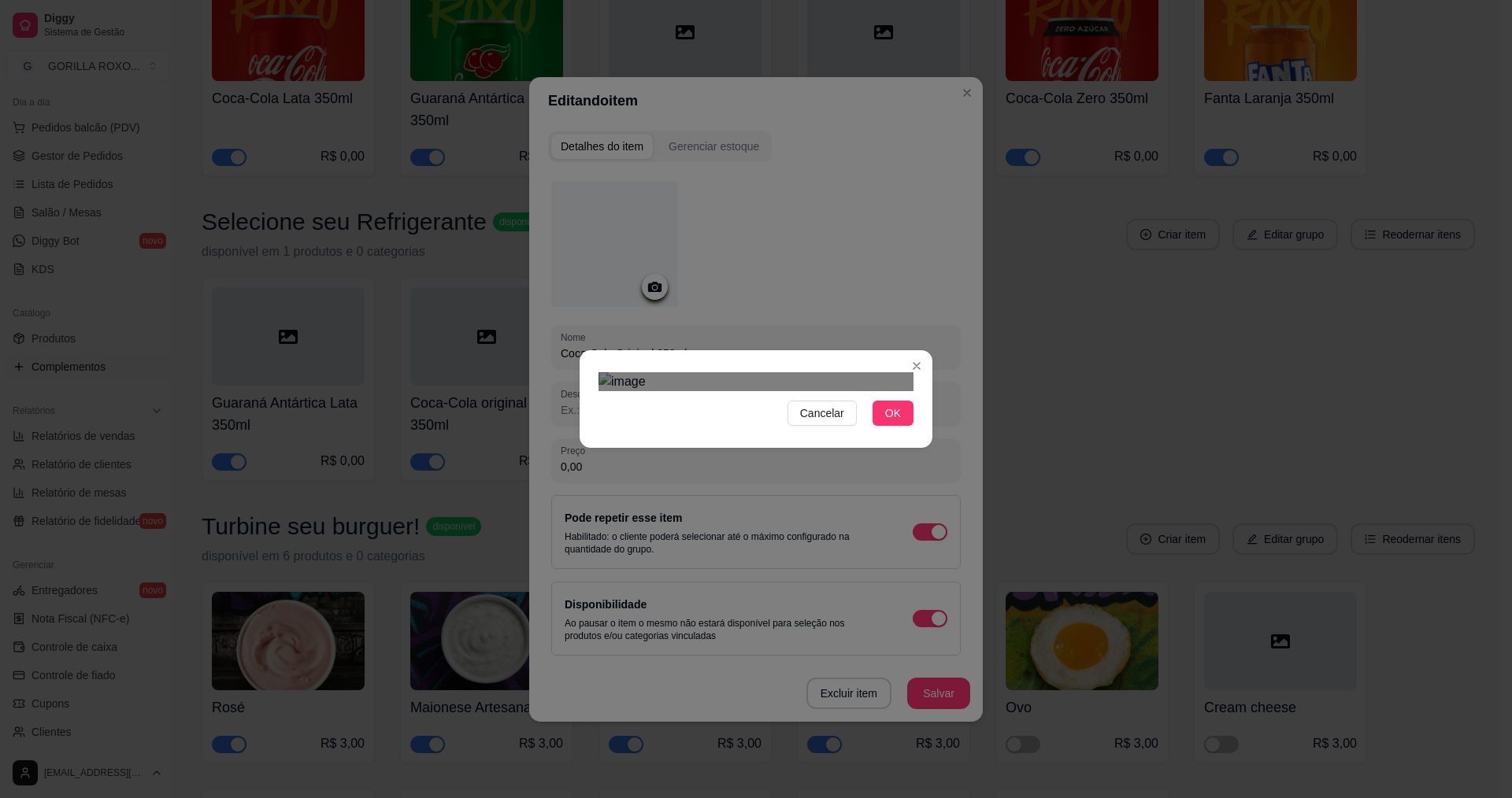
click at [942, 182] on div "Cancelar OK" at bounding box center [756, 399] width 1512 height 798
click at [577, 151] on div "Cancelar OK" at bounding box center [756, 399] width 1512 height 798
click at [706, 407] on div "Use the arrow keys to move the crop selection area" at bounding box center [756, 564] width 315 height 315
click at [902, 426] on button "OK" at bounding box center [892, 413] width 41 height 25
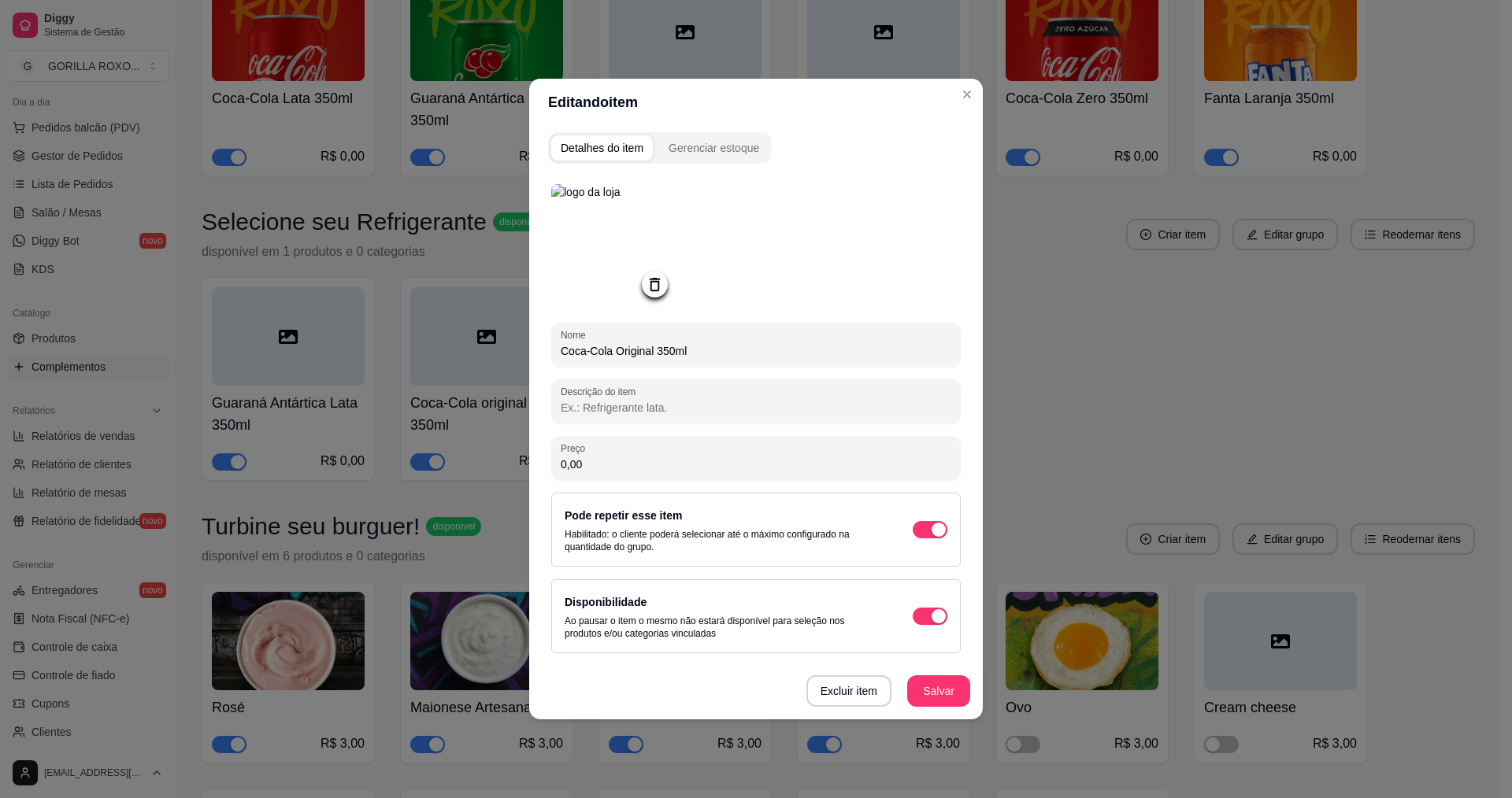
click at [970, 690] on div "Excluir item Salvar" at bounding box center [755, 691] width 453 height 56
click at [959, 690] on button "Salvar" at bounding box center [938, 692] width 61 height 31
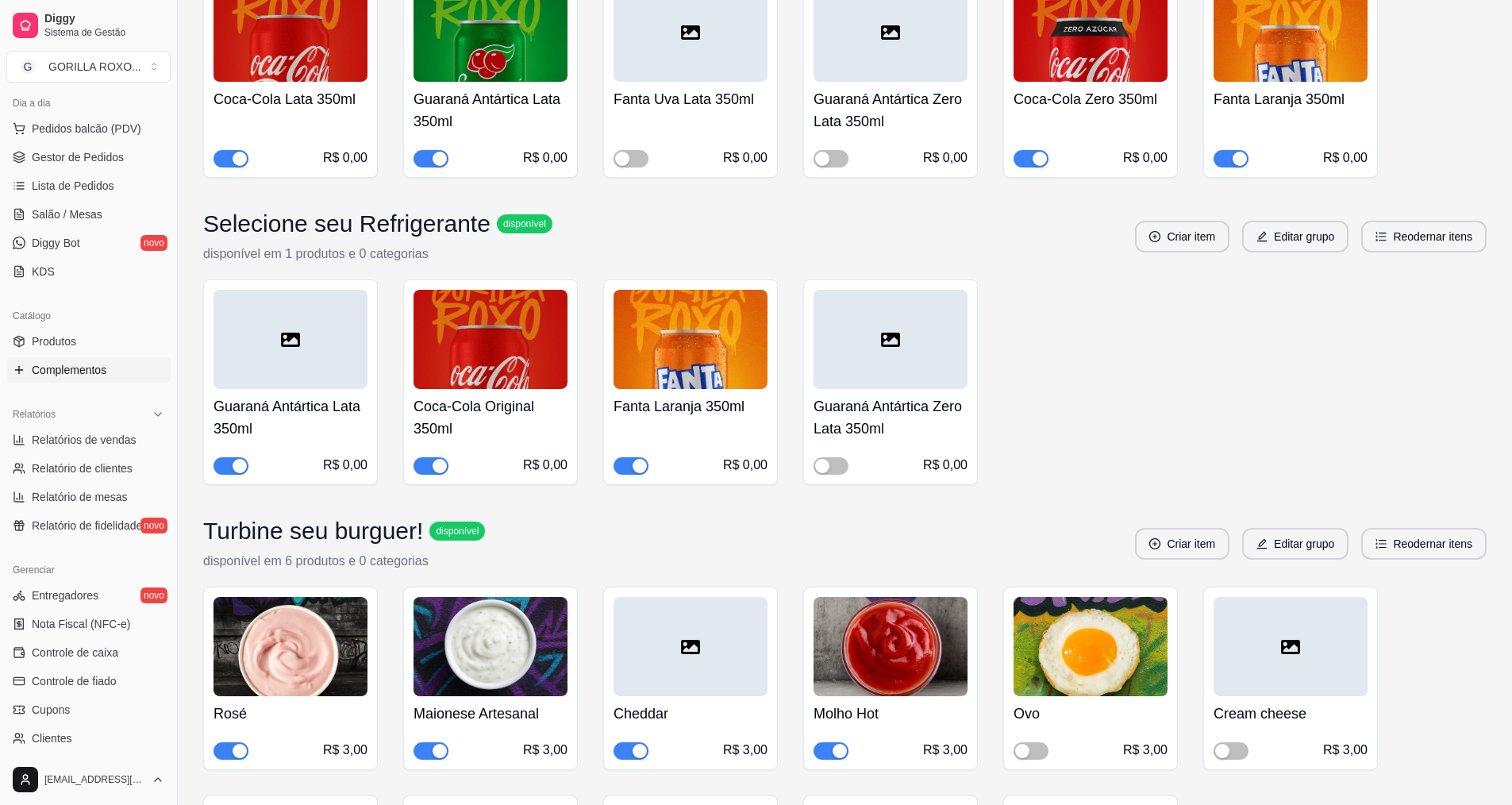
click at [331, 325] on div at bounding box center [291, 339] width 154 height 99
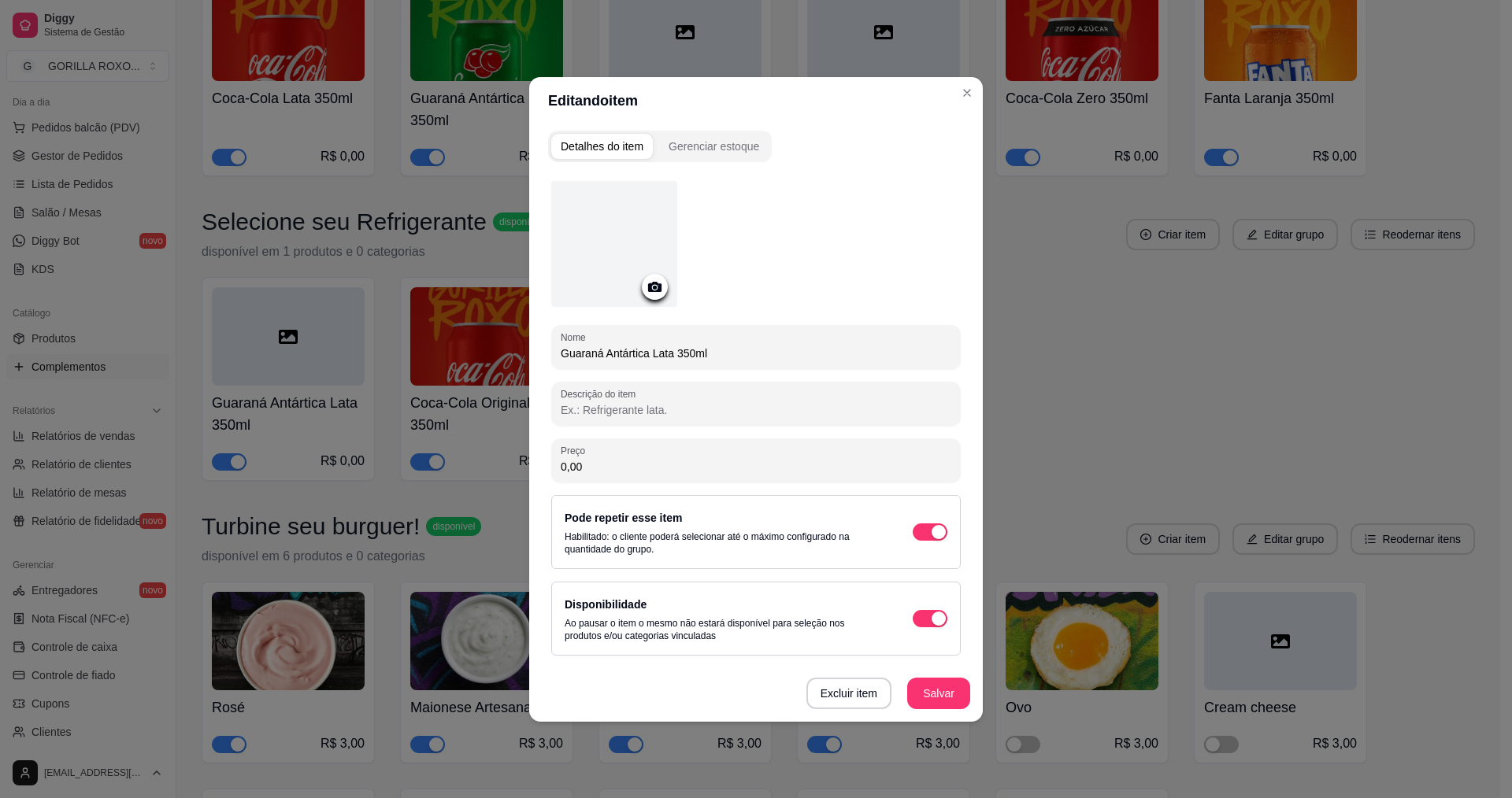
click at [677, 354] on input "Guaraná Antártica Lata 350ml" at bounding box center [755, 353] width 390 height 15
type input "Guaraná Antártica 350ml"
click at [654, 284] on icon at bounding box center [654, 286] width 18 height 18
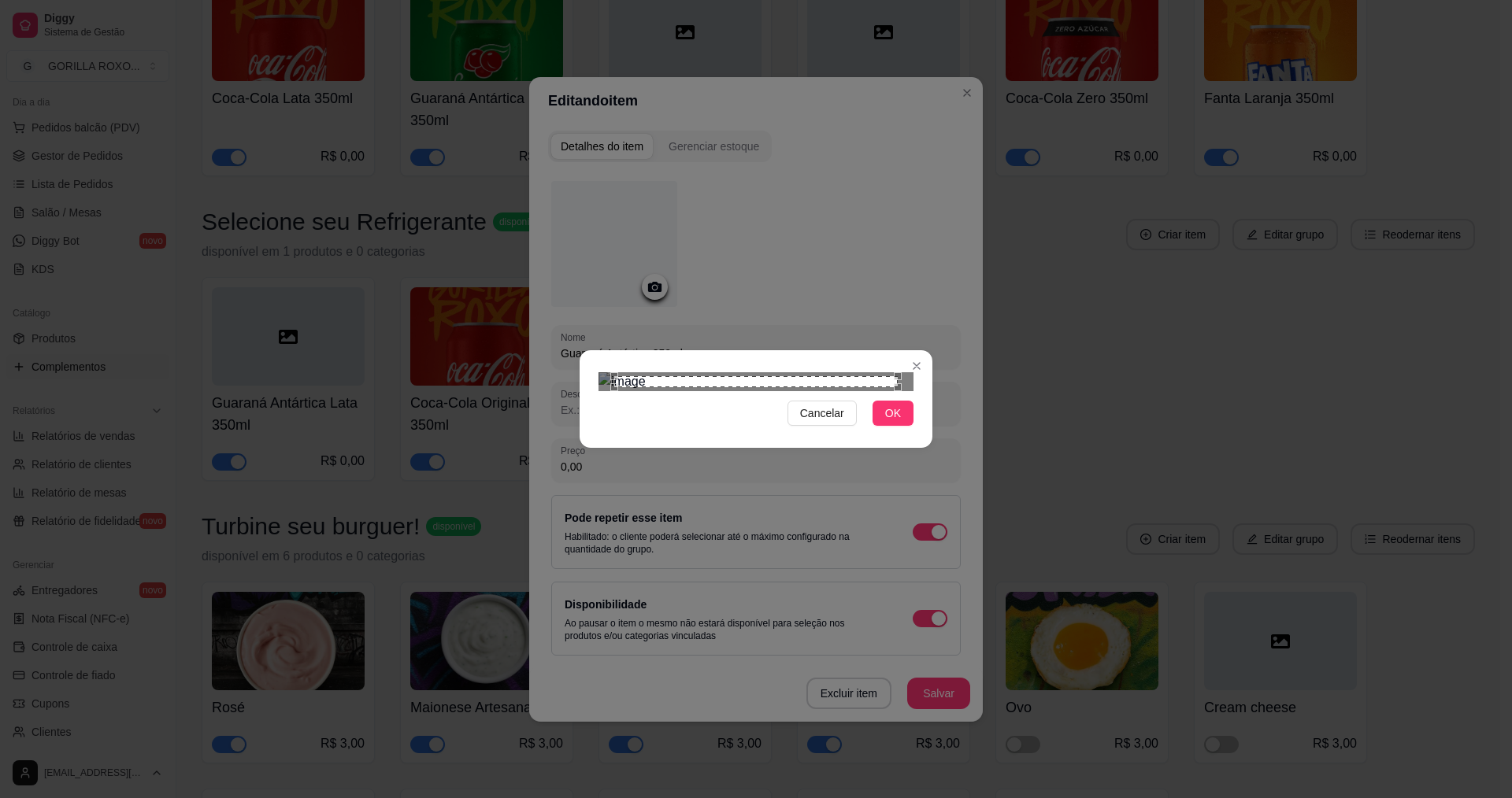
click at [923, 367] on div "Cancelar OK" at bounding box center [756, 399] width 353 height 66
click at [578, 197] on div "Cancelar OK" at bounding box center [756, 399] width 1512 height 798
click at [711, 425] on div "Use the arrow keys to move the crop selection area" at bounding box center [756, 582] width 315 height 315
click at [889, 422] on span "OK" at bounding box center [892, 413] width 15 height 17
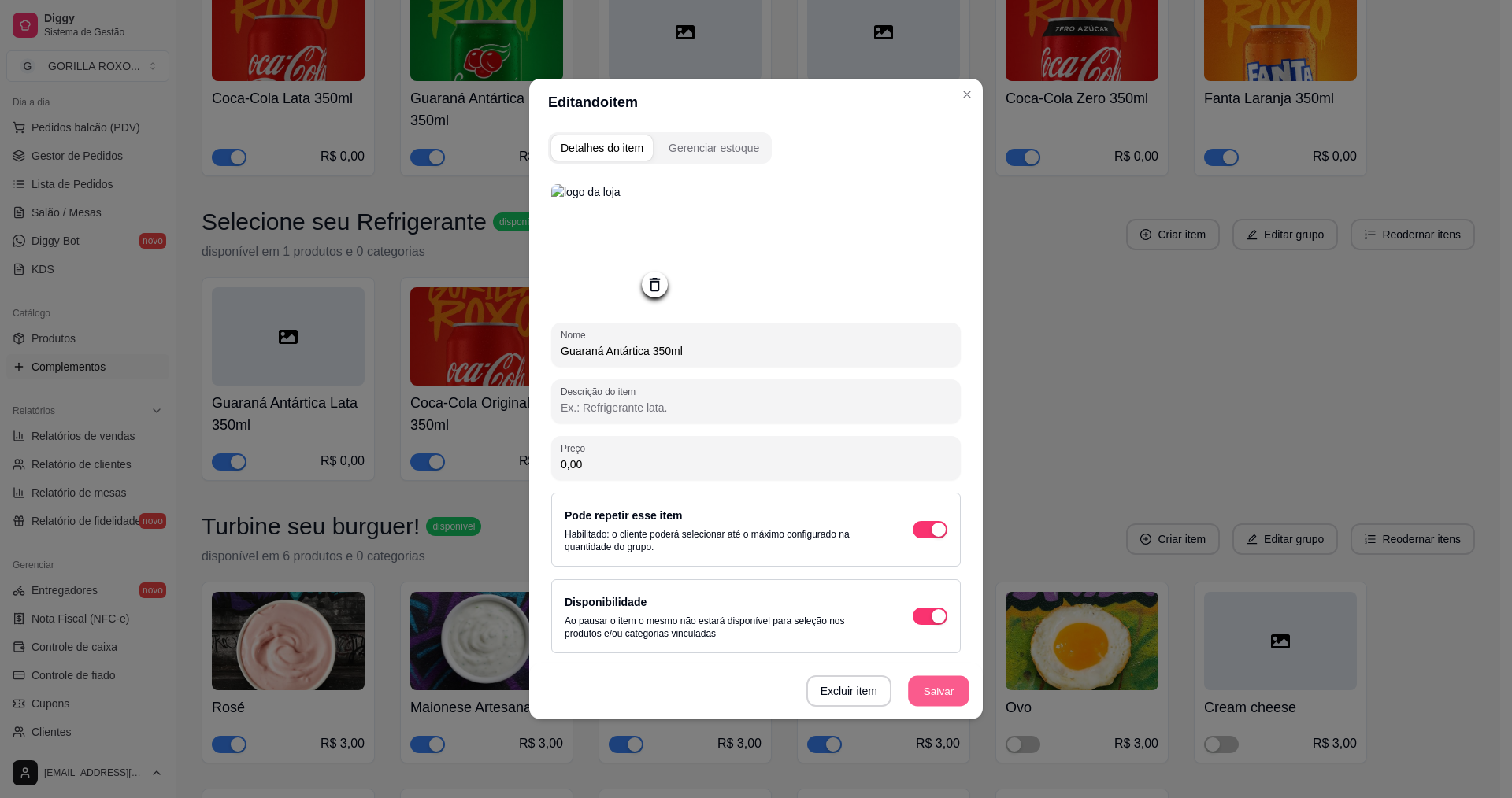
click at [933, 686] on button "Salvar" at bounding box center [938, 692] width 61 height 31
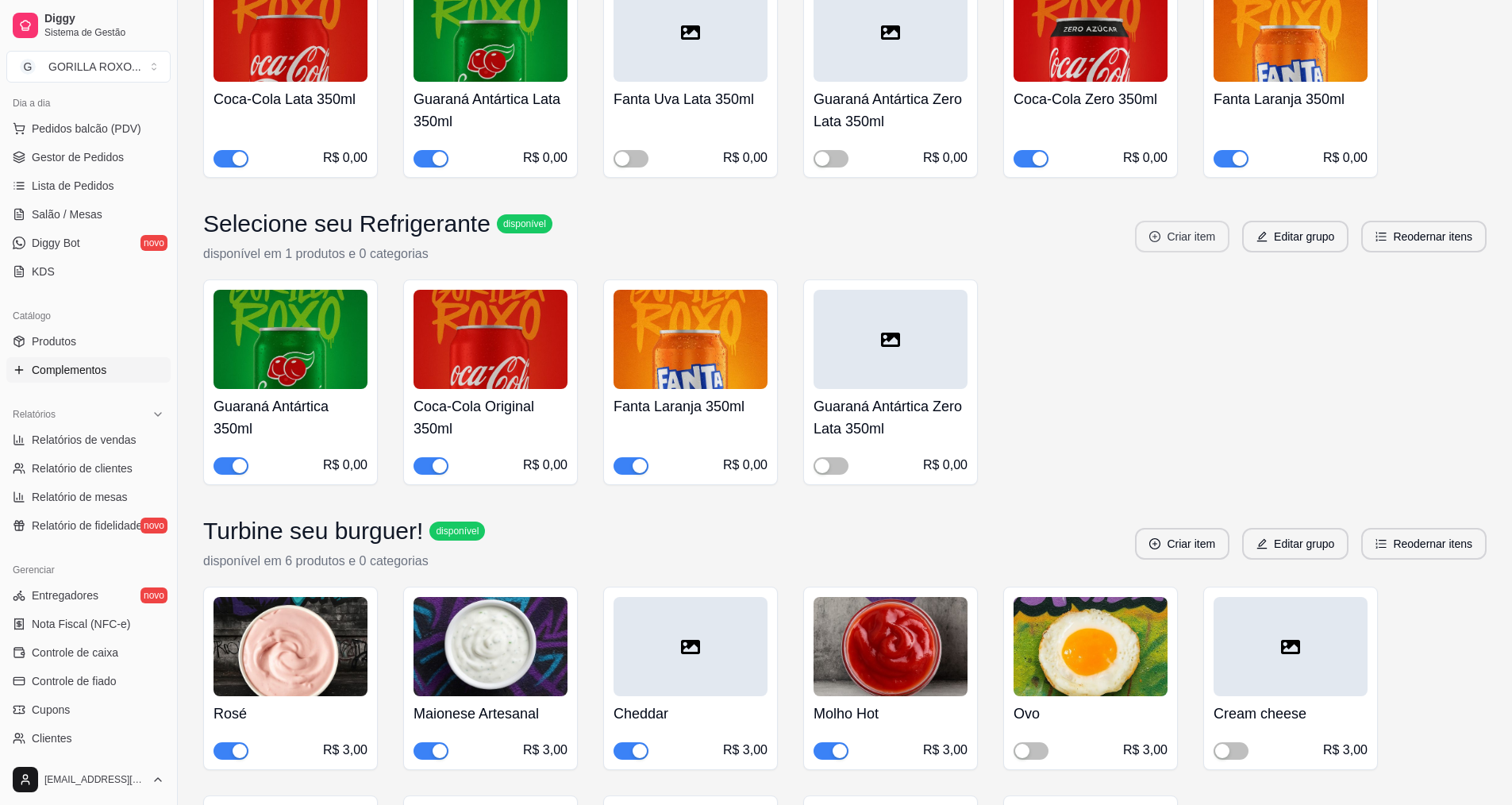
click at [1198, 221] on button "Criar item" at bounding box center [1183, 236] width 94 height 32
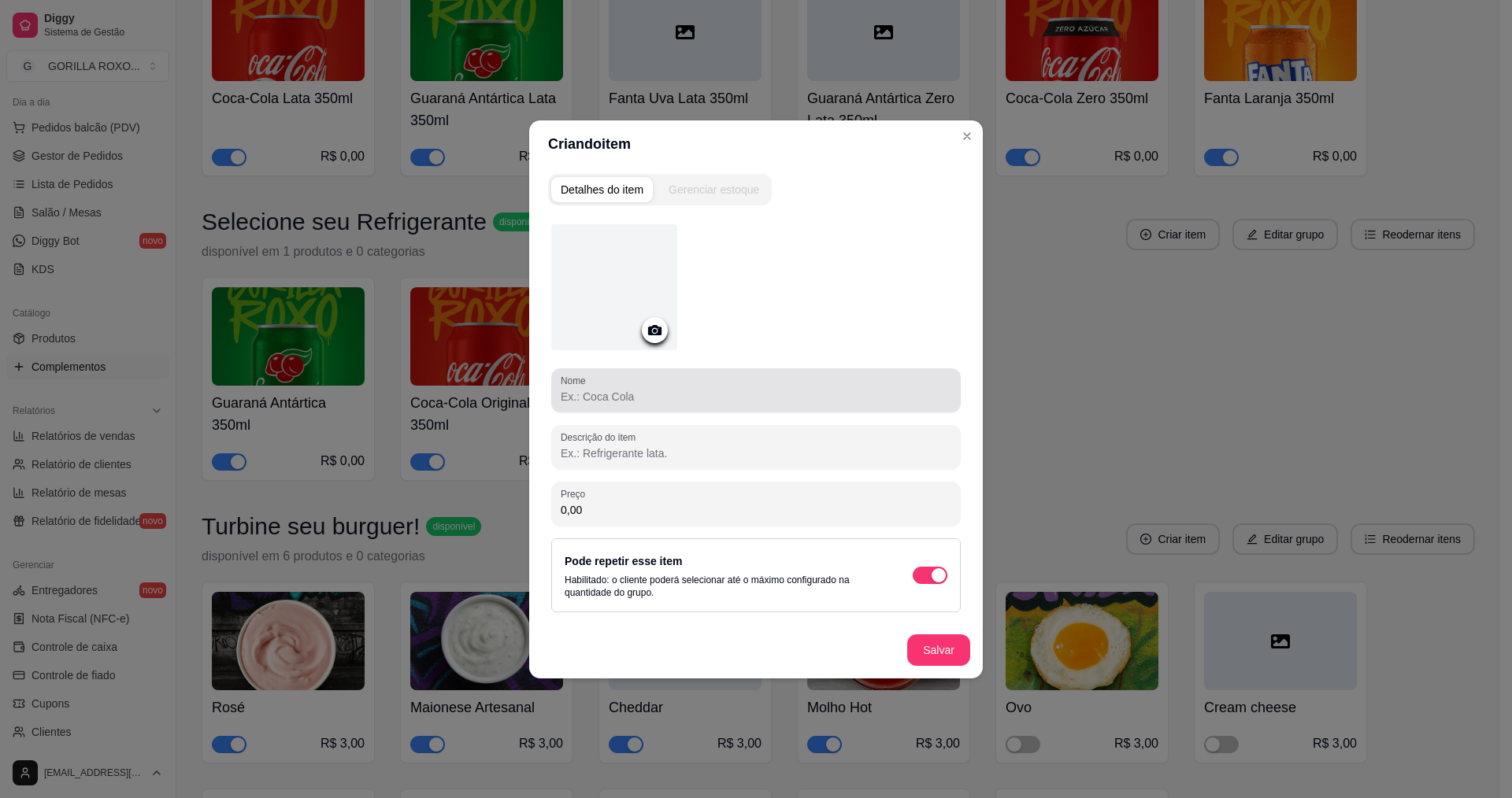
click at [678, 387] on div at bounding box center [755, 390] width 390 height 32
type input "Coca-Cola Zero 350ml"
click at [650, 326] on icon at bounding box center [654, 330] width 18 height 18
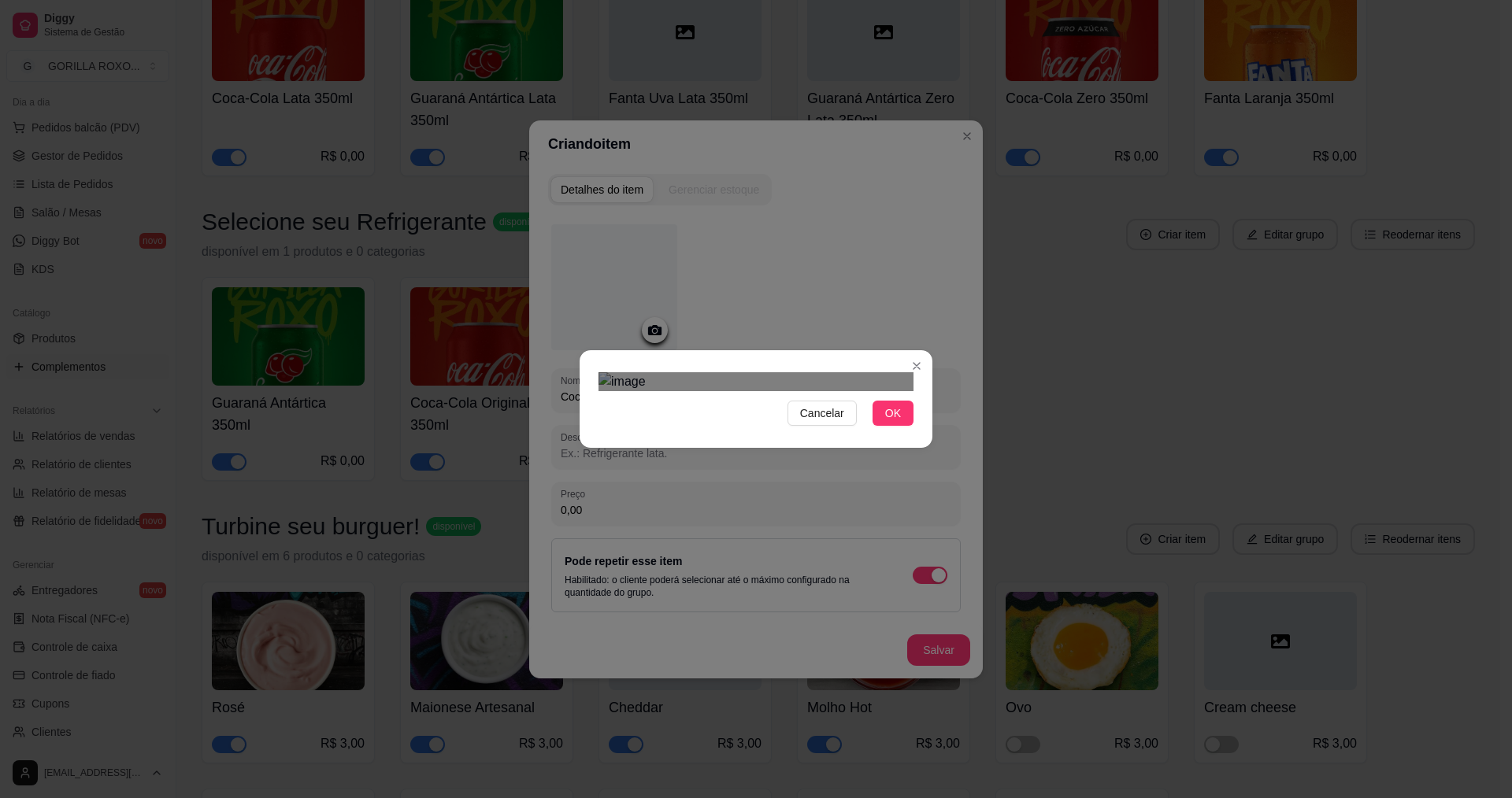
click at [530, 165] on div "Cancelar OK" at bounding box center [756, 399] width 1512 height 798
click at [941, 200] on div "Cancelar OK" at bounding box center [756, 399] width 1512 height 798
click at [756, 408] on div "Use the arrow keys to move the crop selection area" at bounding box center [756, 565] width 315 height 315
click at [893, 422] on span "OK" at bounding box center [892, 413] width 15 height 17
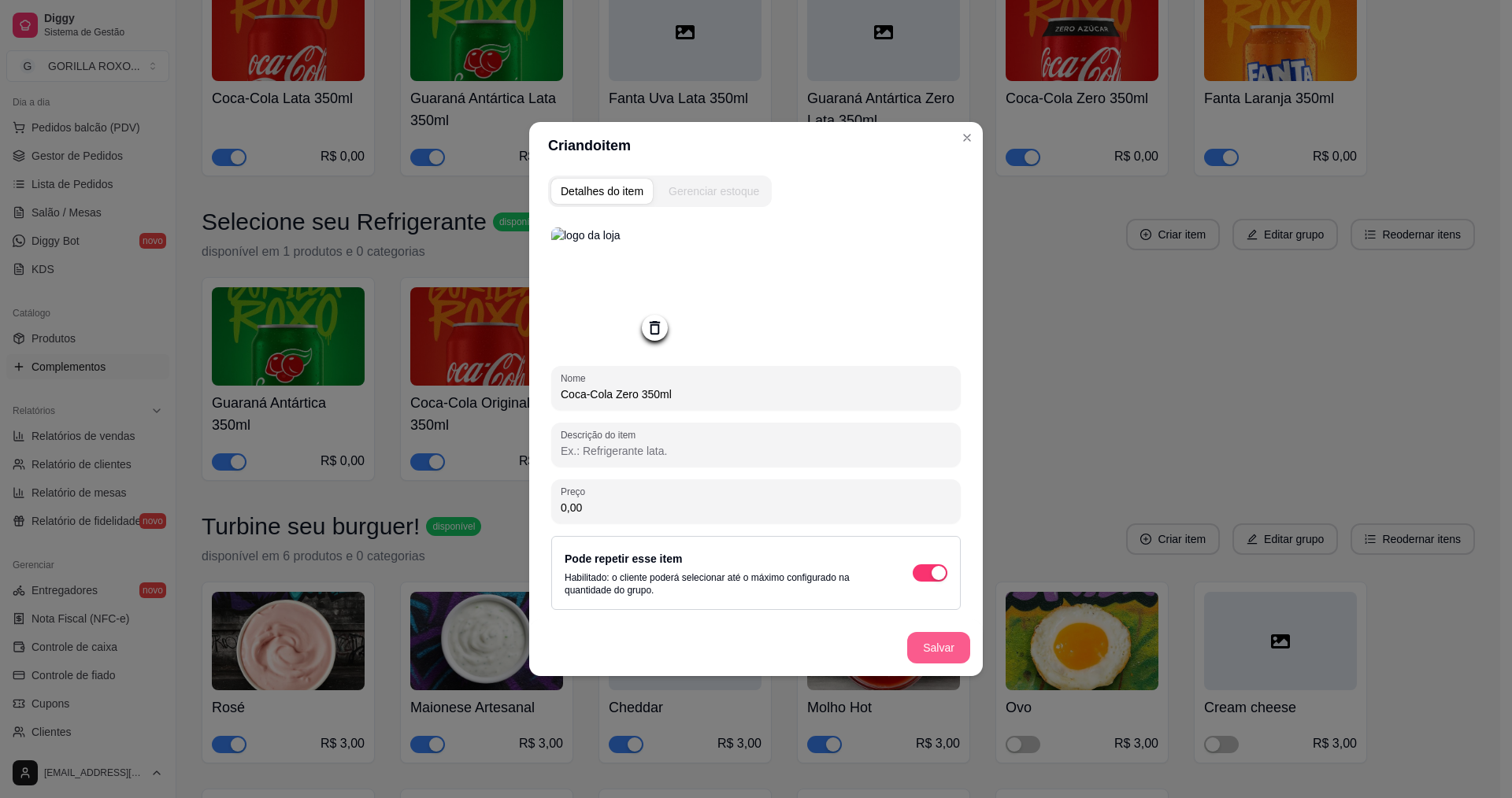
click at [934, 649] on button "Salvar" at bounding box center [938, 647] width 63 height 32
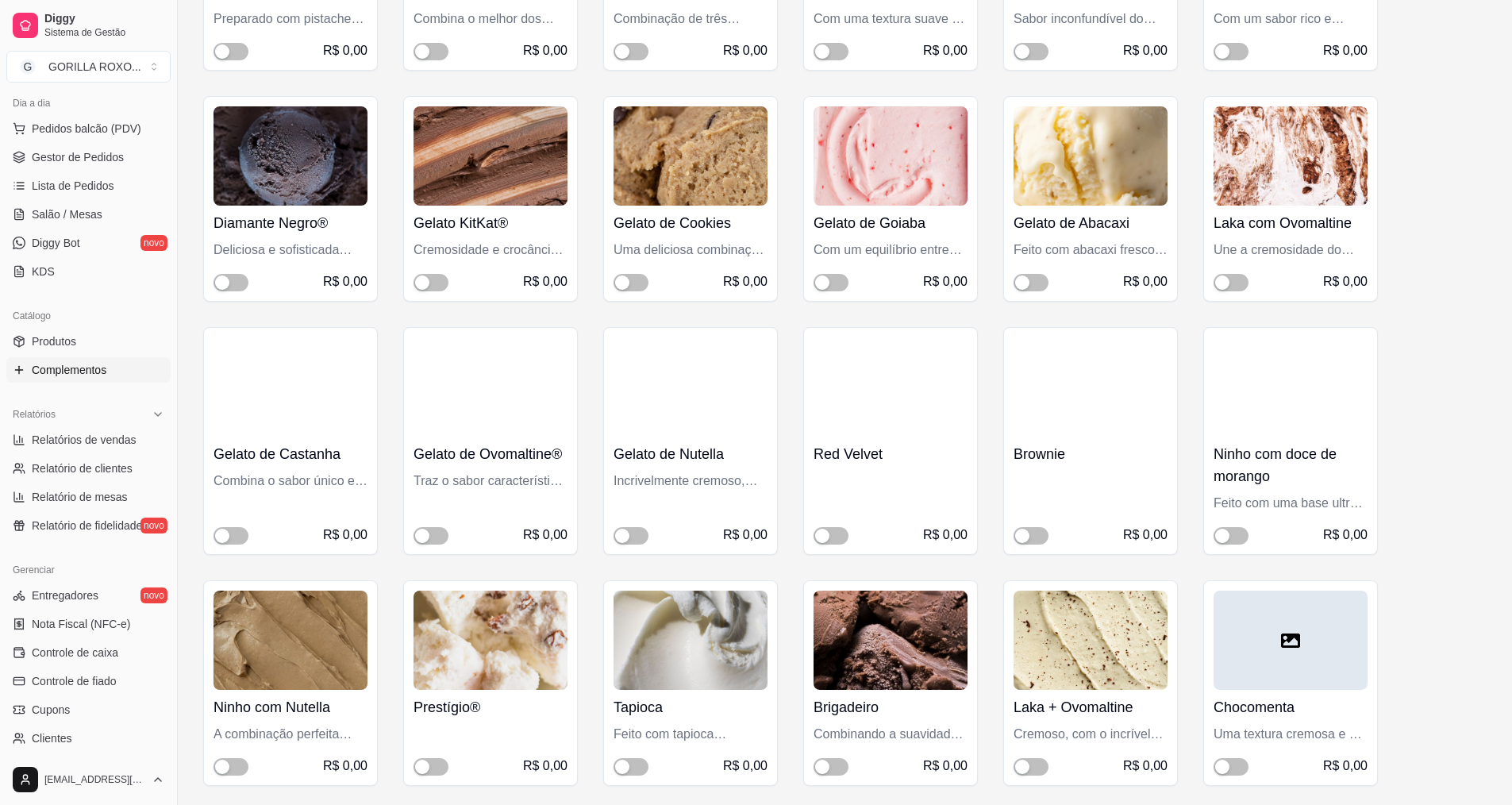
scroll to position [1943, 0]
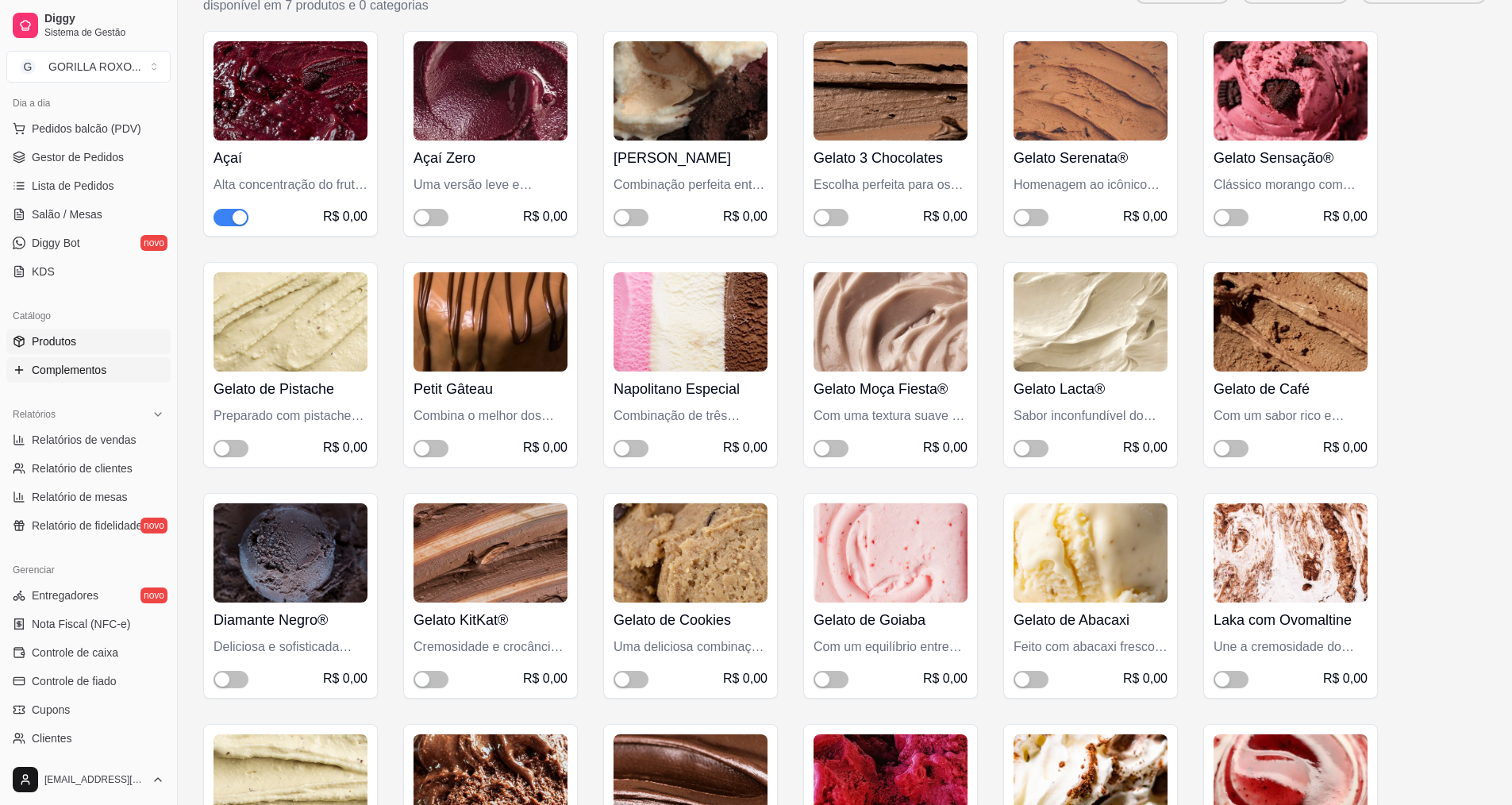
click at [78, 346] on link "Produtos" at bounding box center [89, 342] width 165 height 25
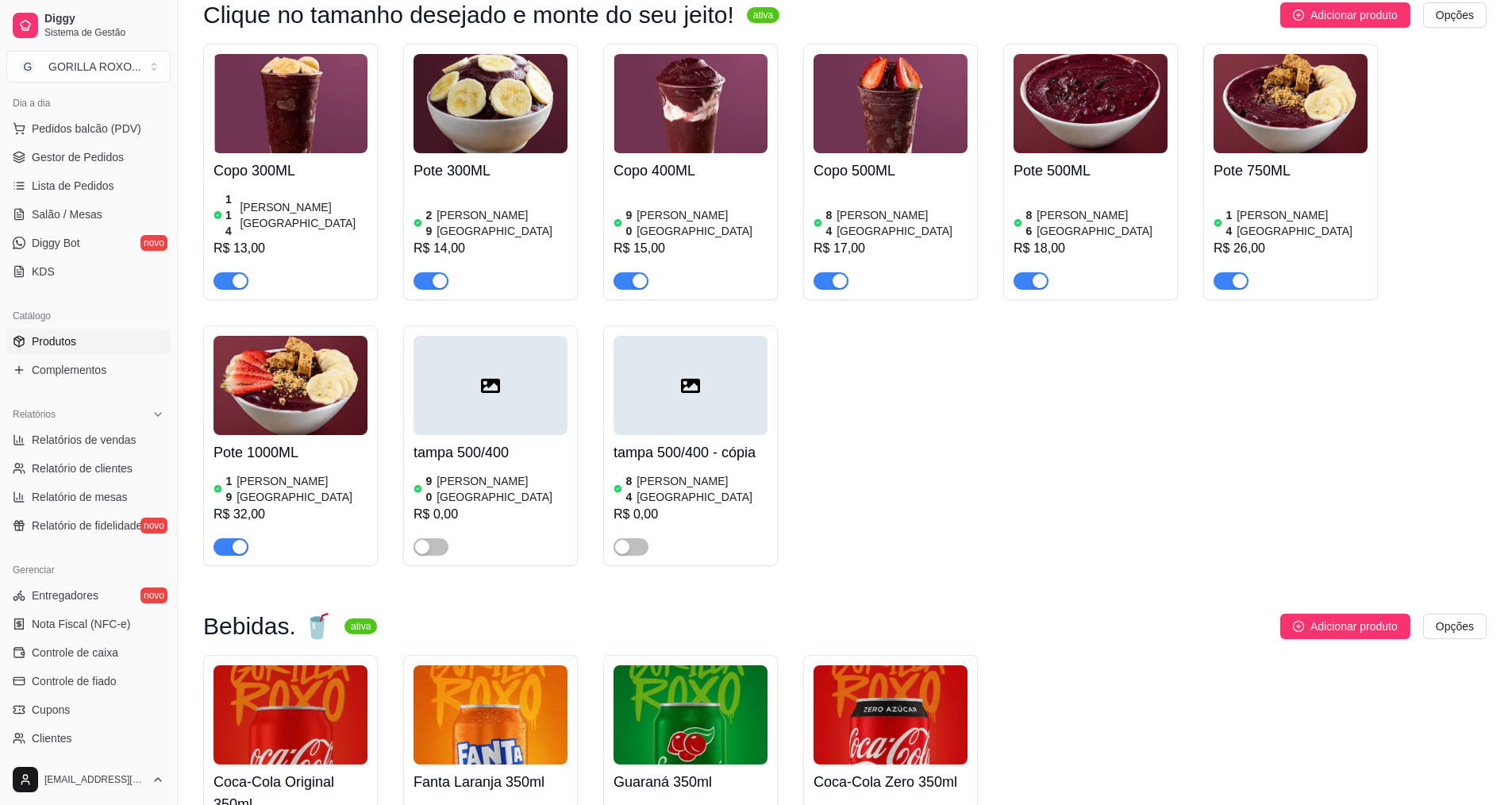
scroll to position [1705, 0]
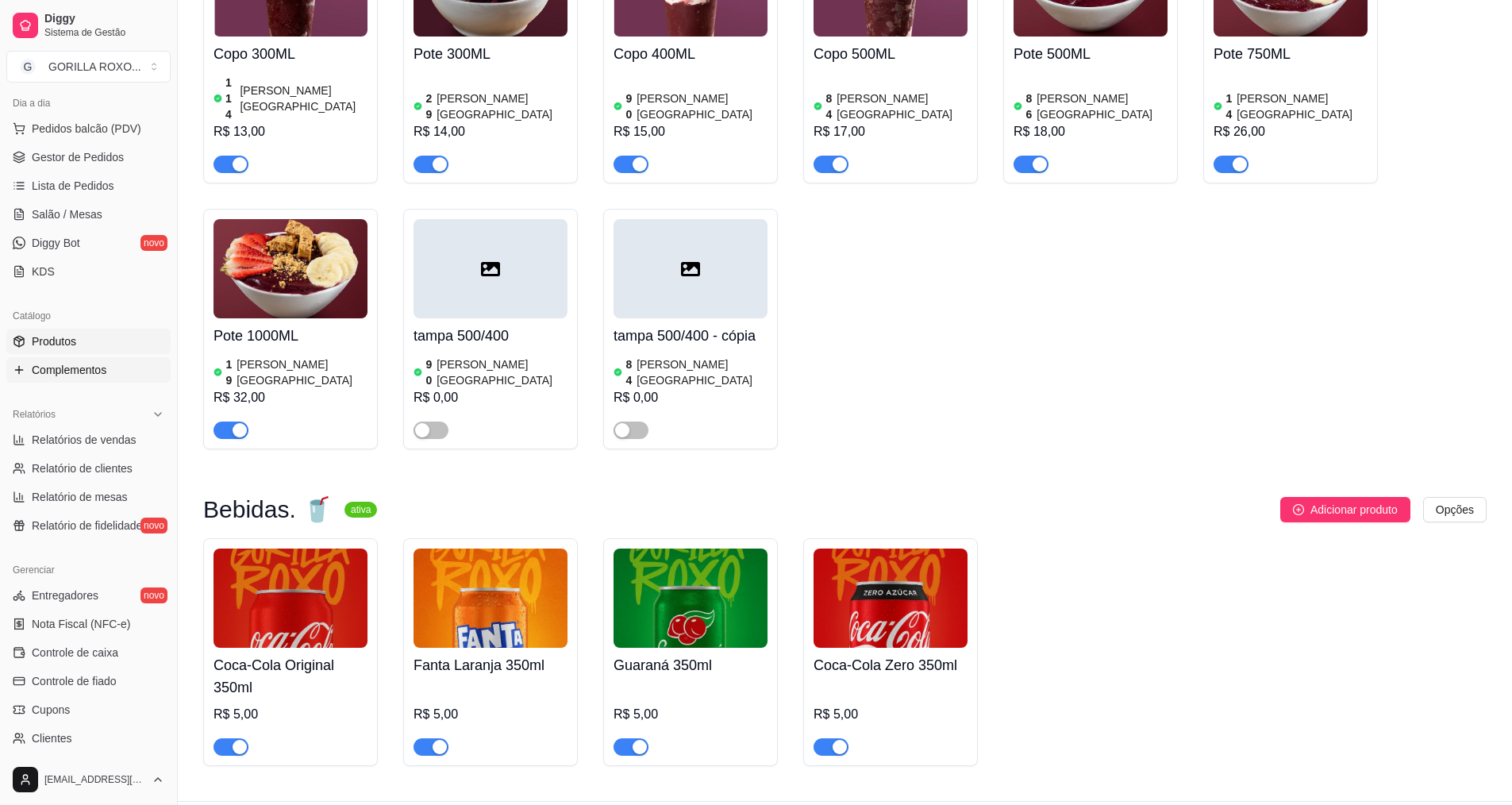
click at [70, 368] on span "Complementos" at bounding box center [69, 370] width 75 height 15
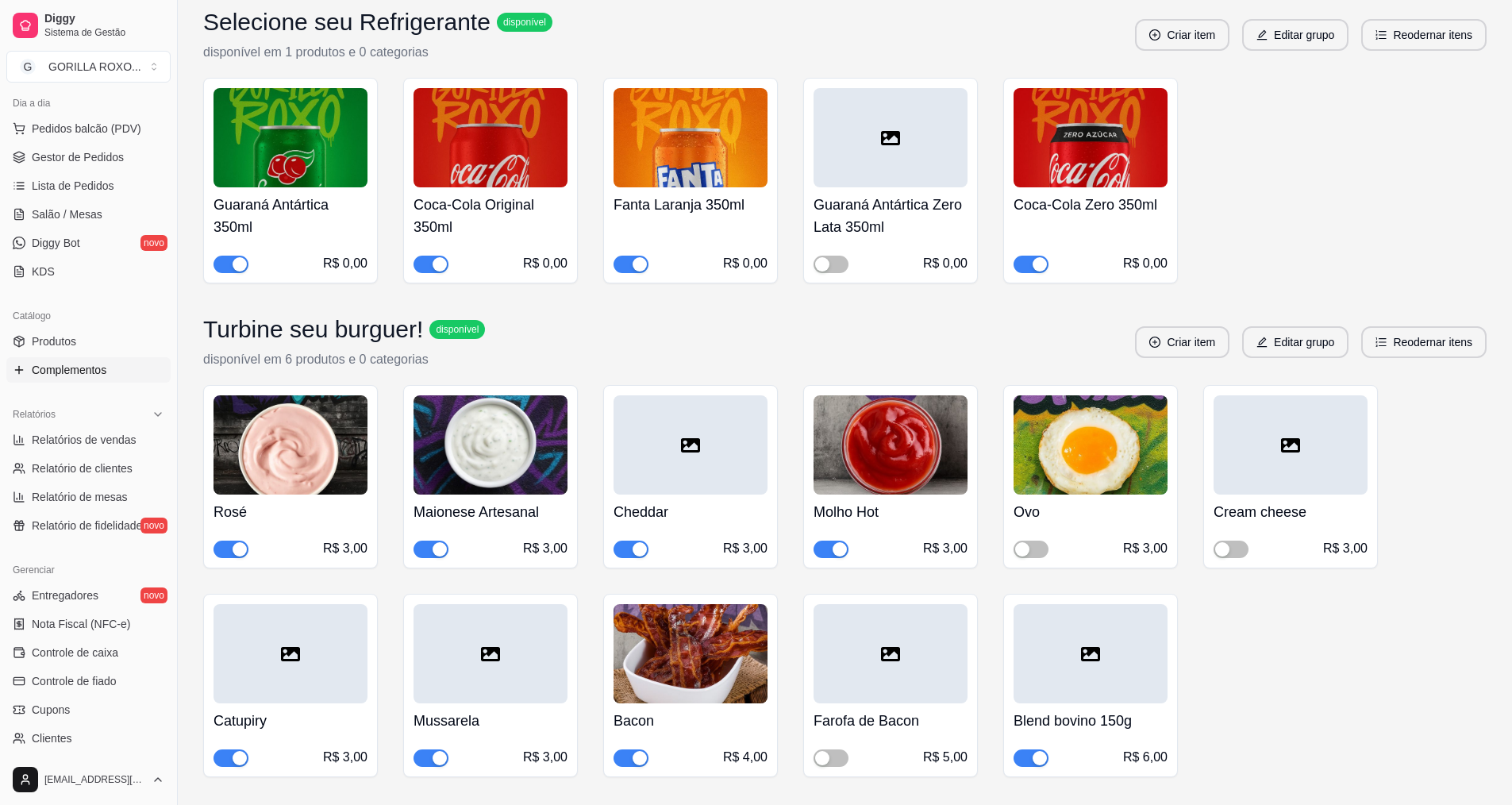
scroll to position [4802, 0]
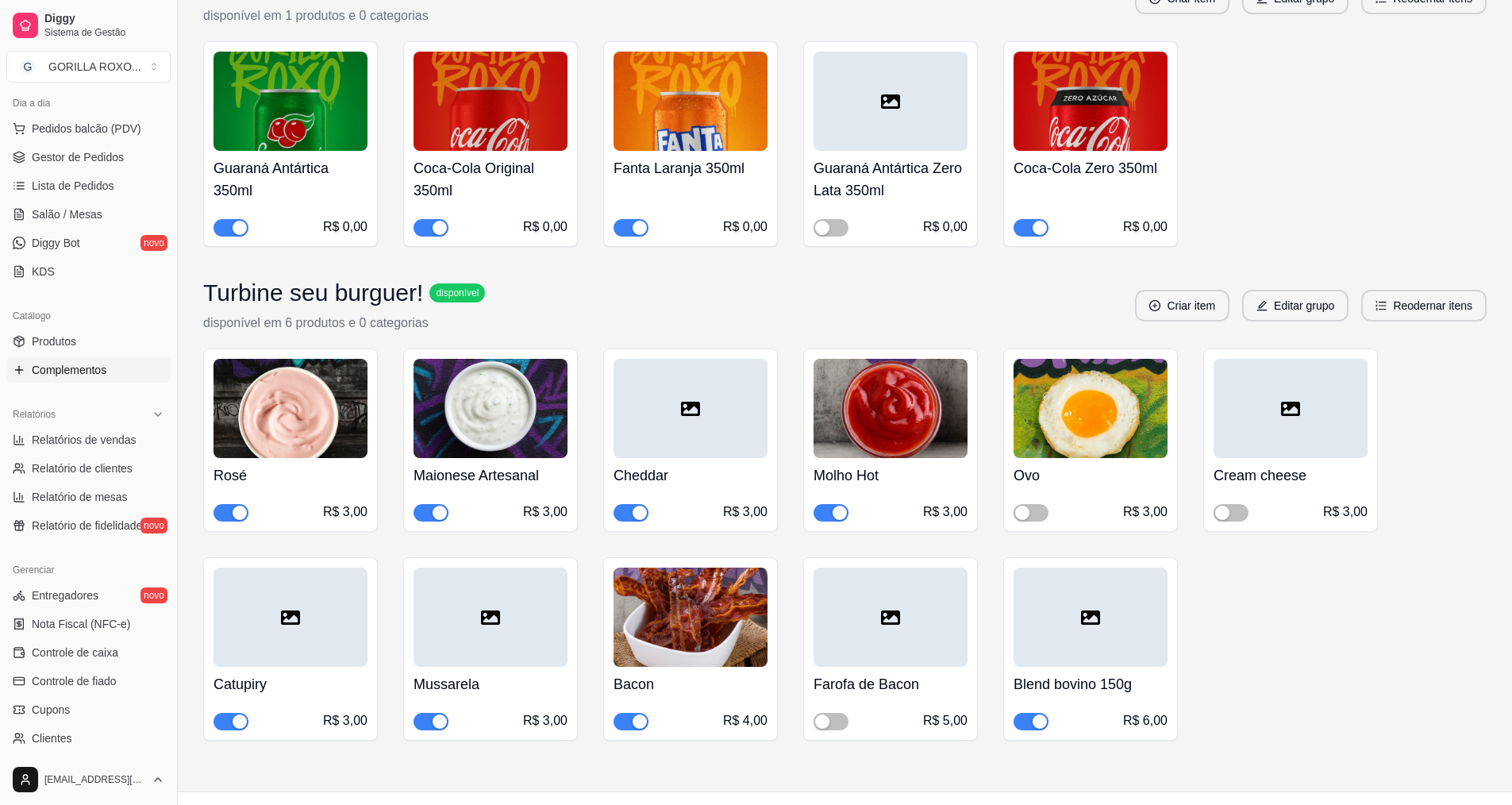
click at [696, 413] on div at bounding box center [691, 408] width 154 height 99
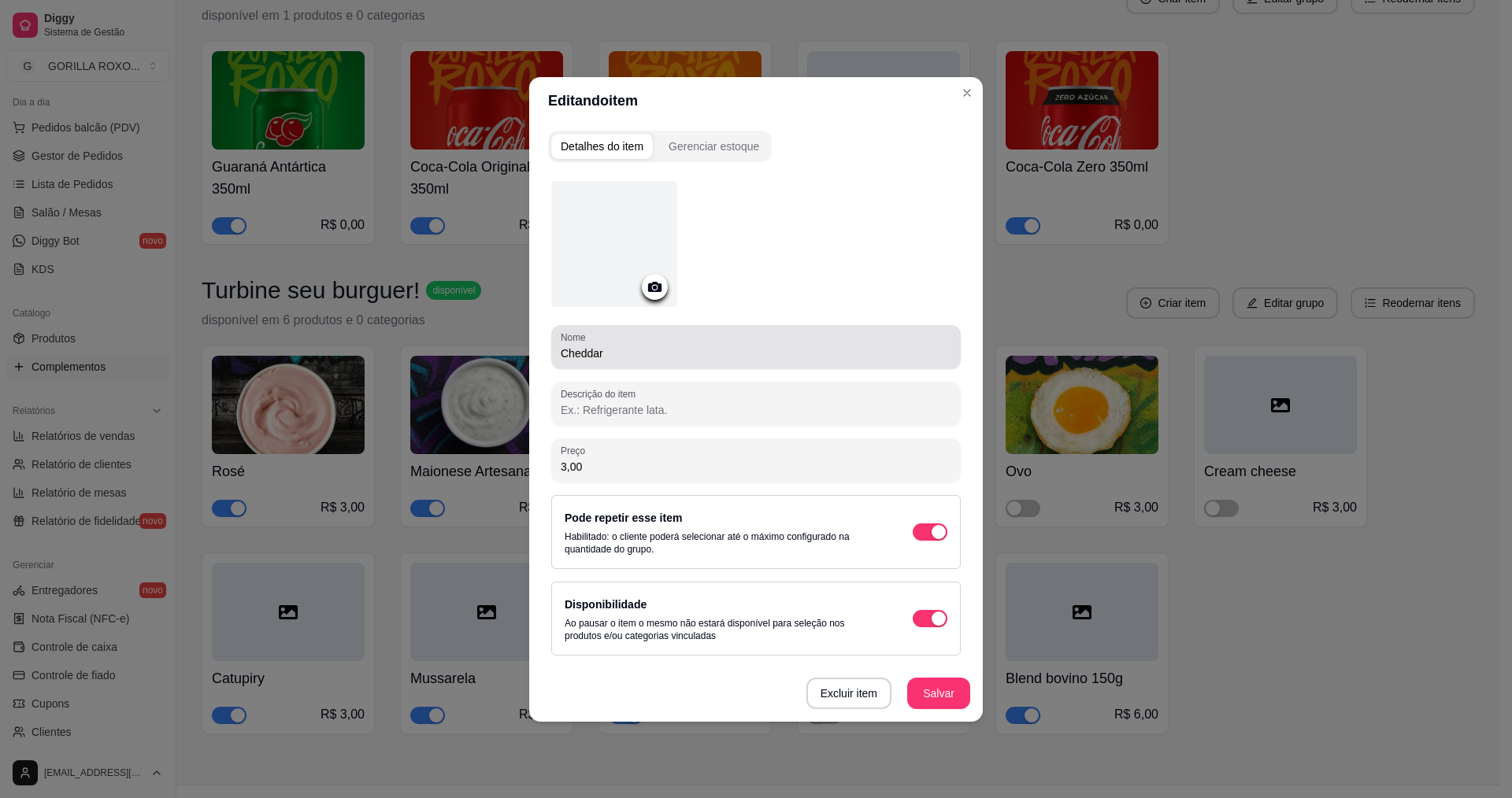
click at [643, 366] on div "Nome Cheddar" at bounding box center [755, 347] width 410 height 44
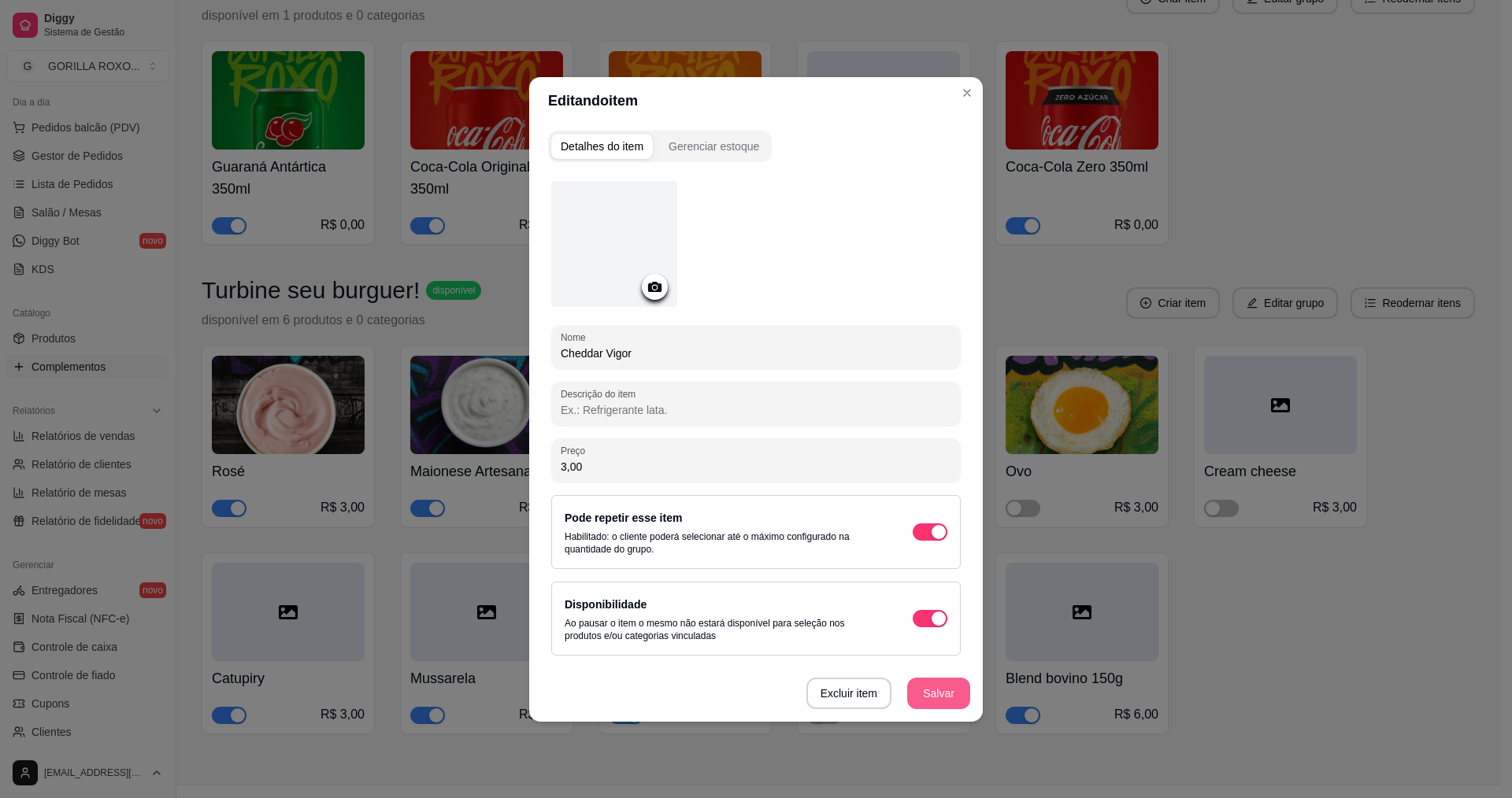
type input "Cheddar Vigor"
click at [955, 690] on button "Salvar" at bounding box center [938, 693] width 61 height 31
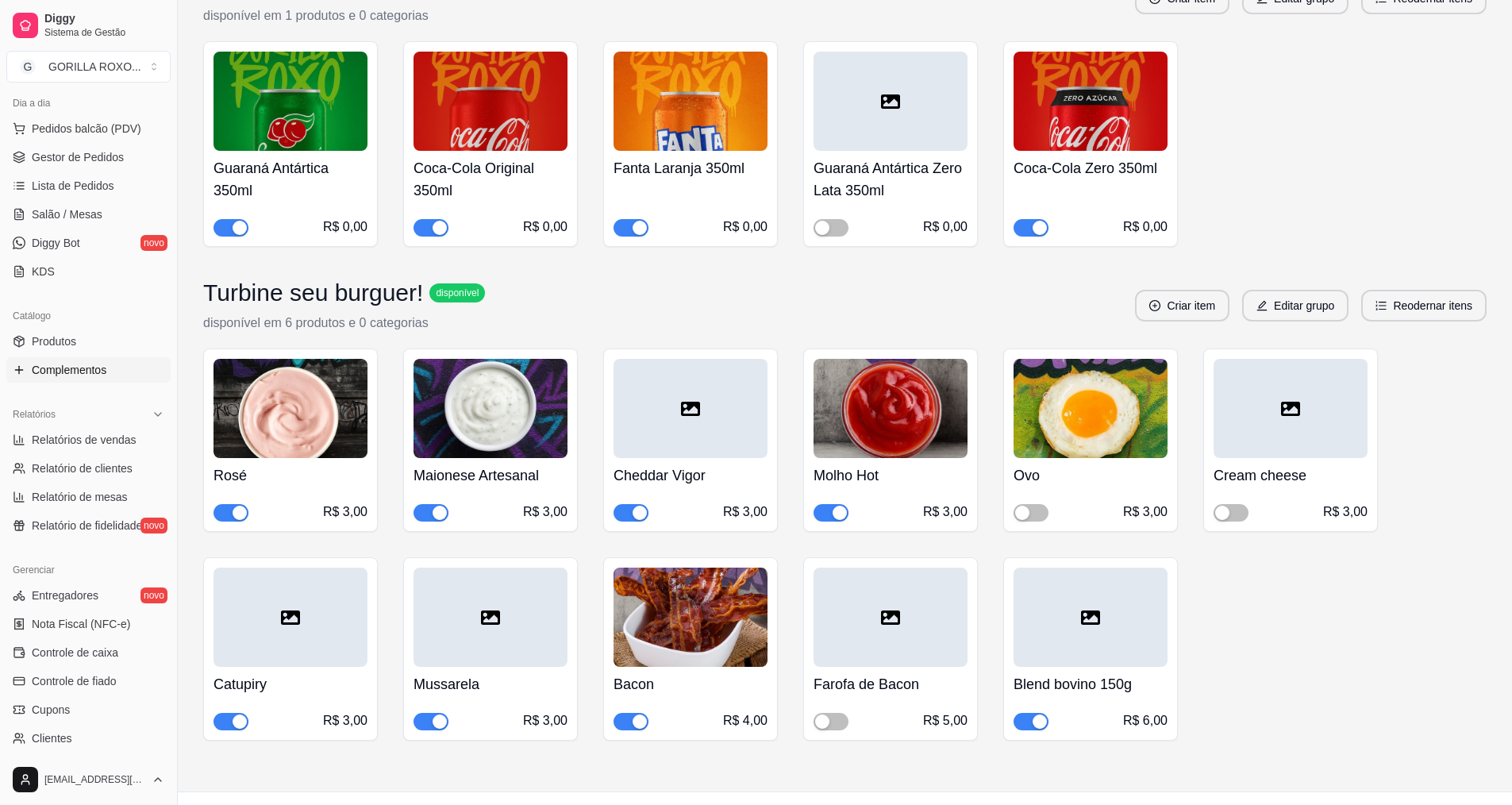
click at [346, 579] on div at bounding box center [291, 617] width 154 height 99
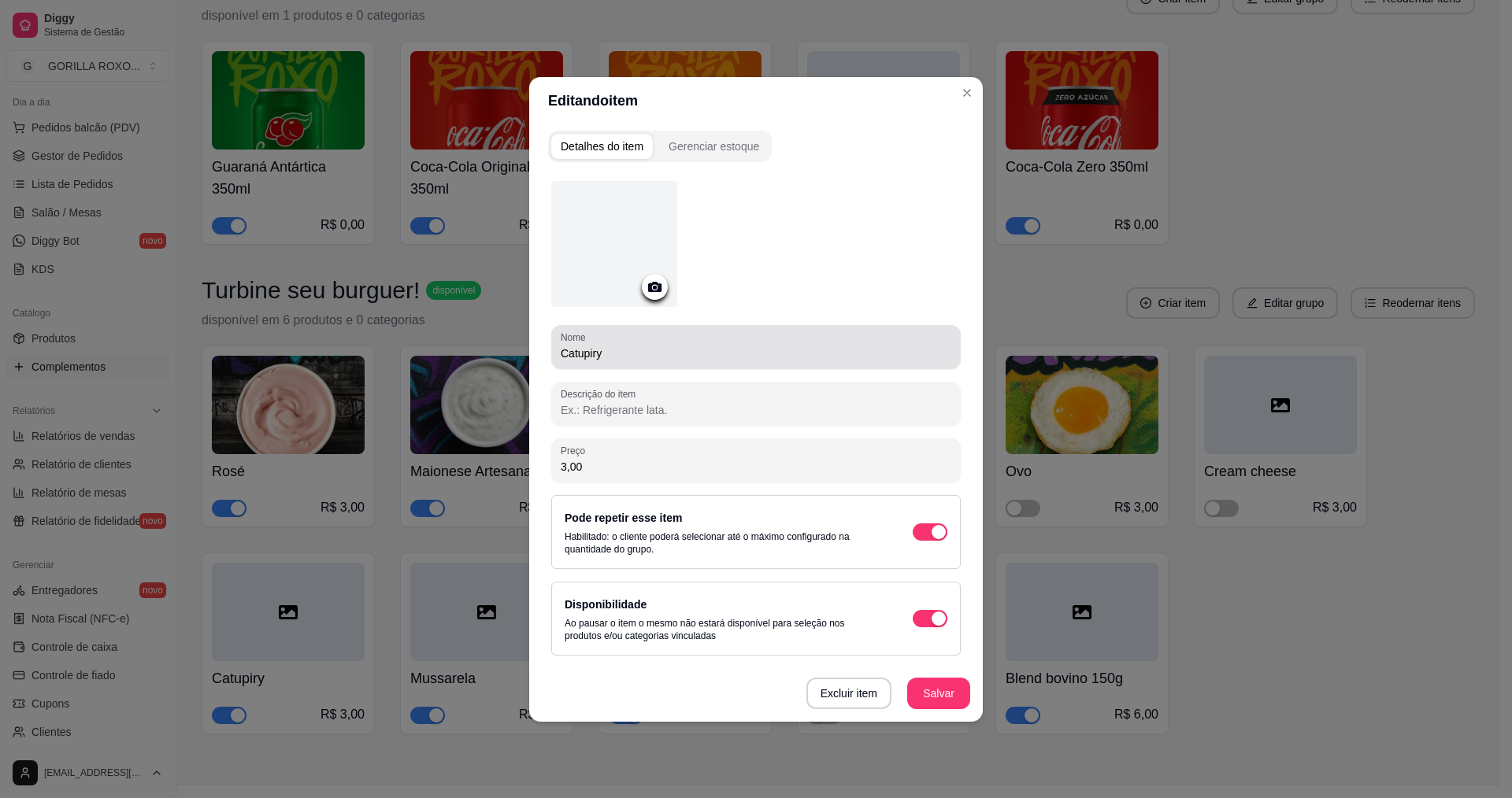
click at [626, 346] on input "Catupiry" at bounding box center [755, 353] width 390 height 15
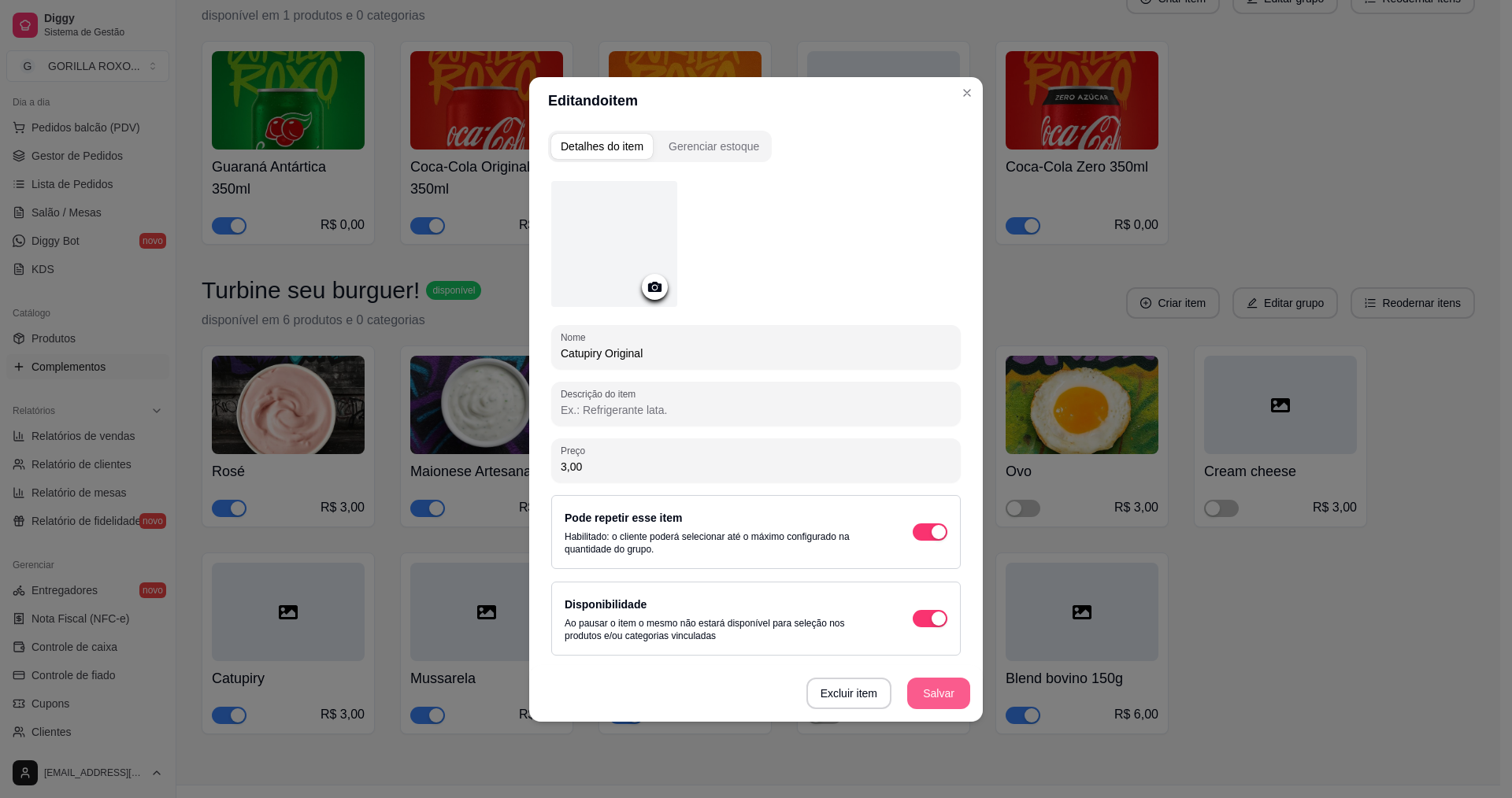
type input "Catupiry Original"
click at [918, 699] on button "Salvar" at bounding box center [938, 693] width 63 height 32
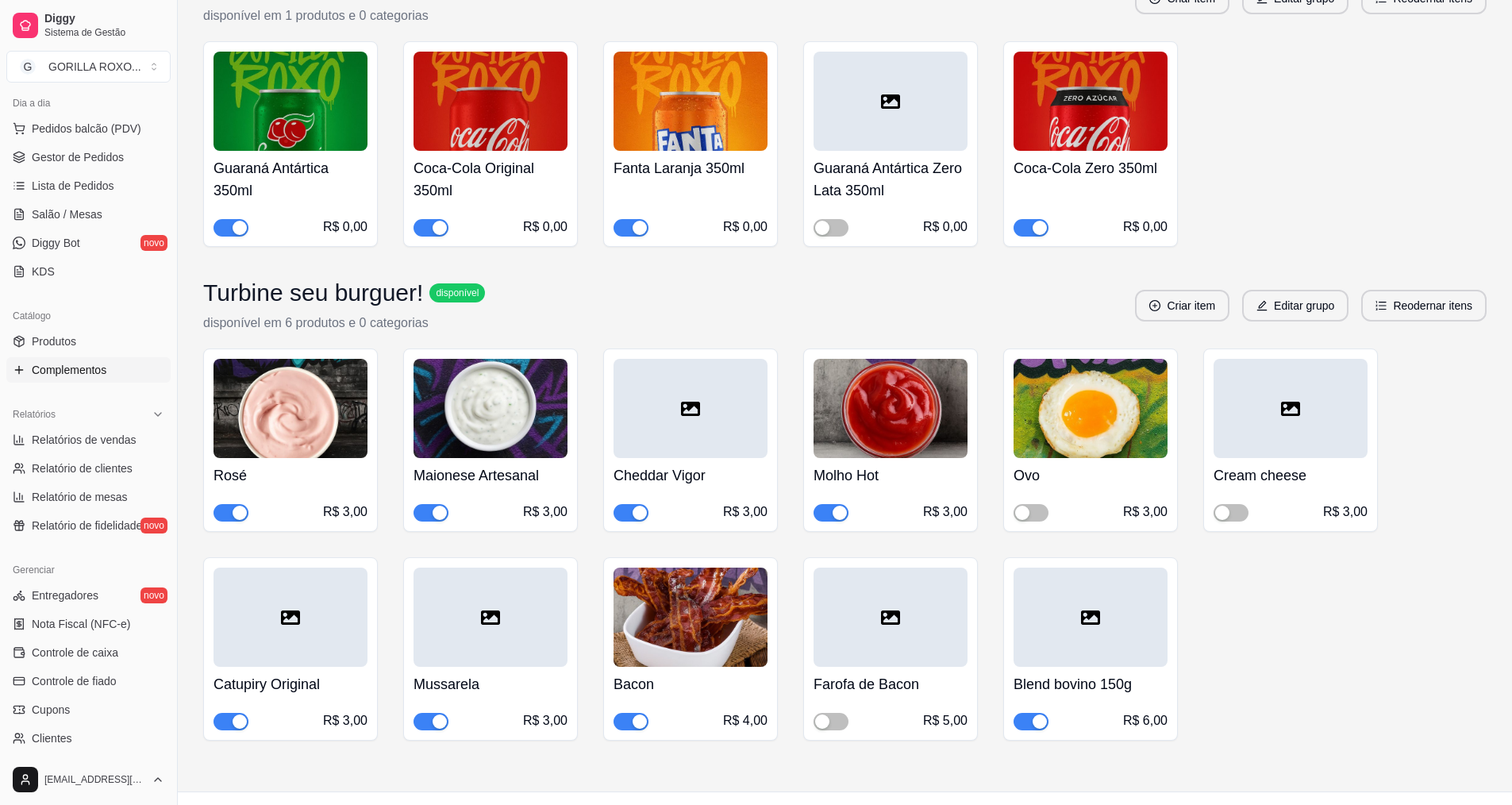
click at [1337, 396] on div at bounding box center [1291, 408] width 154 height 99
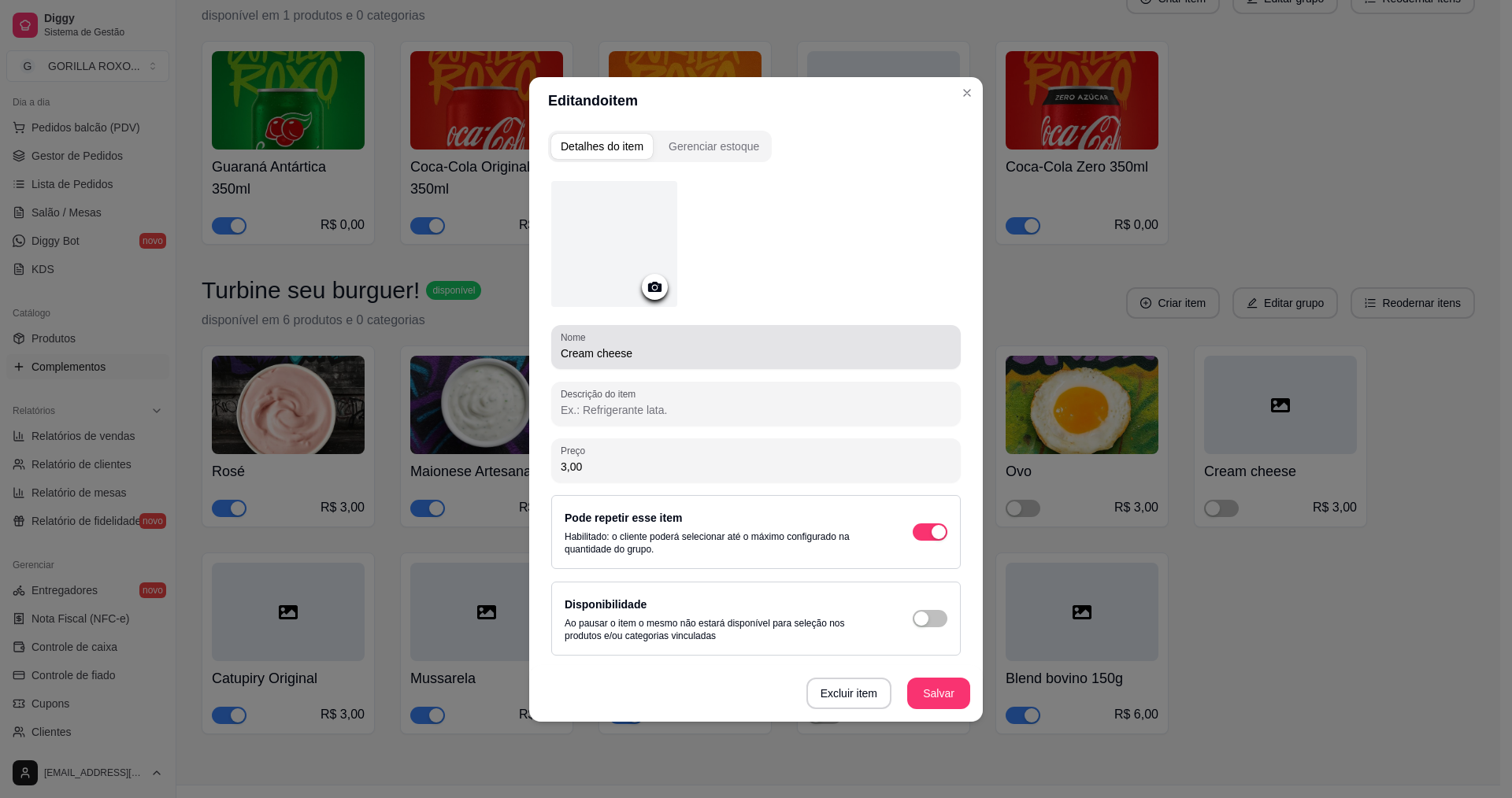
click at [600, 347] on input "Cream cheese" at bounding box center [755, 353] width 390 height 15
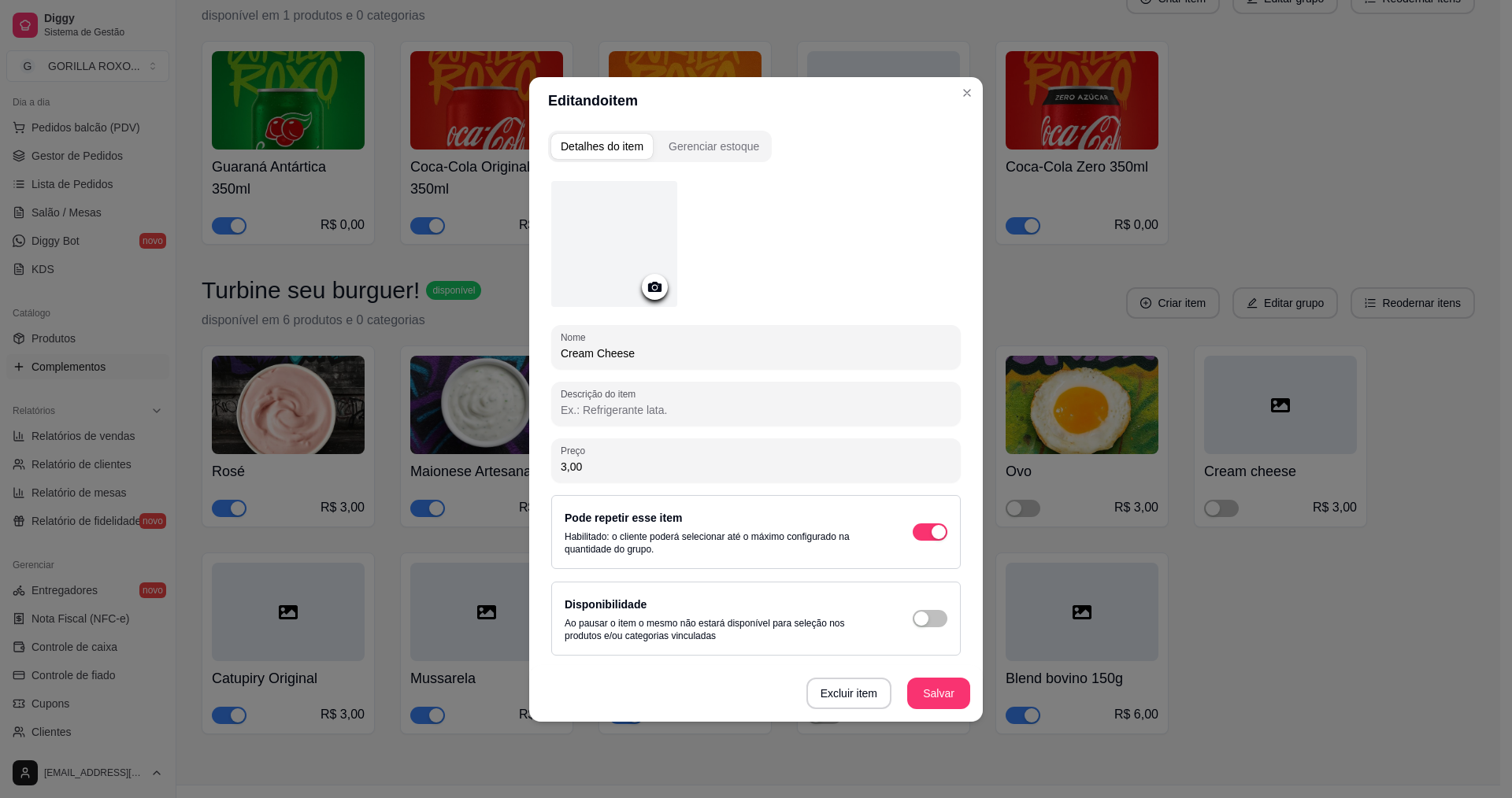
click at [696, 354] on input "Cream Cheese" at bounding box center [755, 353] width 390 height 15
type input "Cream Cheese"
click at [938, 682] on button "Salvar" at bounding box center [938, 693] width 61 height 31
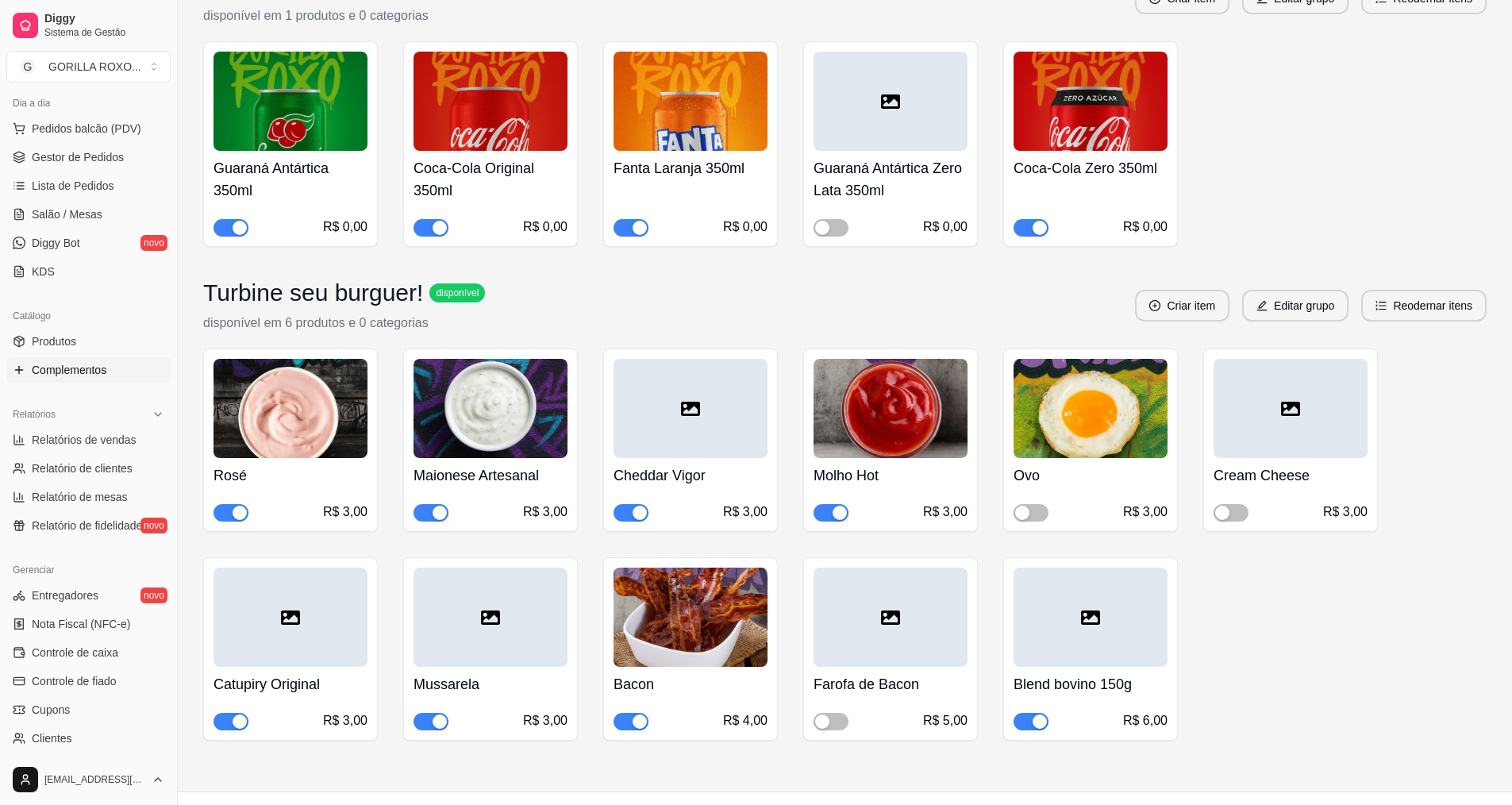
click at [1082, 610] on icon at bounding box center [1091, 617] width 19 height 14
click at [1050, 625] on div at bounding box center [1090, 617] width 154 height 99
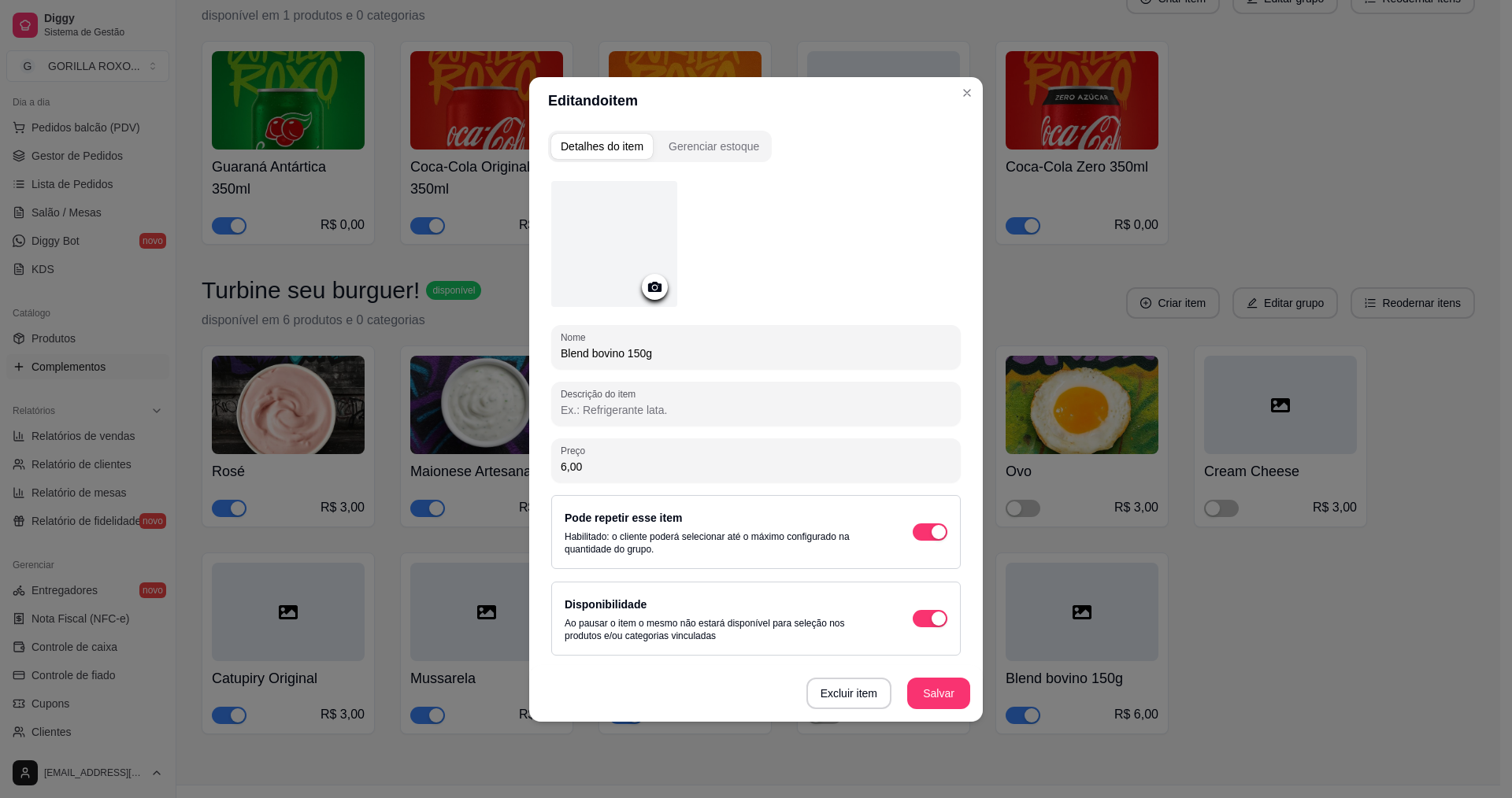
click at [661, 285] on icon at bounding box center [655, 286] width 13 height 10
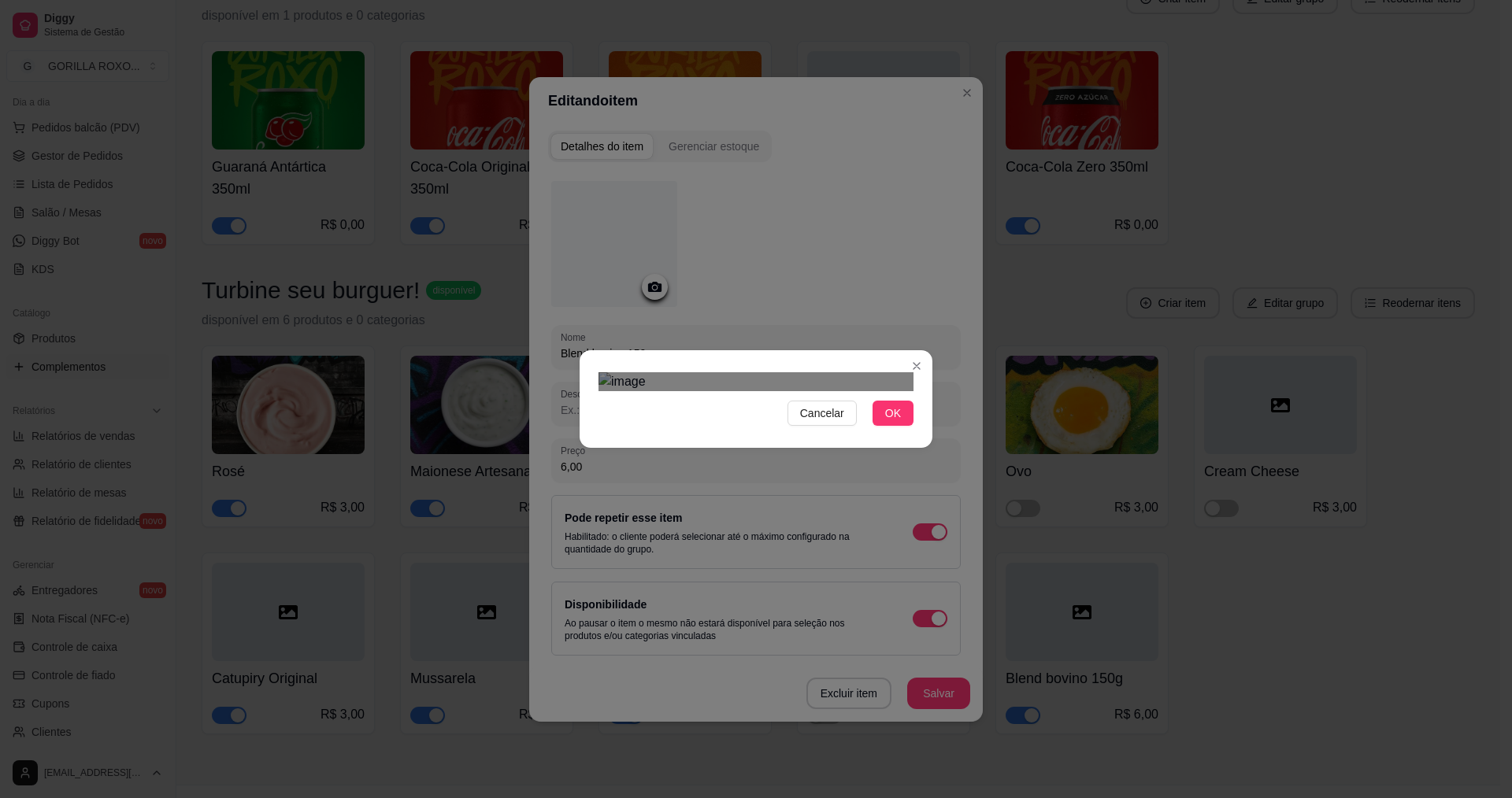
click at [1005, 143] on div "Cancelar OK" at bounding box center [756, 399] width 1512 height 798
click at [620, 372] on img at bounding box center [756, 382] width 315 height 19
click at [941, 531] on div "Cancelar OK" at bounding box center [756, 399] width 1512 height 798
click at [587, 367] on div "Cancelar OK" at bounding box center [756, 399] width 353 height 66
click at [721, 464] on div "Use the arrow keys to move the crop selection area" at bounding box center [756, 621] width 315 height 315
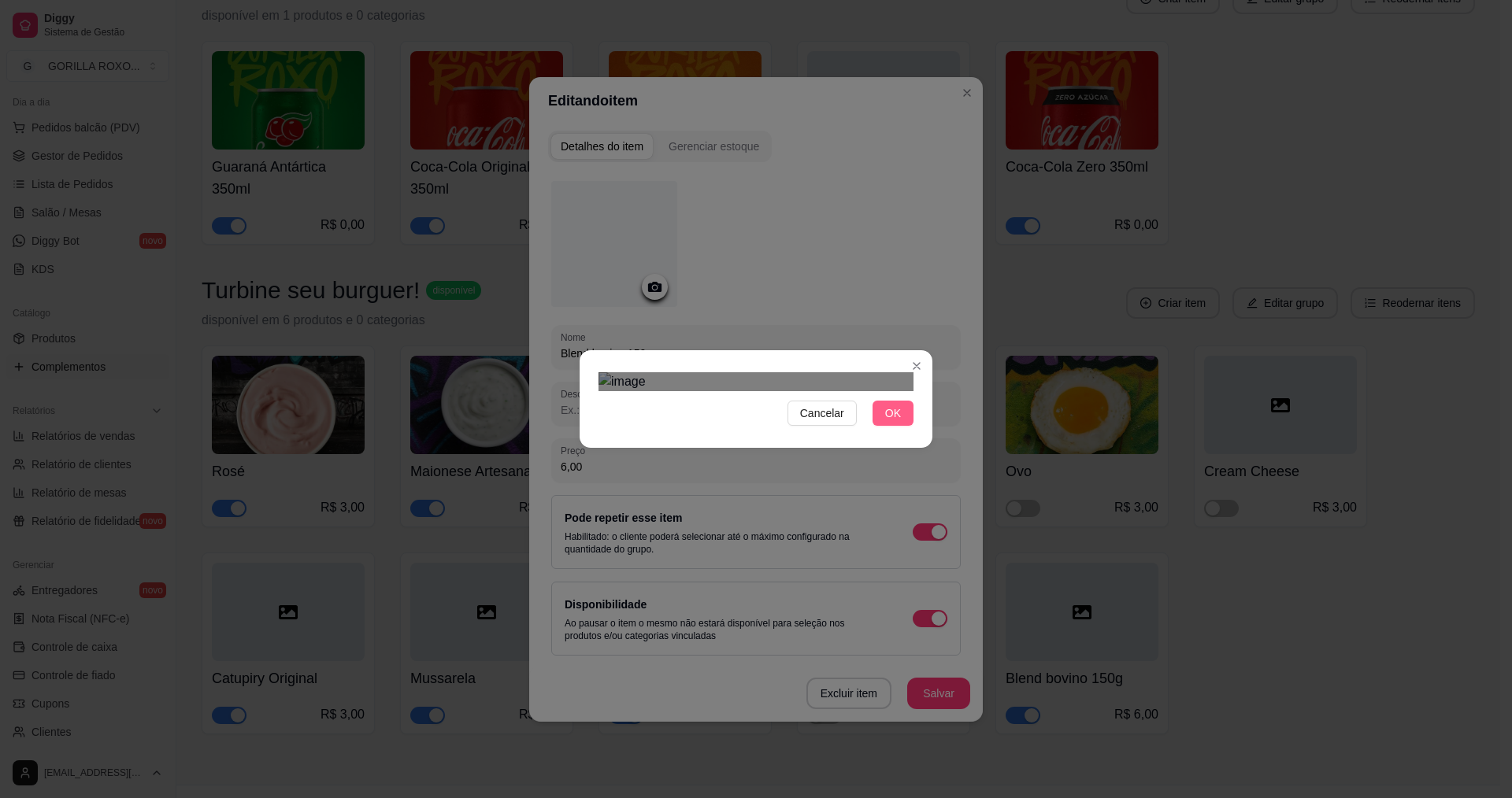
click at [901, 426] on button "OK" at bounding box center [892, 413] width 41 height 25
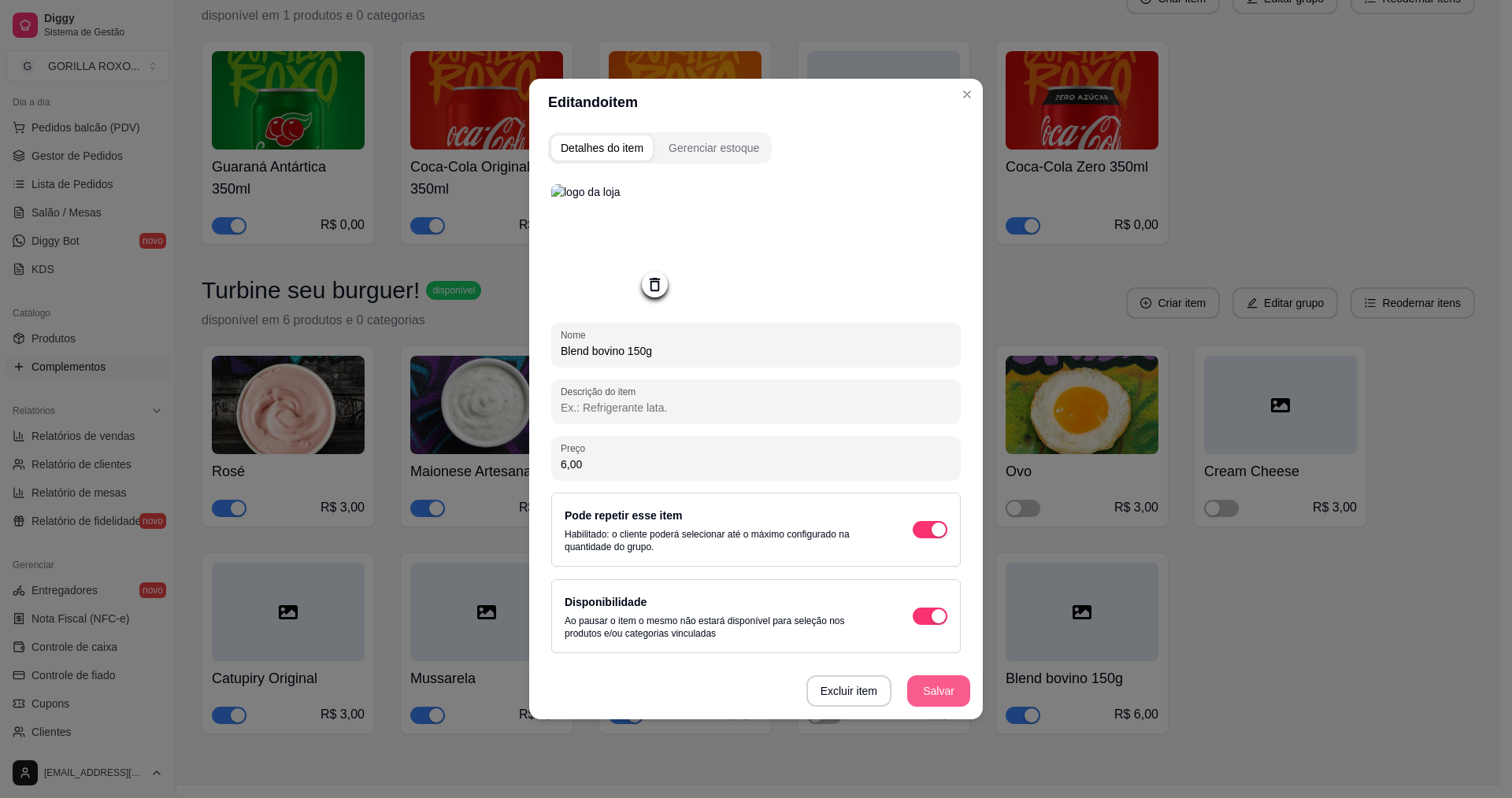
click at [938, 698] on button "Salvar" at bounding box center [938, 691] width 63 height 32
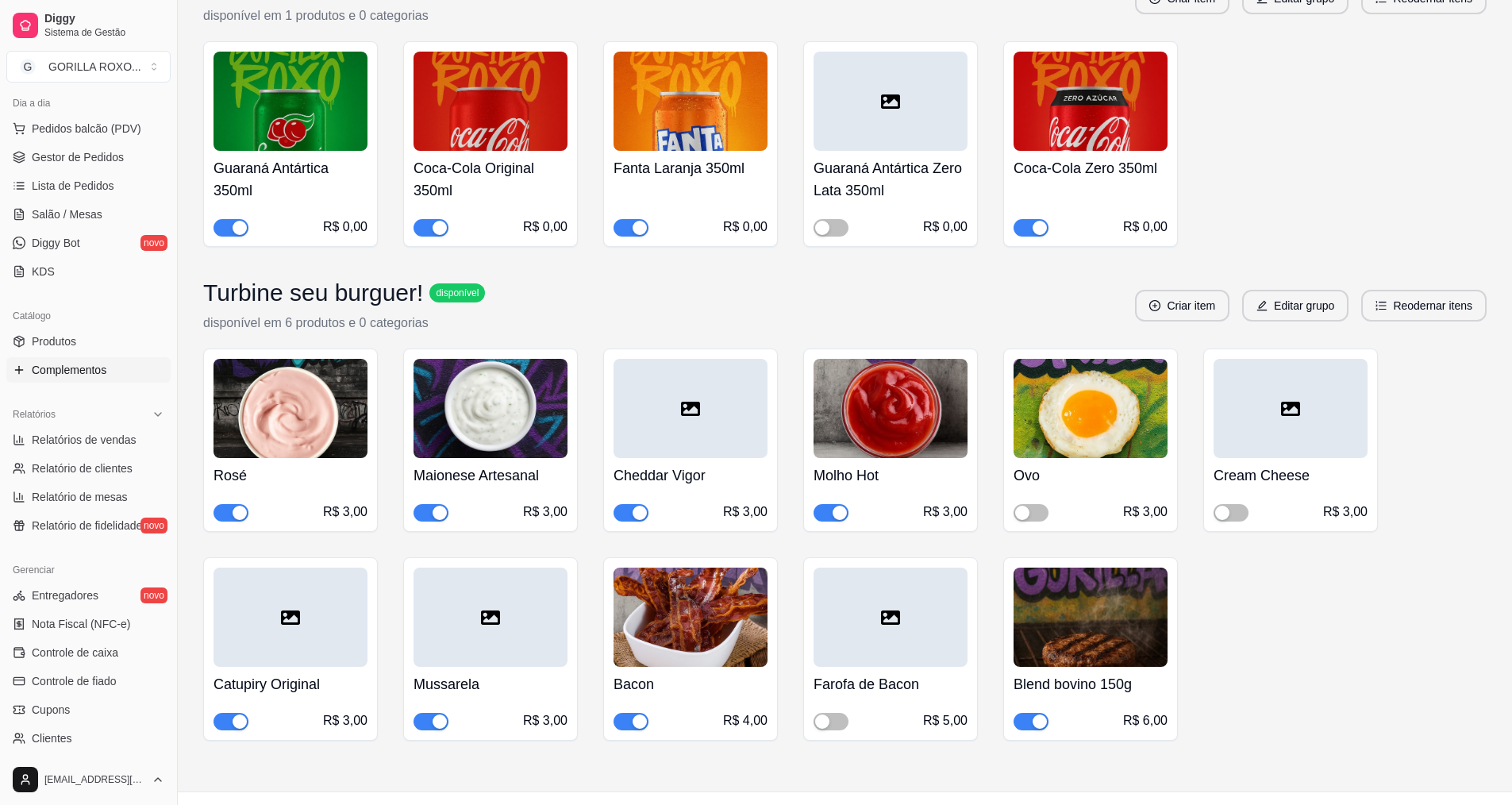
click at [1269, 411] on div at bounding box center [1291, 408] width 154 height 99
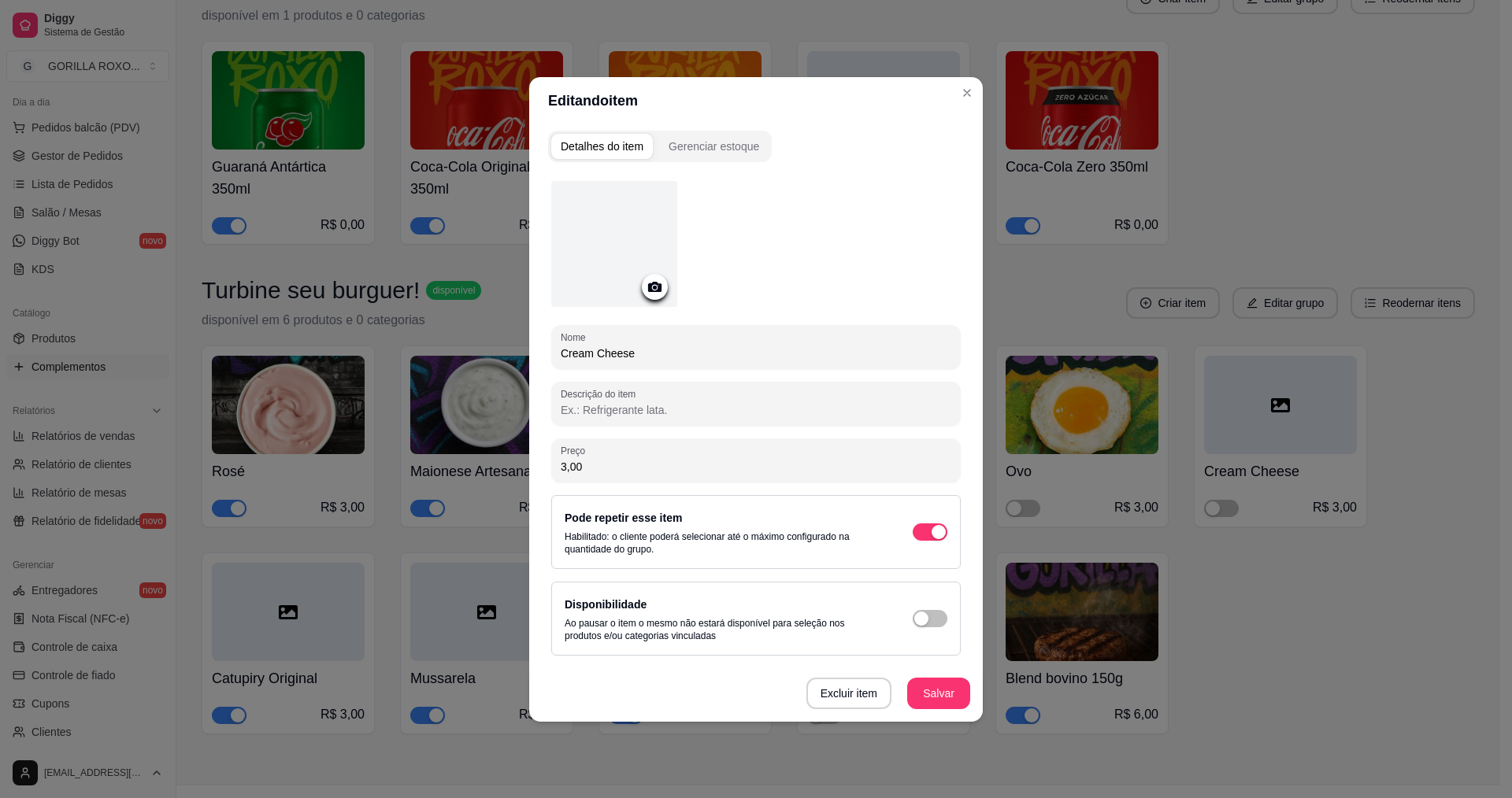
click at [659, 286] on icon at bounding box center [655, 286] width 13 height 10
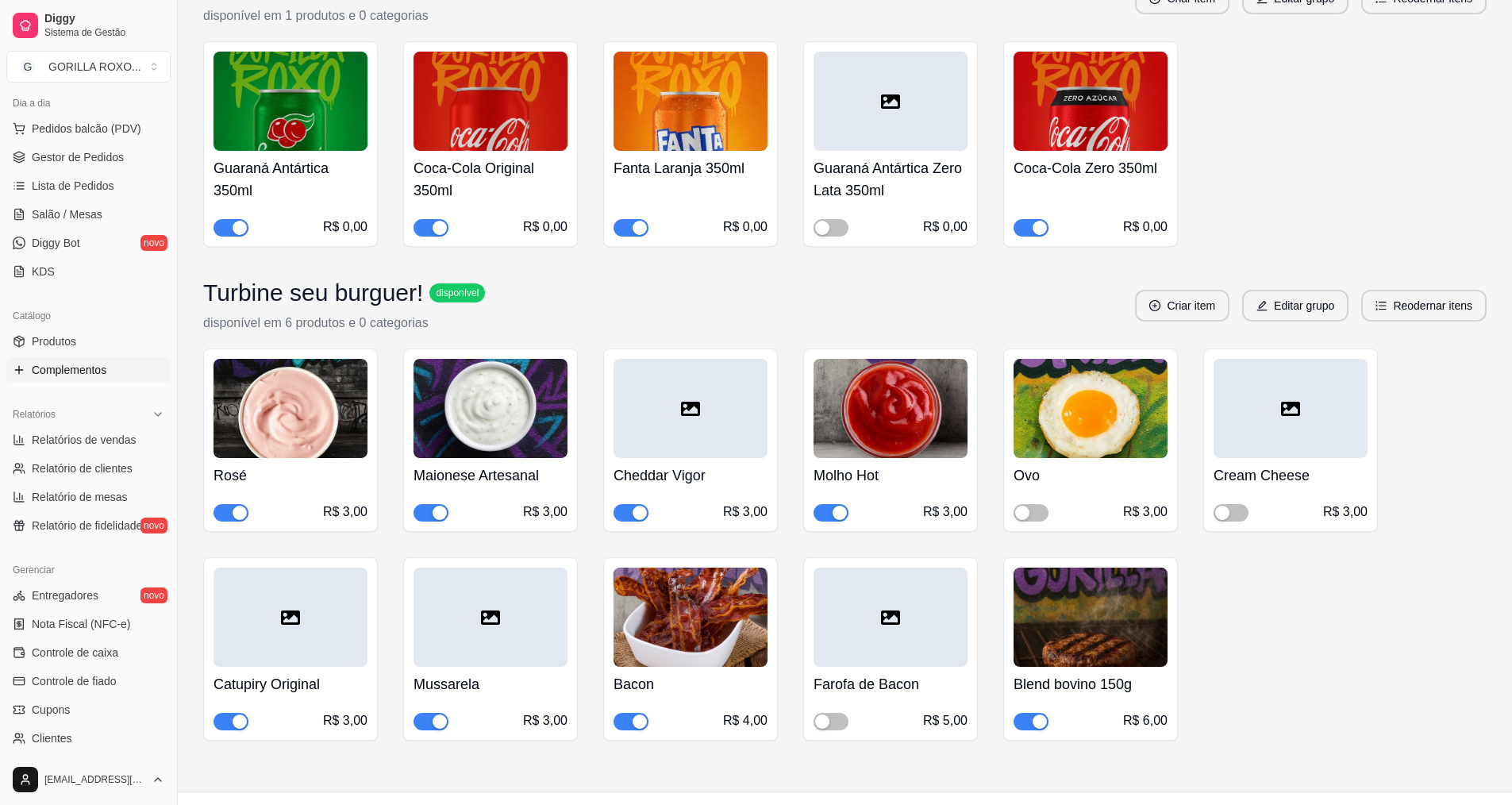
click at [693, 392] on div at bounding box center [691, 408] width 154 height 99
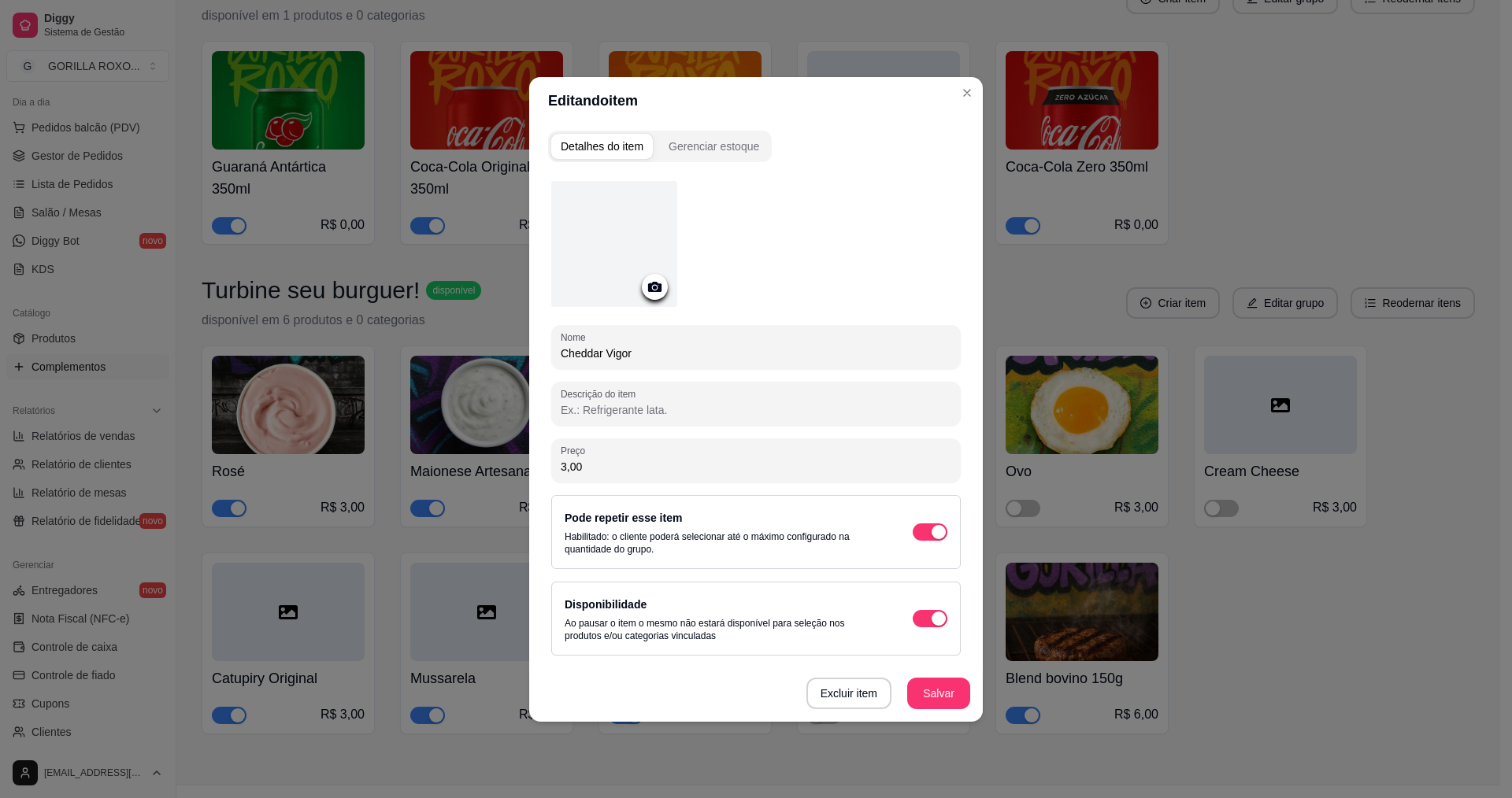
click at [657, 284] on icon at bounding box center [655, 286] width 13 height 10
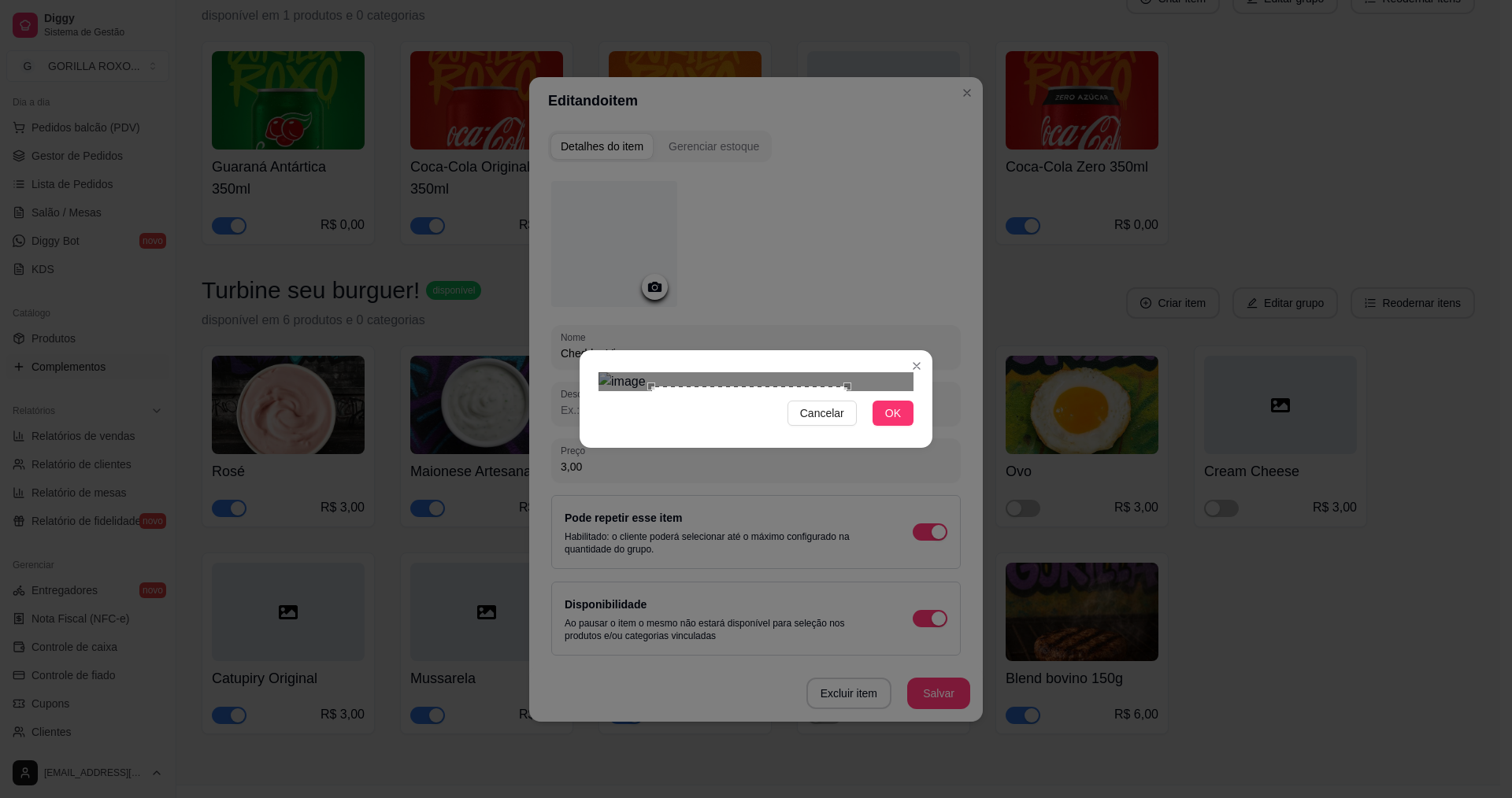
click at [848, 372] on div at bounding box center [756, 382] width 315 height 19
click at [811, 381] on div "Use the arrow keys to move the crop selection area" at bounding box center [757, 478] width 196 height 196
click at [896, 422] on span "OK" at bounding box center [892, 413] width 15 height 17
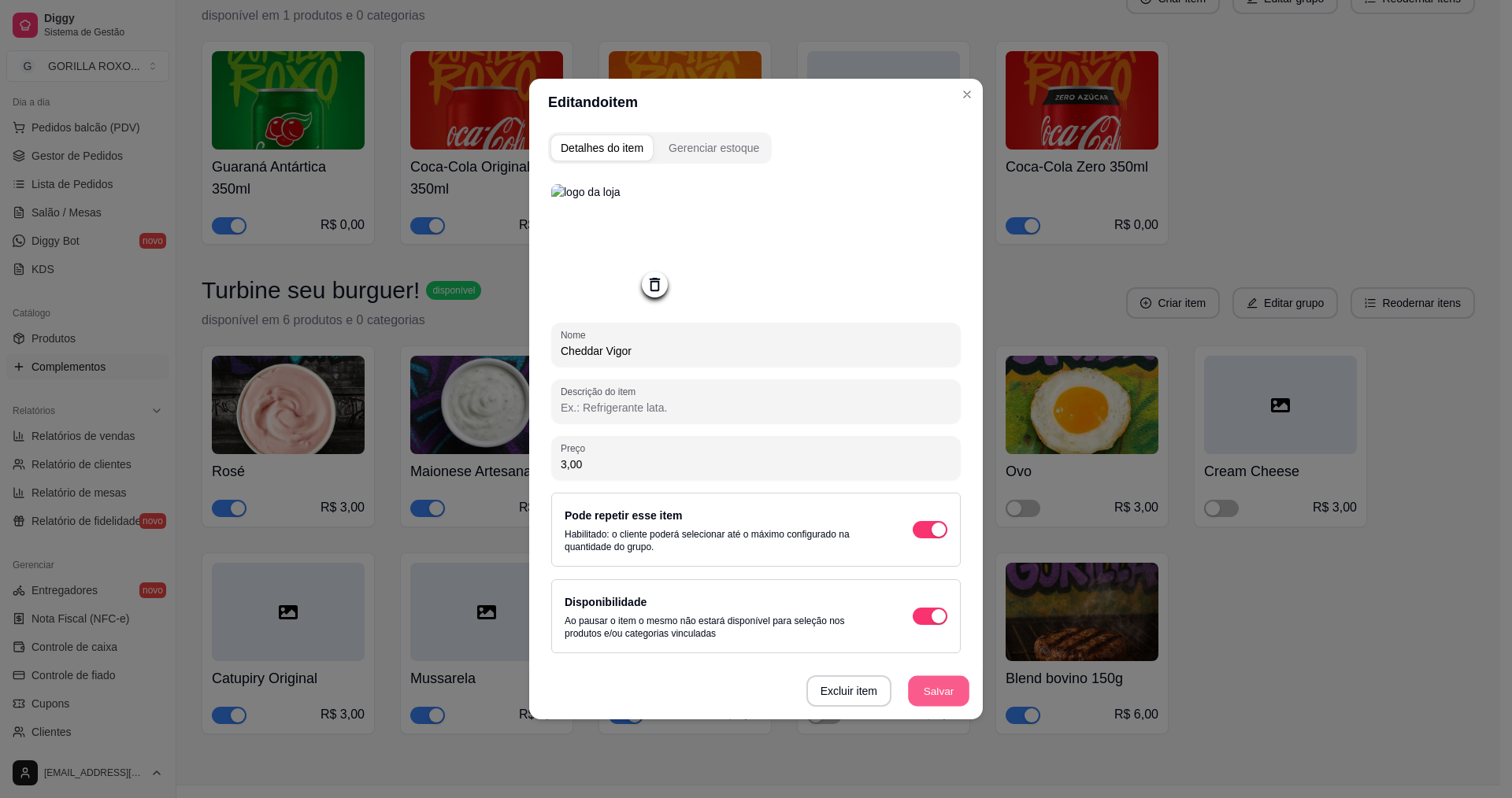
click at [926, 685] on button "Salvar" at bounding box center [938, 692] width 61 height 31
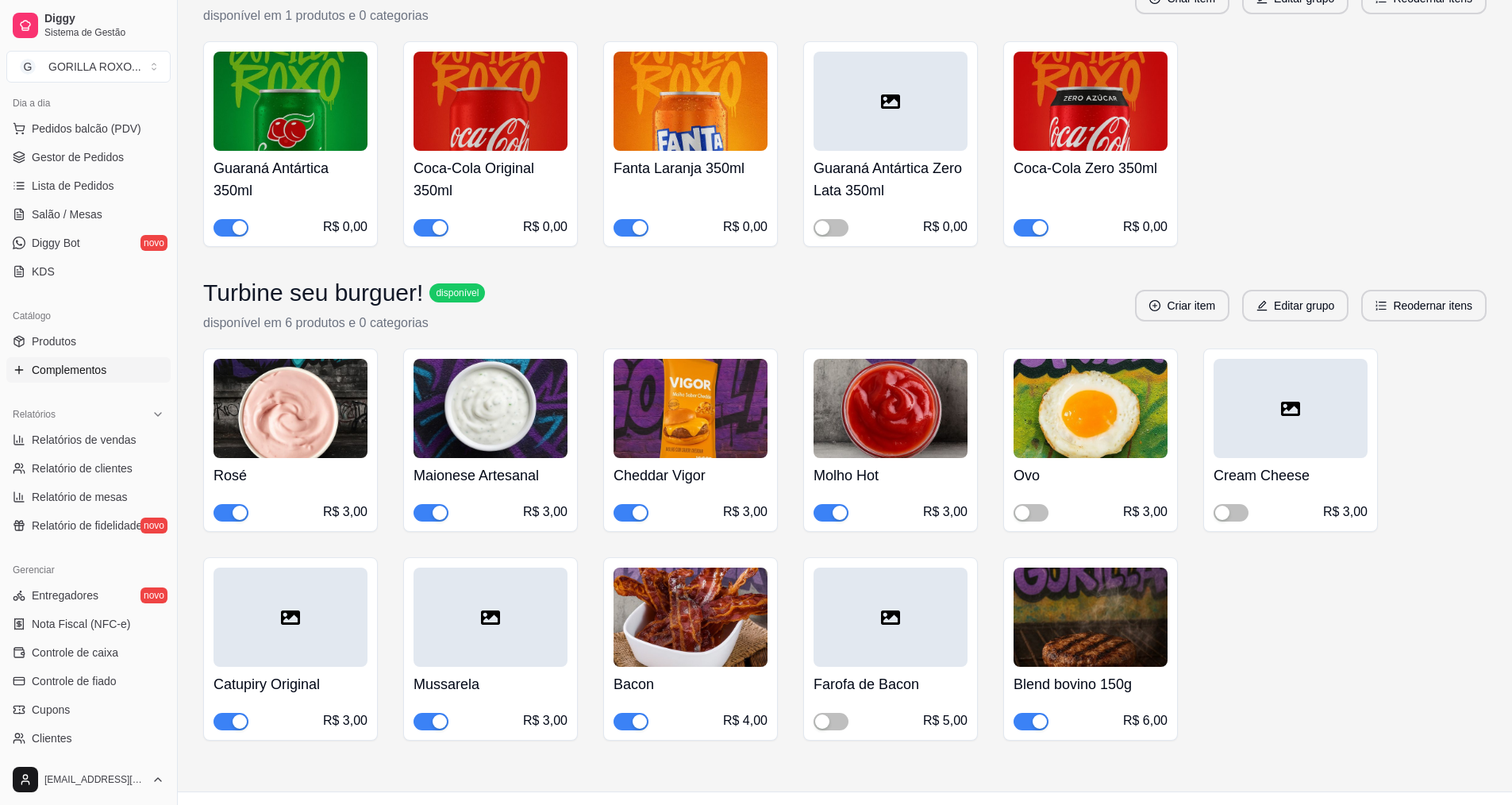
click at [1310, 412] on div at bounding box center [1291, 408] width 154 height 99
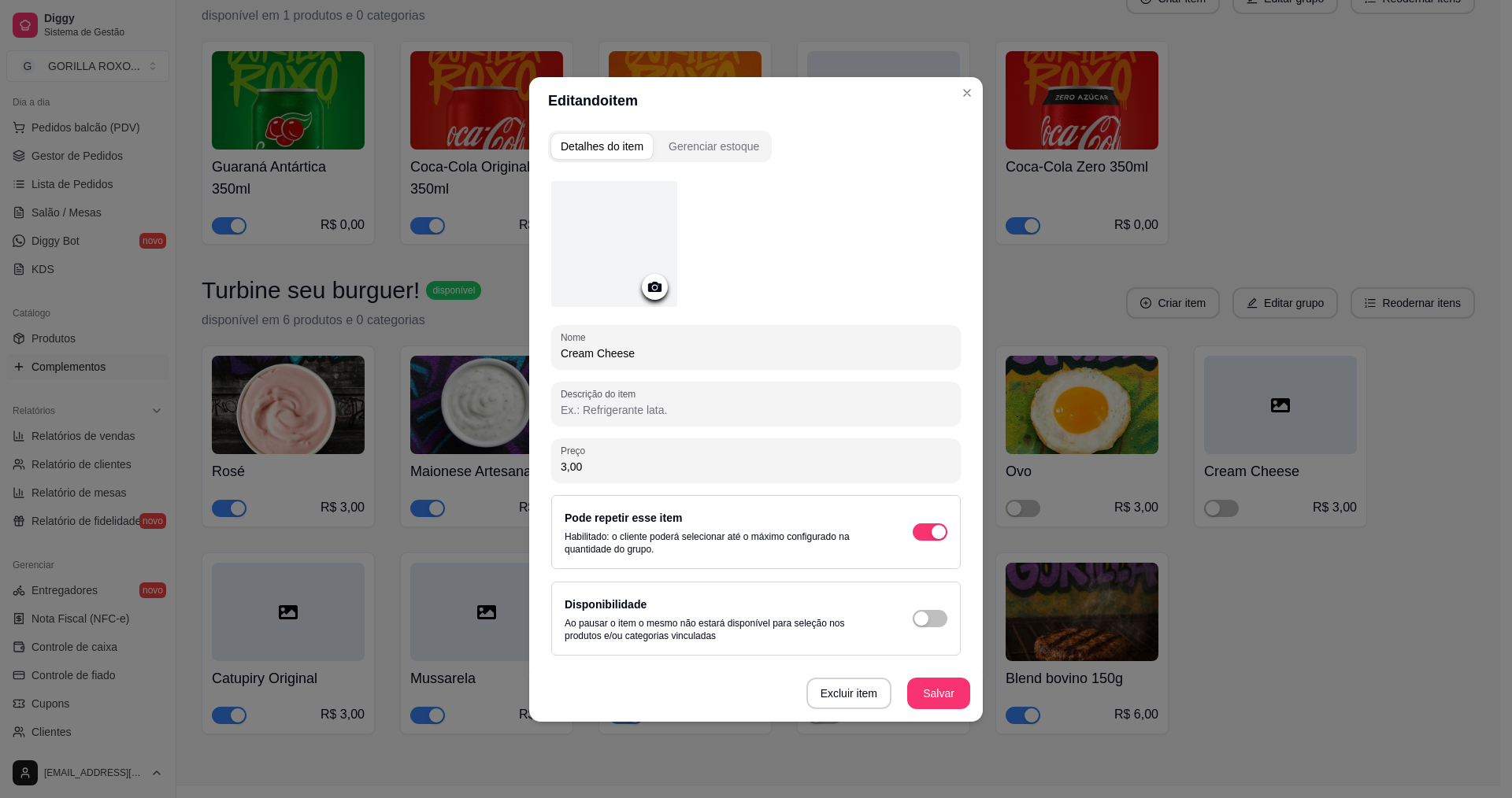
click at [656, 289] on icon at bounding box center [654, 286] width 18 height 18
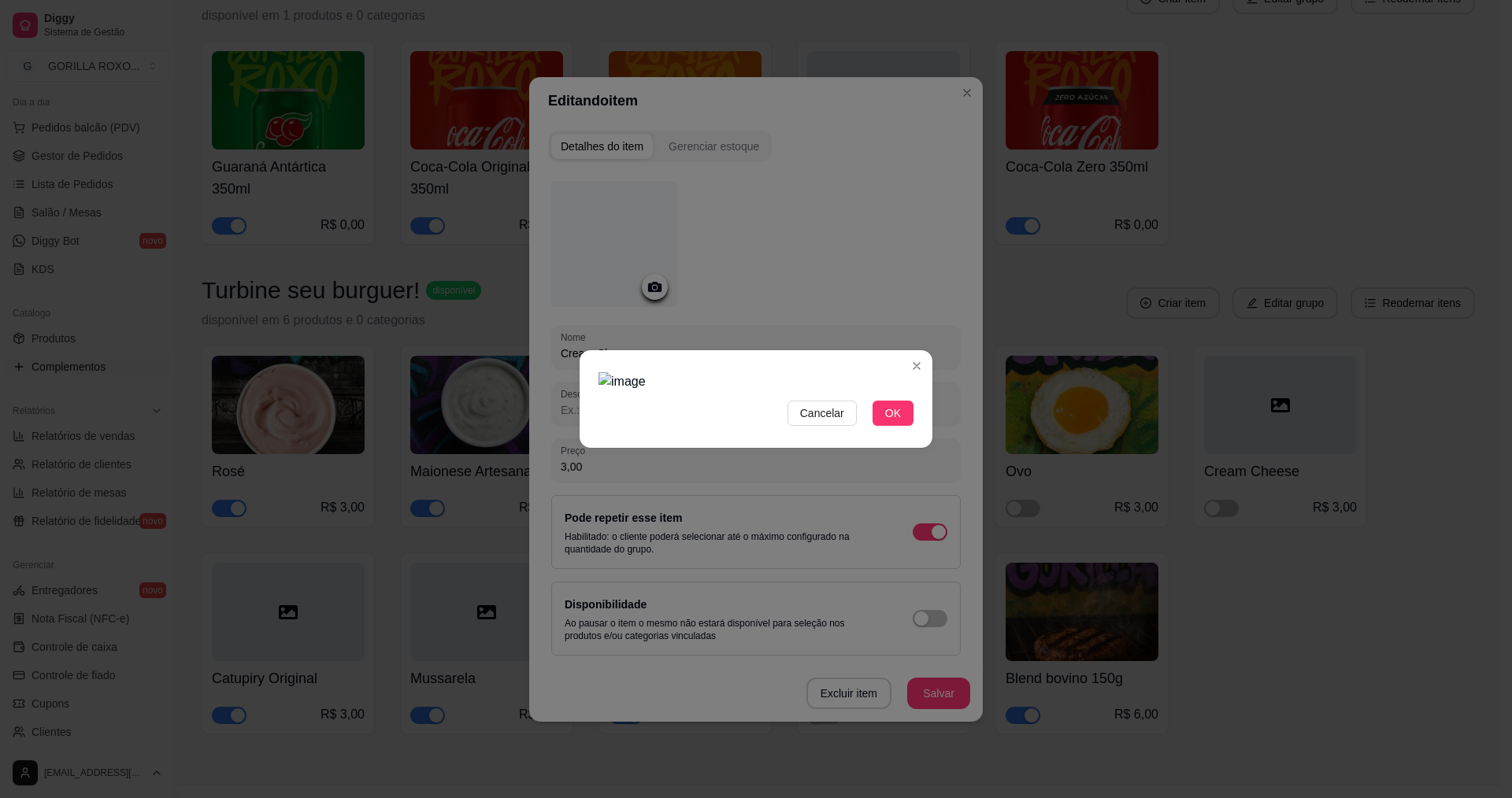
click at [902, 372] on img at bounding box center [756, 382] width 315 height 19
click at [647, 372] on img at bounding box center [756, 382] width 315 height 19
click at [1037, 407] on div "Cancelar OK" at bounding box center [756, 399] width 1512 height 798
click at [559, 132] on div "Cancelar OK" at bounding box center [756, 399] width 1512 height 798
click at [722, 400] on div "Use the arrow keys to move the crop selection area" at bounding box center [761, 552] width 304 height 304
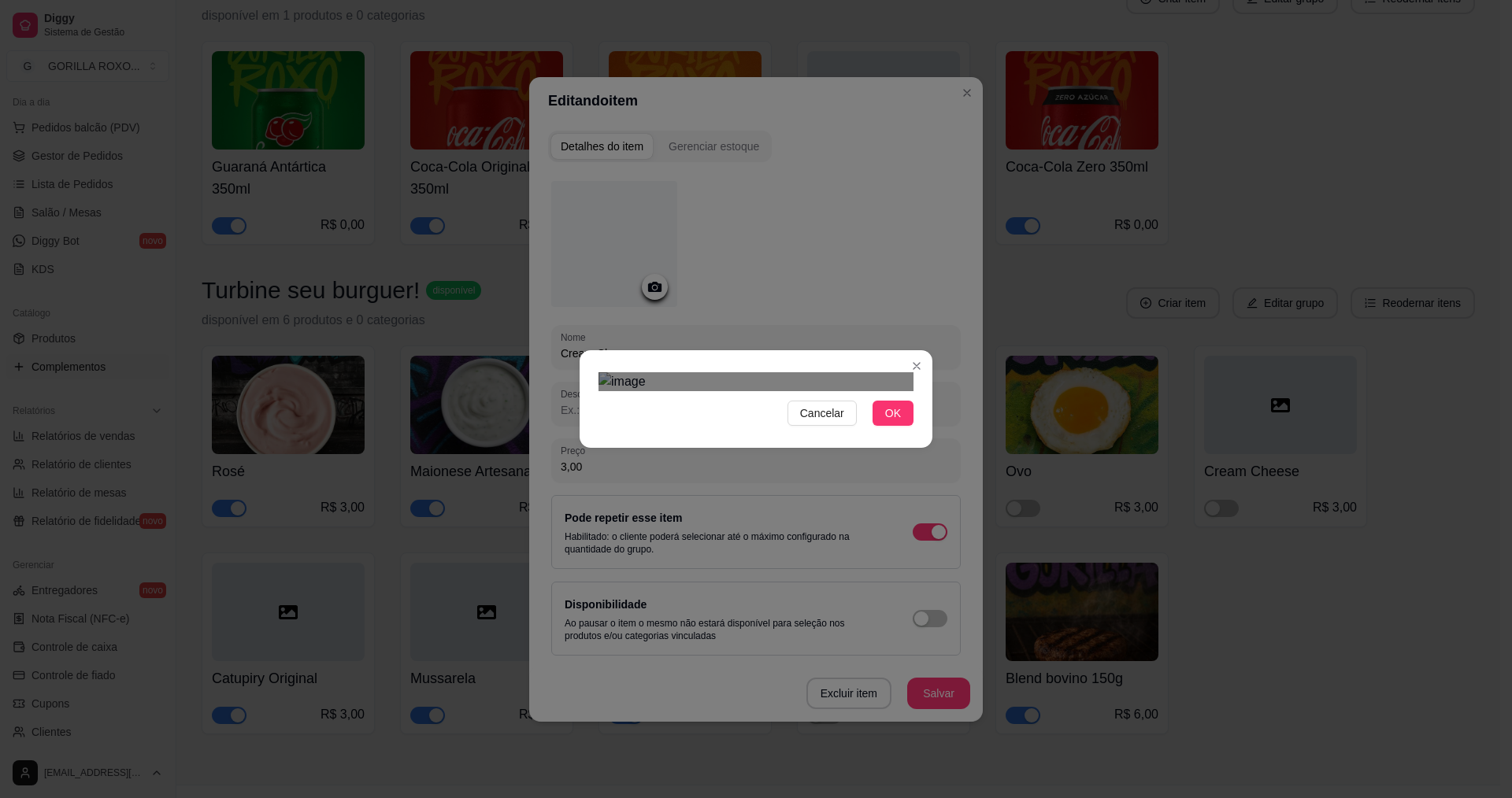
click at [771, 413] on div "Use the arrow keys to move the crop selection area" at bounding box center [755, 552] width 304 height 304
click at [776, 420] on div "Use the arrow keys to move the crop selection area" at bounding box center [758, 558] width 304 height 304
click at [897, 422] on span "OK" at bounding box center [892, 413] width 15 height 17
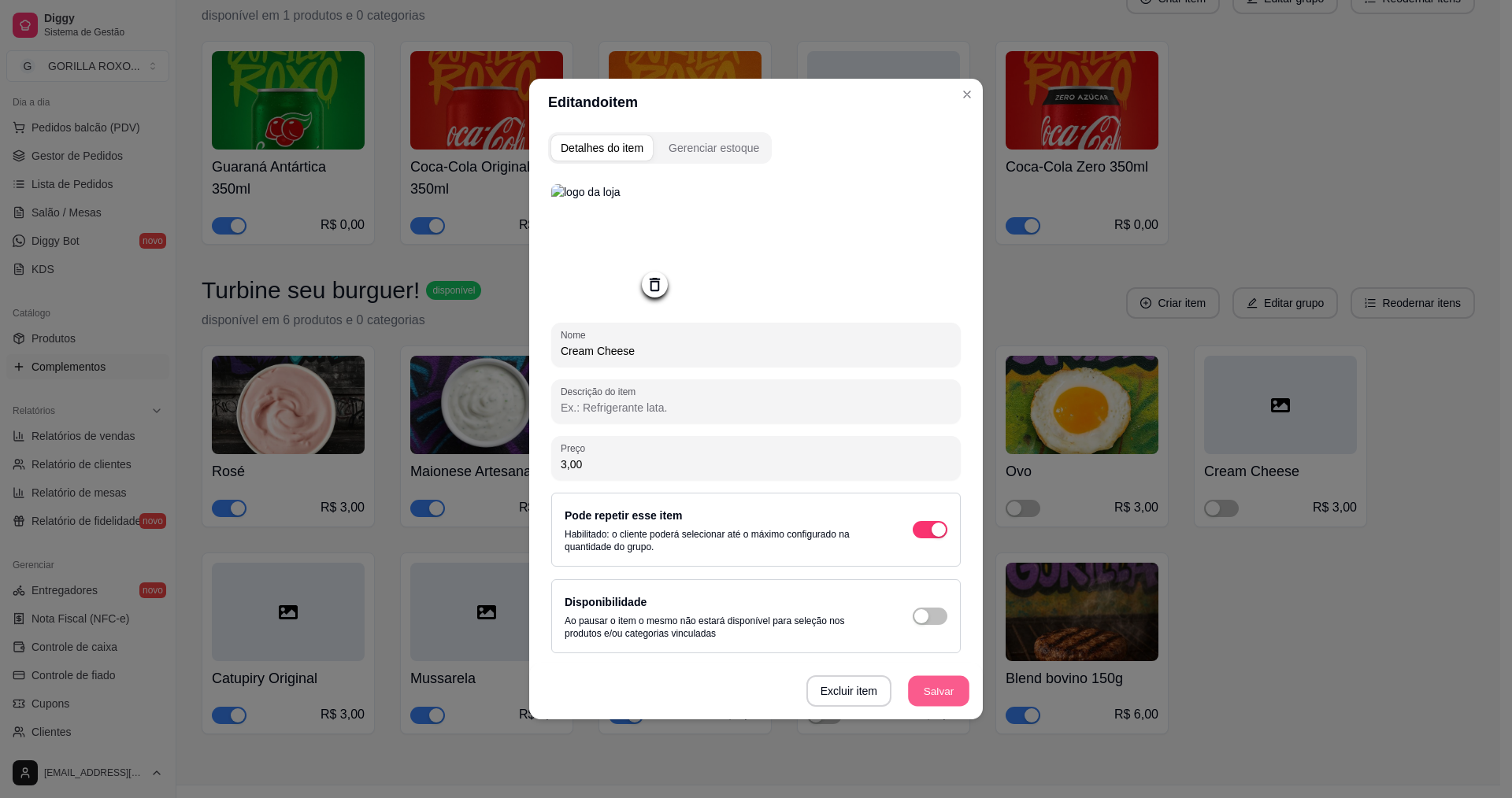
click at [934, 693] on button "Salvar" at bounding box center [938, 692] width 61 height 31
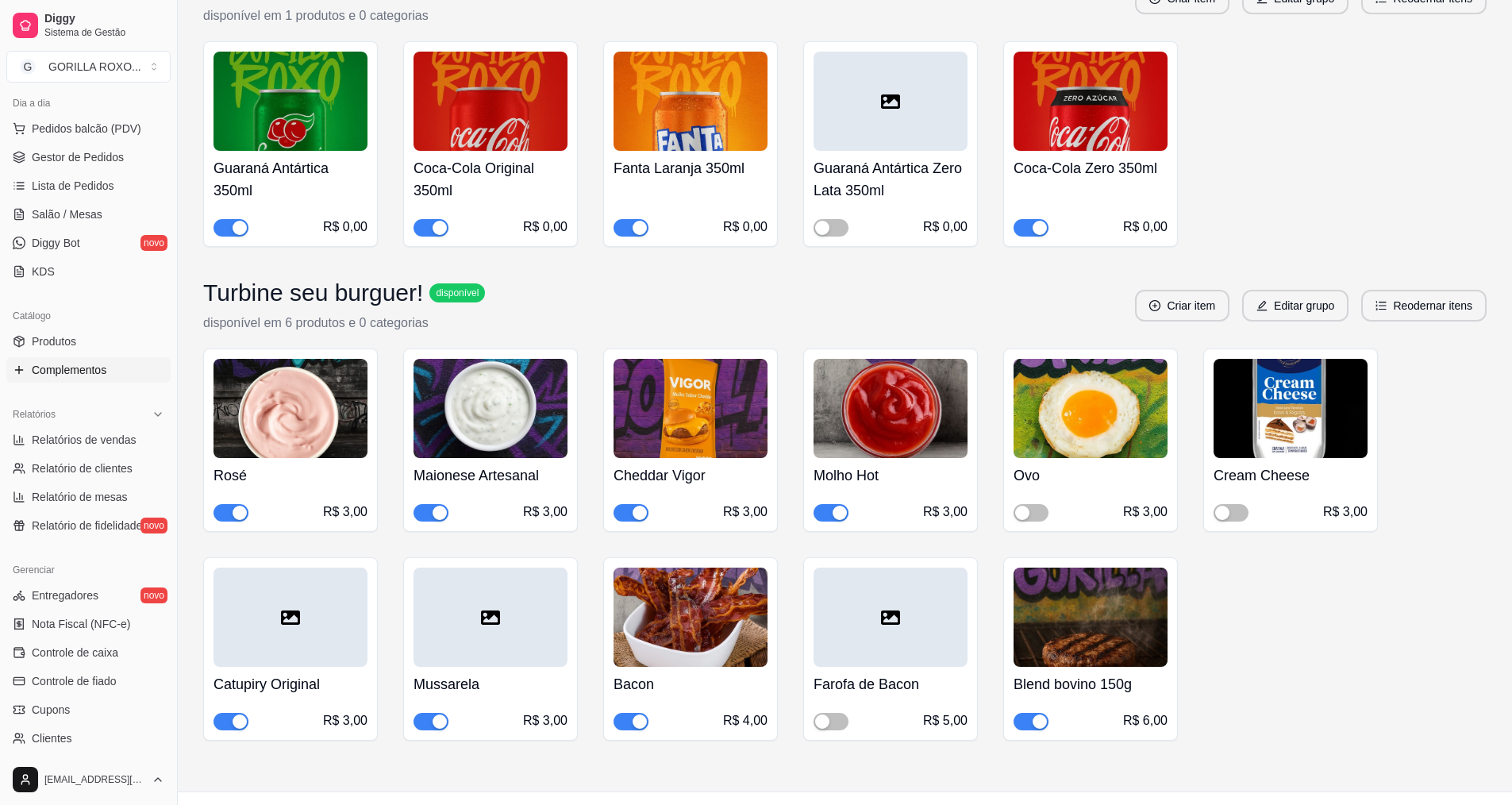
click at [329, 586] on div at bounding box center [291, 617] width 154 height 99
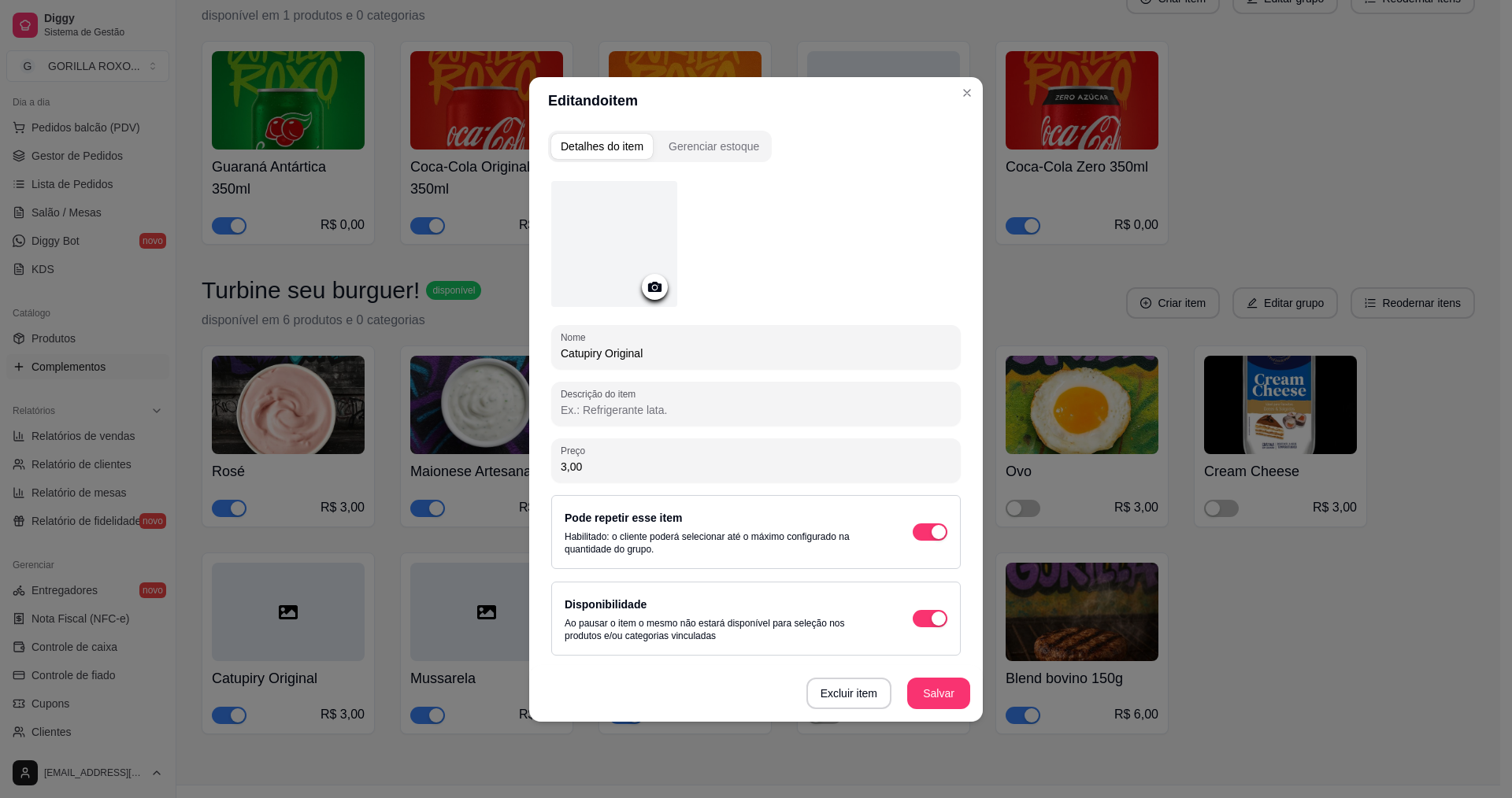
click at [654, 294] on icon at bounding box center [654, 286] width 18 height 18
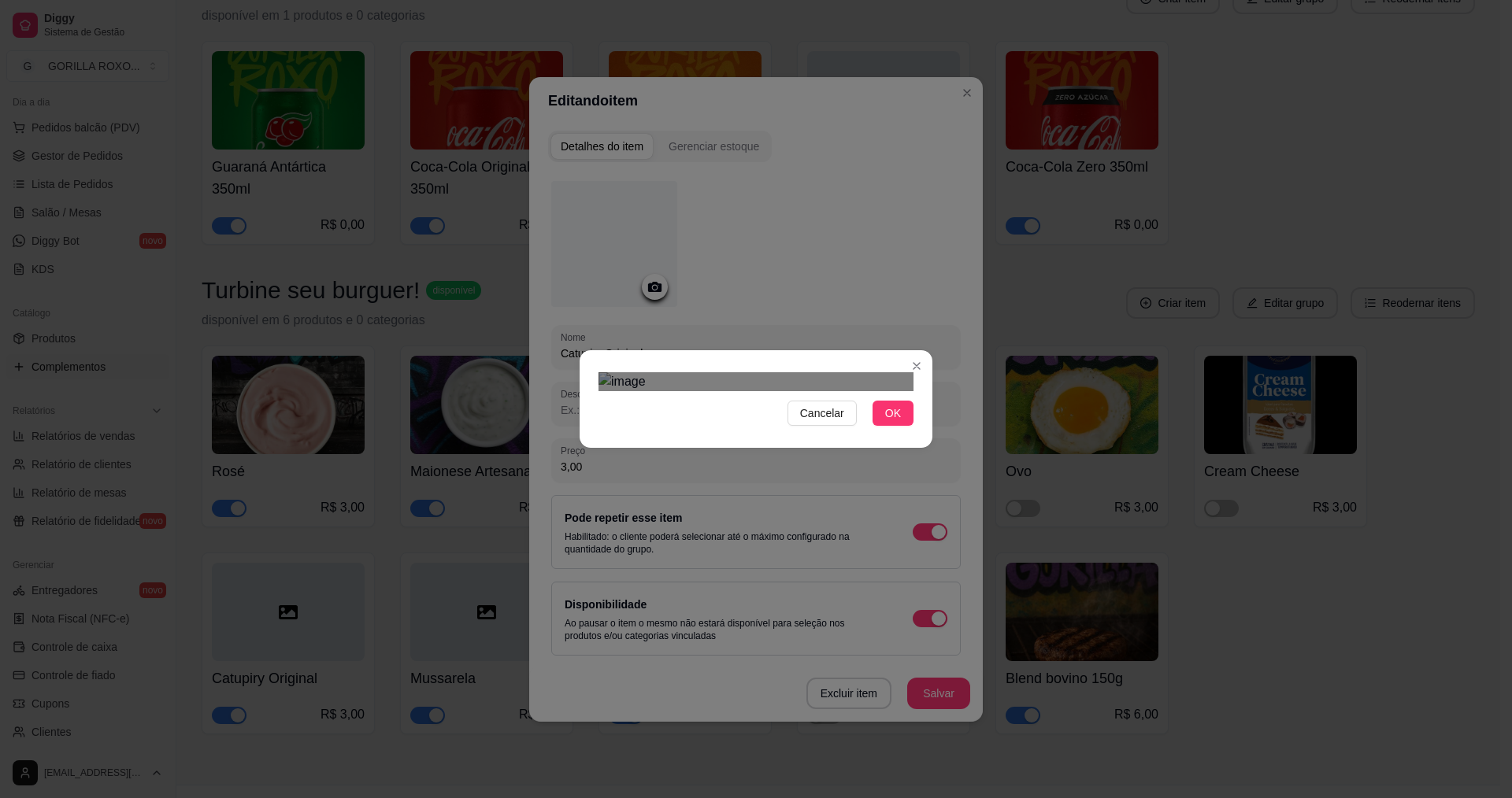
click at [574, 165] on div "Cancelar OK" at bounding box center [756, 399] width 1512 height 798
click at [940, 216] on div "Cancelar OK" at bounding box center [756, 399] width 1512 height 798
click at [784, 390] on div "Use the arrow keys to move the crop selection area" at bounding box center [756, 548] width 315 height 315
click at [891, 426] on button "OK" at bounding box center [892, 413] width 41 height 25
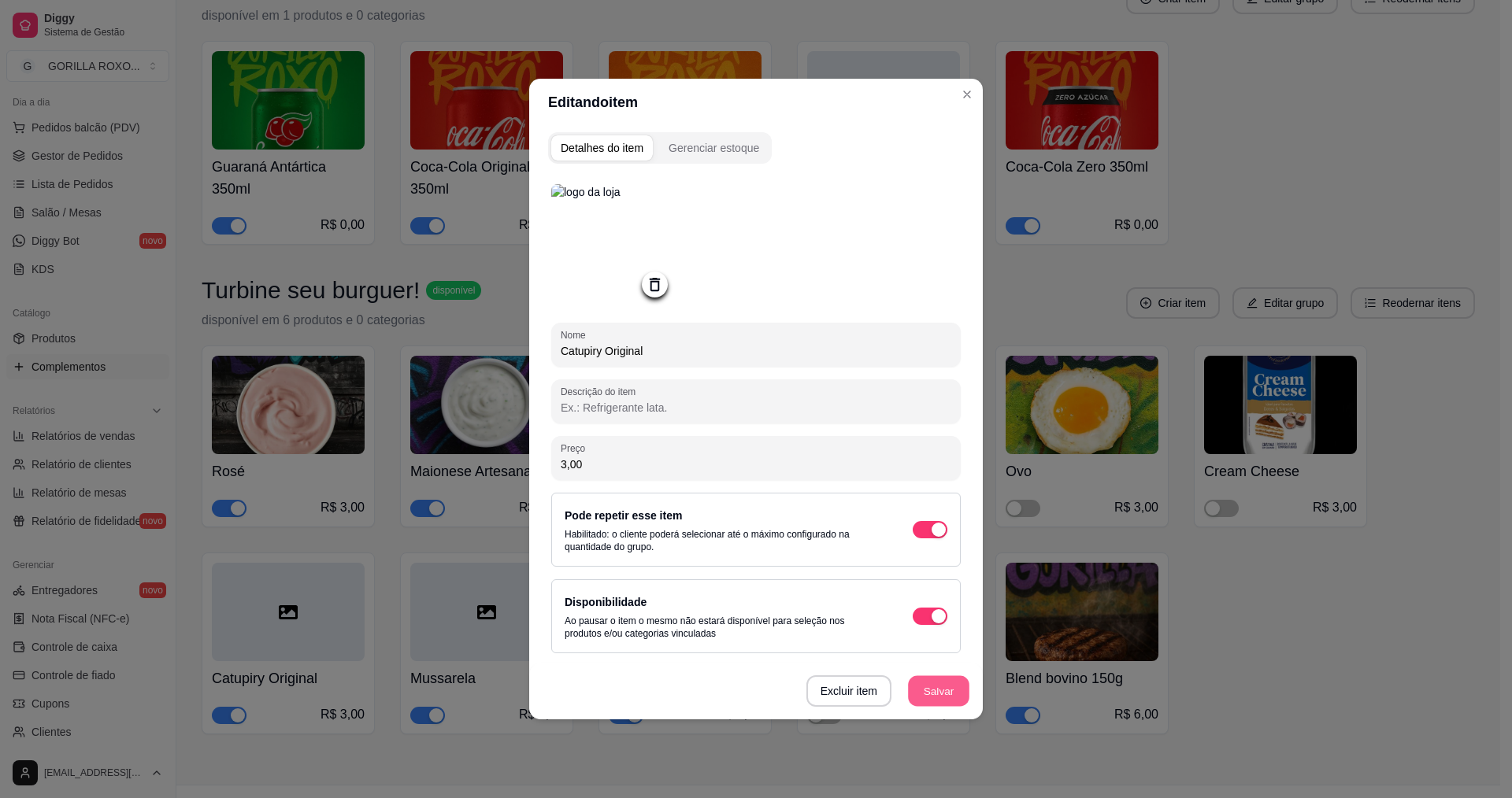
click at [937, 691] on button "Salvar" at bounding box center [938, 692] width 61 height 31
